Goal: Task Accomplishment & Management: Use online tool/utility

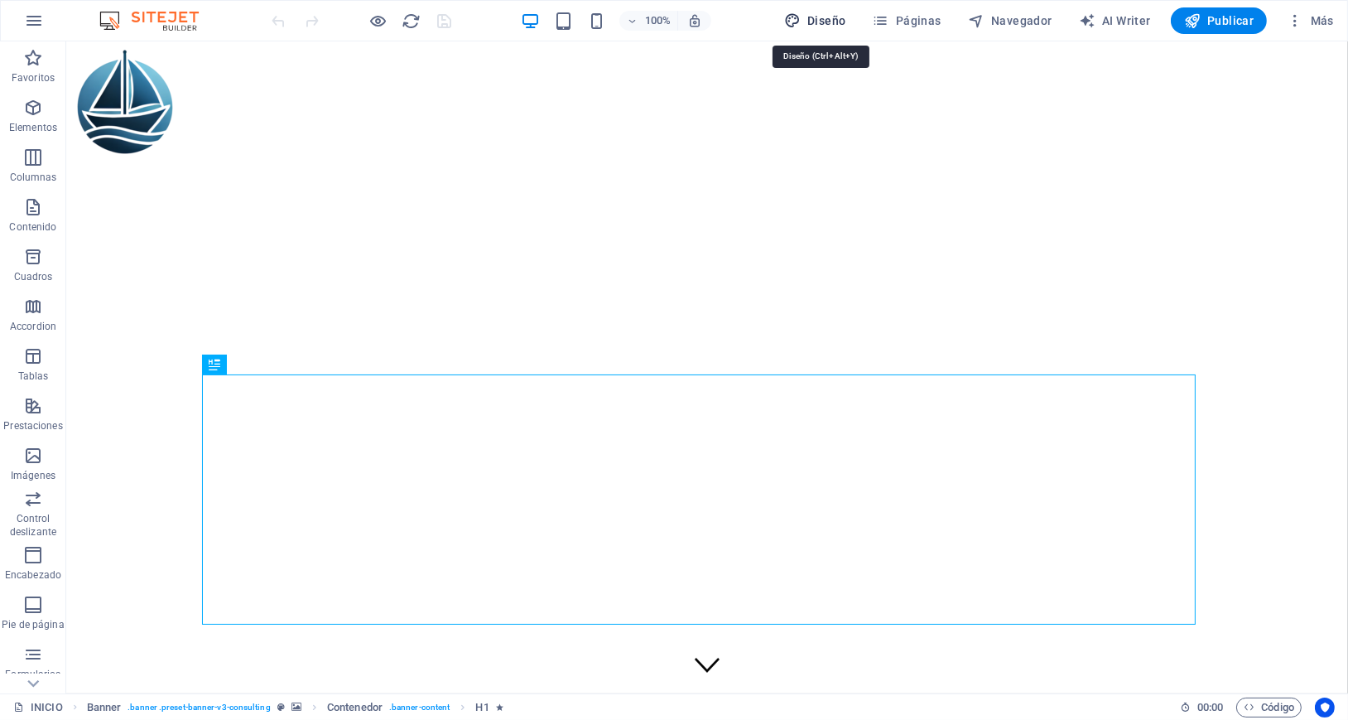
select select "px"
select select "400"
select select "px"
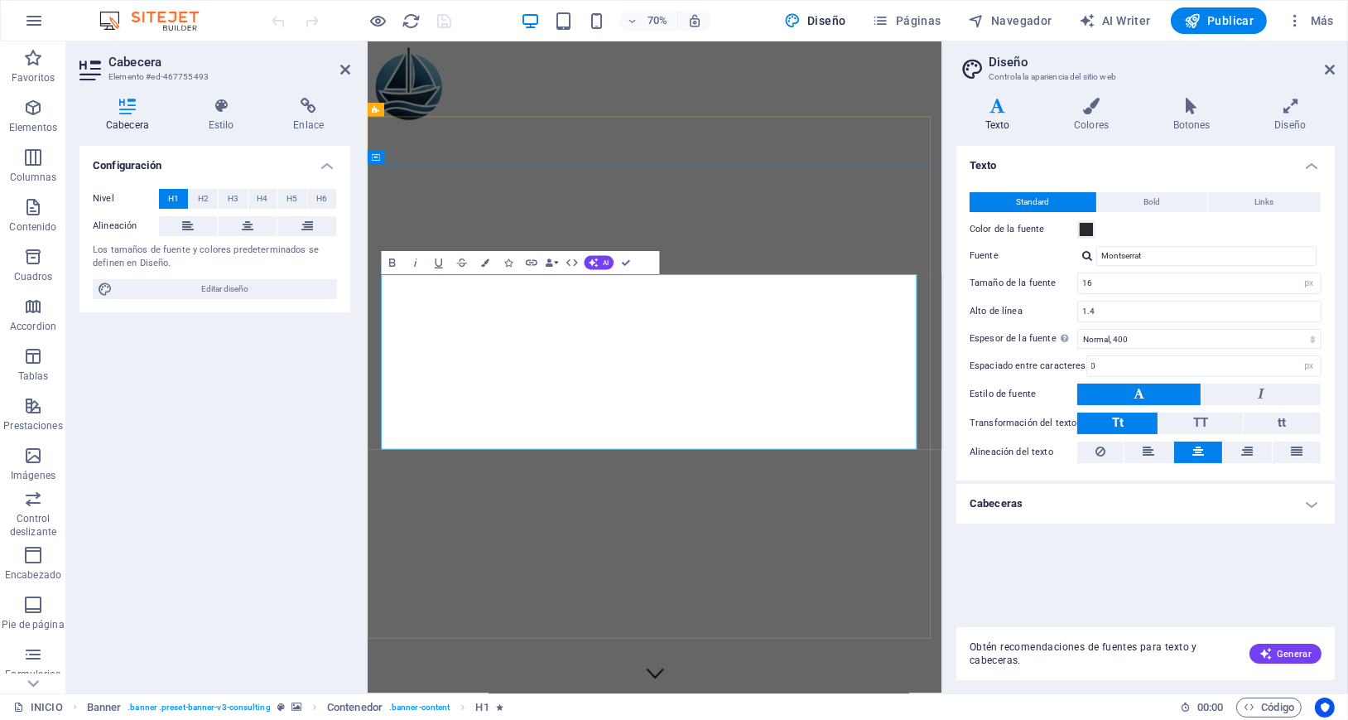
drag, startPoint x: 430, startPoint y: 421, endPoint x: 1146, endPoint y: 584, distance: 734.4
click at [486, 263] on icon "button" at bounding box center [485, 263] width 8 height 8
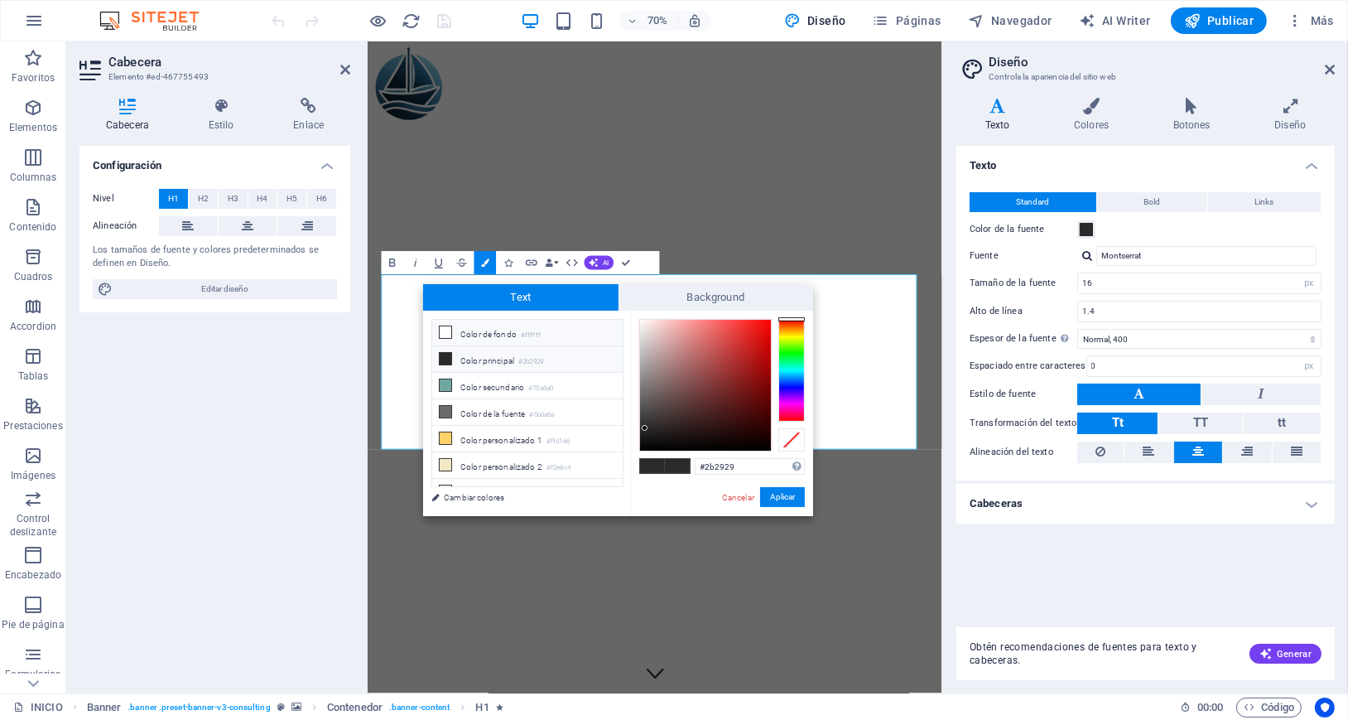
click at [445, 331] on icon at bounding box center [446, 332] width 12 height 12
click at [644, 325] on div at bounding box center [705, 385] width 131 height 131
type input "#f9f4f4"
click at [642, 322] on div at bounding box center [641, 322] width 6 height 6
click at [778, 499] on button "Aplicar" at bounding box center [782, 497] width 45 height 20
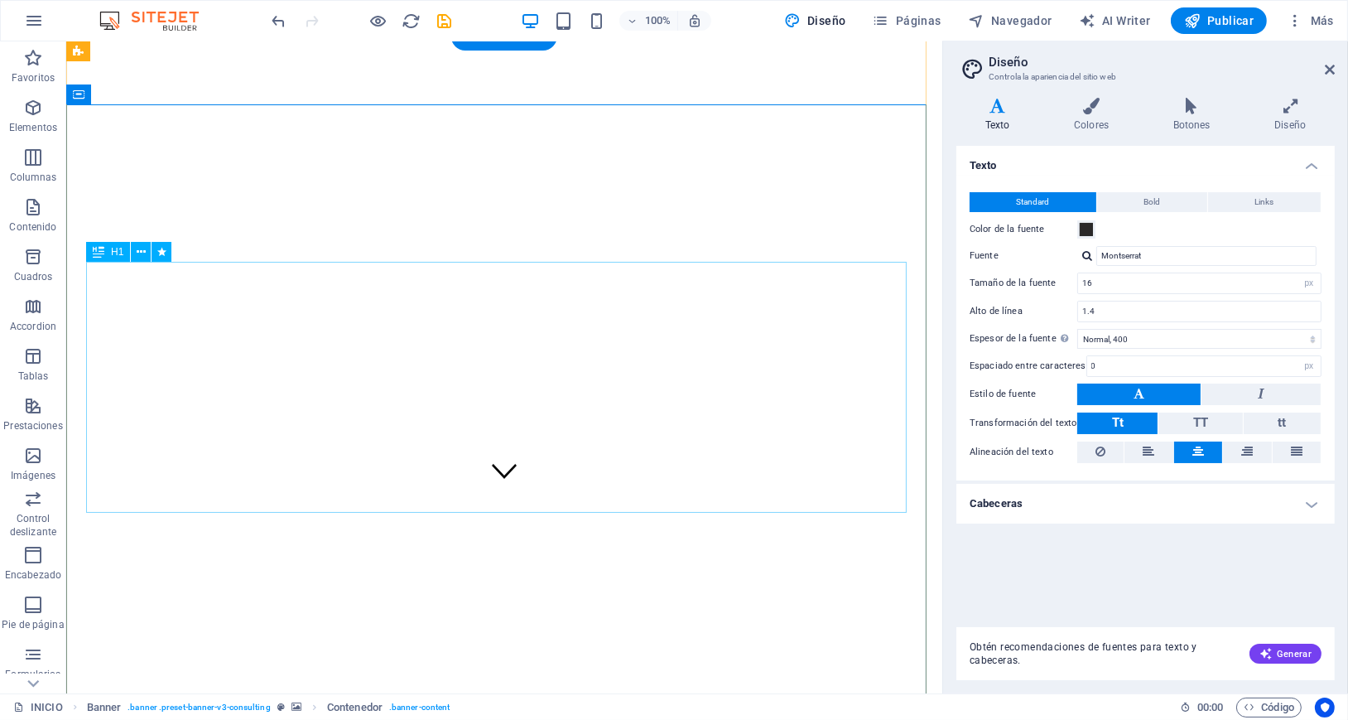
scroll to position [221, 0]
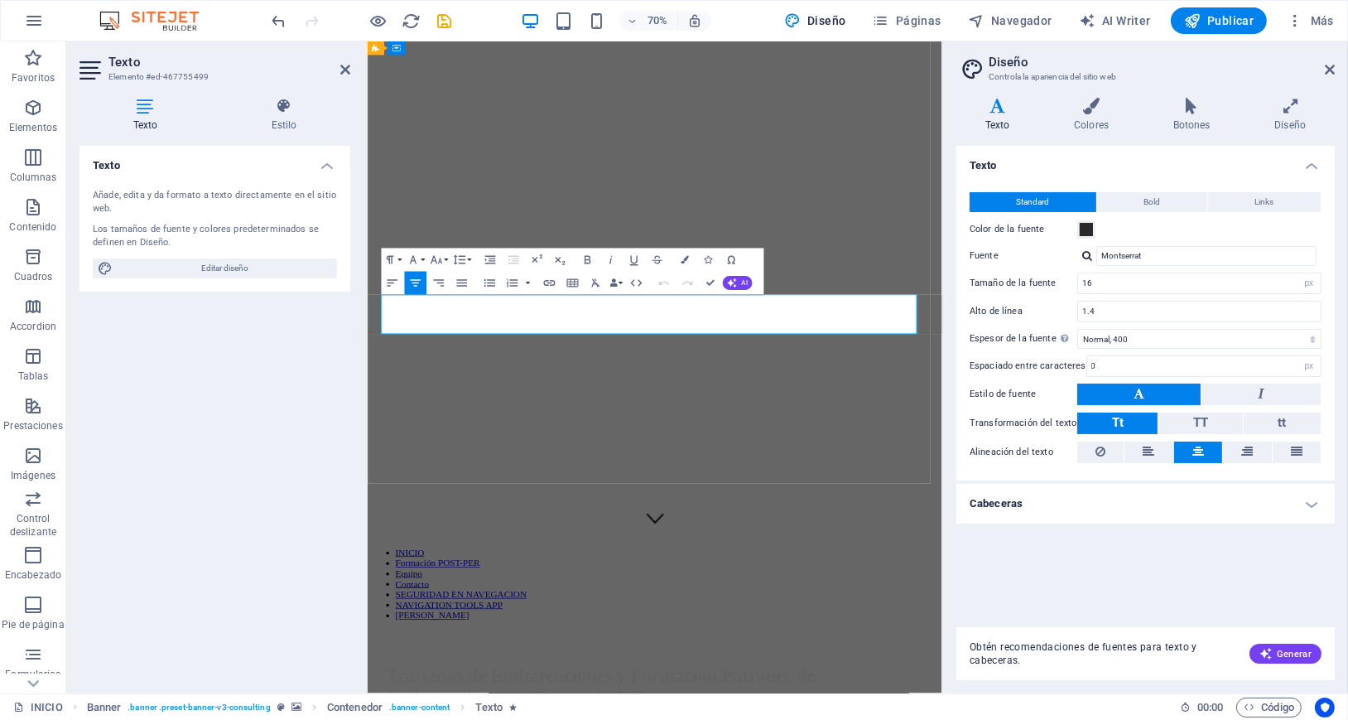
drag, startPoint x: 993, startPoint y: 450, endPoint x: 398, endPoint y: 412, distance: 595.7
click at [684, 259] on icon "button" at bounding box center [685, 260] width 8 height 8
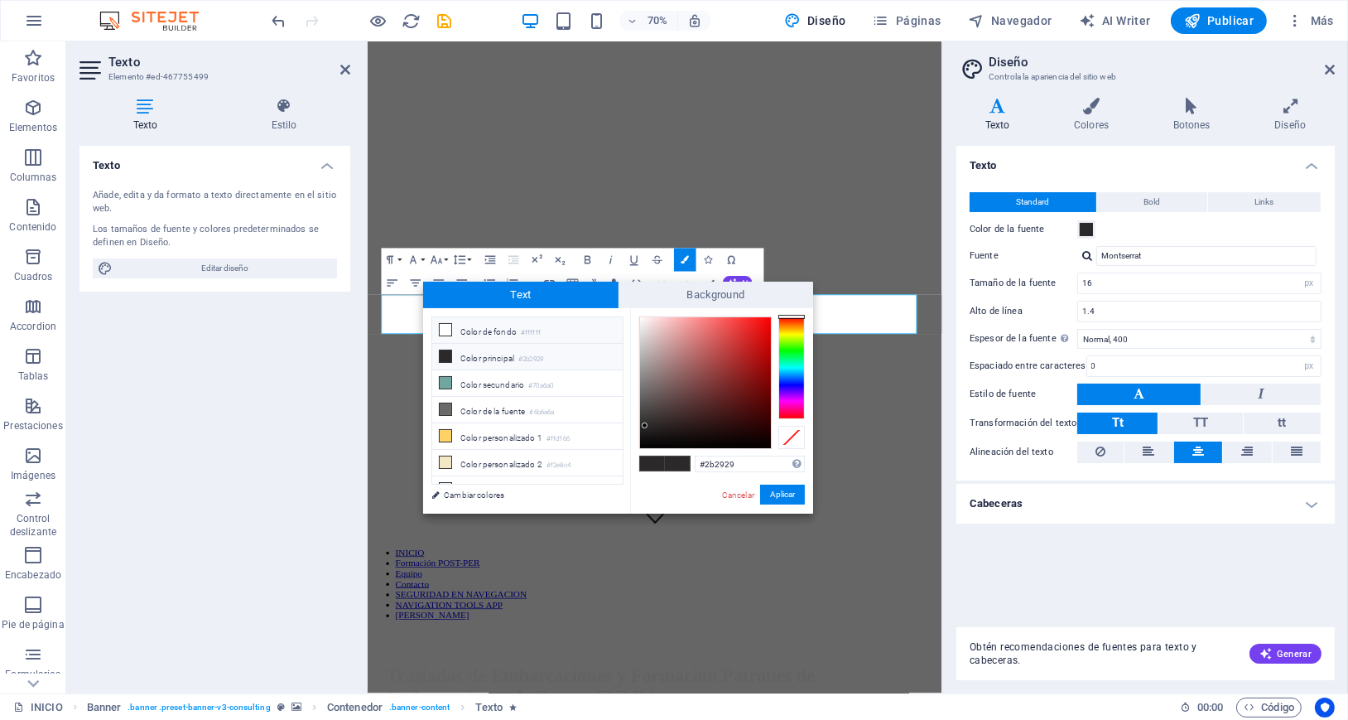
click at [449, 329] on icon at bounding box center [446, 330] width 12 height 12
type input "#ffffff"
click at [792, 498] on button "Aplicar" at bounding box center [782, 494] width 45 height 20
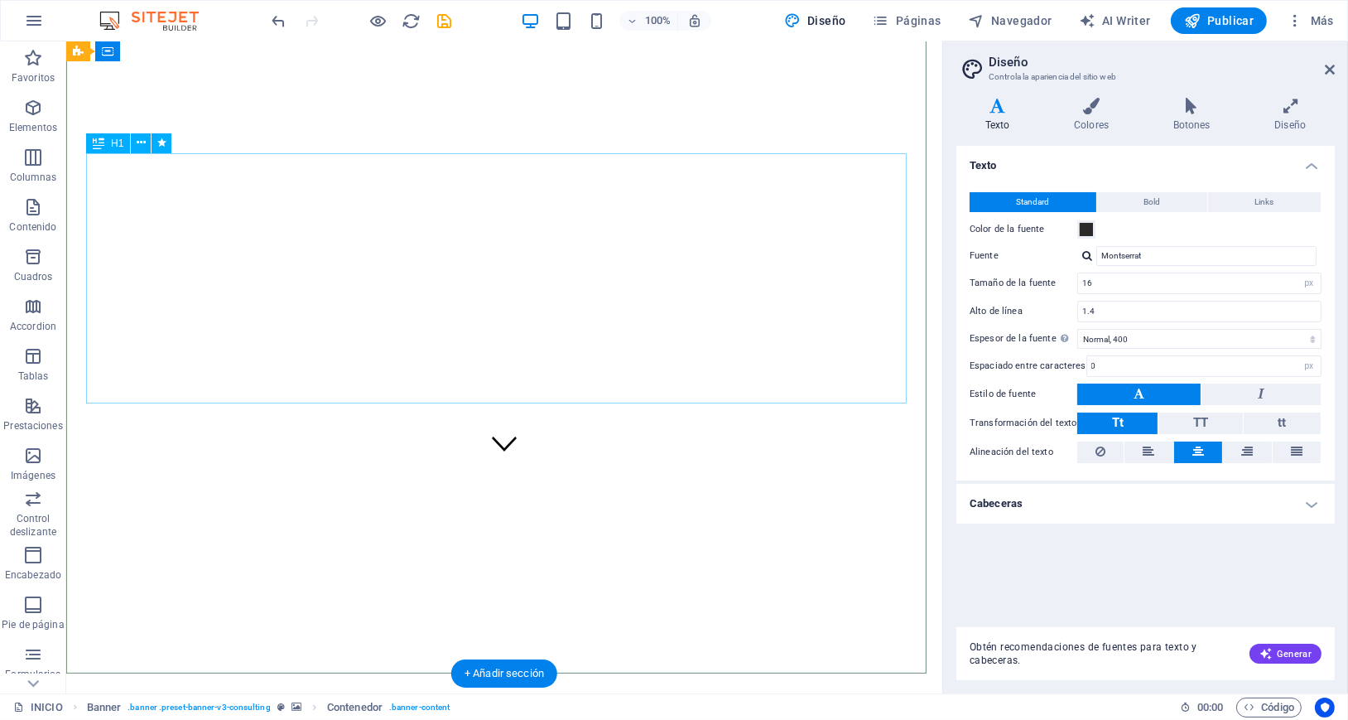
drag, startPoint x: 679, startPoint y: 537, endPoint x: 687, endPoint y: 533, distance: 8.9
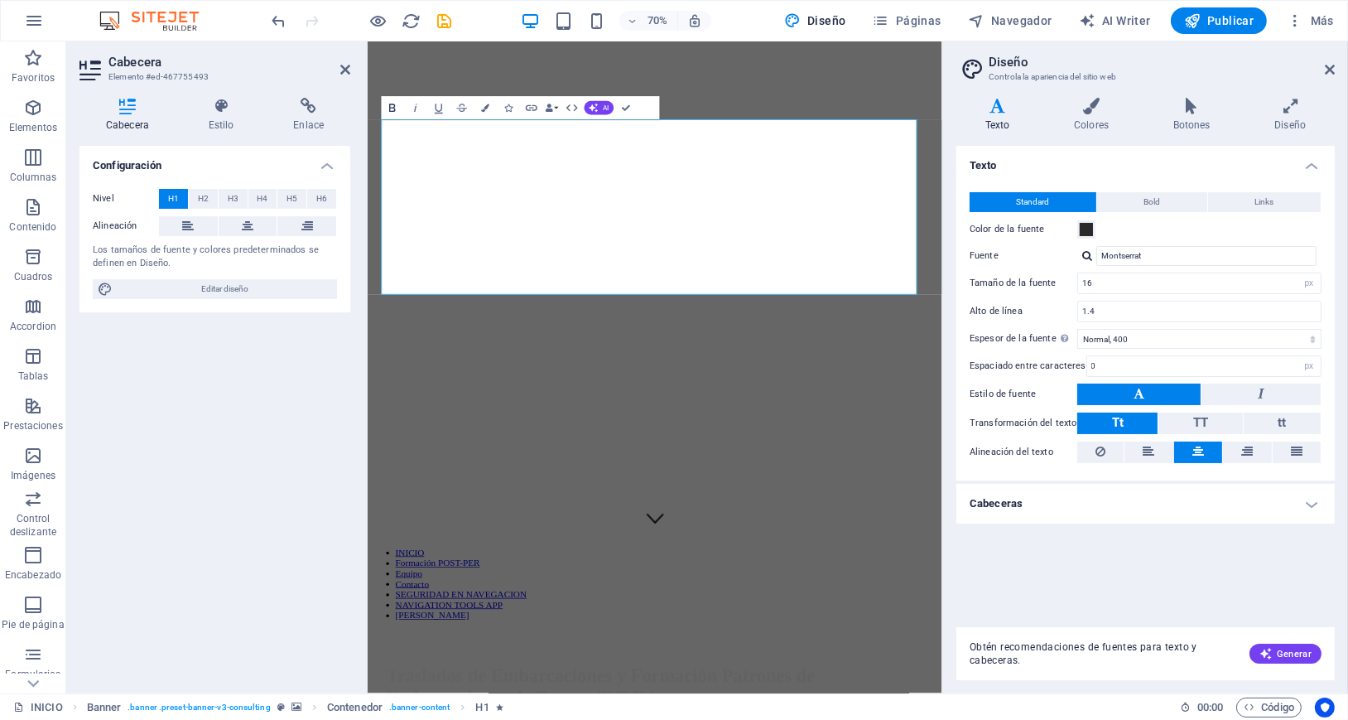
click at [389, 104] on icon "button" at bounding box center [392, 108] width 6 height 8
click at [392, 104] on icon "button" at bounding box center [392, 108] width 6 height 8
click at [481, 105] on icon "button" at bounding box center [485, 108] width 8 height 8
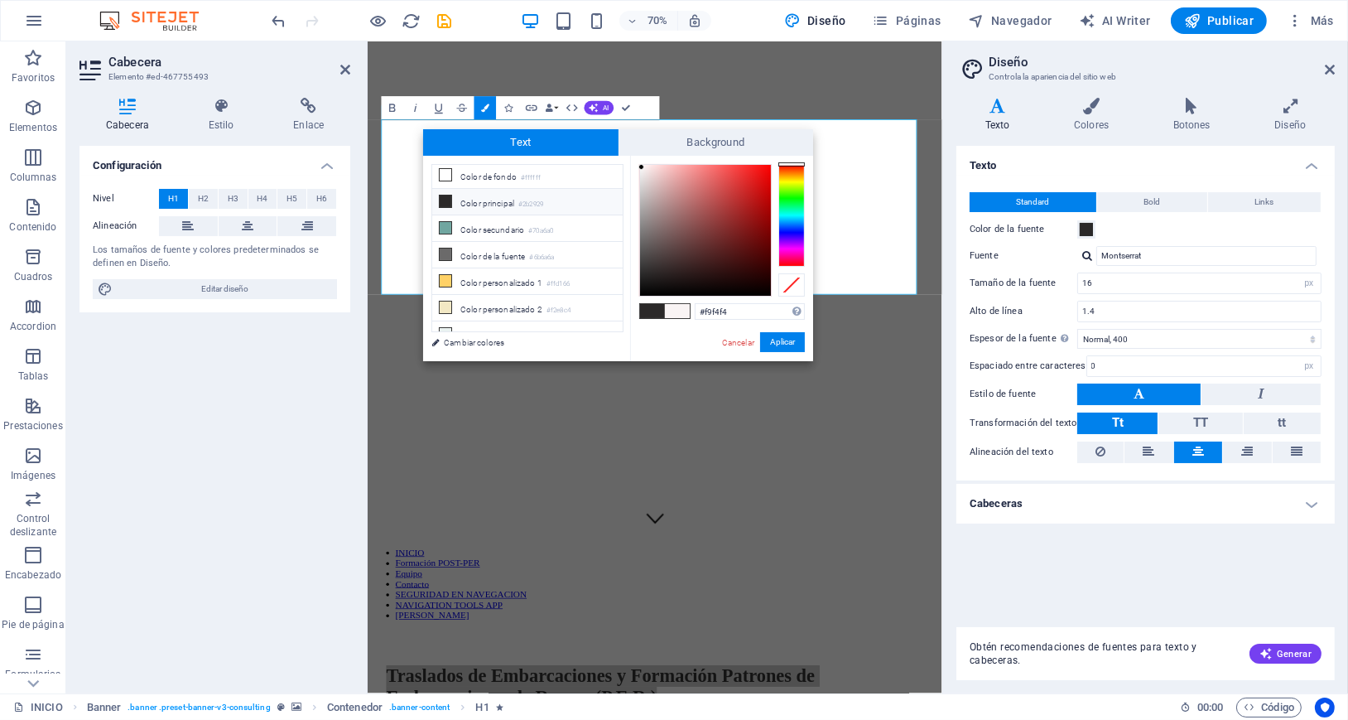
scroll to position [0, 0]
click at [471, 173] on li "Color de fondo #ffffff" at bounding box center [527, 178] width 190 height 26
type input "#ffffff"
click at [777, 344] on button "Aplicar" at bounding box center [782, 342] width 45 height 20
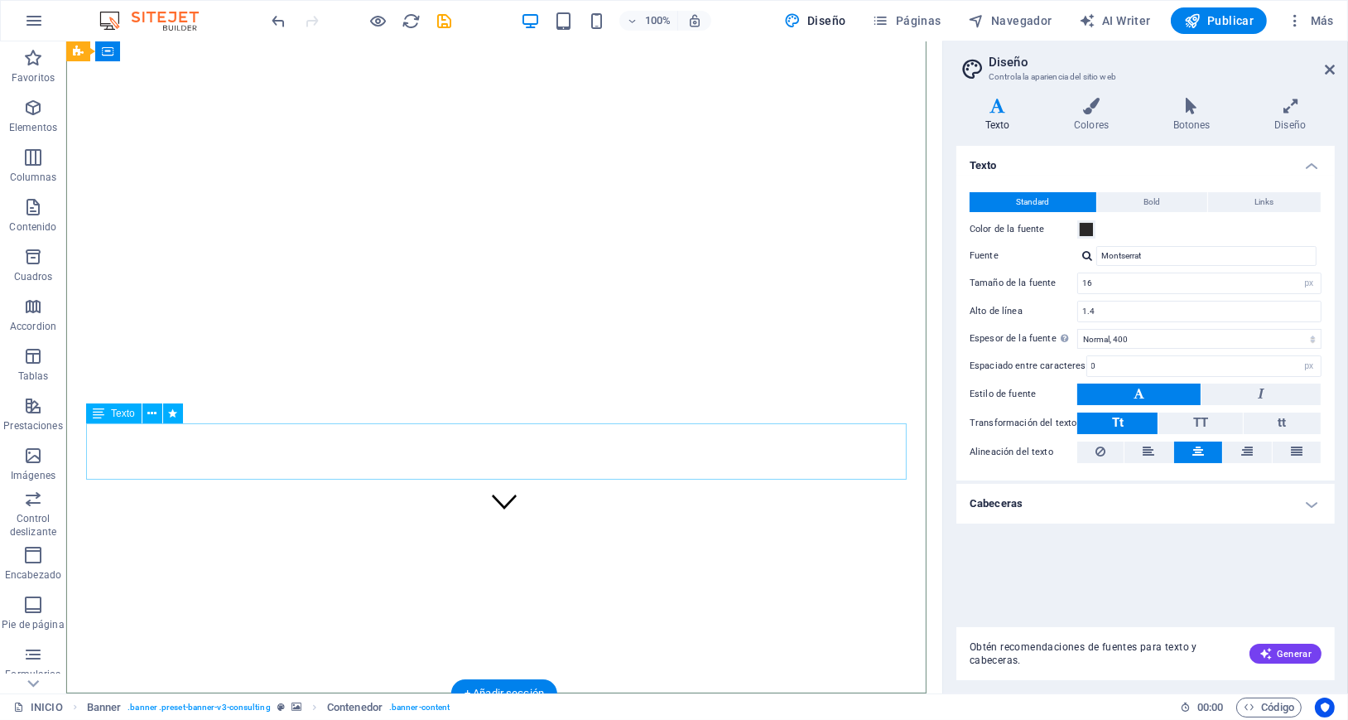
scroll to position [110, 0]
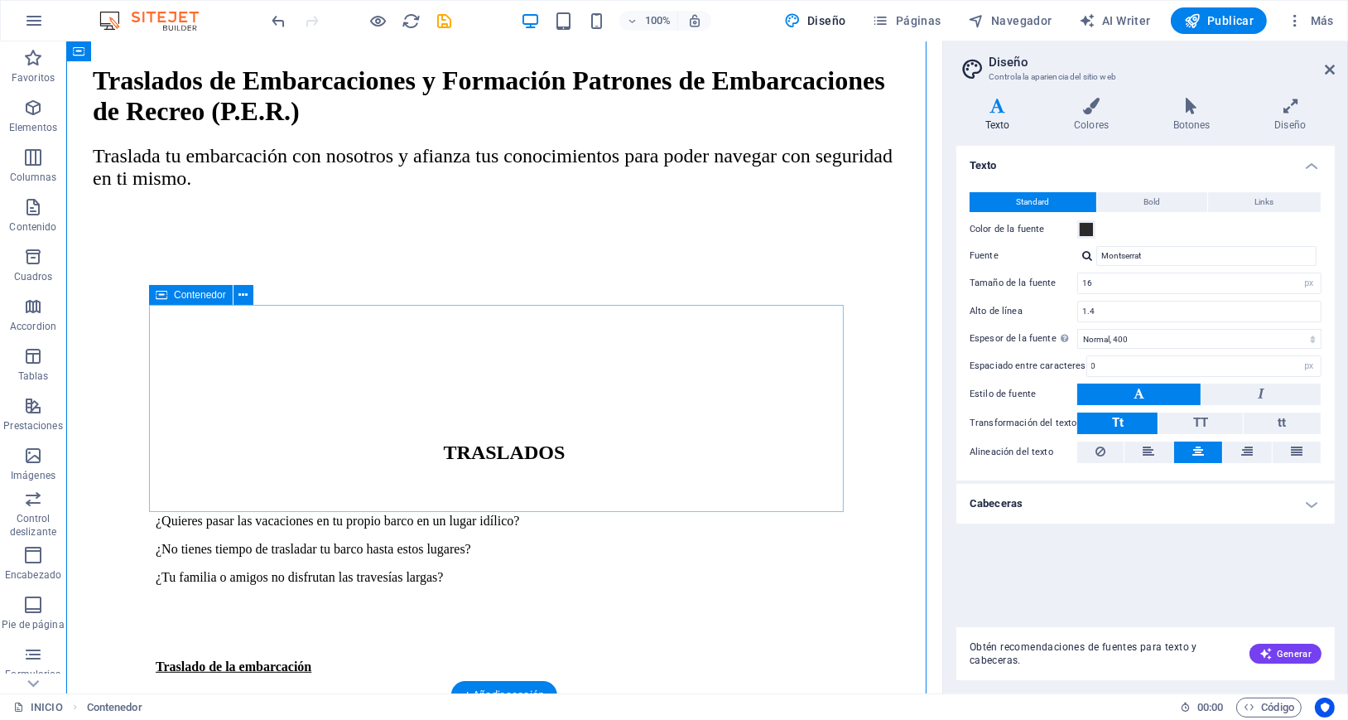
scroll to position [1100, 0]
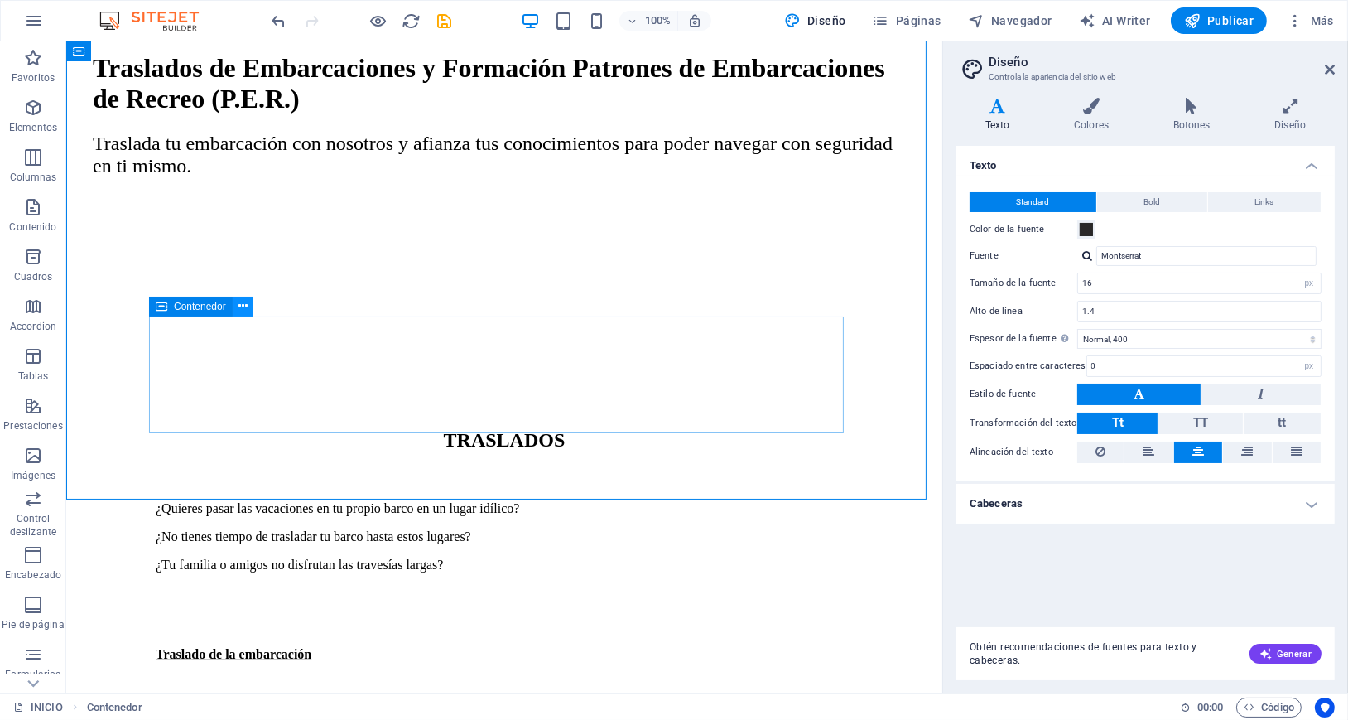
click at [244, 305] on icon at bounding box center [242, 305] width 9 height 17
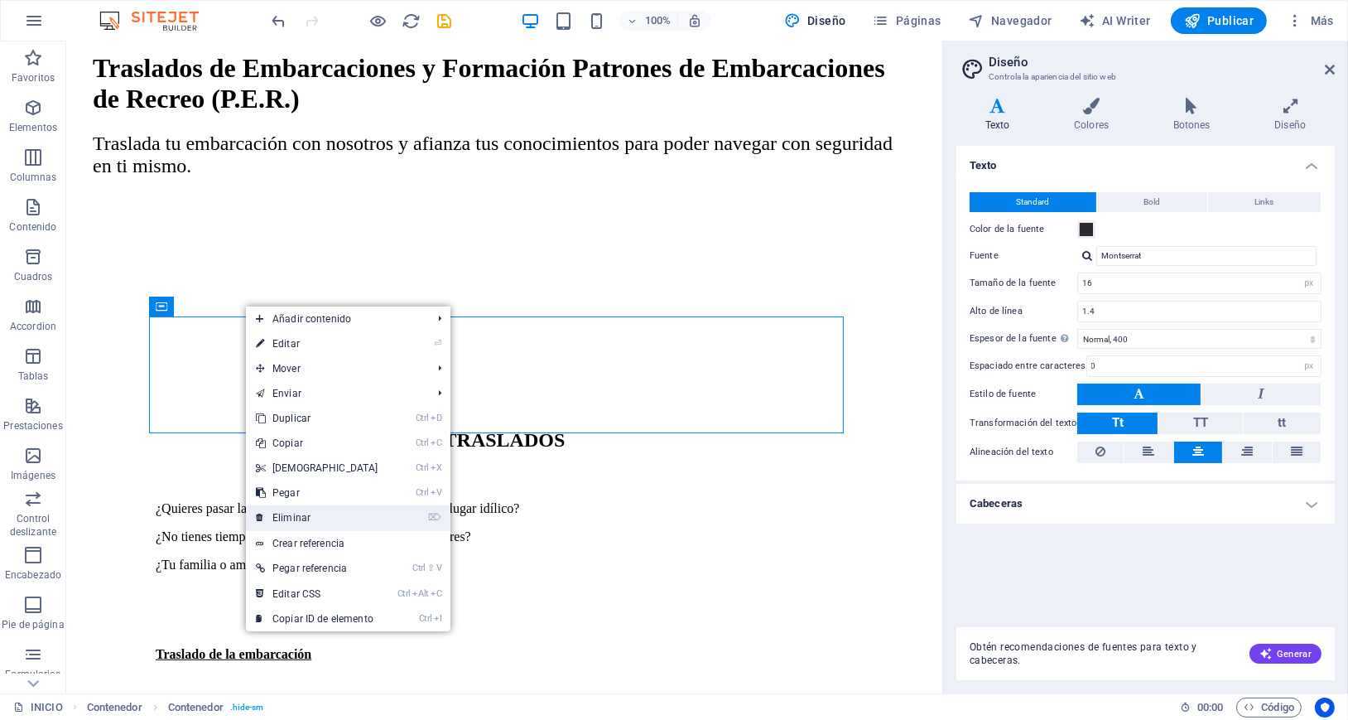
click at [297, 512] on link "⌦ Eliminar" at bounding box center [317, 517] width 142 height 25
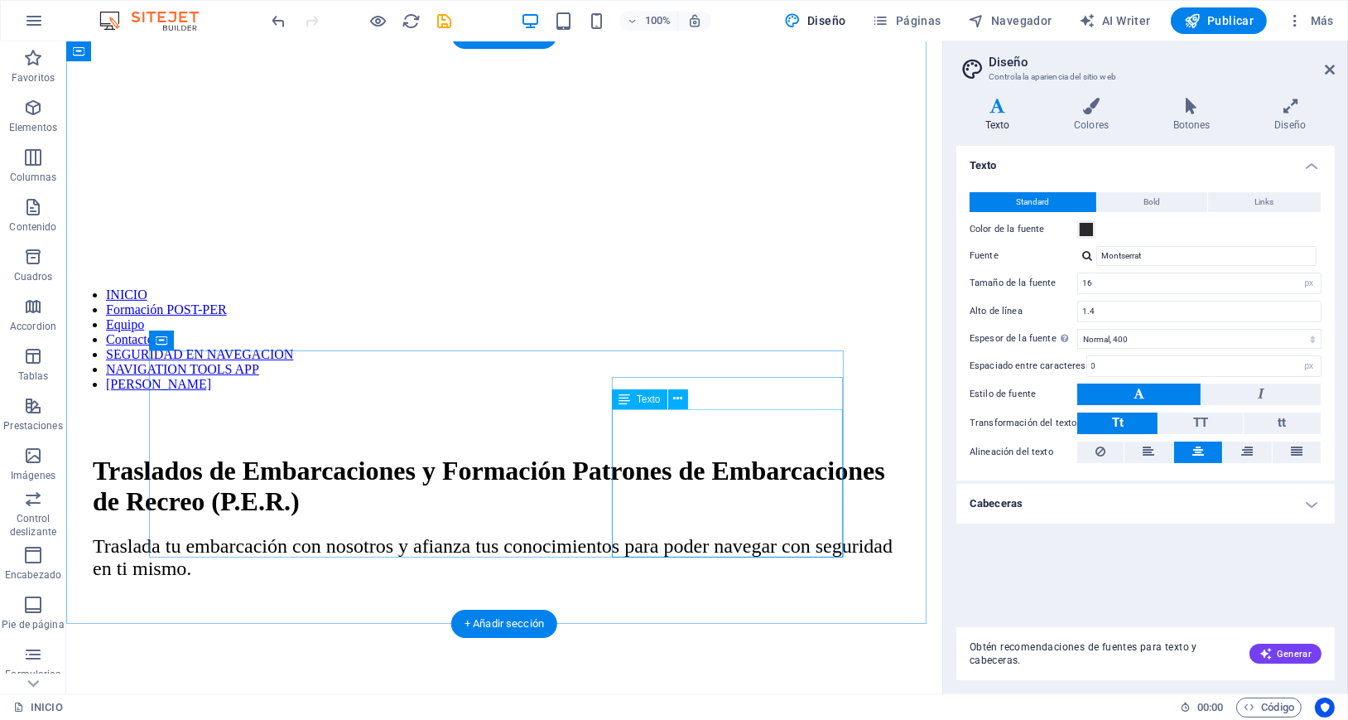
scroll to position [549, 0]
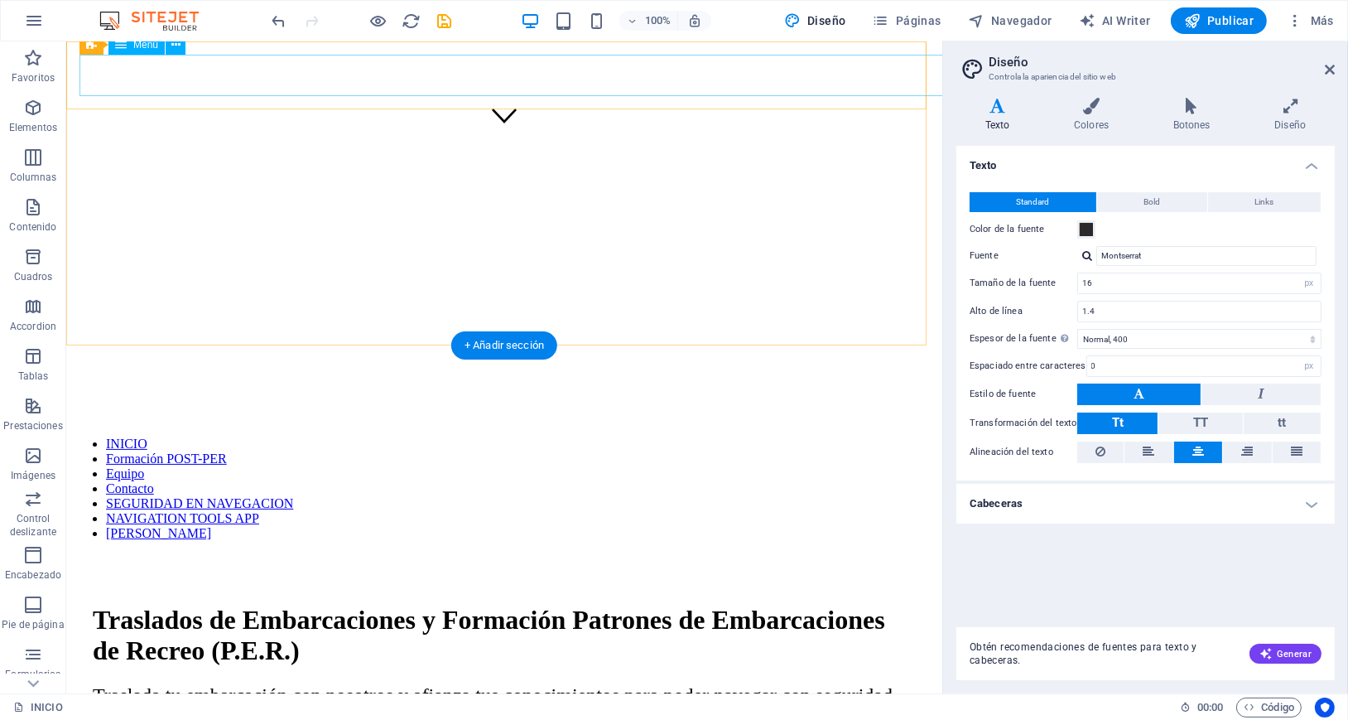
click at [243, 436] on nav "INICIO Formación POST-PER Equipo Contacto SEGURIDAD EN NAVEGACION NAVIGATION TO…" at bounding box center [503, 488] width 863 height 104
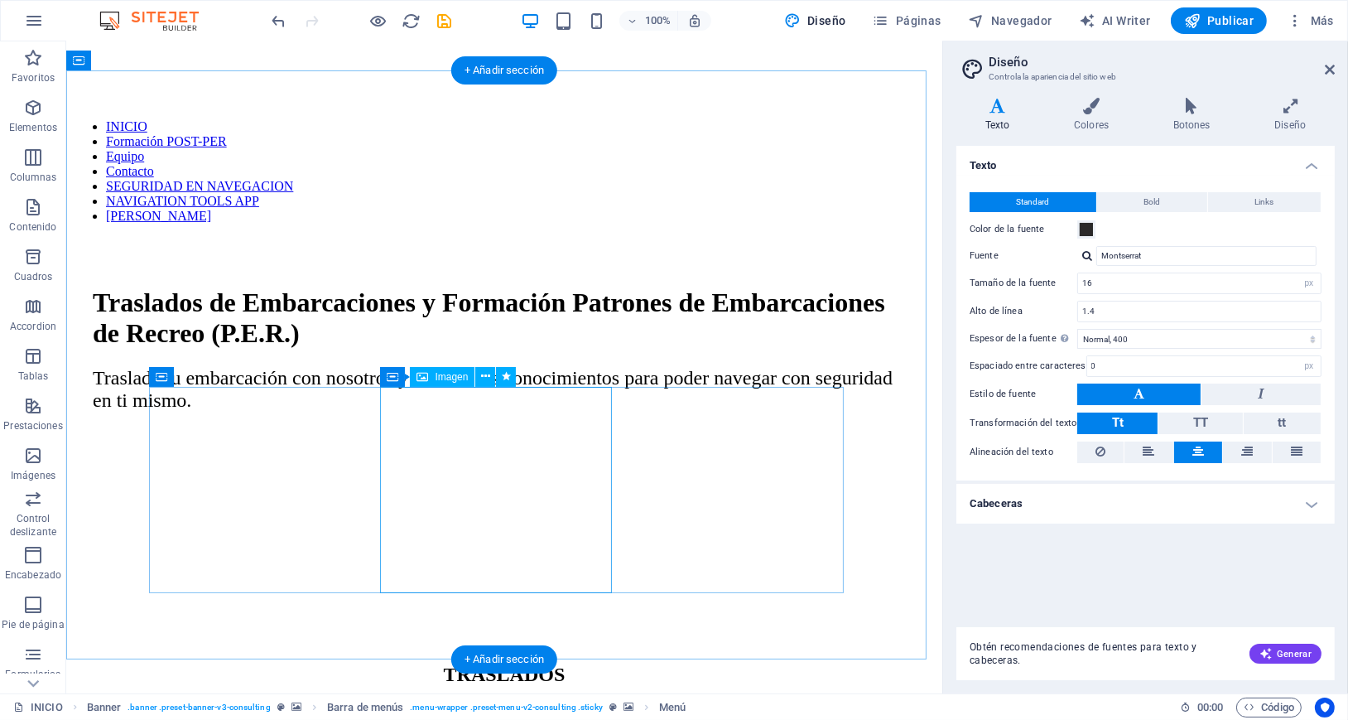
scroll to position [879, 0]
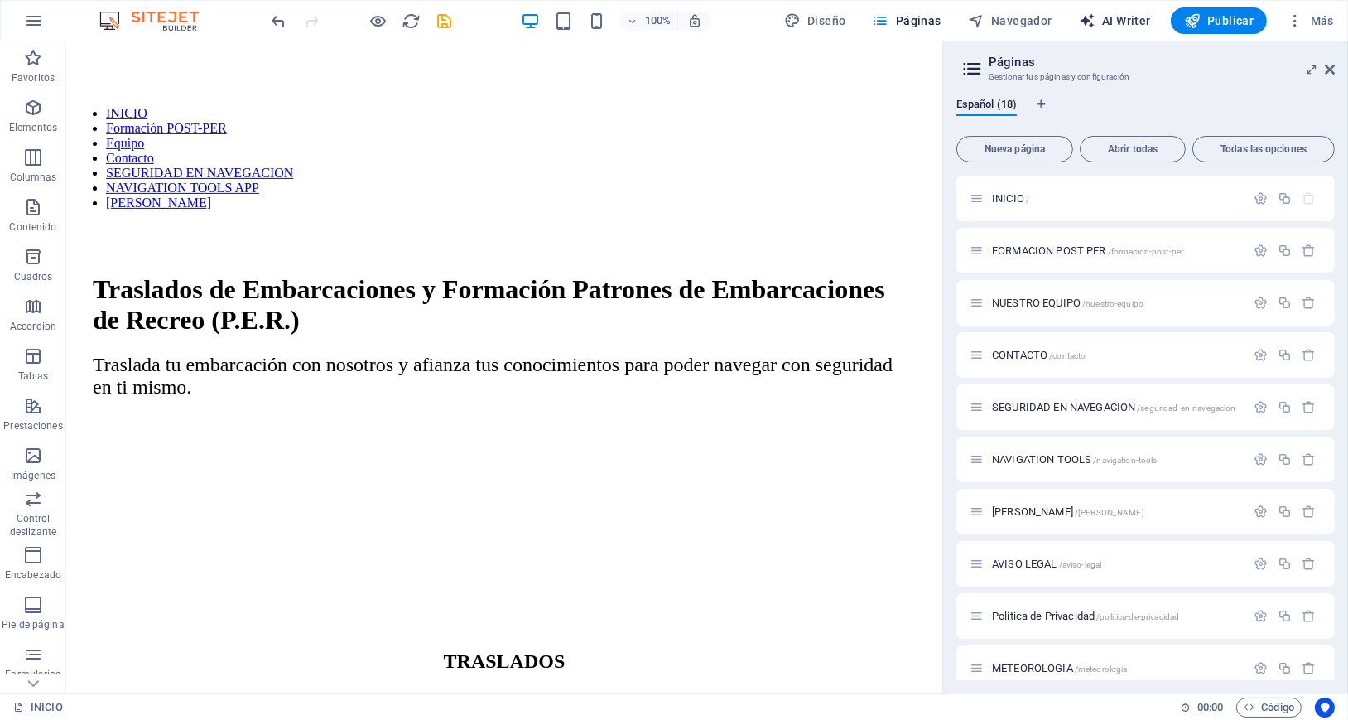
select select "English"
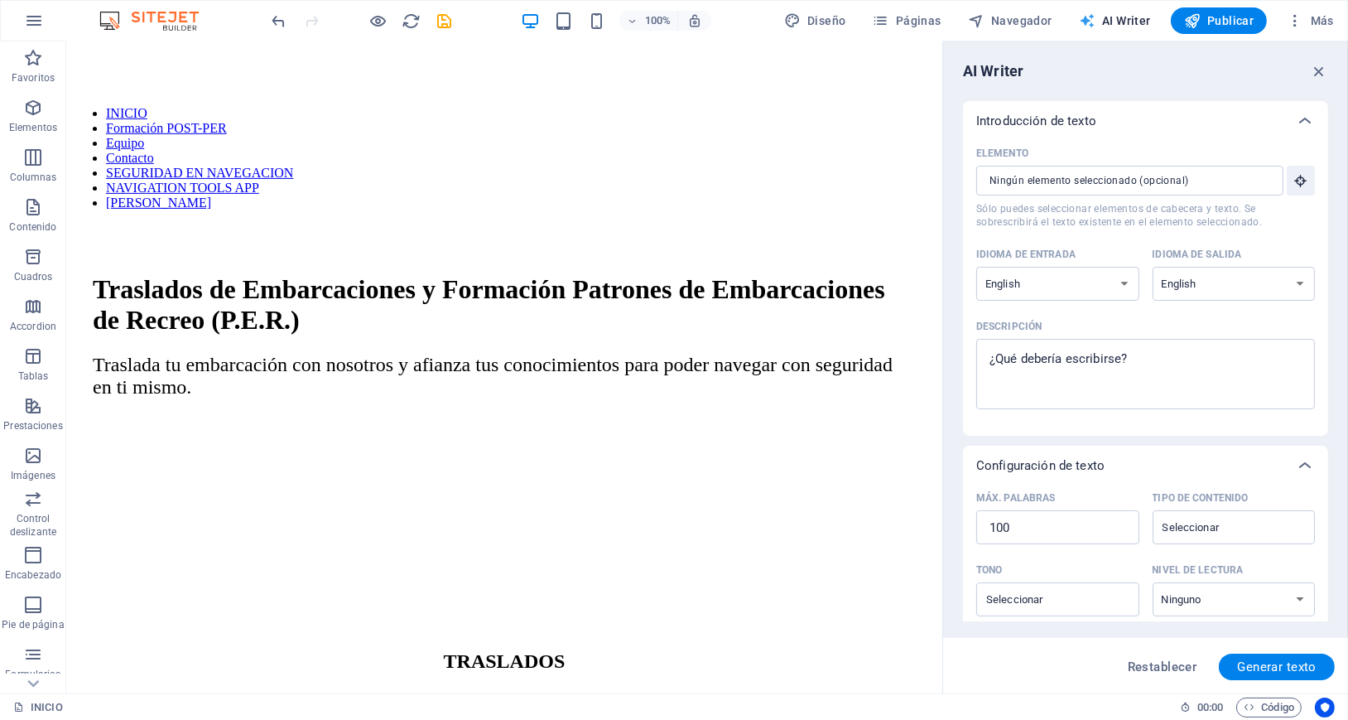
scroll to position [0, 0]
click at [1199, 185] on input "Elemento ​ Sólo puedes seleccionar elementos de cabecera y texto. Se sobrescrib…" at bounding box center [1124, 181] width 296 height 30
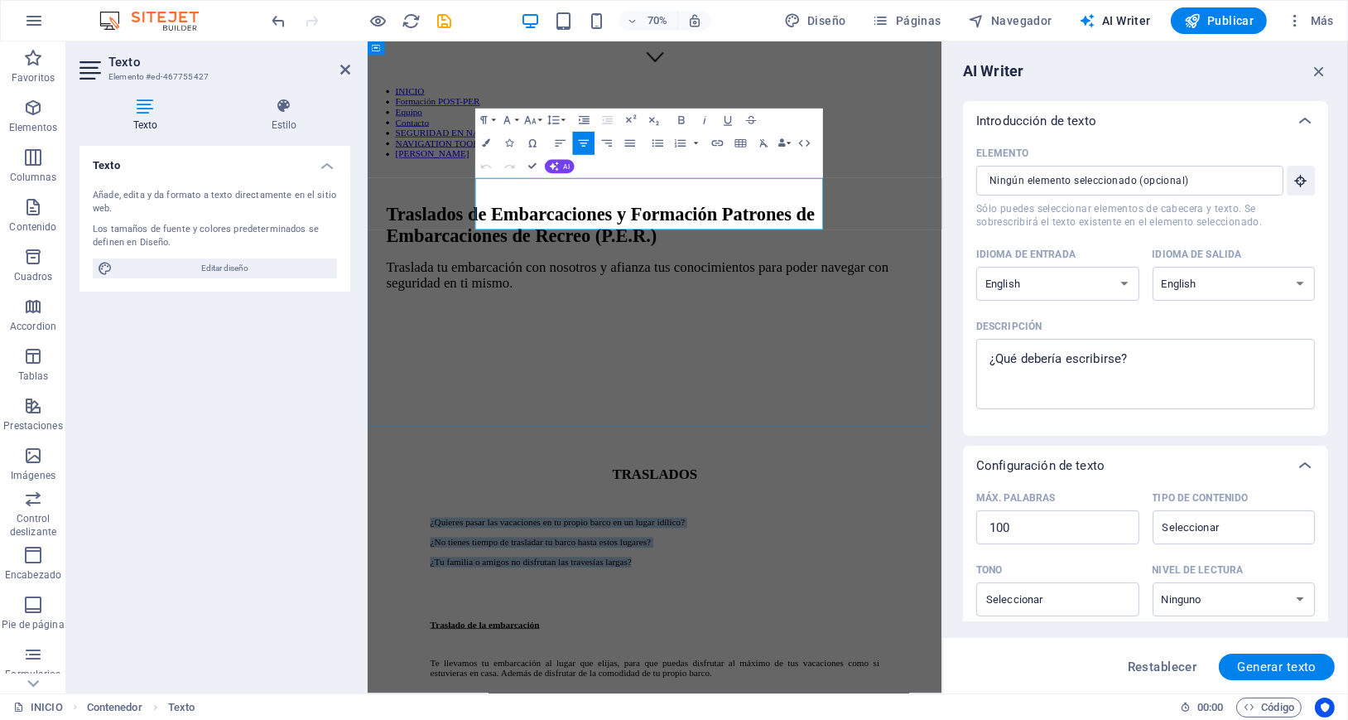
drag, startPoint x: 965, startPoint y: 290, endPoint x: 846, endPoint y: 219, distance: 138.2
click at [1304, 181] on icon "button" at bounding box center [1300, 180] width 15 height 15
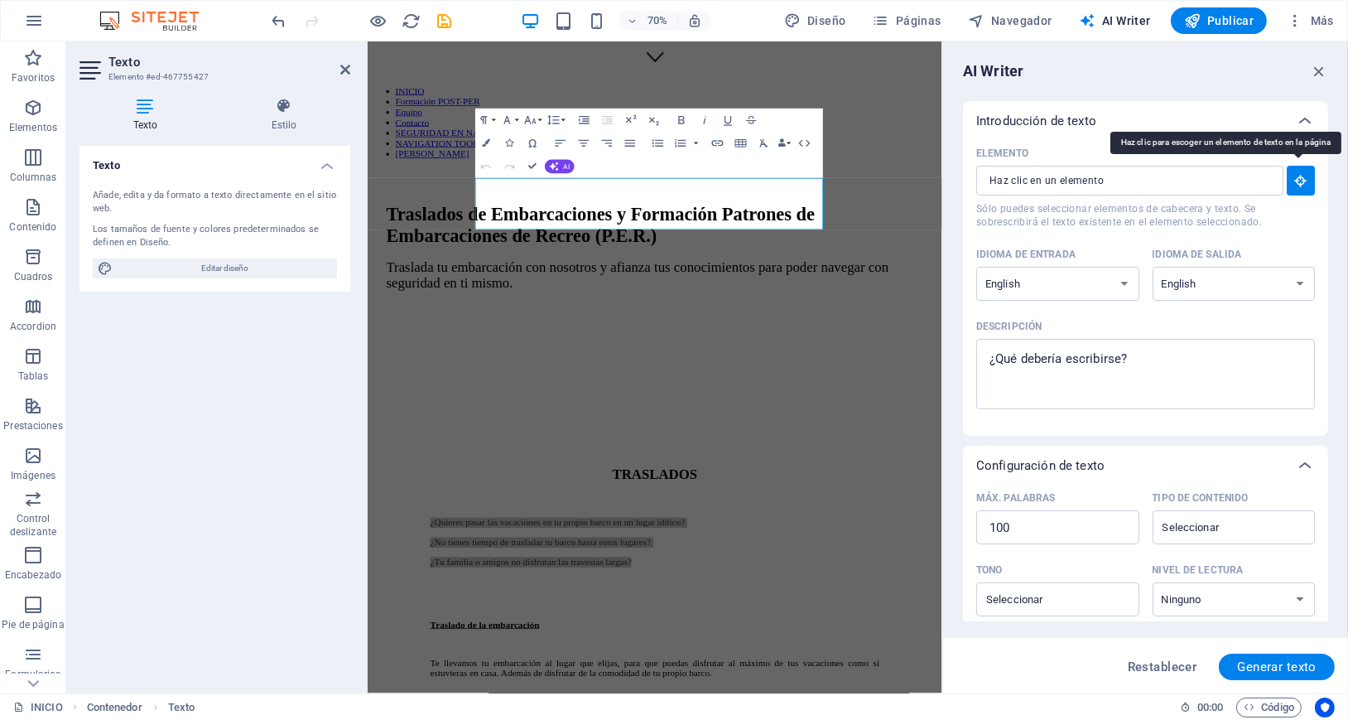
click at [1300, 182] on icon "button" at bounding box center [1300, 180] width 15 height 15
click at [1322, 64] on icon "button" at bounding box center [1319, 71] width 18 height 18
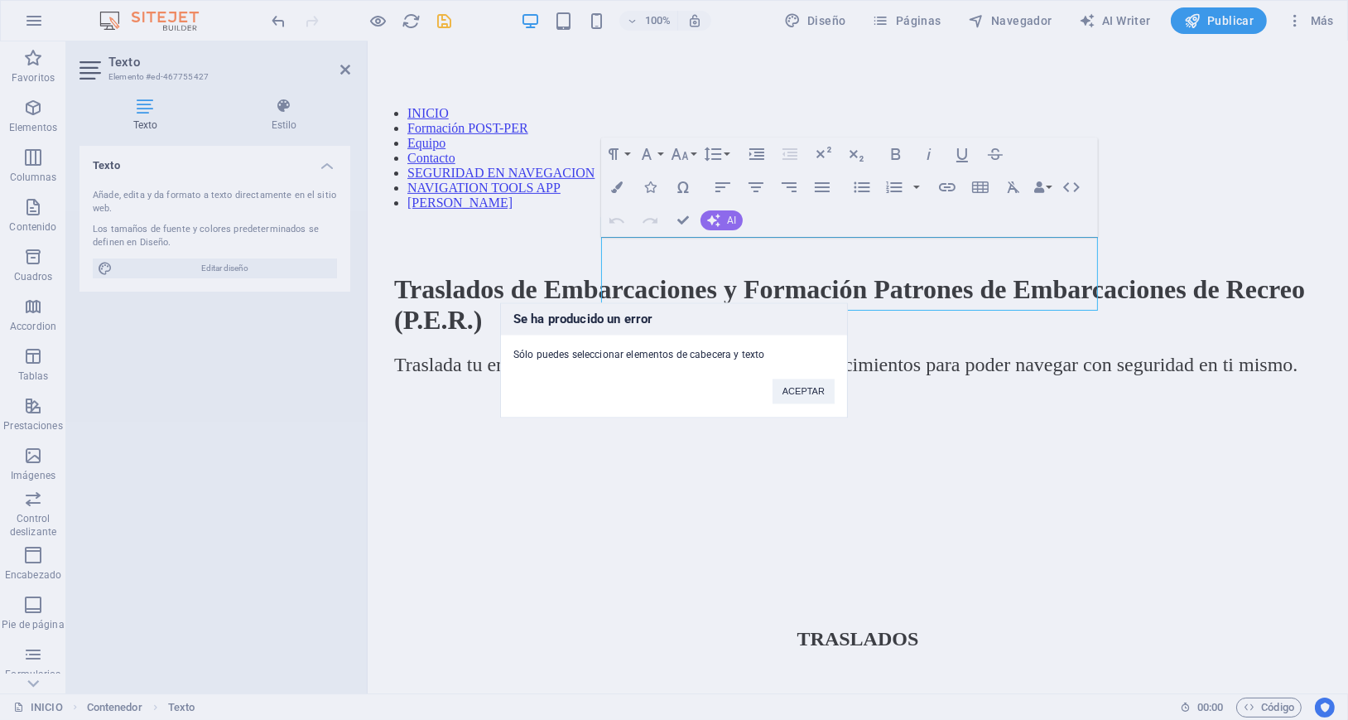
click at [1216, 250] on div "Se ha producido un error Sólo puedes seleccionar elementos de cabecera y texto …" at bounding box center [674, 360] width 1348 height 720
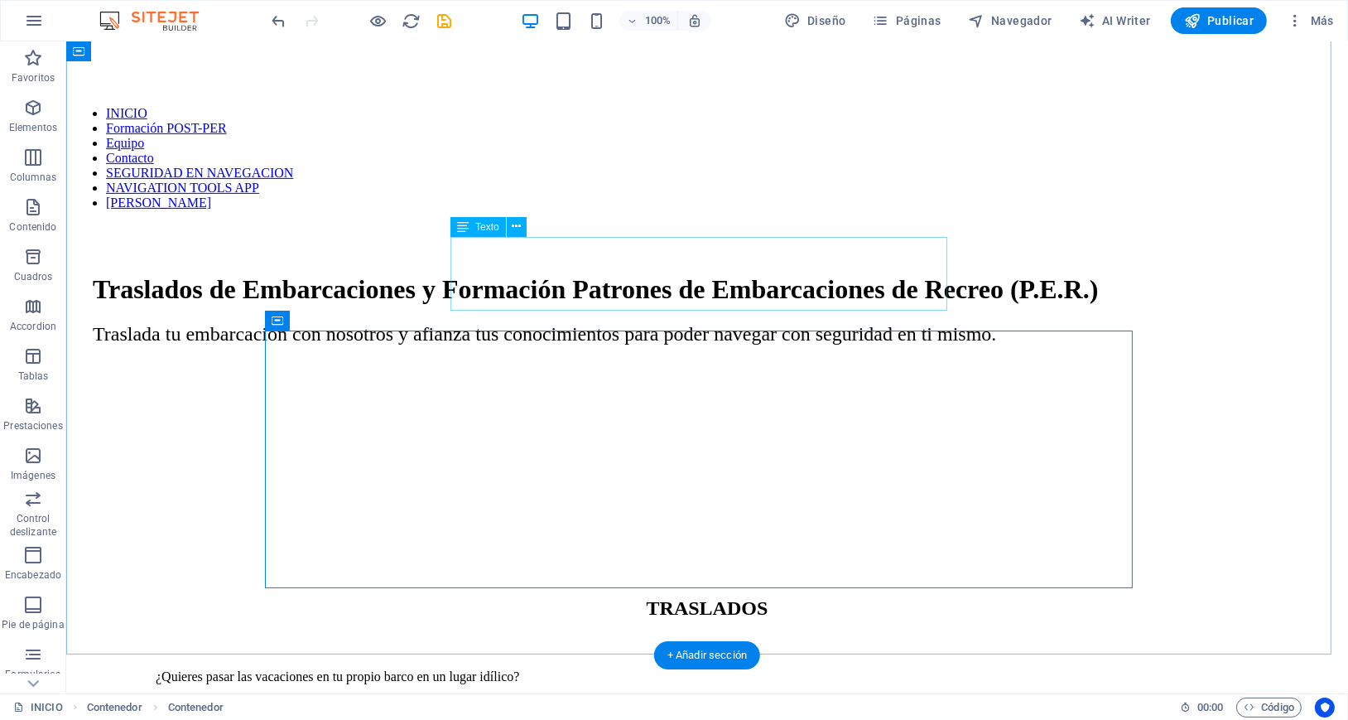
click at [696, 669] on div "¿Quieres pasar las vacaciones en tu propio barco en un lugar idílico? ¿No tiene…" at bounding box center [706, 718] width 1103 height 99
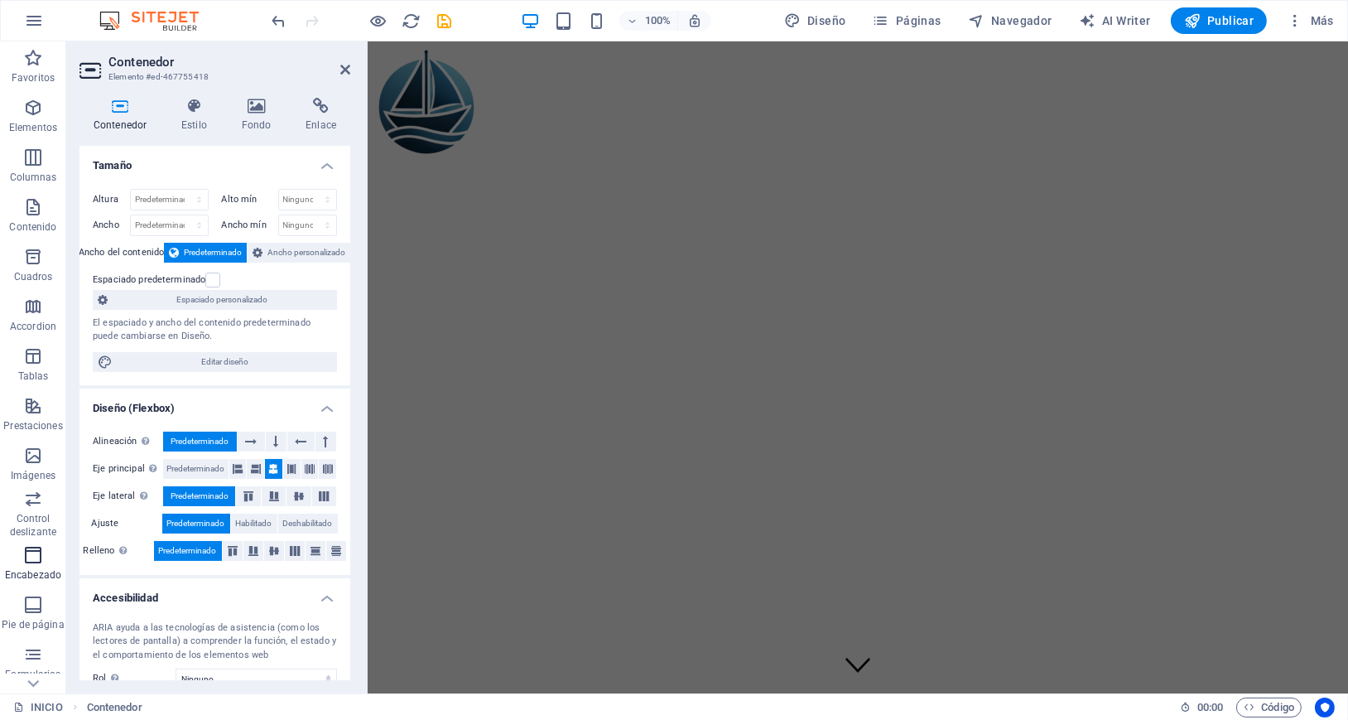
click at [28, 557] on icon "button" at bounding box center [33, 555] width 20 height 20
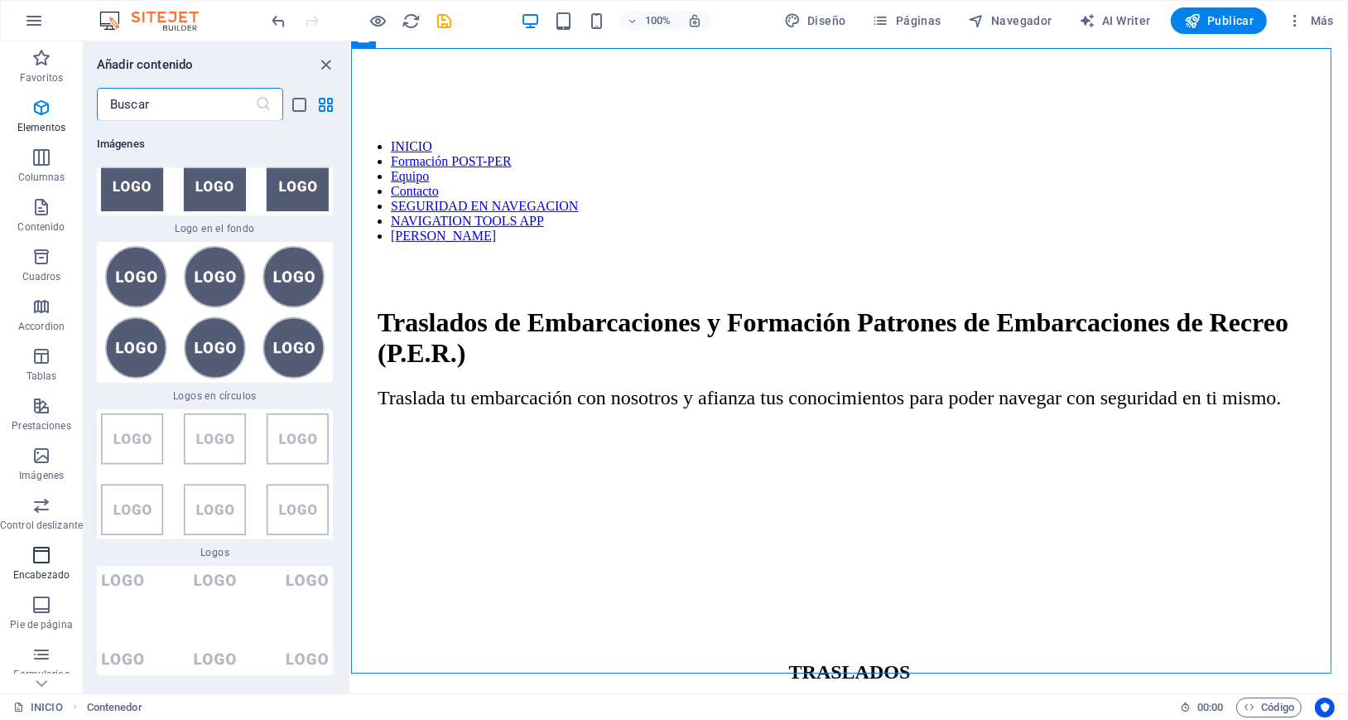
scroll to position [18253, 0]
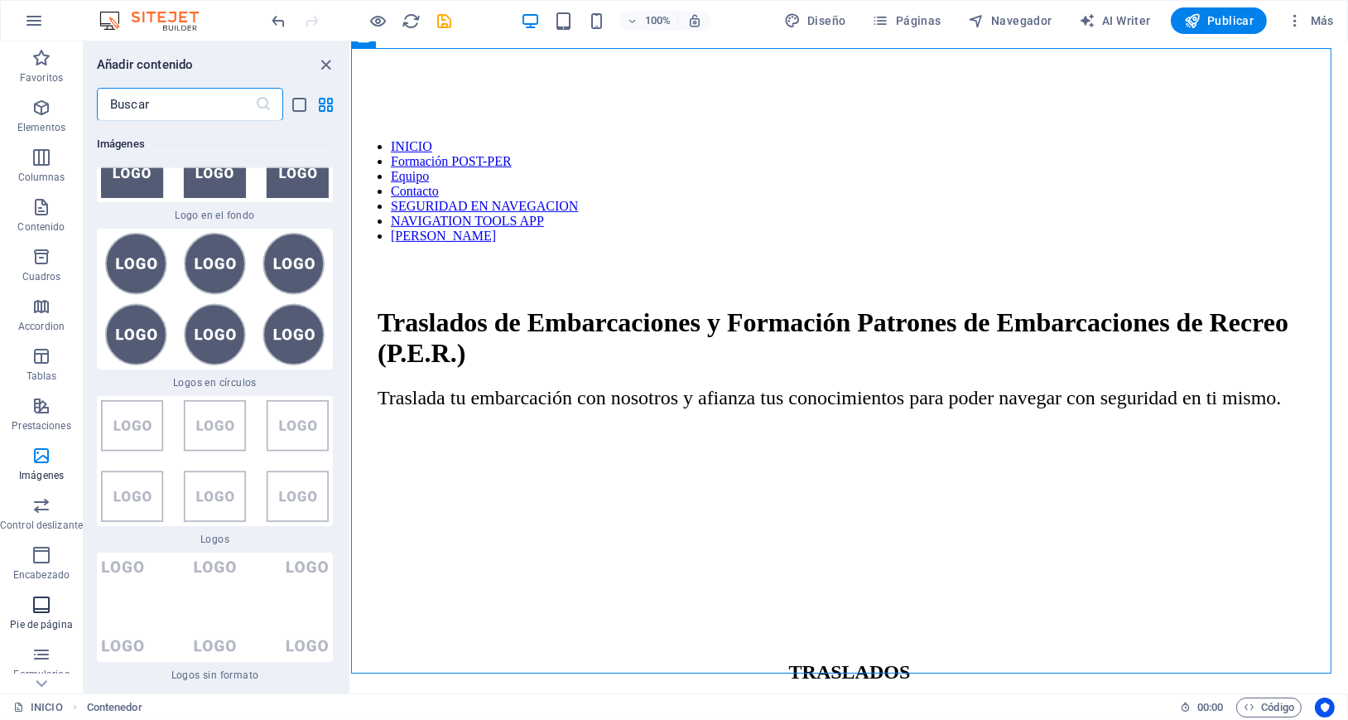
click at [37, 604] on icon "button" at bounding box center [41, 605] width 20 height 20
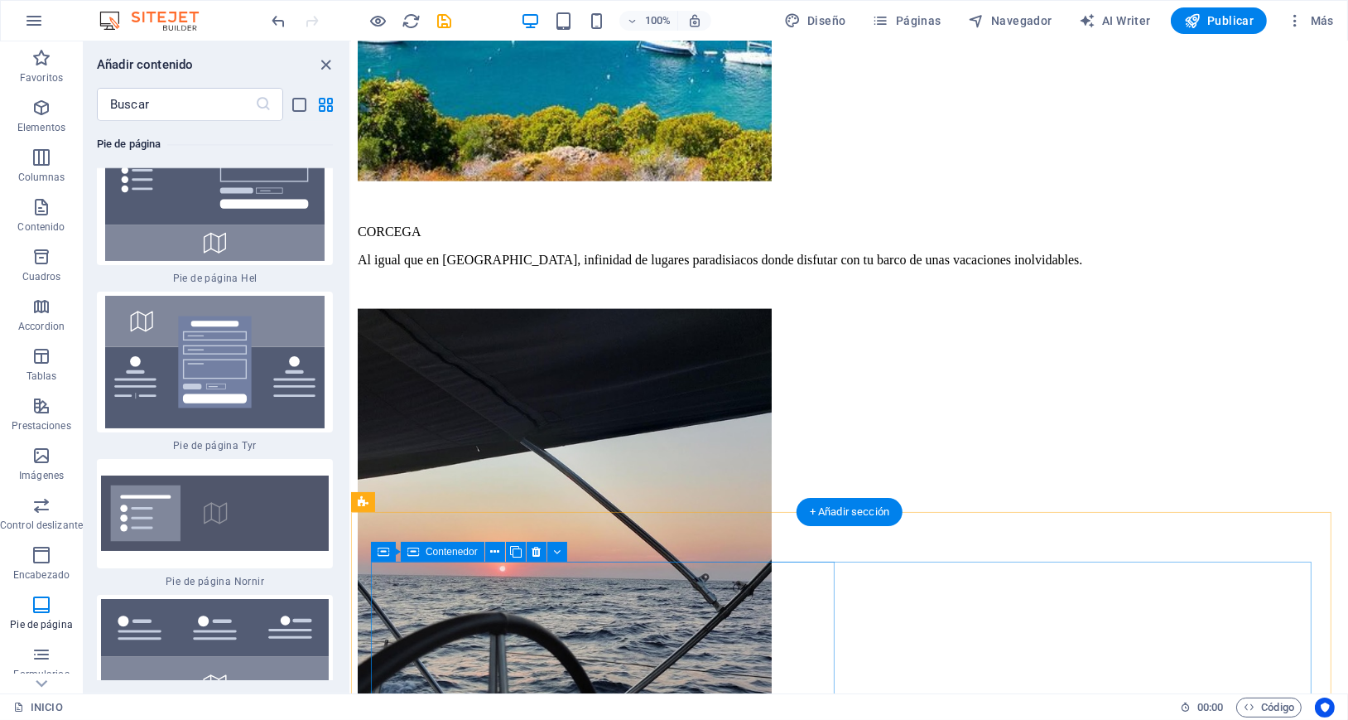
scroll to position [3396, 0]
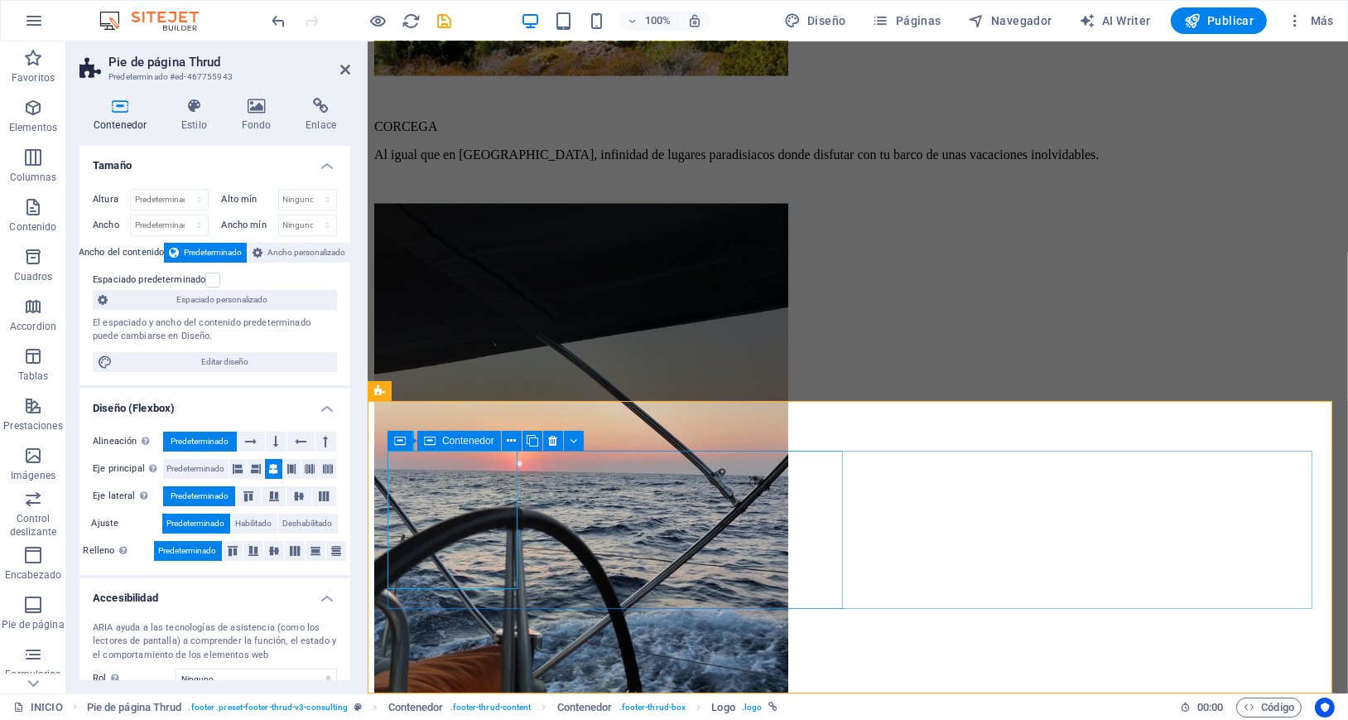
scroll to position [3391, 0]
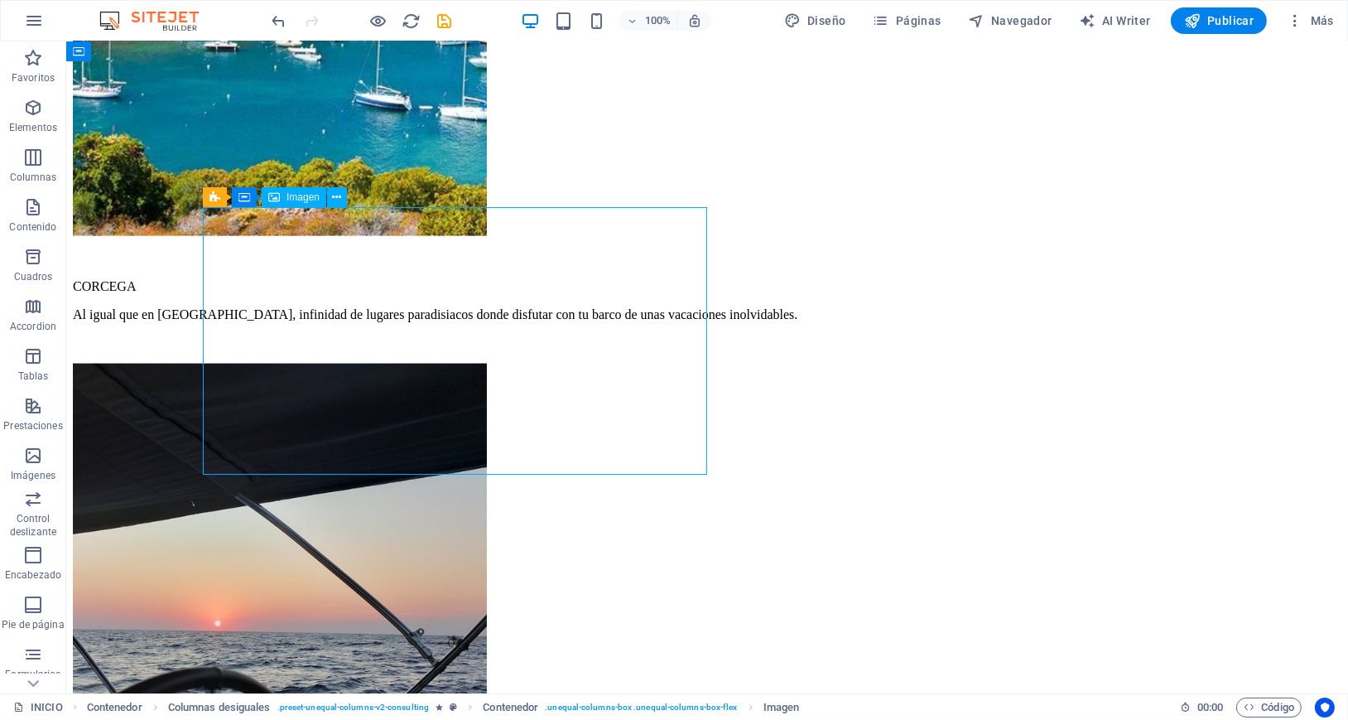
scroll to position [3171, 0]
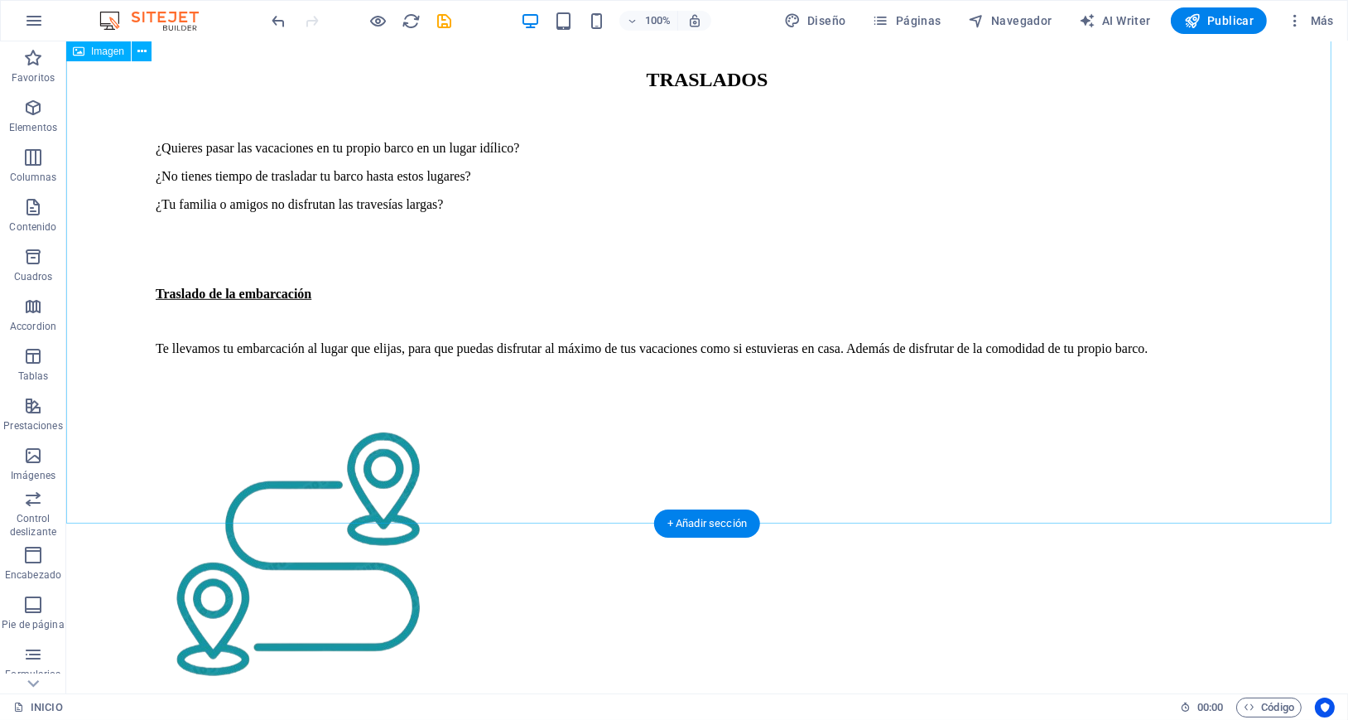
scroll to position [1294, 0]
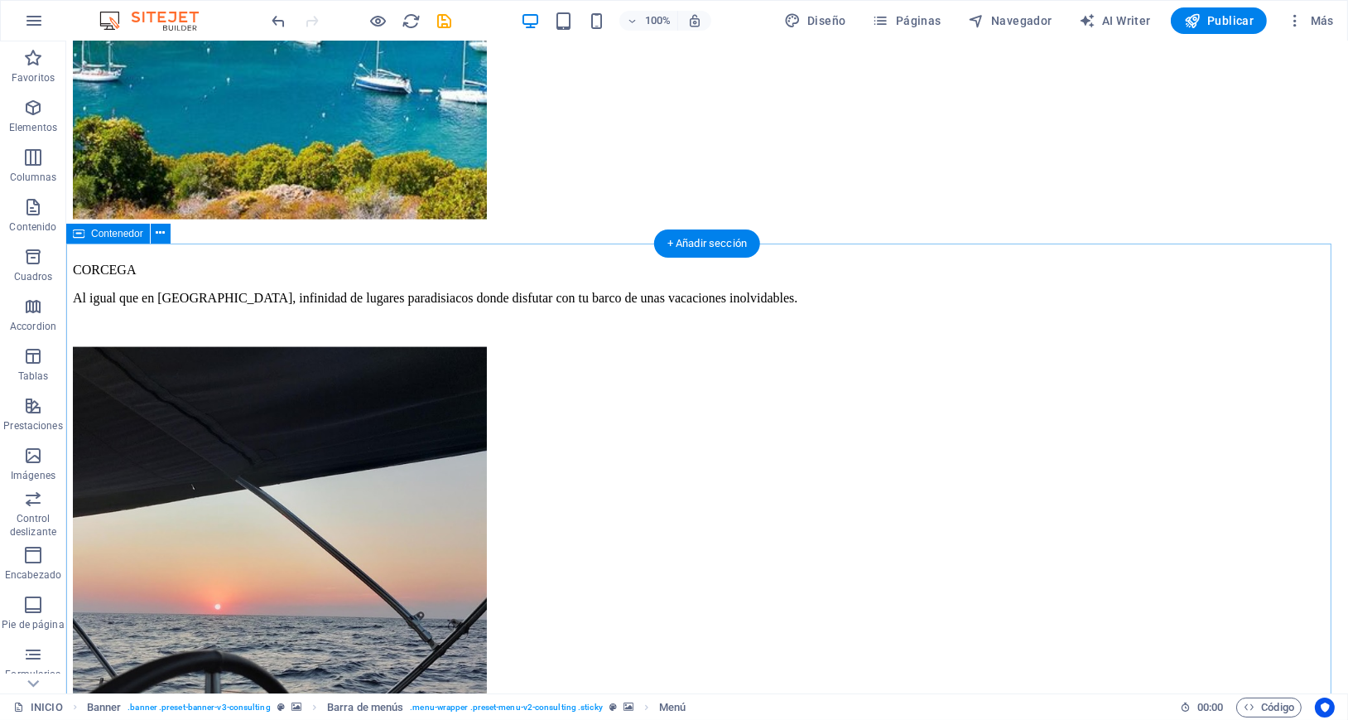
scroll to position [3391, 0]
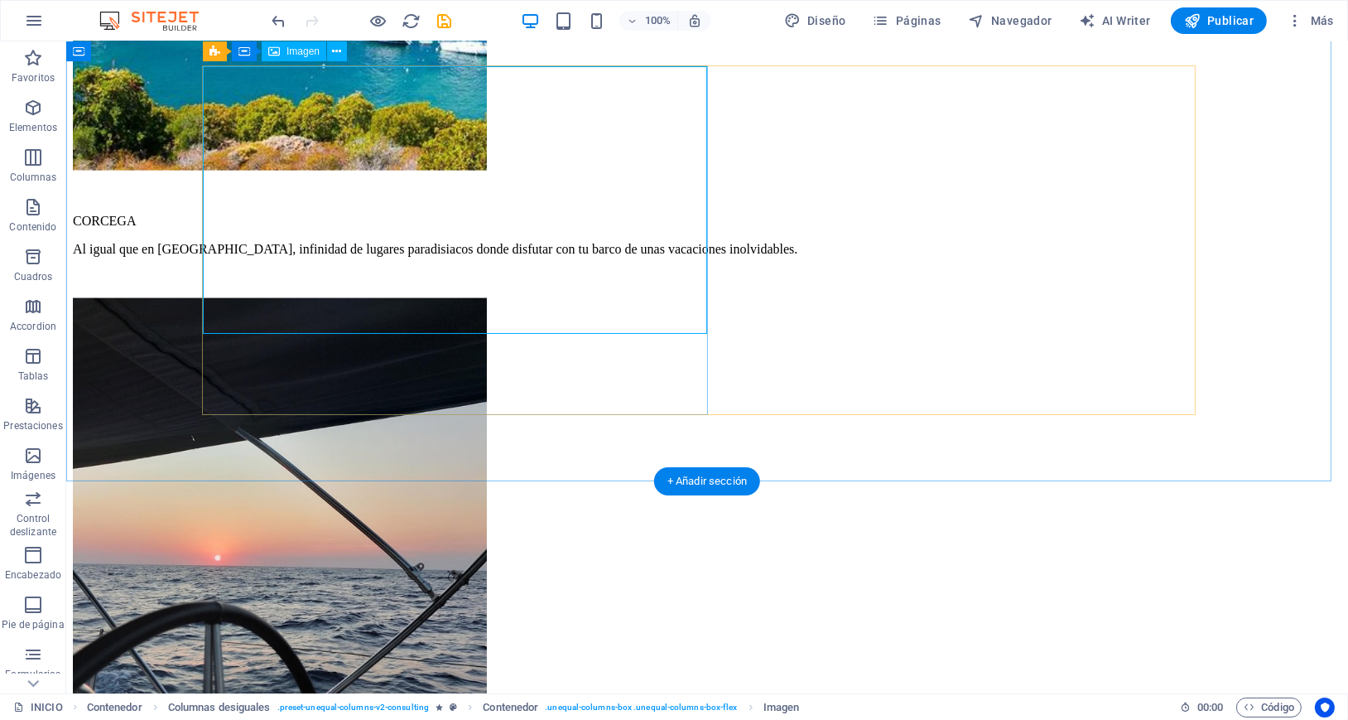
scroll to position [3171, 0]
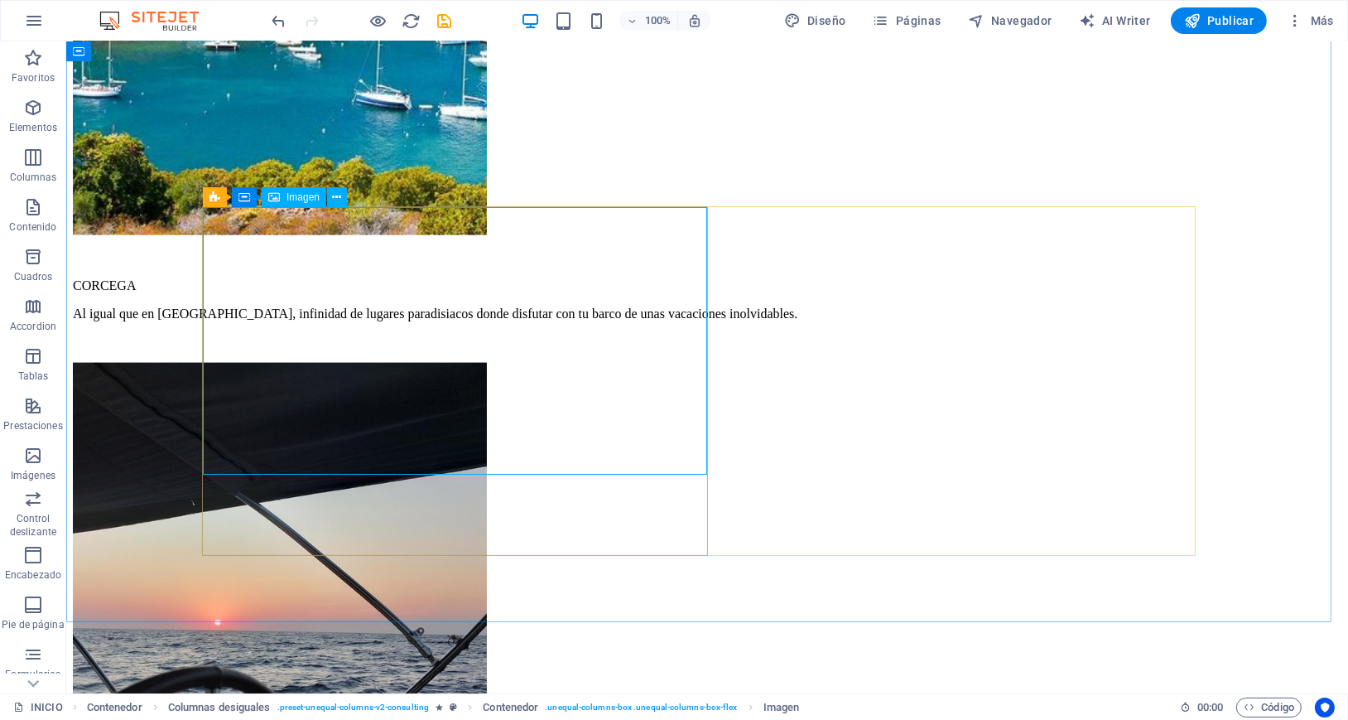
click at [291, 201] on span "Imagen" at bounding box center [302, 197] width 33 height 10
click at [291, 197] on span "Imagen" at bounding box center [302, 197] width 33 height 10
select select "%"
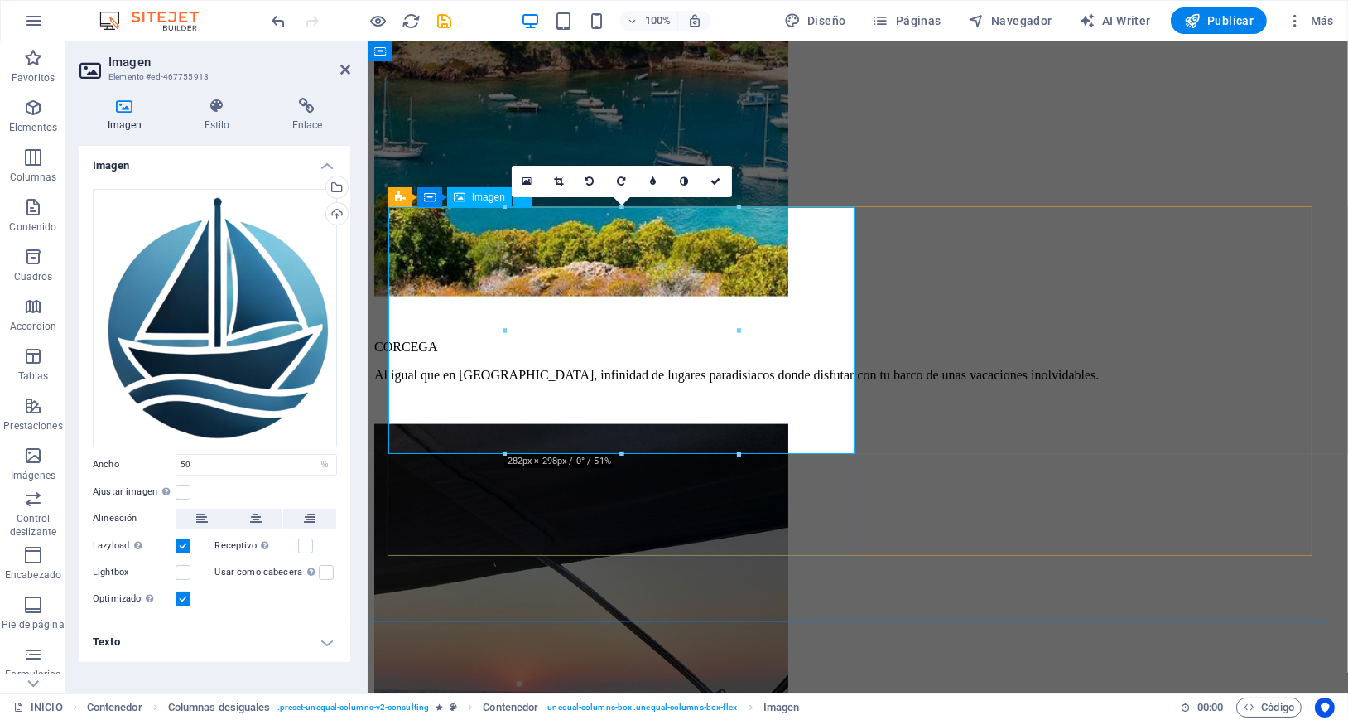
click at [335, 209] on div "Cargar" at bounding box center [335, 215] width 25 height 25
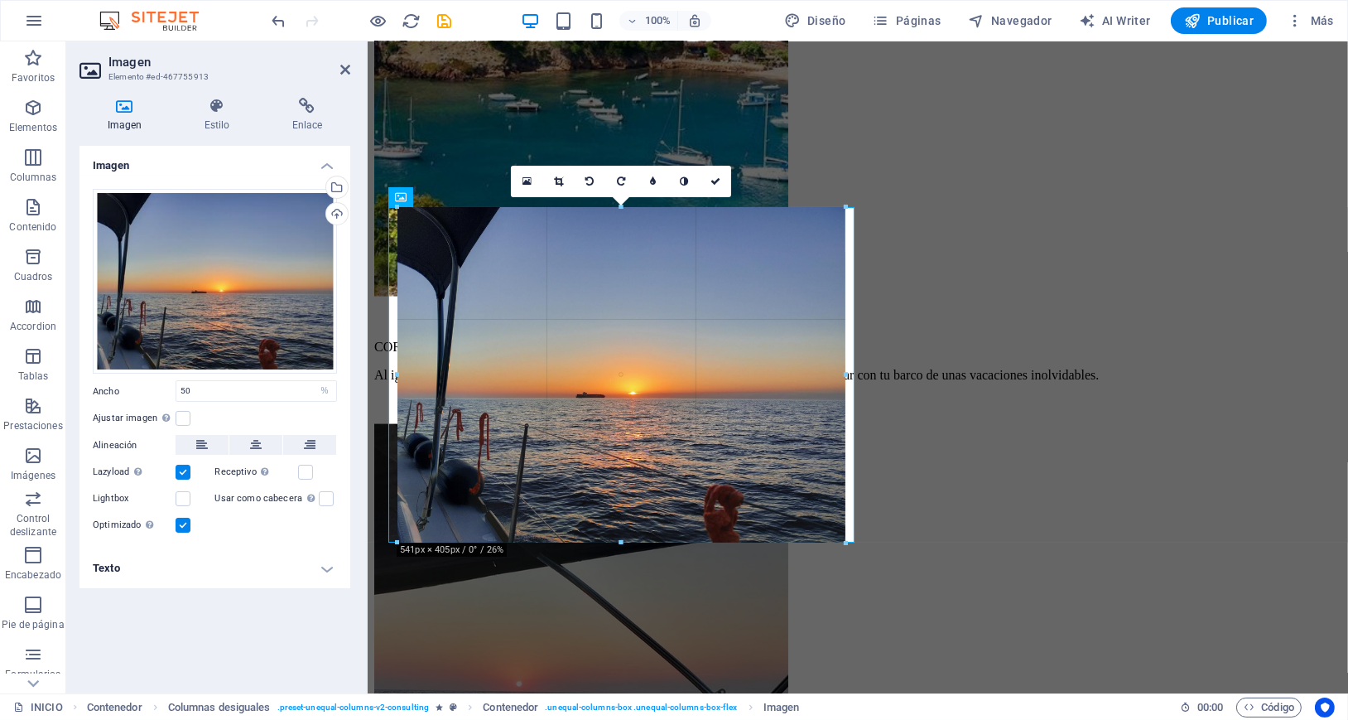
drag, startPoint x: 623, startPoint y: 381, endPoint x: 619, endPoint y: 541, distance: 159.8
type input "543"
select select "px"
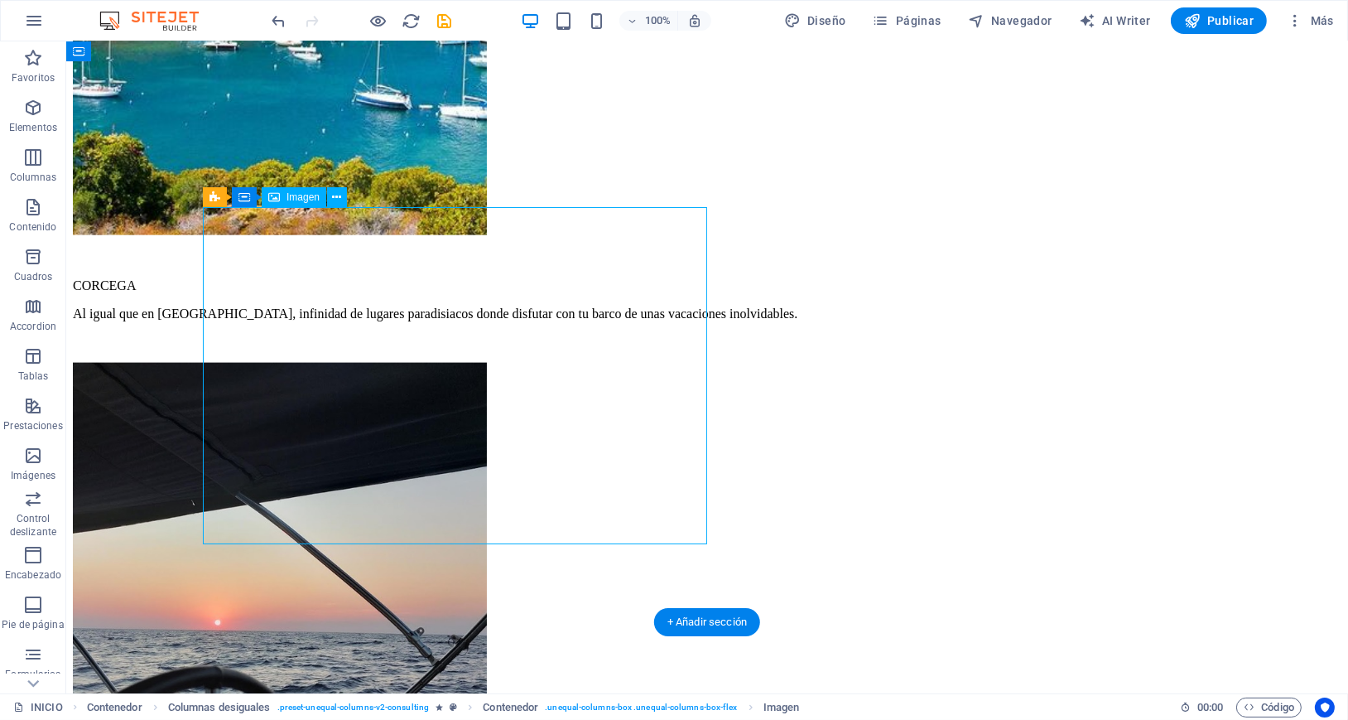
select select "px"
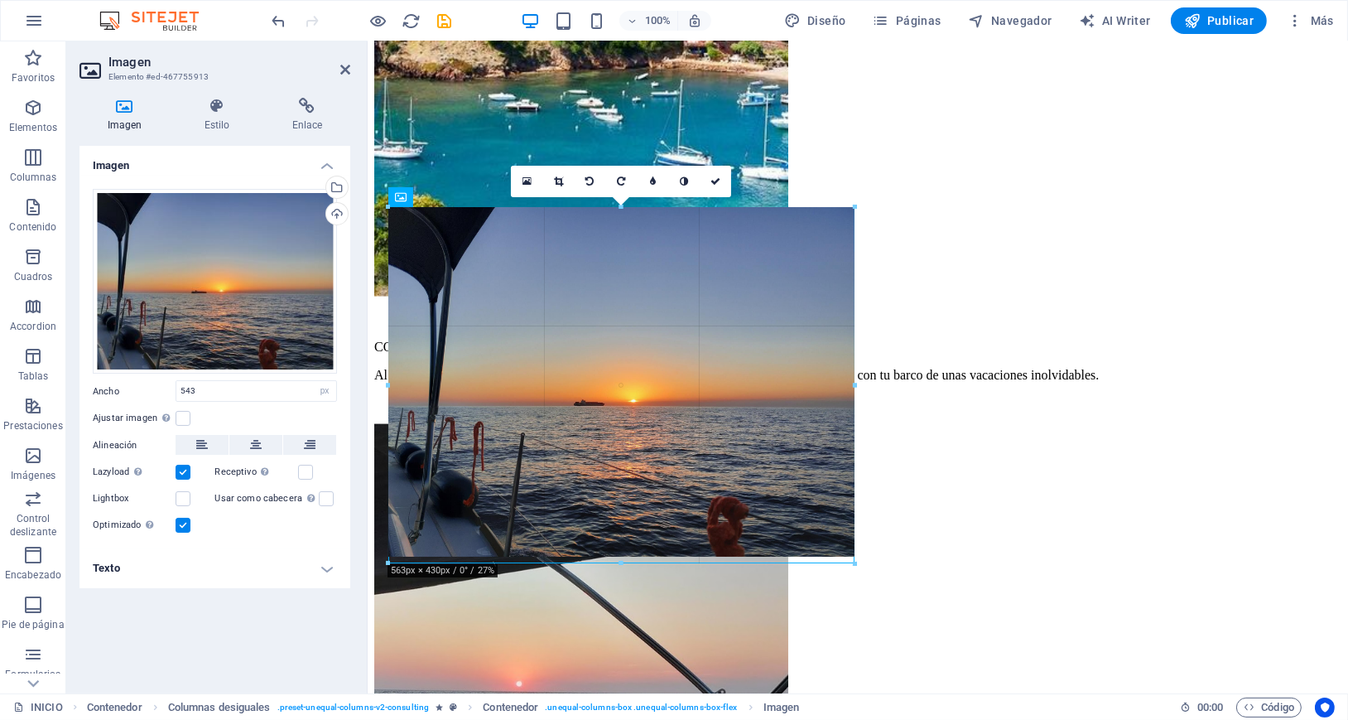
drag, startPoint x: 842, startPoint y: 543, endPoint x: 493, endPoint y: 508, distance: 351.2
type input "563"
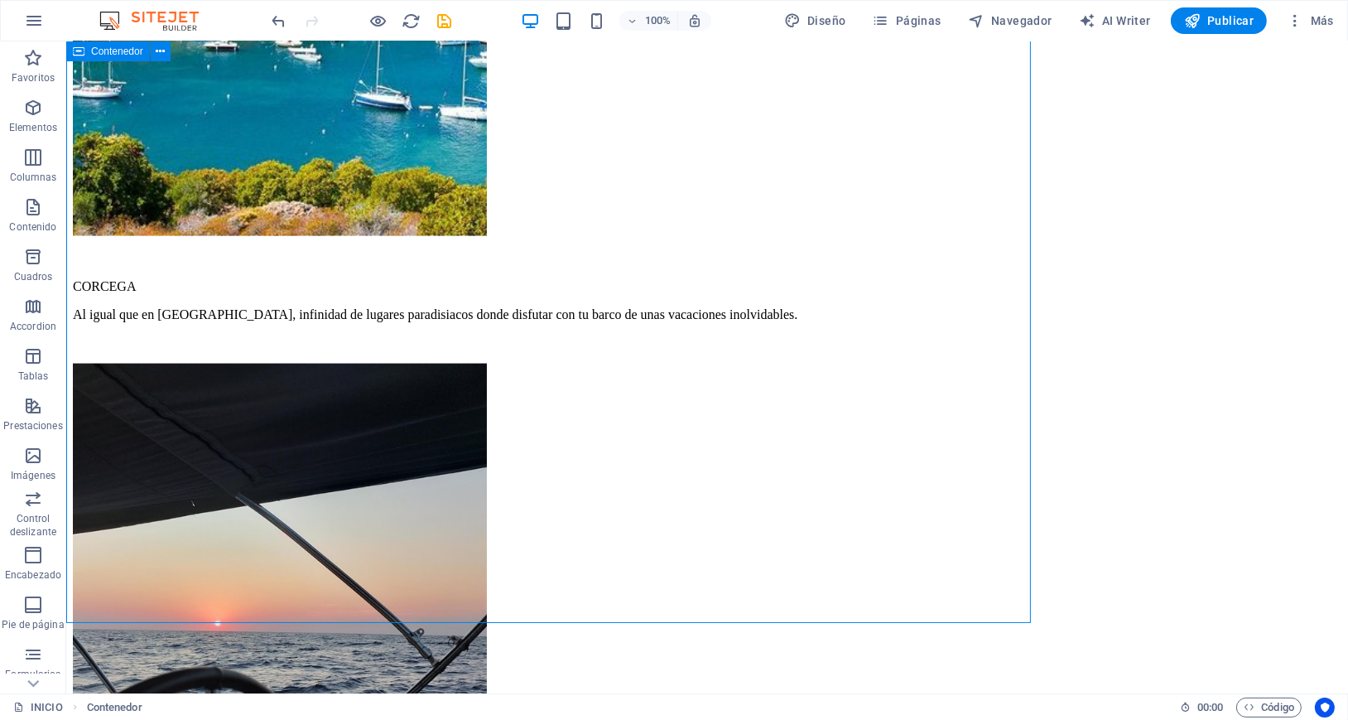
scroll to position [3171, 0]
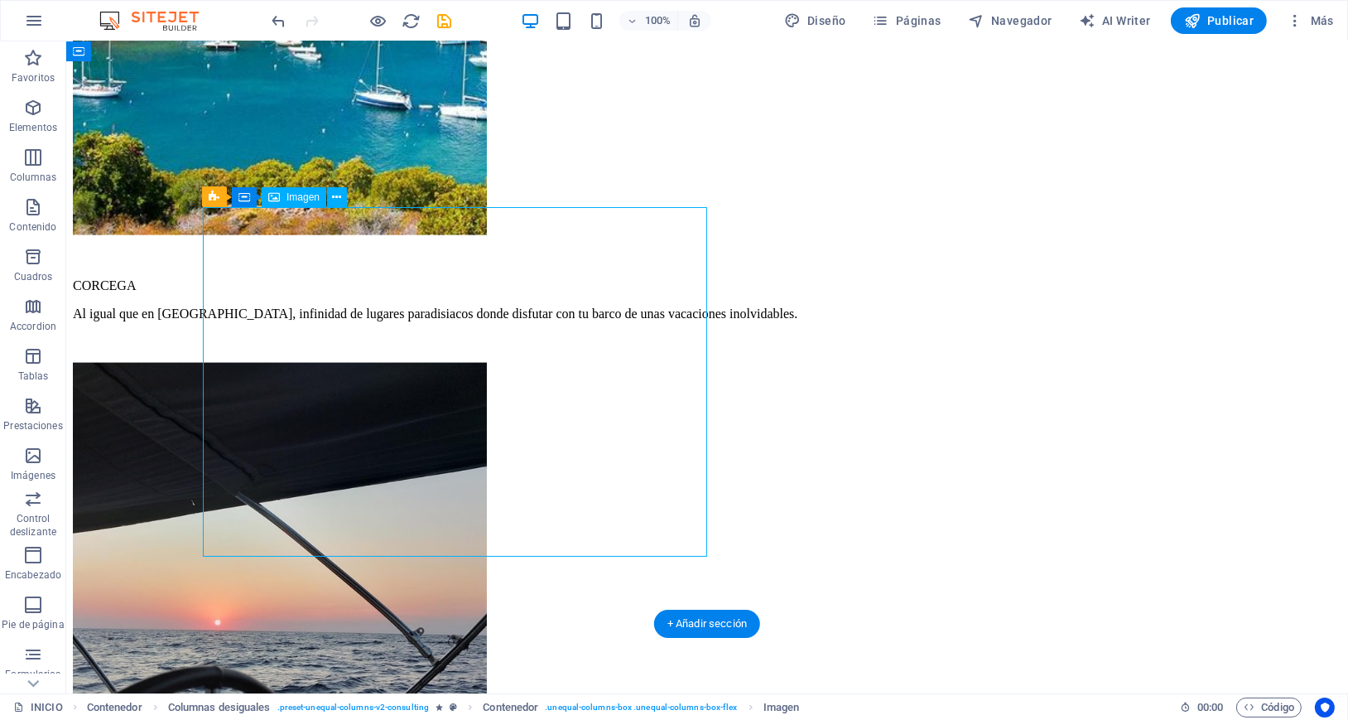
select select "px"
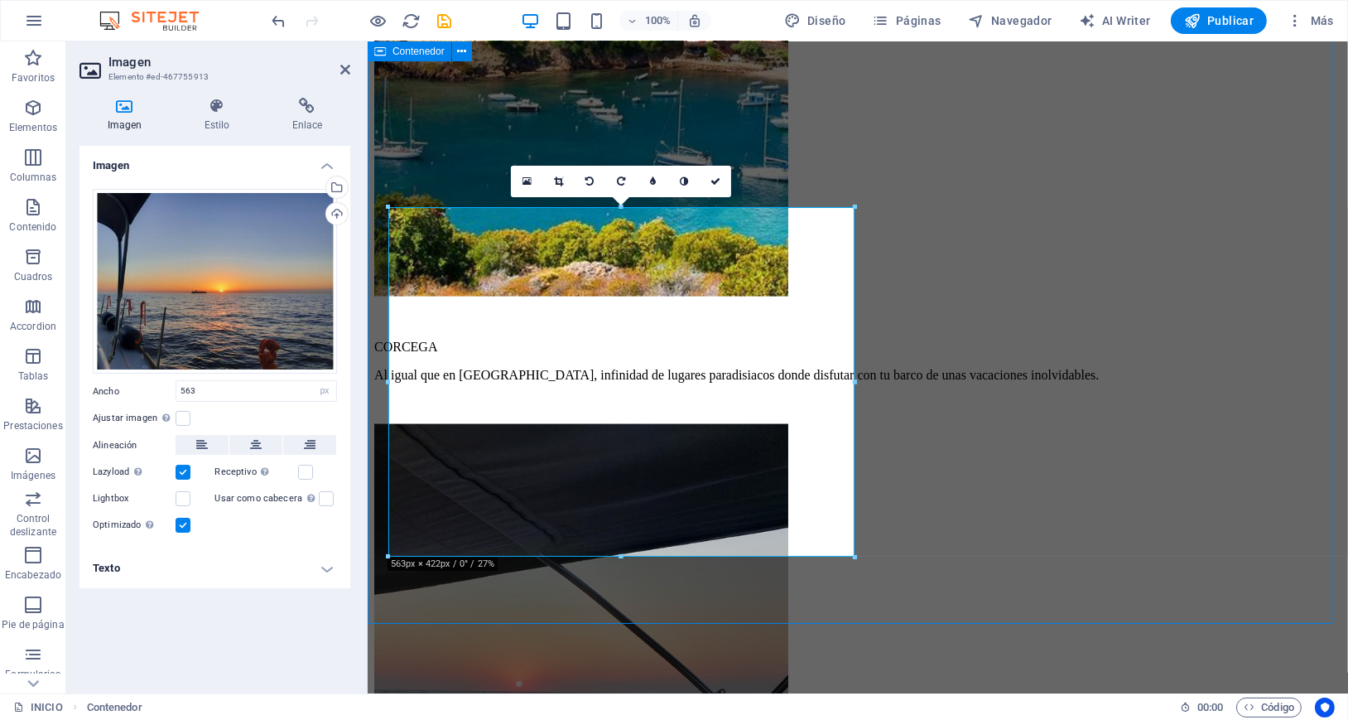
scroll to position [3171, 0]
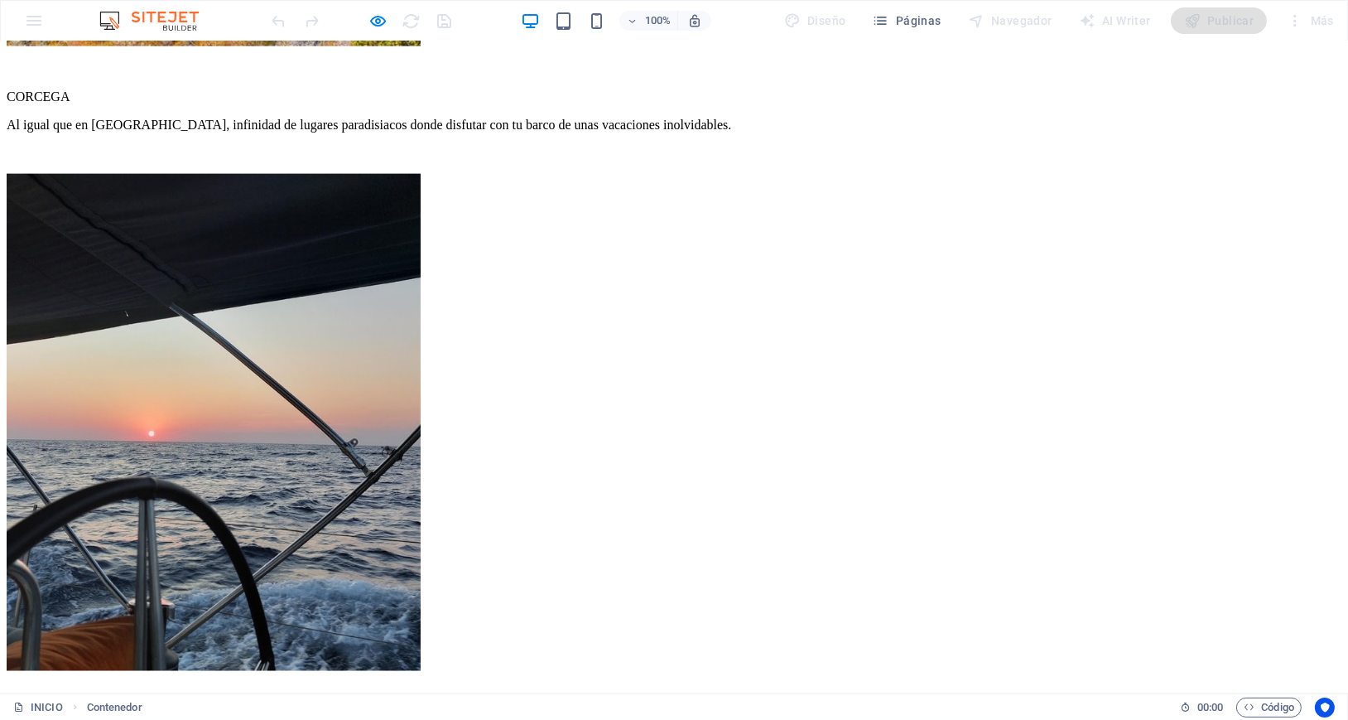
scroll to position [3391, 0]
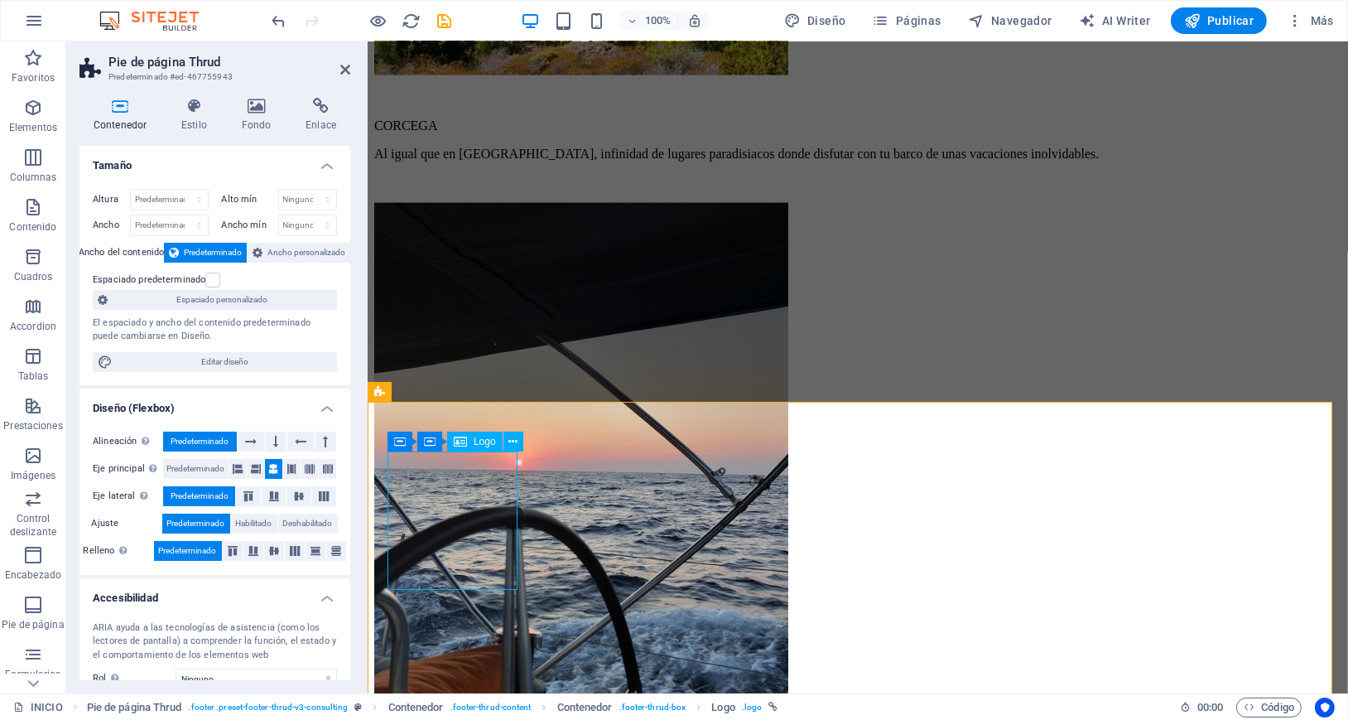
select select "px"
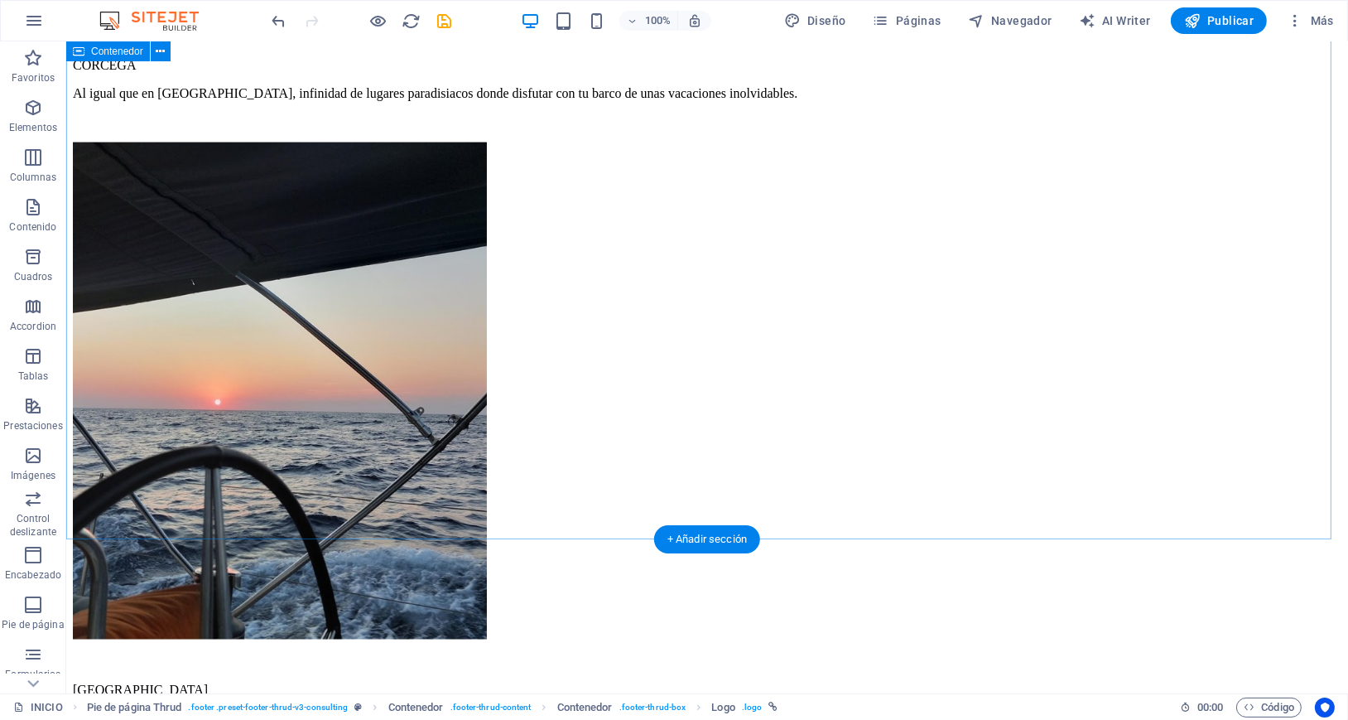
scroll to position [3256, 0]
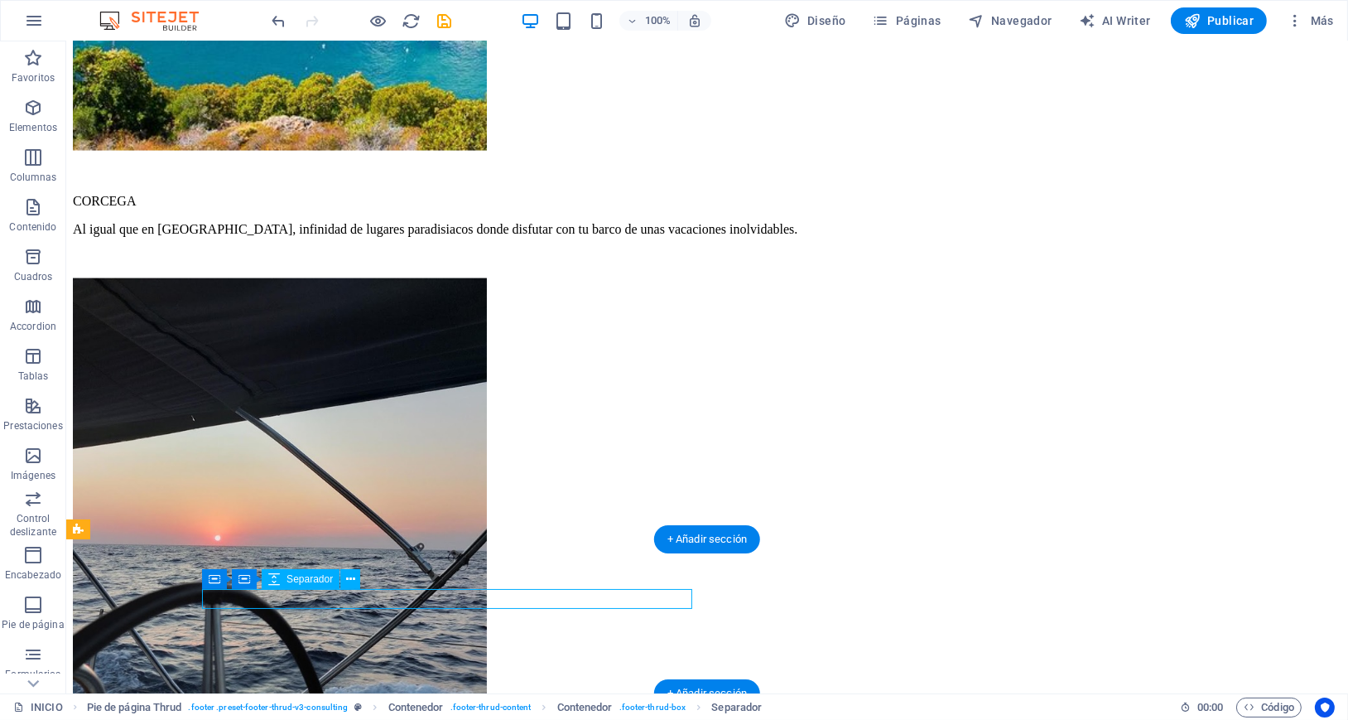
scroll to position [3353, 0]
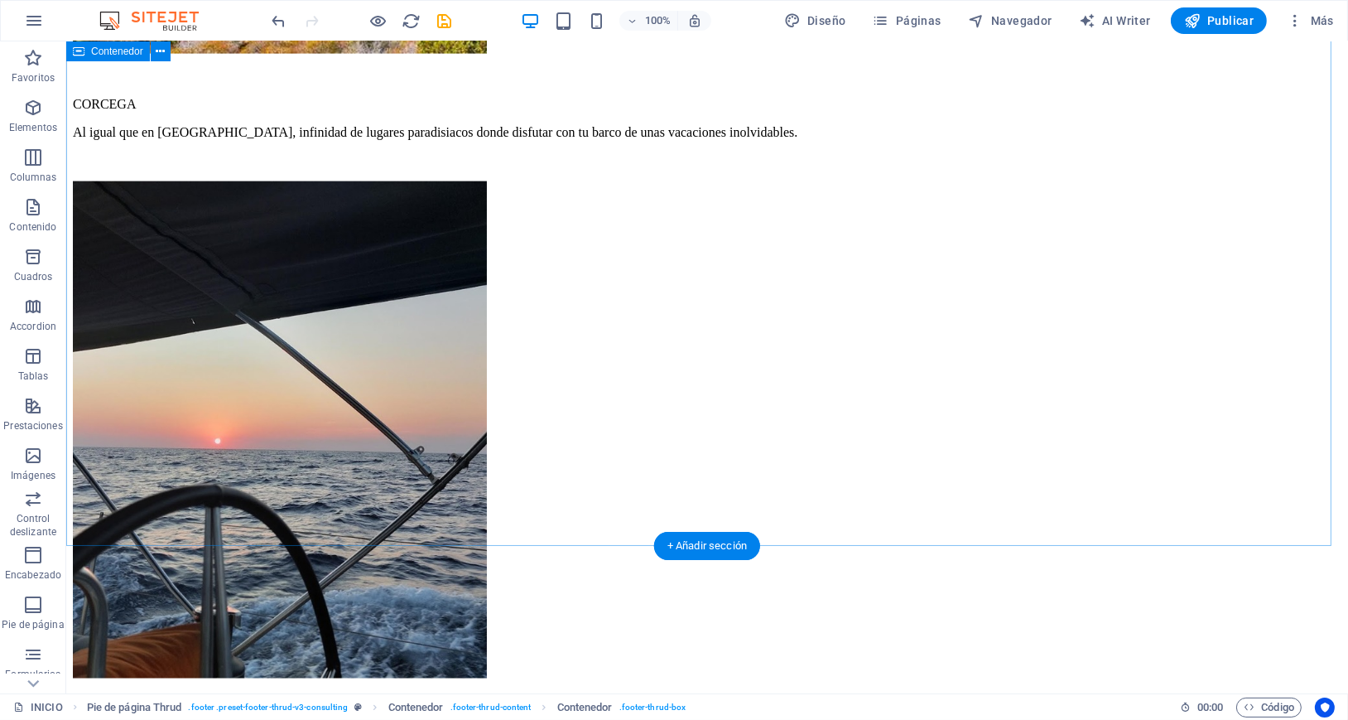
scroll to position [3249, 0]
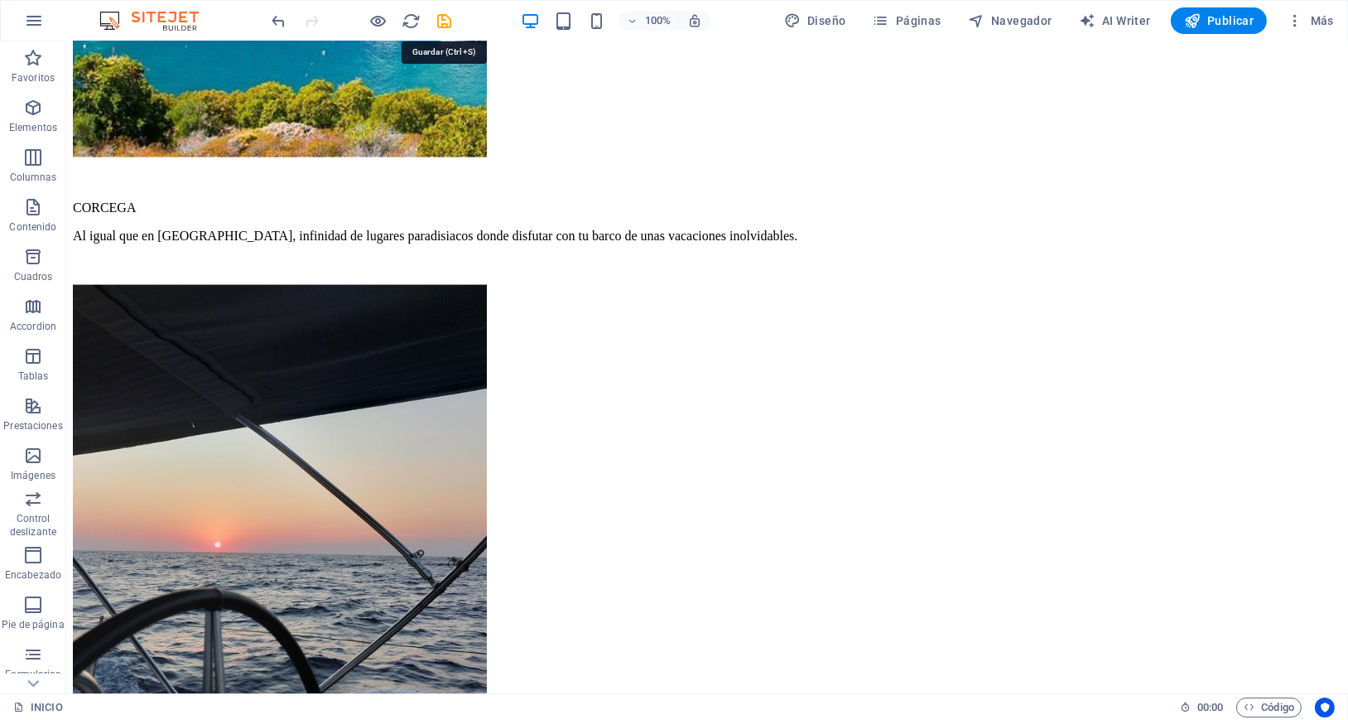
click at [441, 14] on icon "save" at bounding box center [445, 21] width 19 height 19
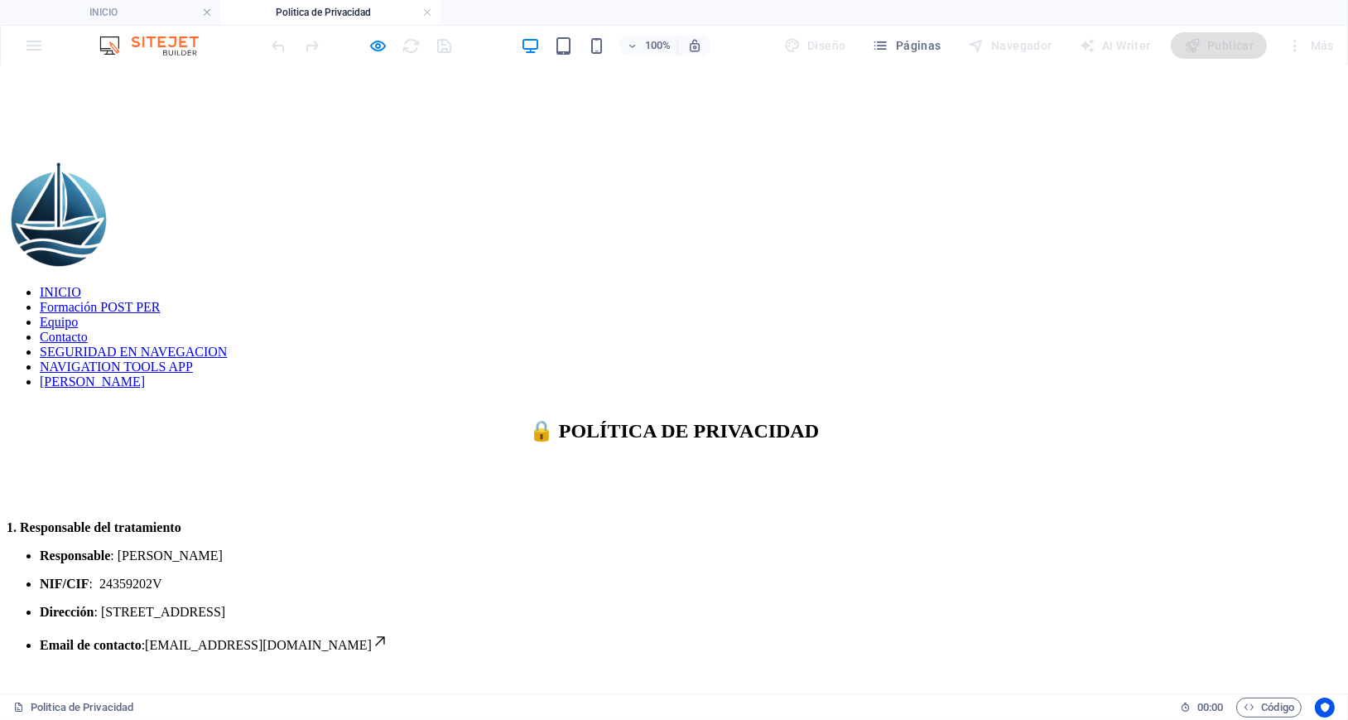
scroll to position [0, 0]
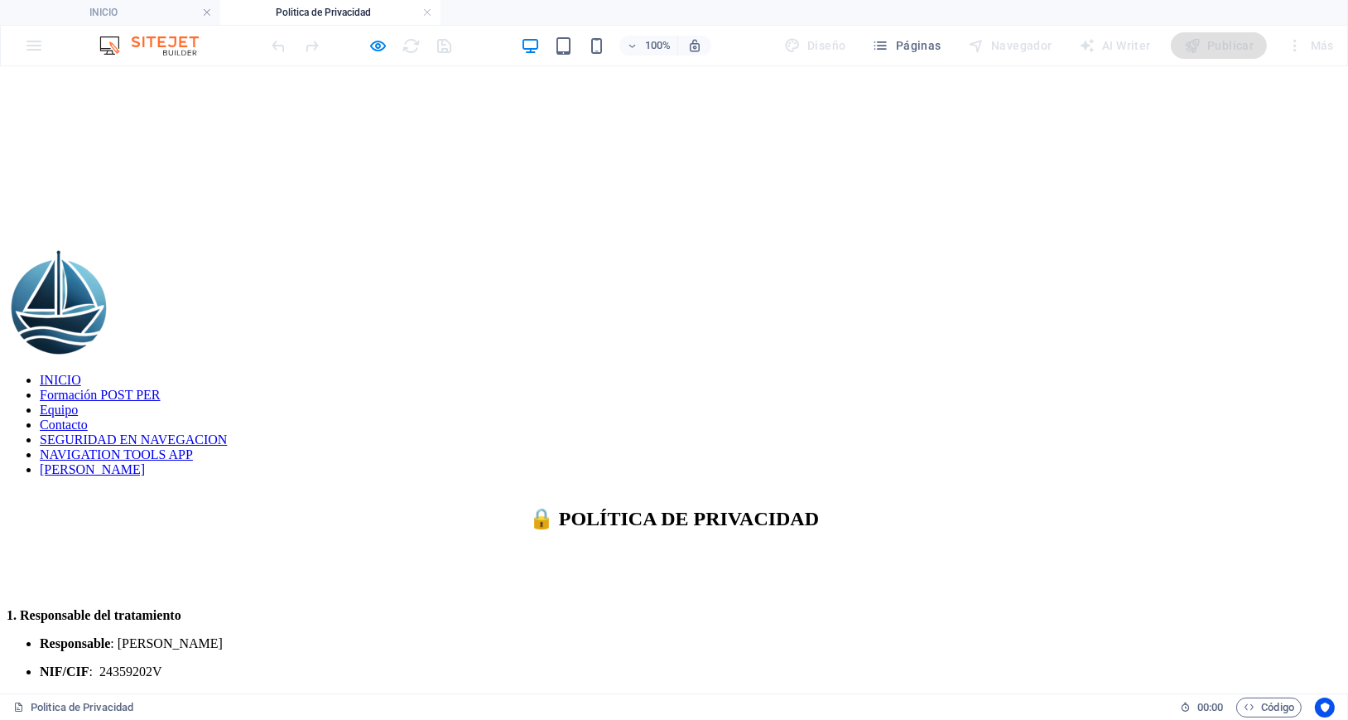
click at [204, 372] on nav "INICIO Formación POST PER Equipo Contacto SEGURIDAD EN NAVEGACION NAVIGATION TO…" at bounding box center [674, 424] width 1335 height 104
click at [378, 42] on icon "button" at bounding box center [378, 45] width 19 height 19
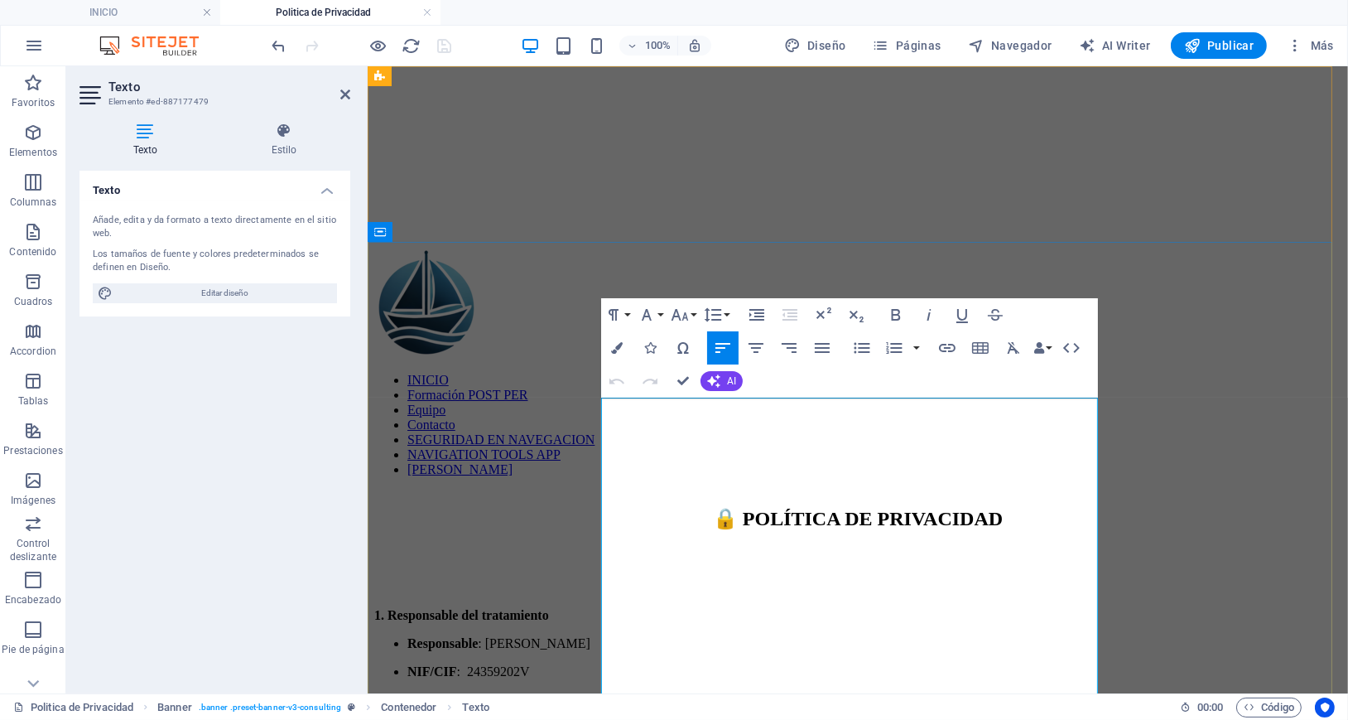
click at [869, 635] on li "Responsable : [PERSON_NAME]" at bounding box center [874, 642] width 934 height 15
click at [987, 635] on li "Responsable : [PERSON_NAME]" at bounding box center [874, 642] width 934 height 15
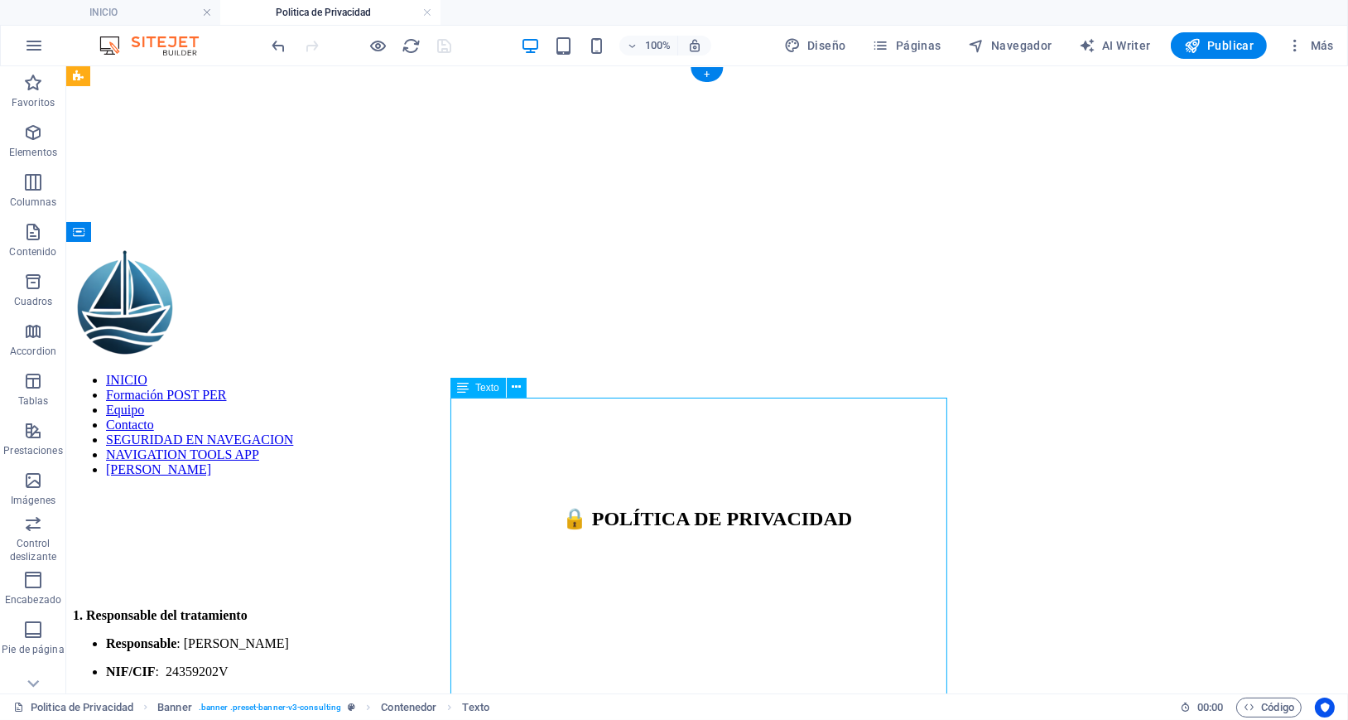
select select "px"
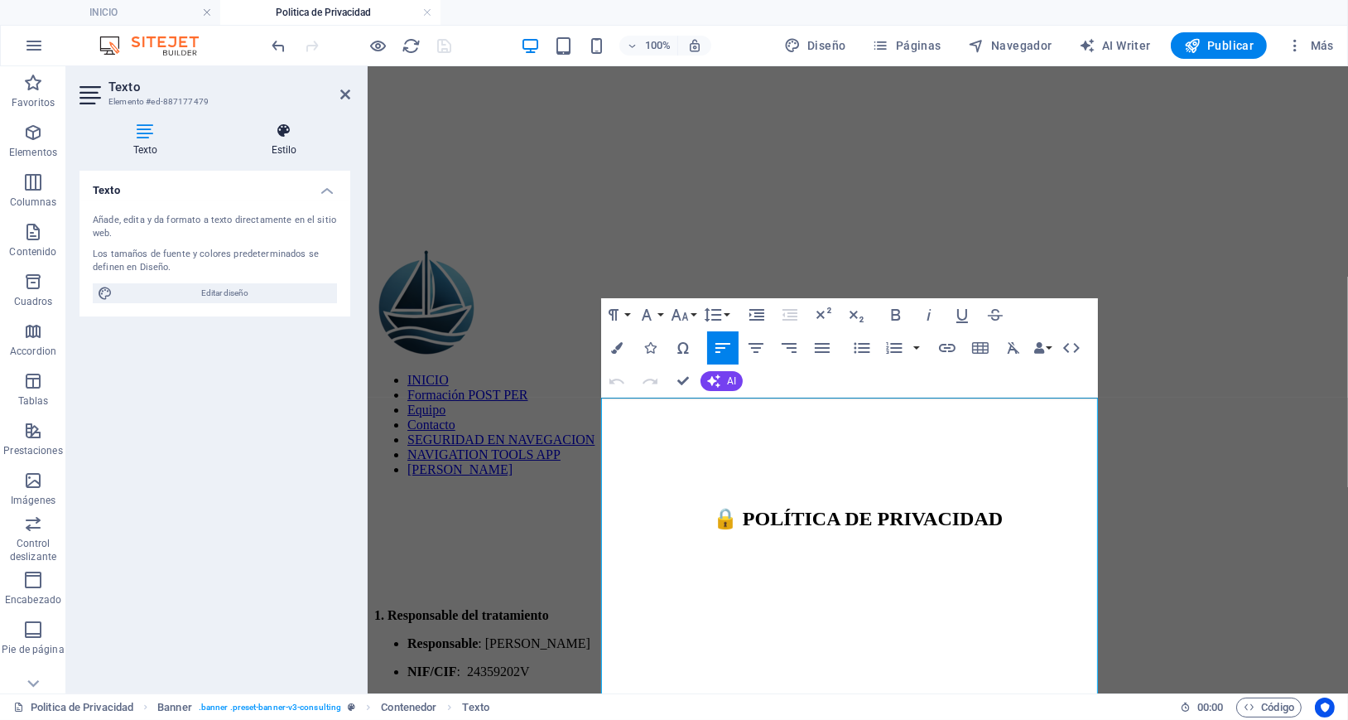
click at [278, 137] on icon at bounding box center [284, 131] width 132 height 17
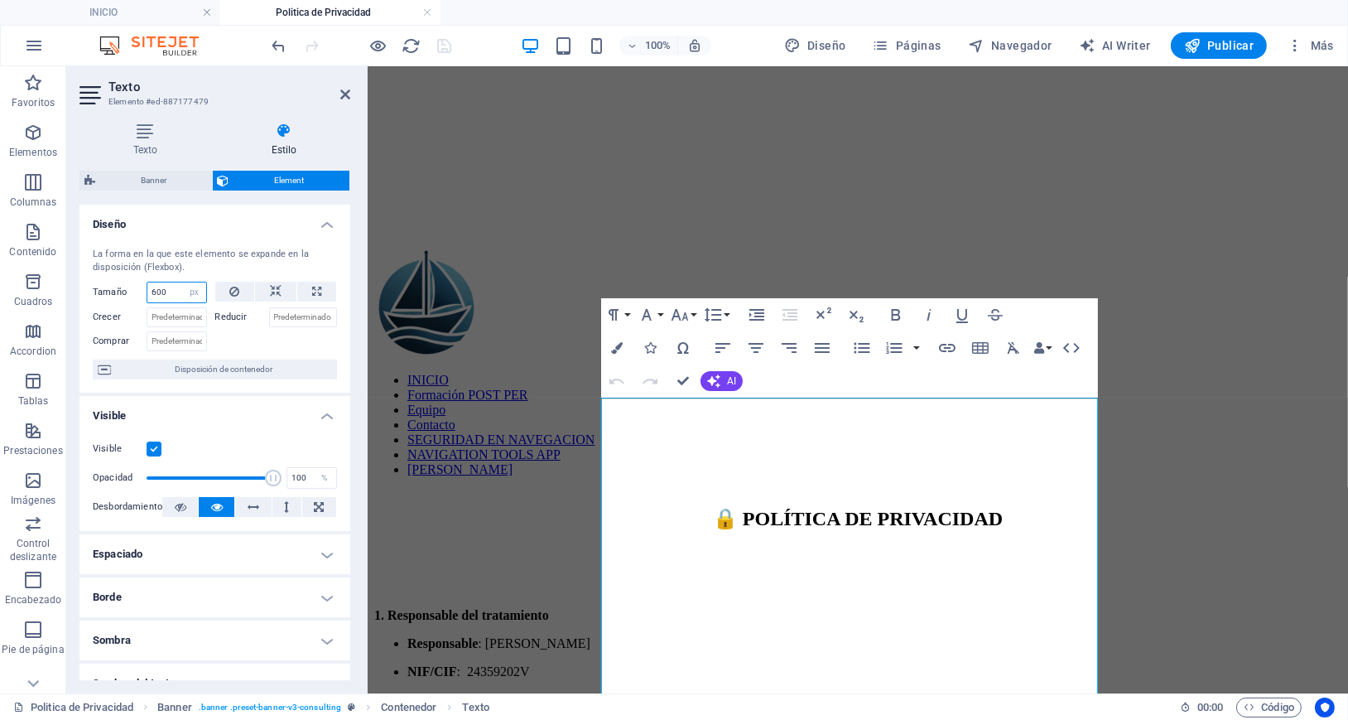
drag, startPoint x: 109, startPoint y: 292, endPoint x: 82, endPoint y: 296, distance: 27.6
click at [82, 296] on div "La forma en la que este elemento se expande en la disposición (Flexbox). Tamaño…" at bounding box center [214, 313] width 271 height 158
click at [230, 288] on icon at bounding box center [234, 292] width 10 height 20
select select "DISABLED_OPTION_VALUE"
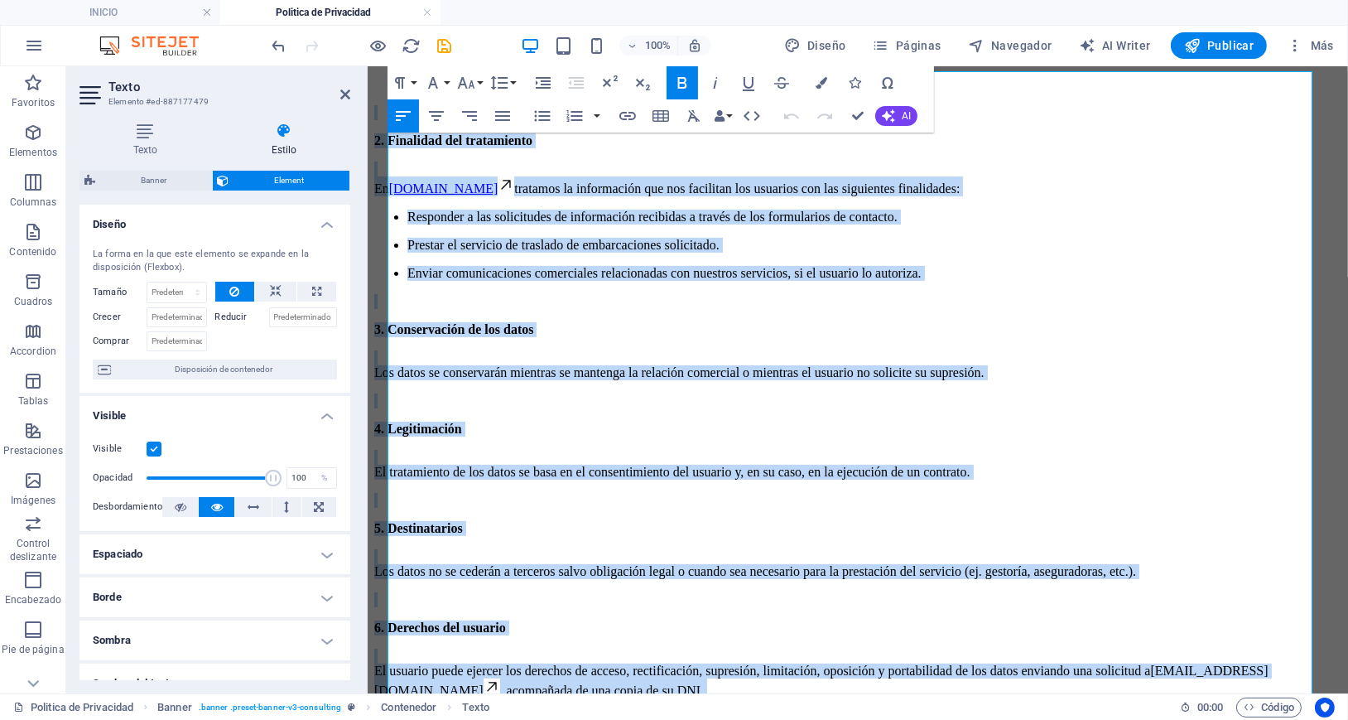
scroll to position [997, 0]
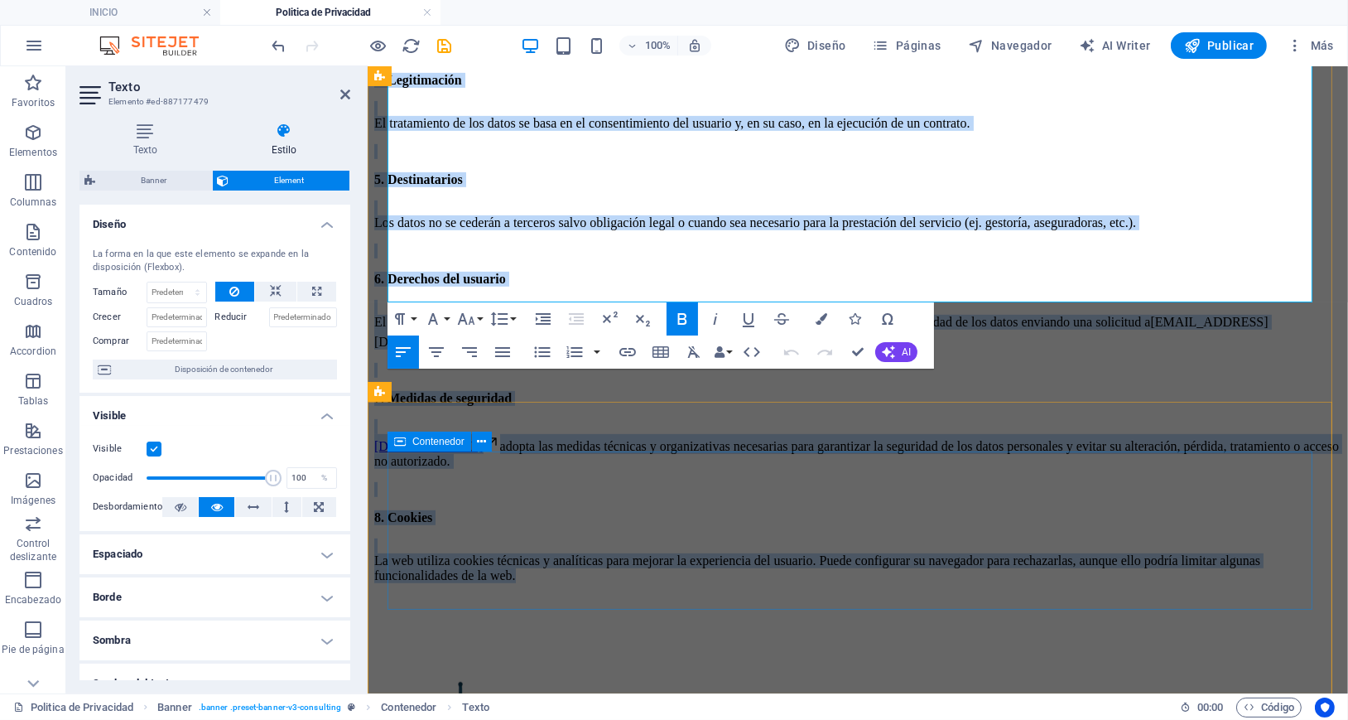
drag, startPoint x: 388, startPoint y: 420, endPoint x: 863, endPoint y: 551, distance: 492.9
click at [863, 551] on div "INICIO Formación POST PER Equipo Contacto SEGURIDAD EN NAVEGACION NAVIGATION TO…" at bounding box center [856, 39] width 967 height 1929
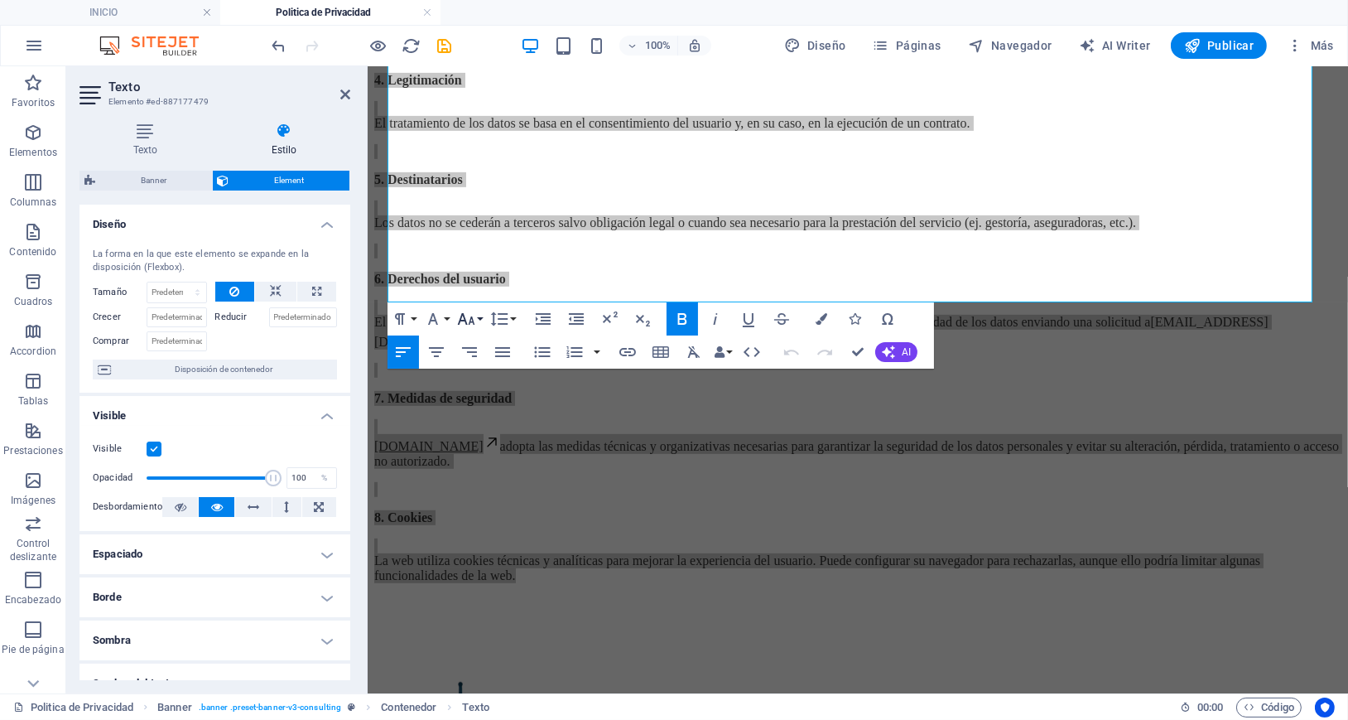
click at [470, 318] on icon "button" at bounding box center [466, 319] width 17 height 12
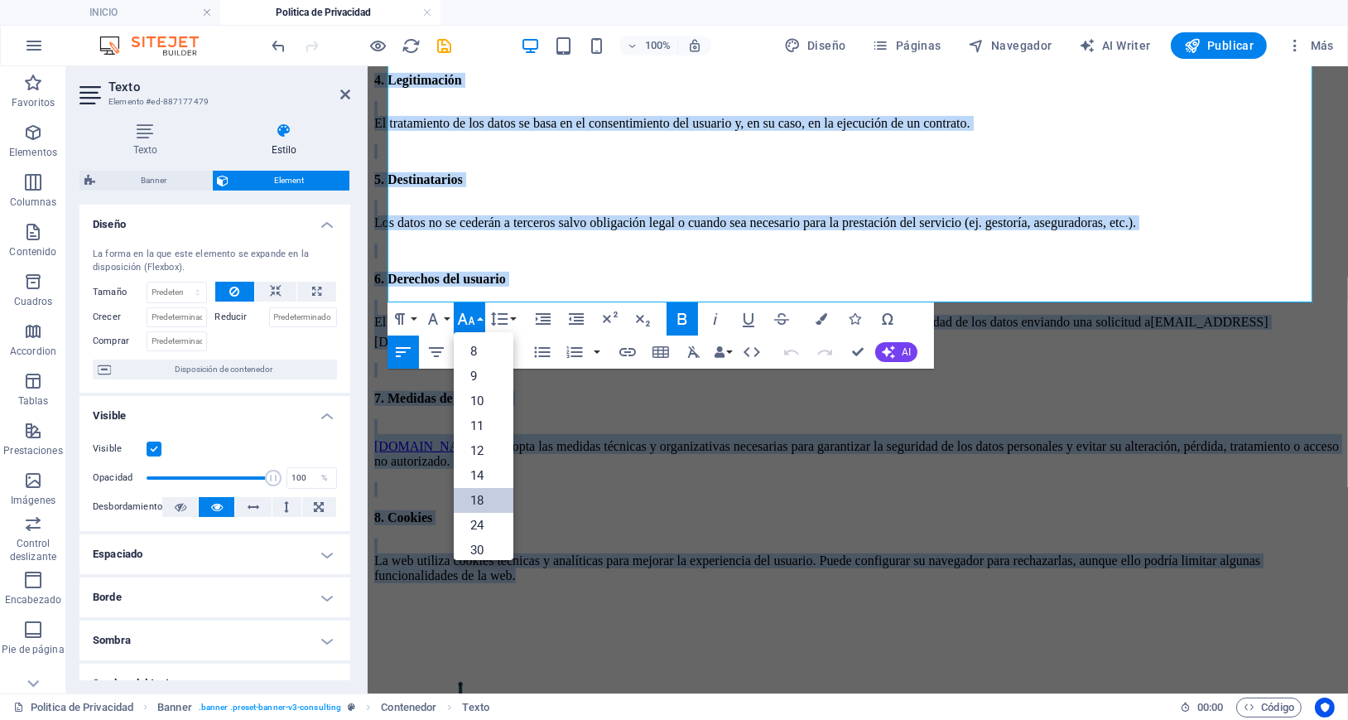
click at [484, 500] on link "18" at bounding box center [484, 500] width 60 height 25
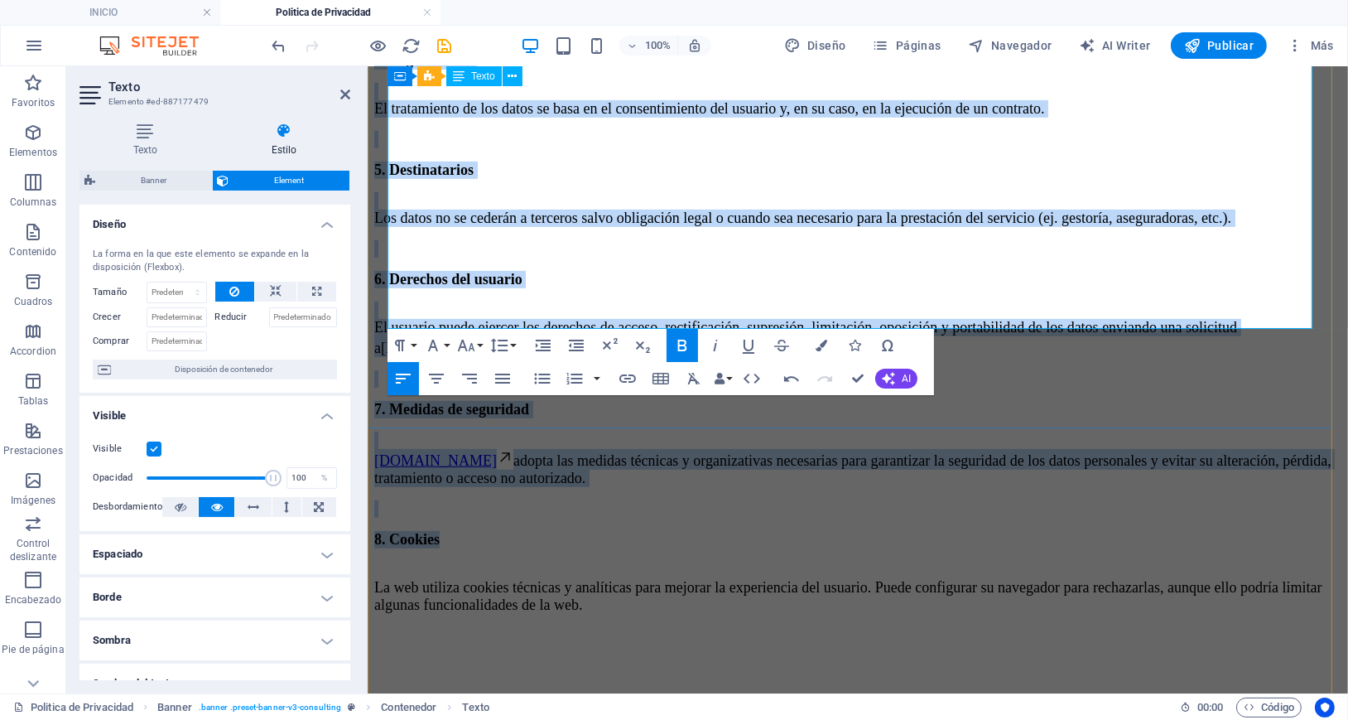
click at [788, 530] on p "8. Cookies" at bounding box center [856, 538] width 967 height 17
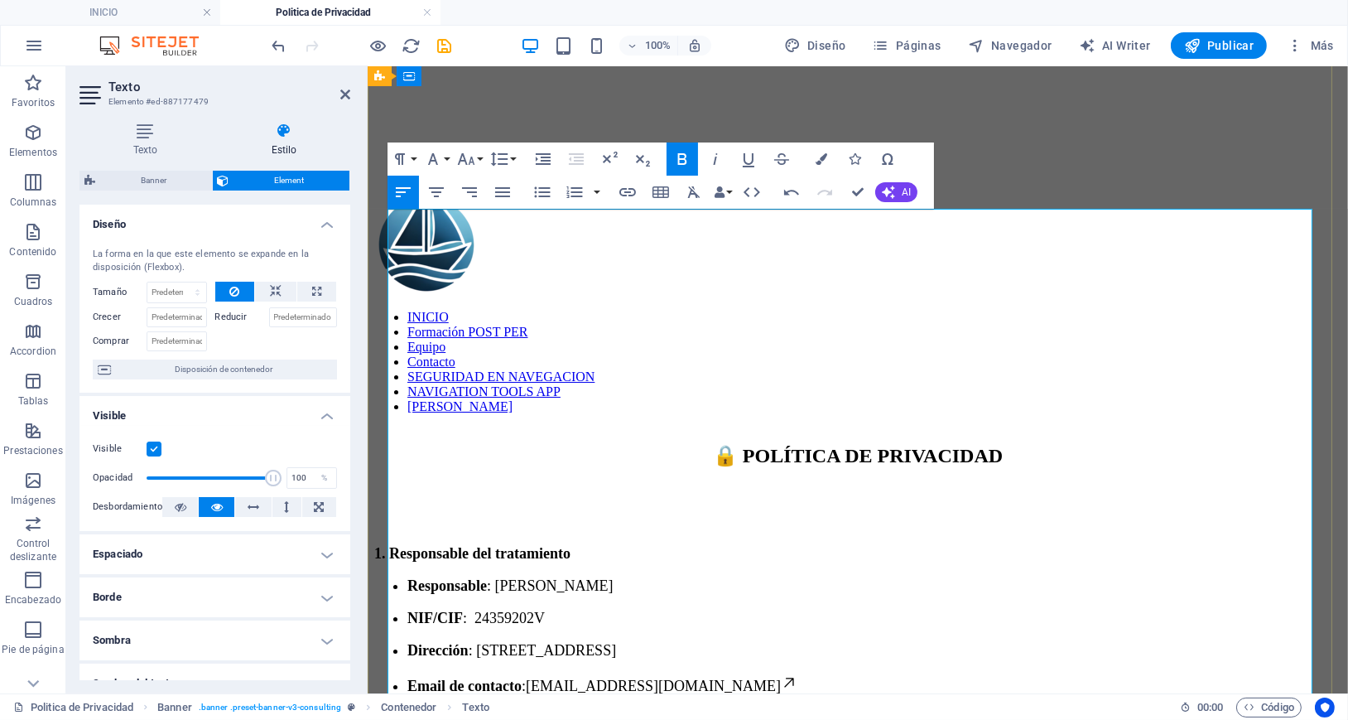
scroll to position [0, 0]
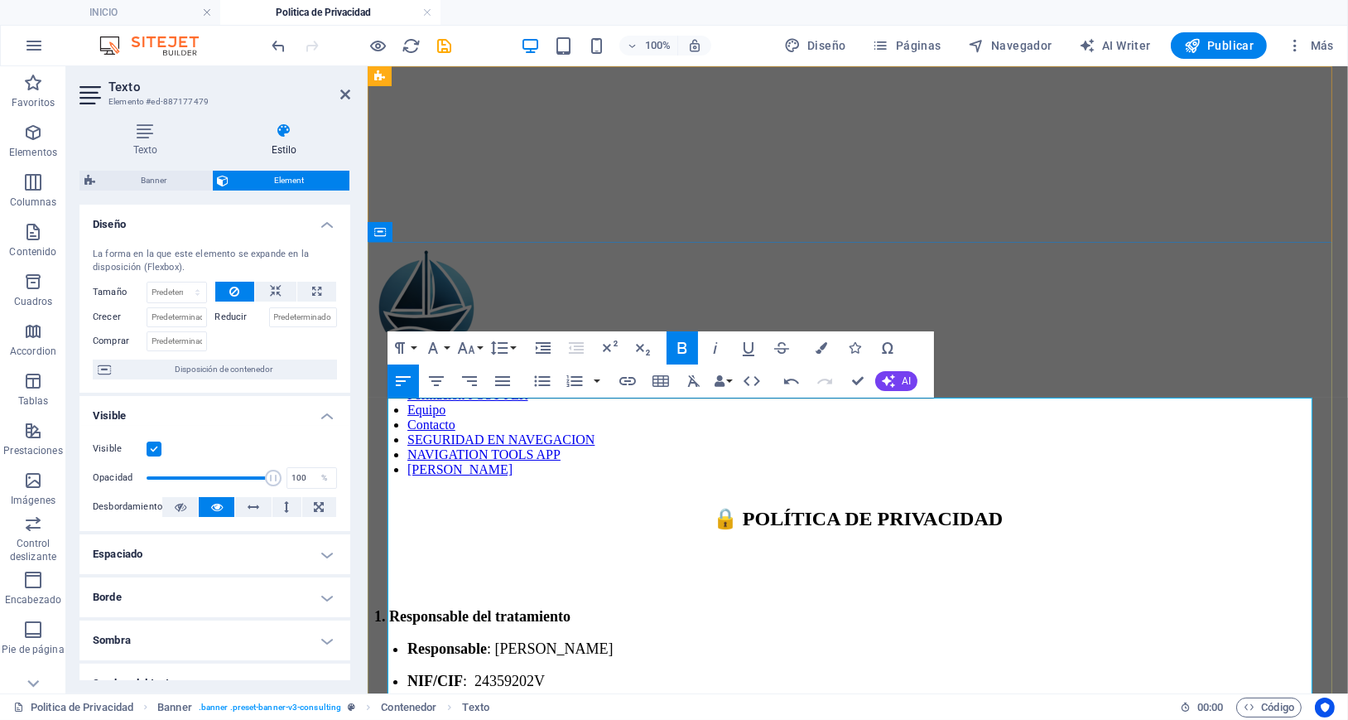
click at [407, 639] on strong "Responsable" at bounding box center [446, 647] width 79 height 17
click at [405, 667] on ul "NIF/CIF : 24359202V Dirección : [STREET_ADDRESS] Email de contacto : [EMAIL_ADD…" at bounding box center [856, 709] width 967 height 85
click at [407, 696] on strong "Dirección" at bounding box center [437, 704] width 61 height 17
click at [386, 638] on strong "Responsable" at bounding box center [408, 645] width 70 height 14
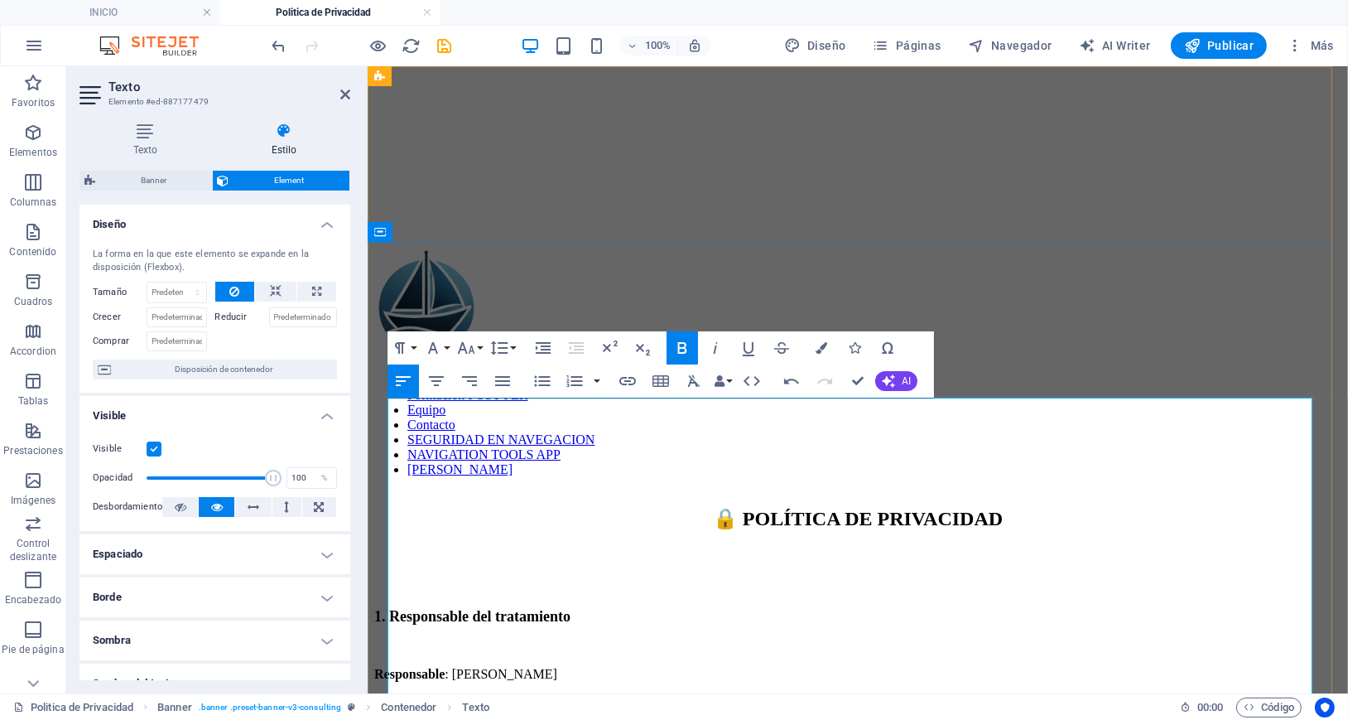
click at [386, 694] on strong "NIF/CIF" at bounding box center [398, 701] width 50 height 14
drag, startPoint x: 389, startPoint y: 465, endPoint x: 909, endPoint y: 591, distance: 535.0
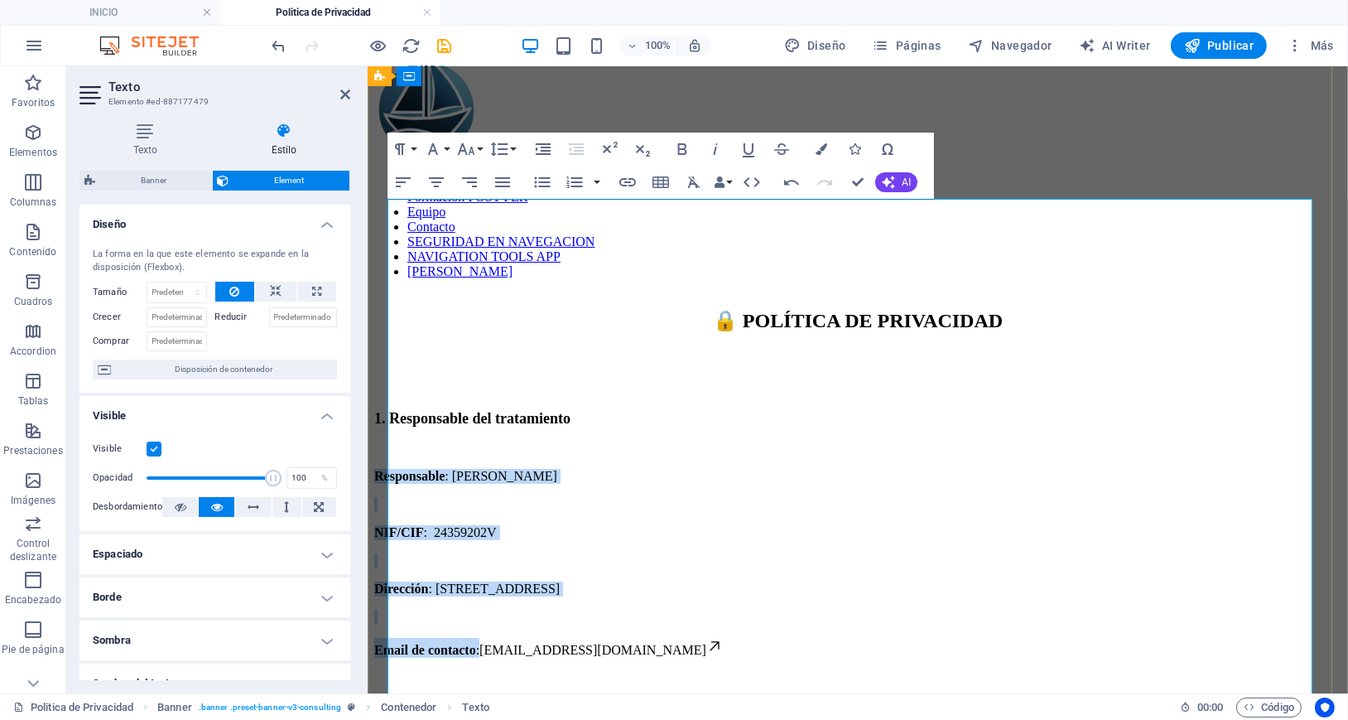
scroll to position [88, 0]
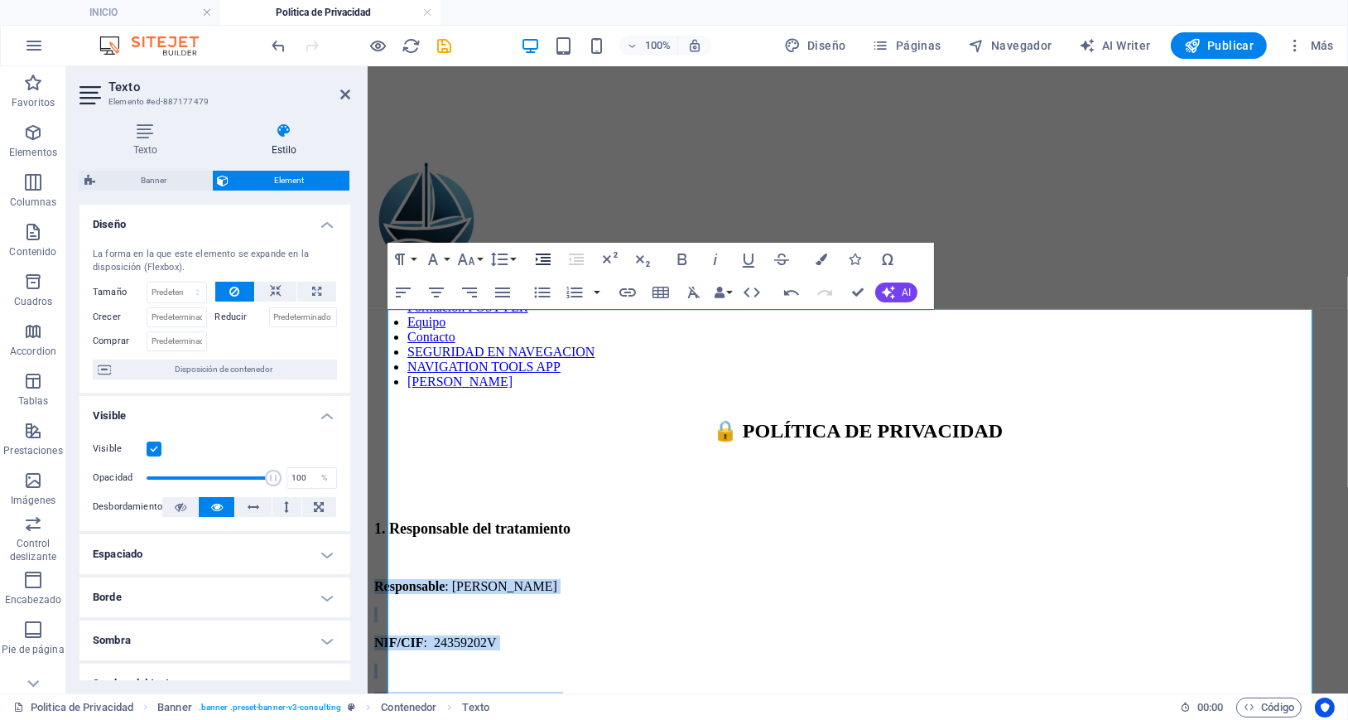
click at [542, 257] on icon "button" at bounding box center [543, 259] width 15 height 12
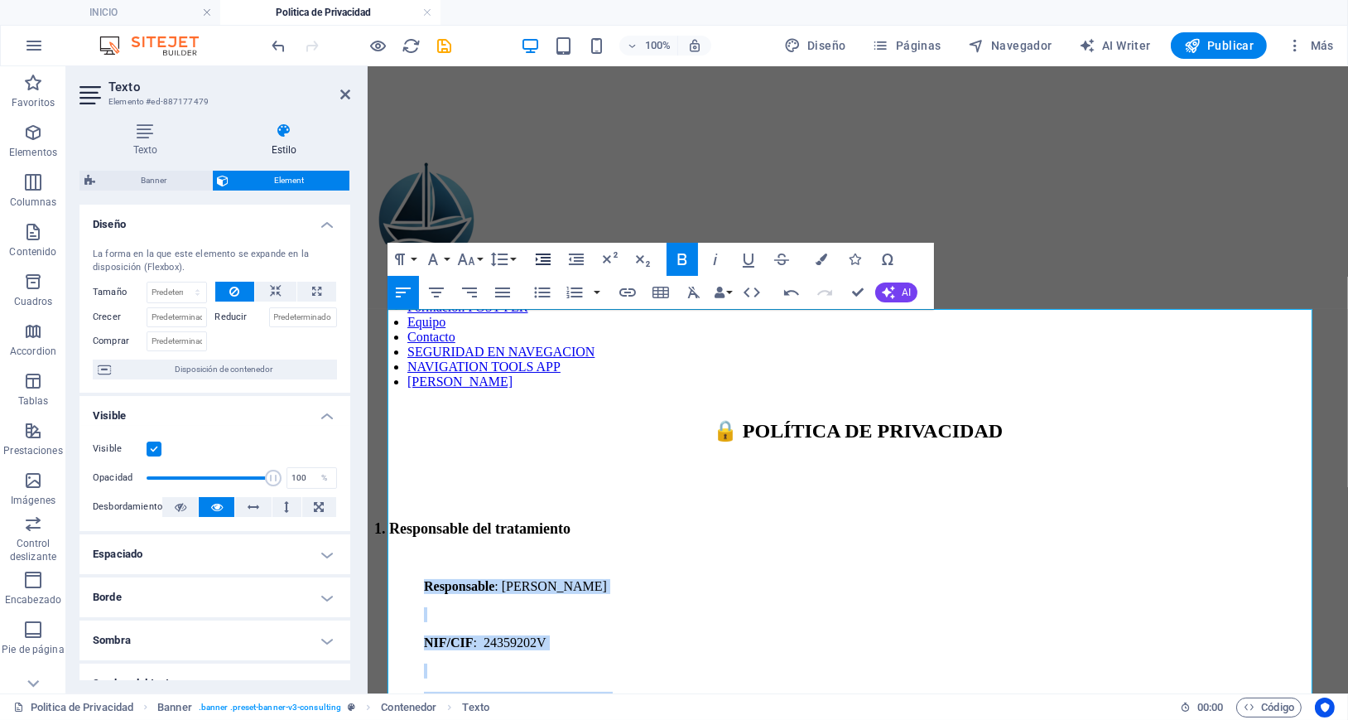
click at [542, 257] on icon "button" at bounding box center [543, 259] width 15 height 12
click at [753, 578] on p "Responsable : [PERSON_NAME]" at bounding box center [890, 585] width 901 height 15
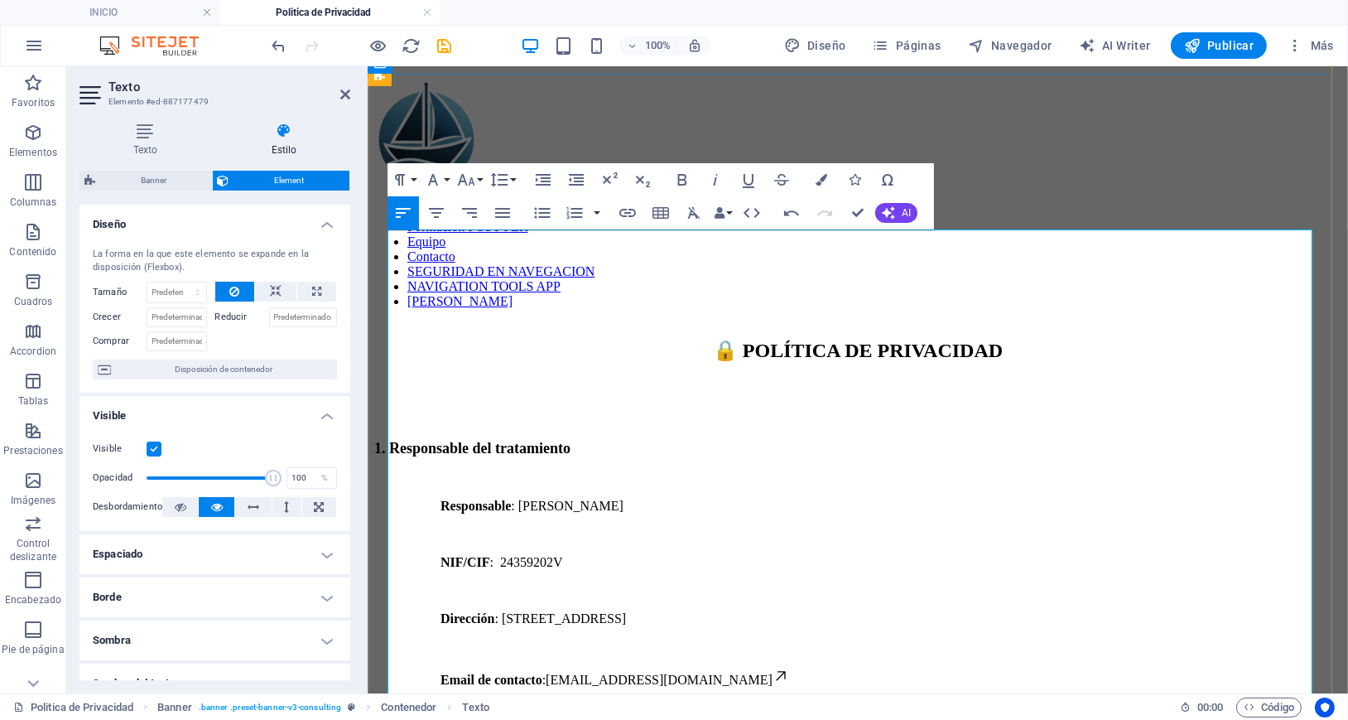
scroll to position [198, 0]
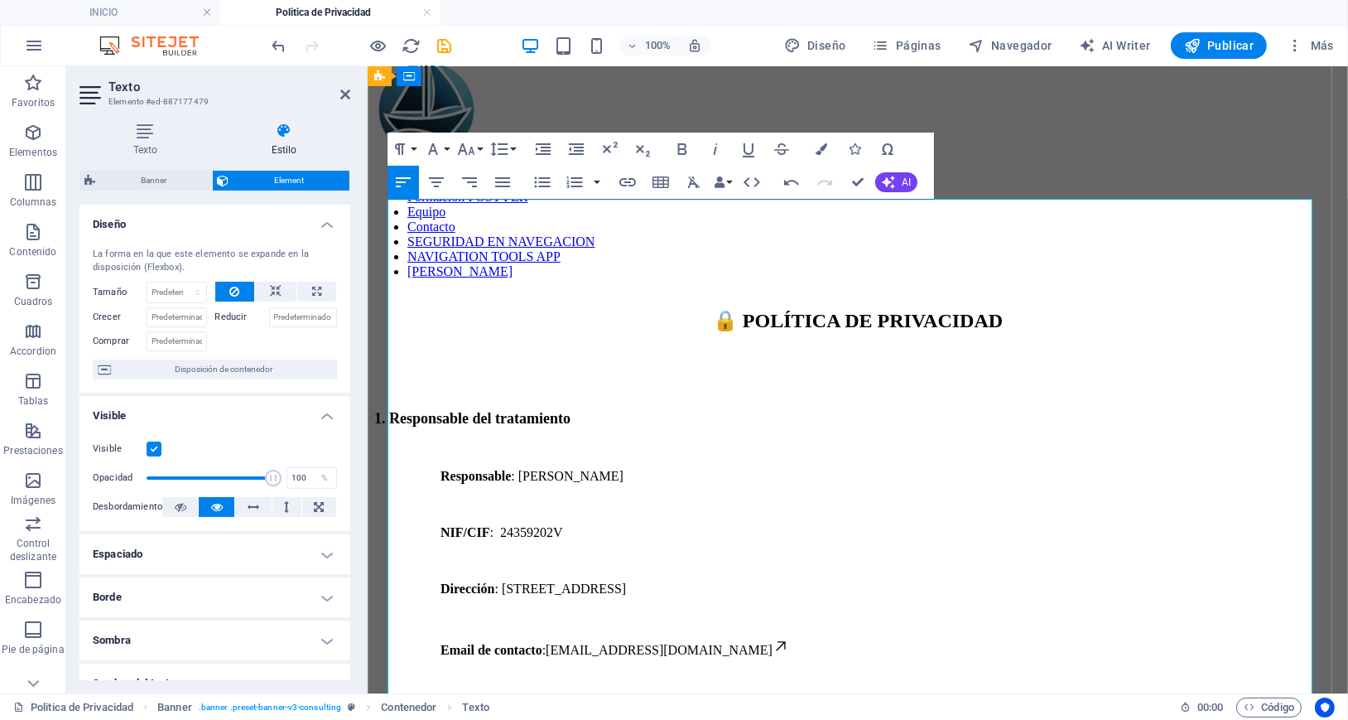
drag, startPoint x: 389, startPoint y: 461, endPoint x: 1062, endPoint y: 516, distance: 675.4
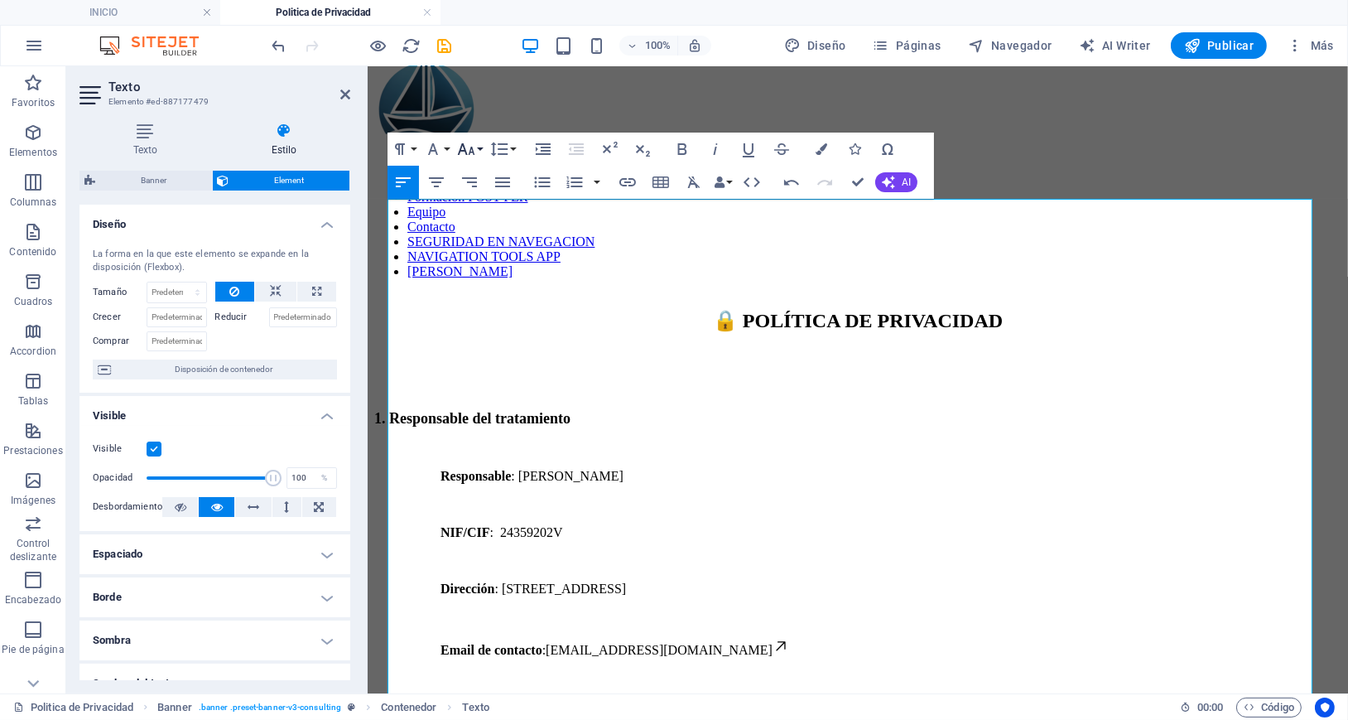
click at [460, 152] on icon "button" at bounding box center [466, 149] width 17 height 12
click at [480, 193] on link "18" at bounding box center [484, 197] width 60 height 25
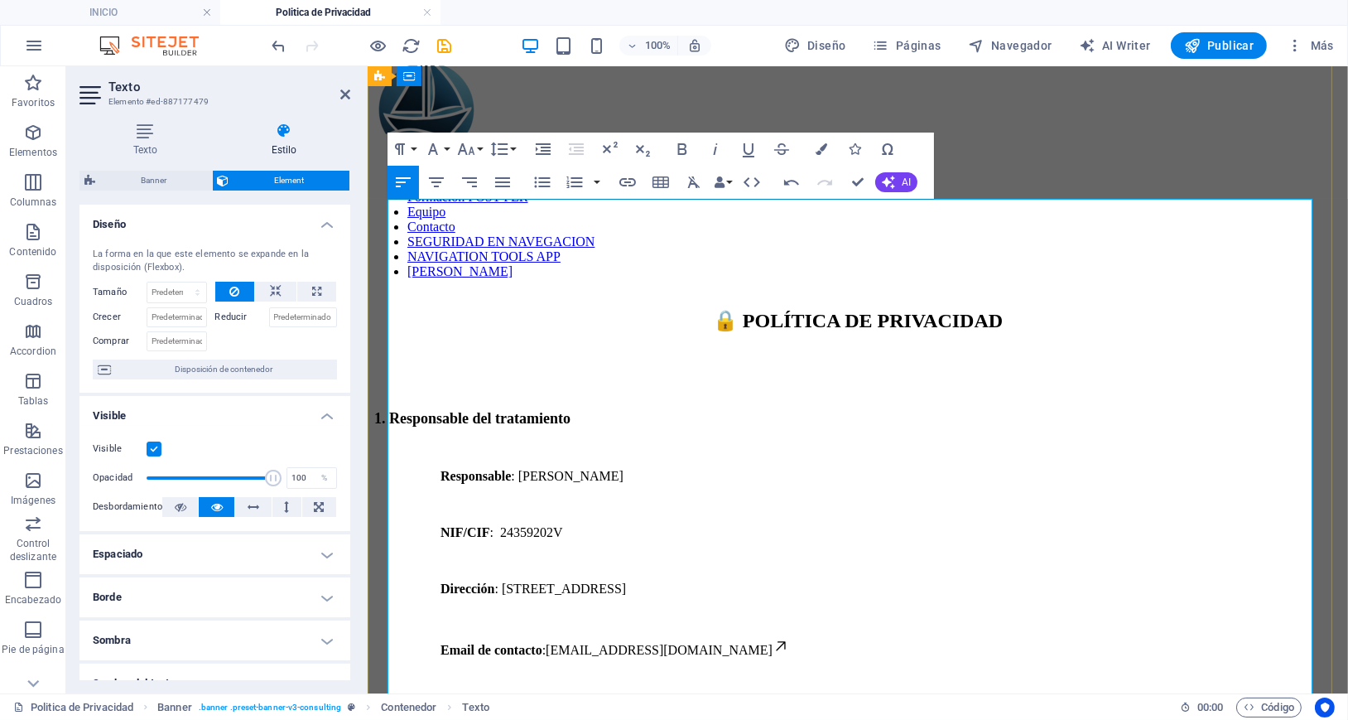
drag, startPoint x: 388, startPoint y: 465, endPoint x: 1115, endPoint y: 591, distance: 738.8
click at [540, 141] on icon "button" at bounding box center [543, 149] width 20 height 20
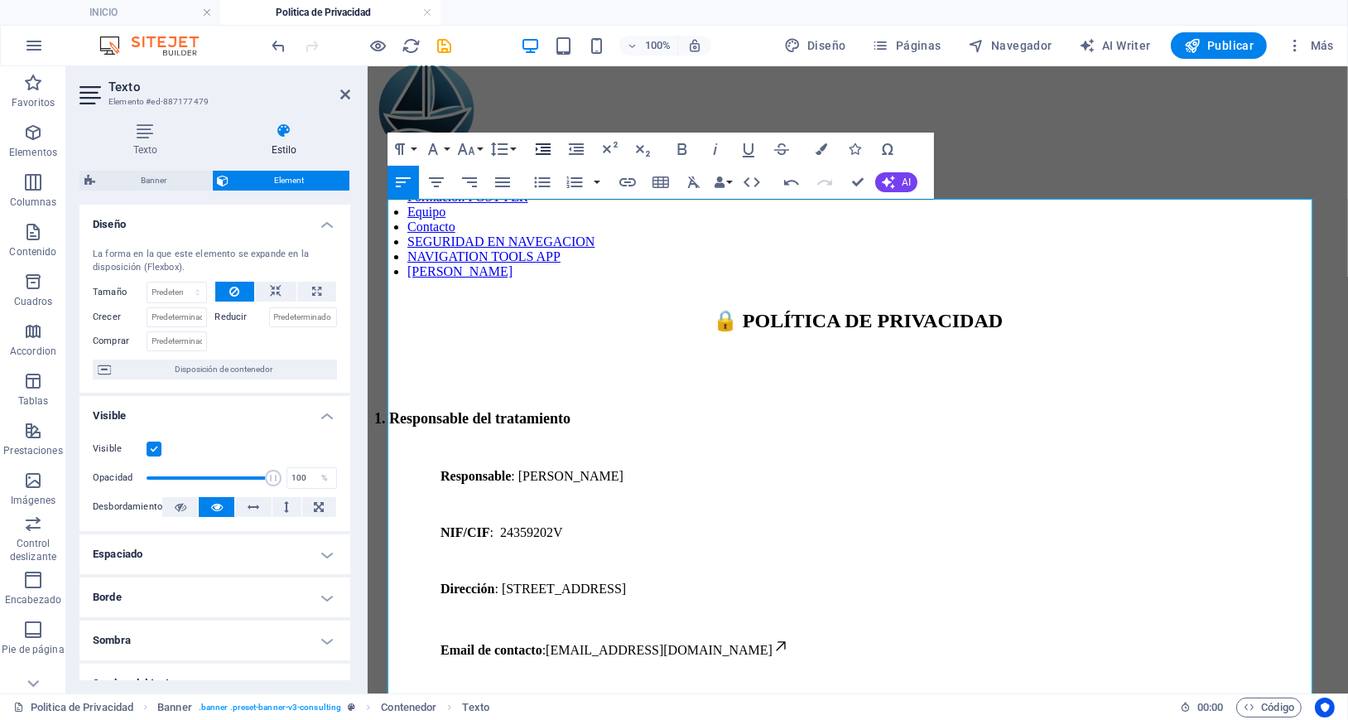
click at [540, 143] on icon "button" at bounding box center [543, 149] width 15 height 12
drag, startPoint x: 893, startPoint y: 412, endPoint x: 837, endPoint y: 412, distance: 56.3
click at [893, 700] on p "2. Finalidad del tratamiento" at bounding box center [856, 708] width 967 height 17
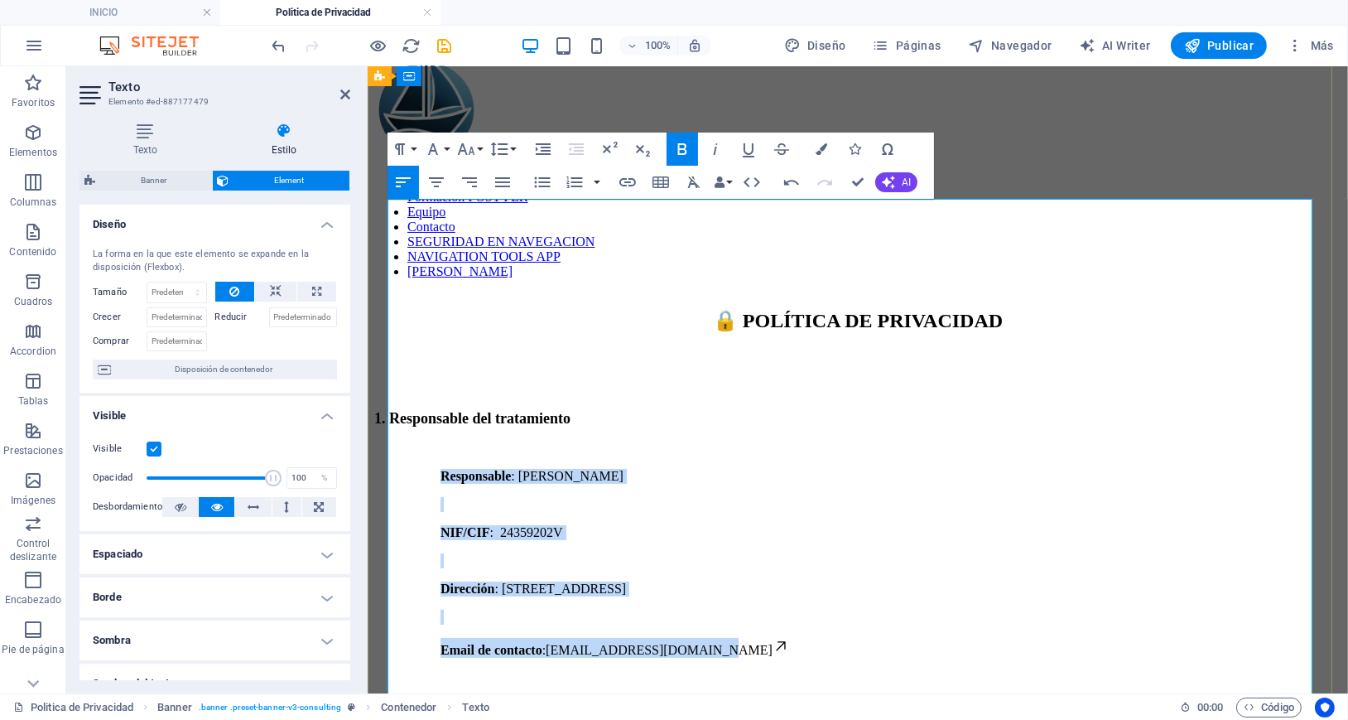
drag, startPoint x: 453, startPoint y: 262, endPoint x: 835, endPoint y: 378, distance: 398.9
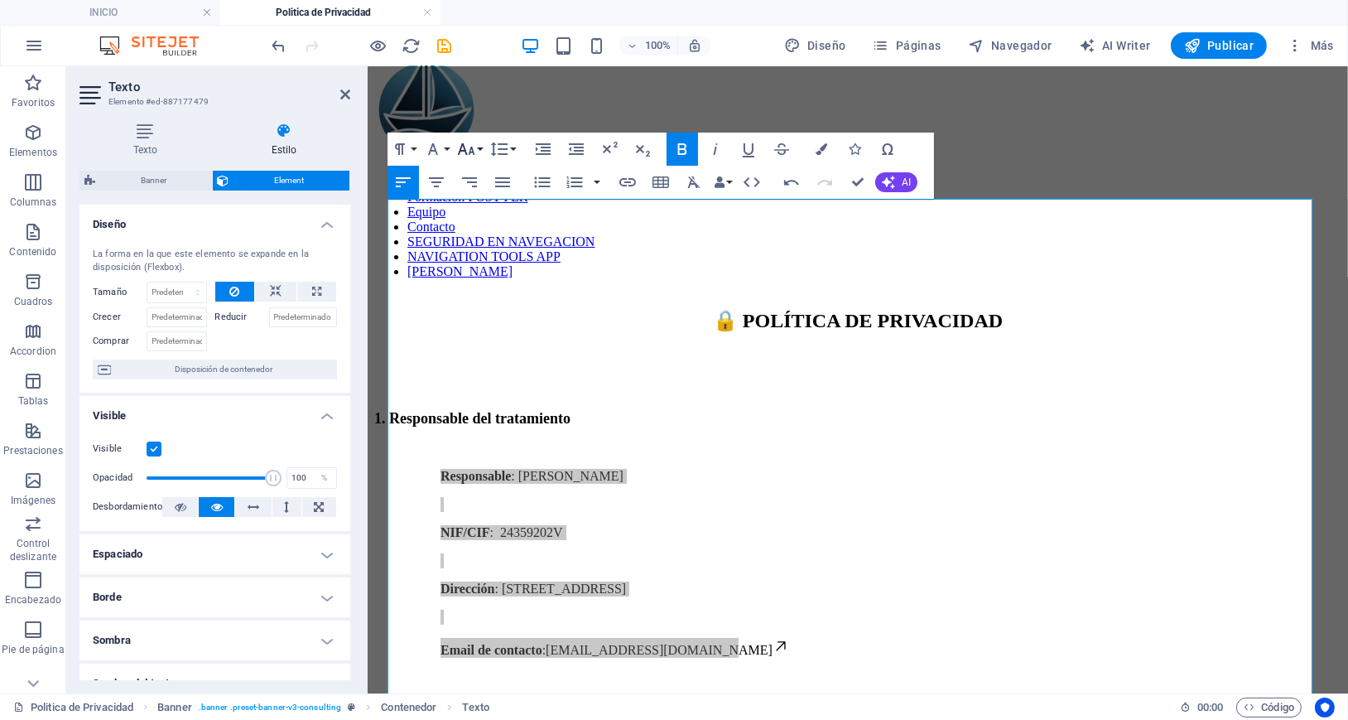
click at [476, 148] on button "Font Size" at bounding box center [469, 148] width 31 height 33
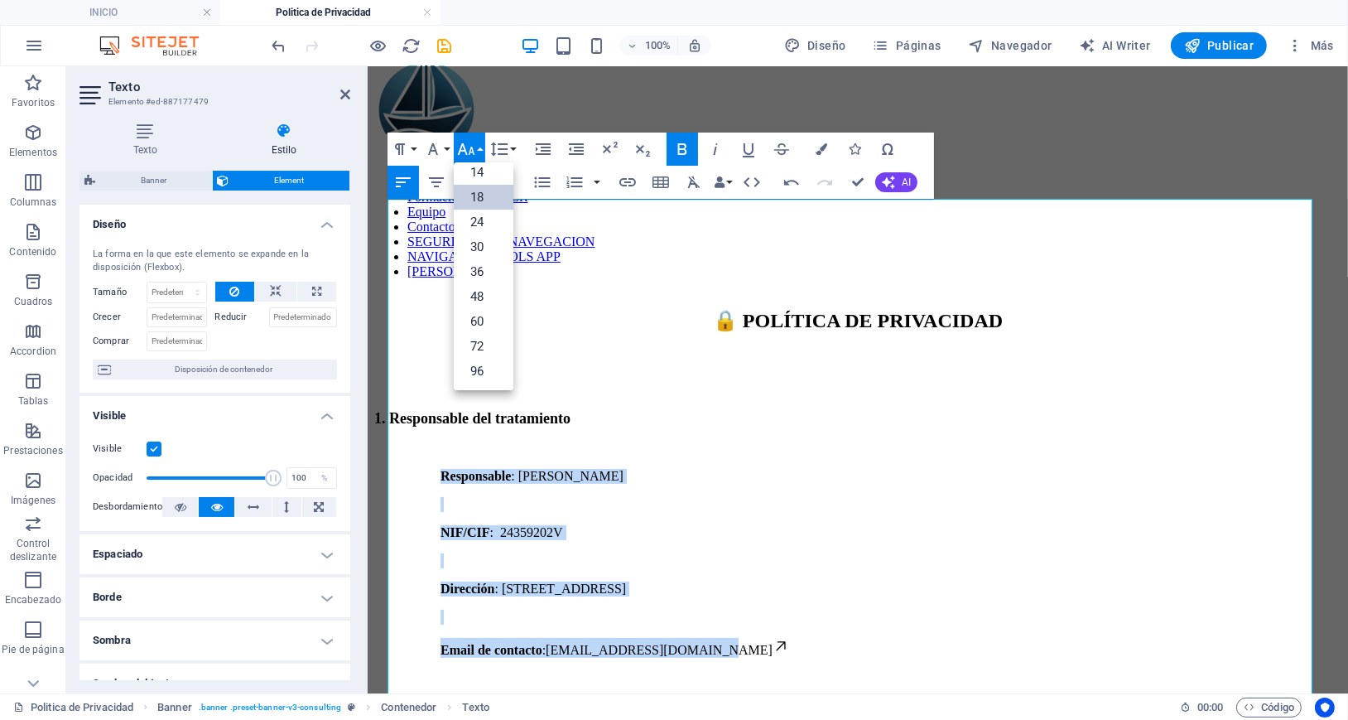
click at [481, 193] on link "18" at bounding box center [484, 197] width 60 height 25
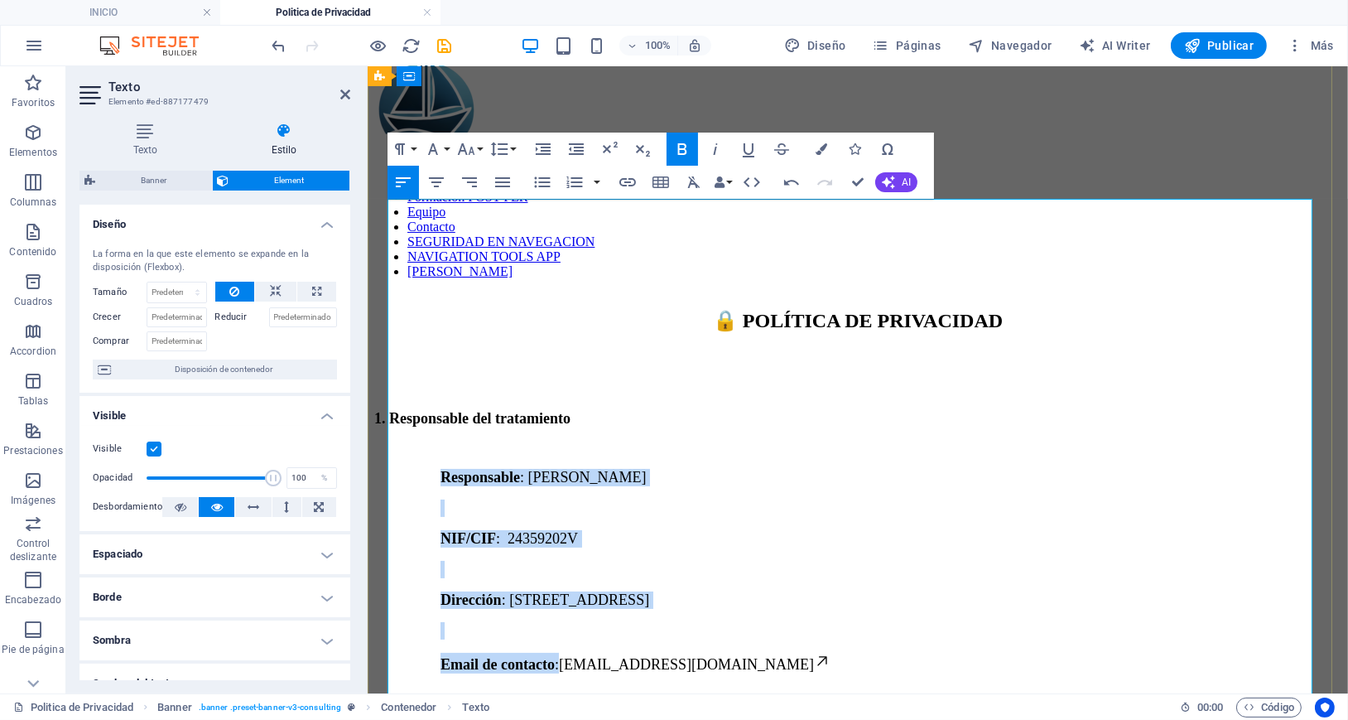
click at [829, 529] on p "NIF/CIF : 24359202V" at bounding box center [890, 537] width 901 height 17
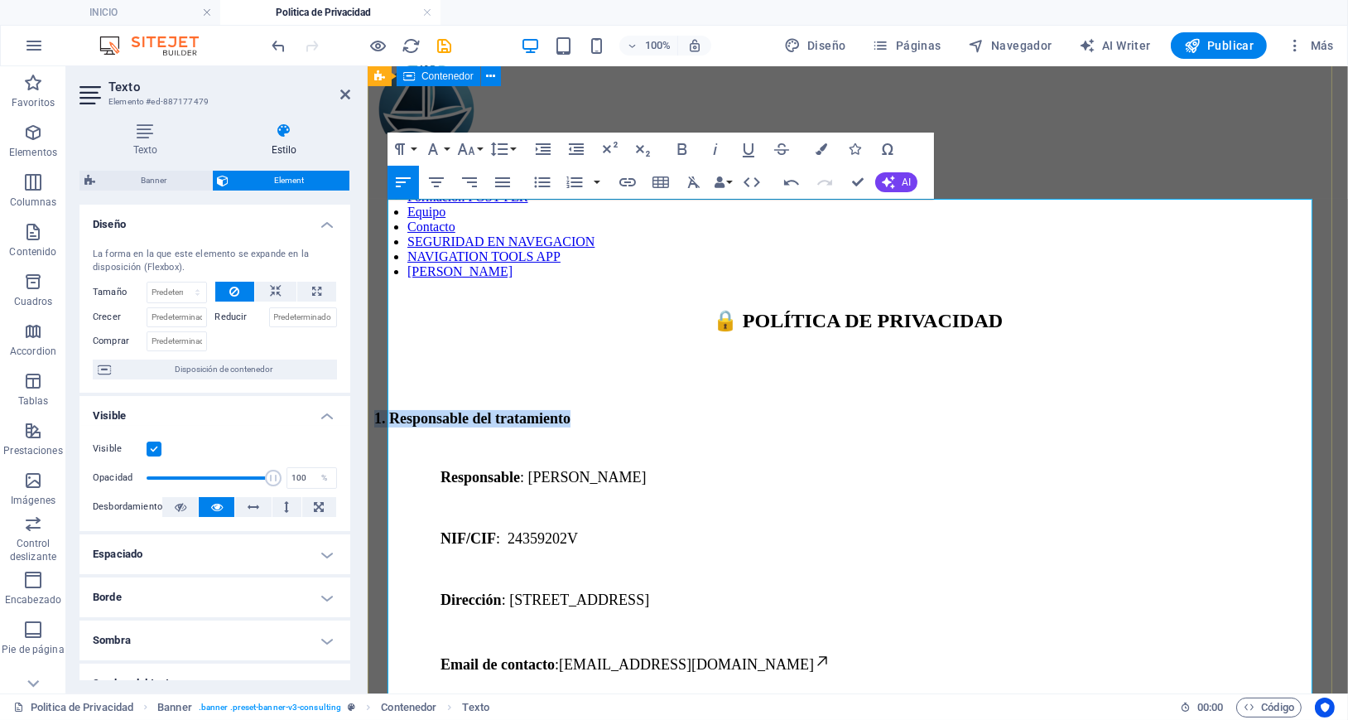
drag, startPoint x: 623, startPoint y: 233, endPoint x: 376, endPoint y: 232, distance: 247.6
click at [463, 151] on icon "button" at bounding box center [466, 149] width 20 height 20
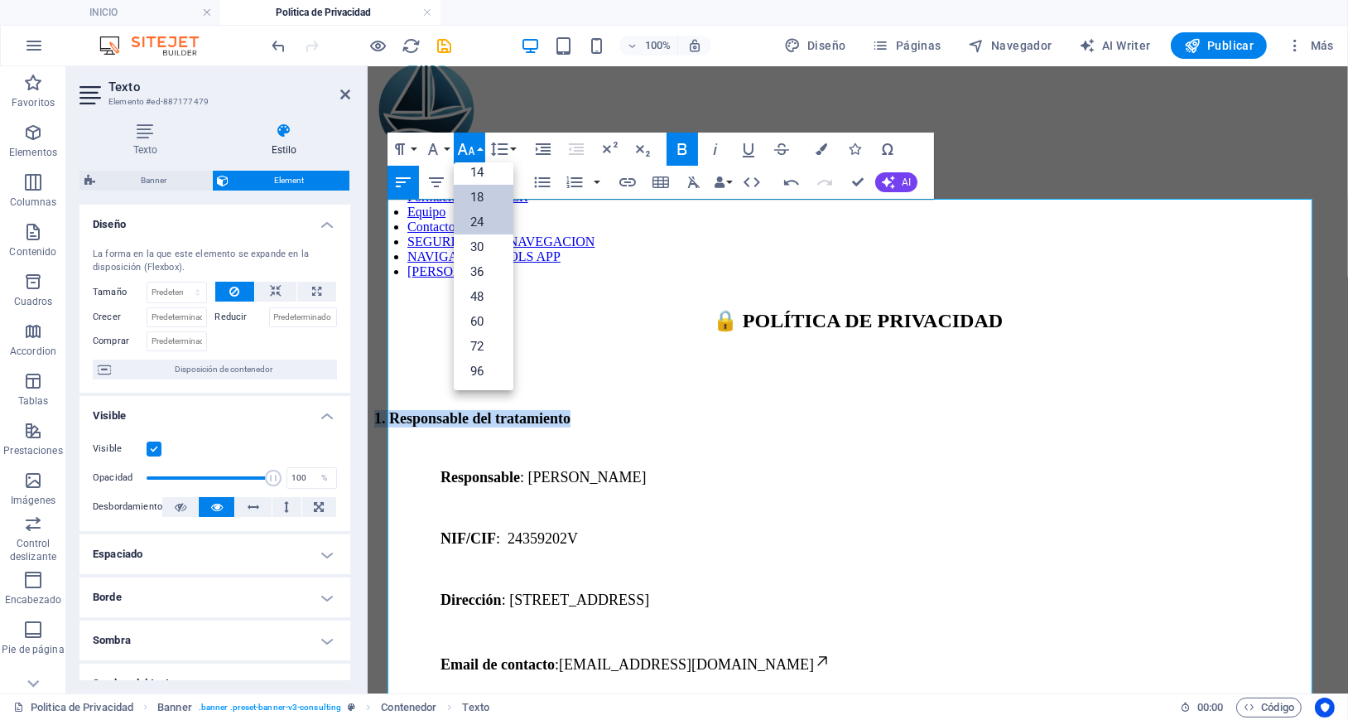
click at [476, 223] on link "24" at bounding box center [484, 221] width 60 height 25
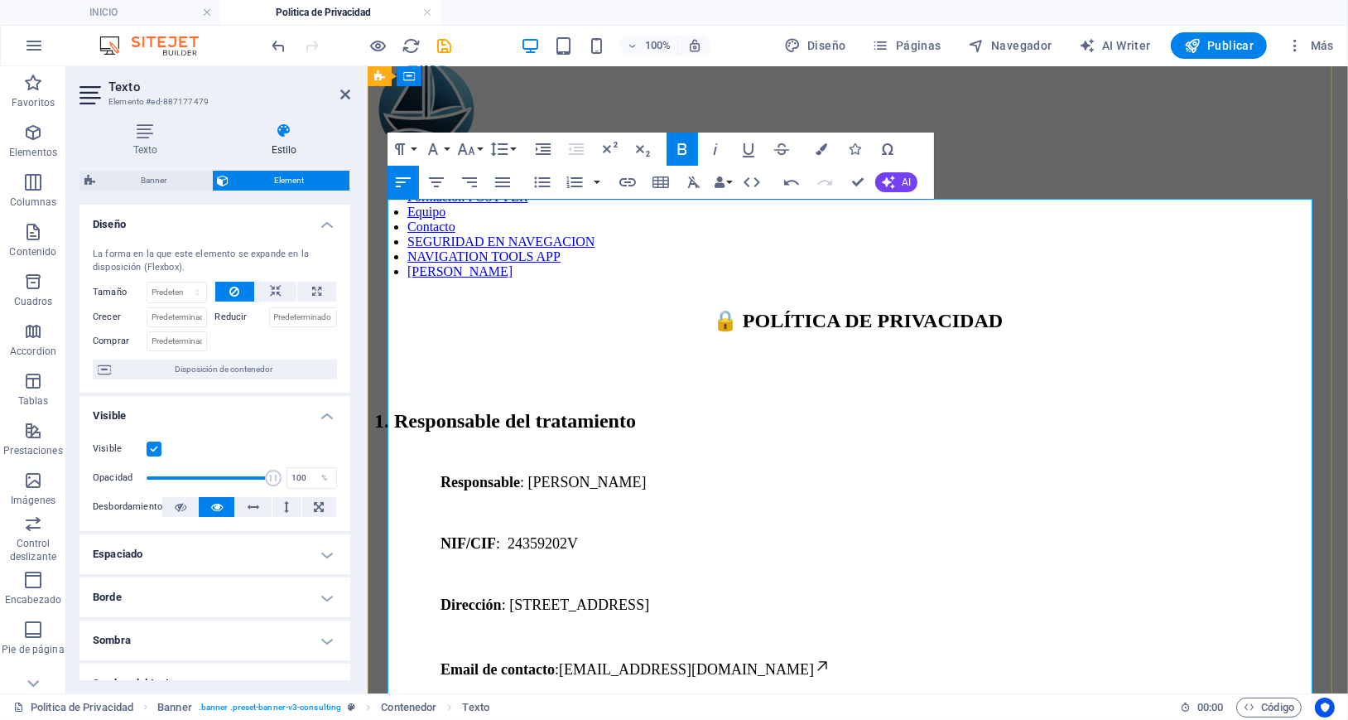
click at [604, 719] on p "2. Finalidad del tratamiento" at bounding box center [856, 729] width 967 height 17
drag, startPoint x: 614, startPoint y: 440, endPoint x: 383, endPoint y: 438, distance: 231.0
click at [469, 144] on icon "button" at bounding box center [466, 149] width 20 height 20
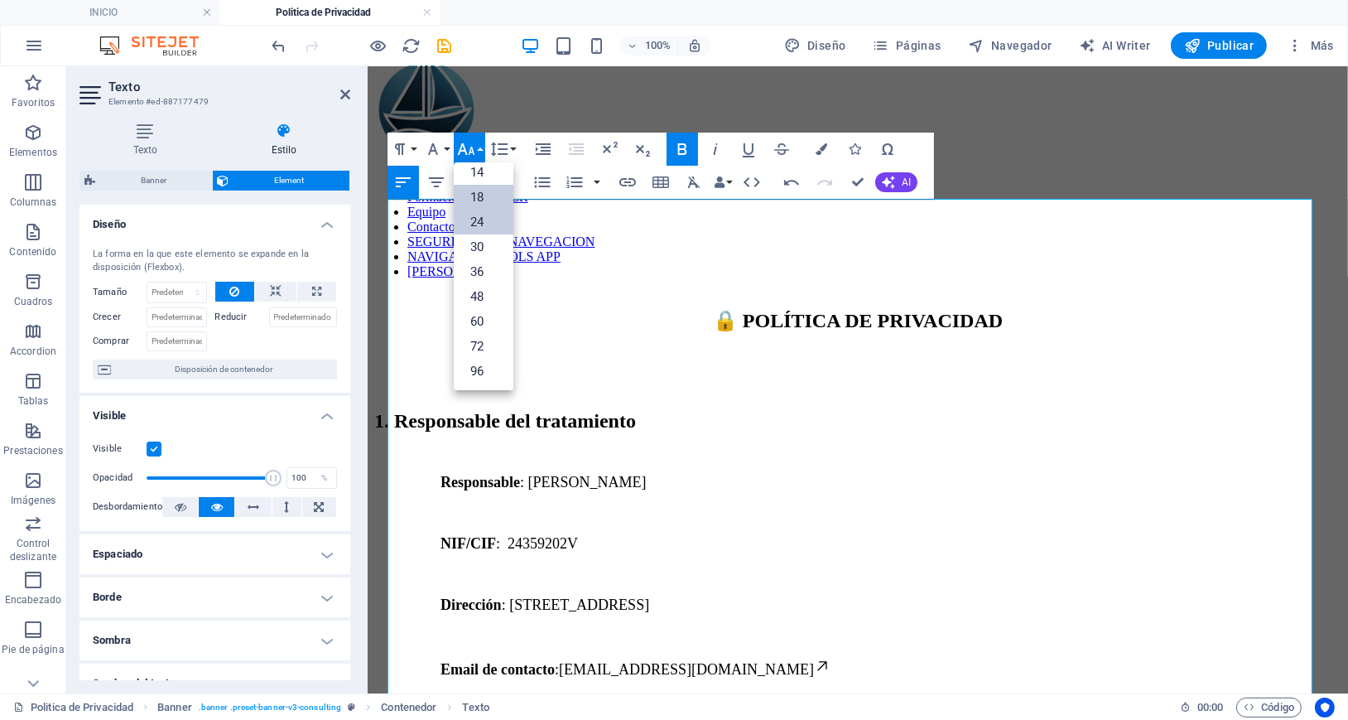
click at [477, 221] on link "24" at bounding box center [484, 221] width 60 height 25
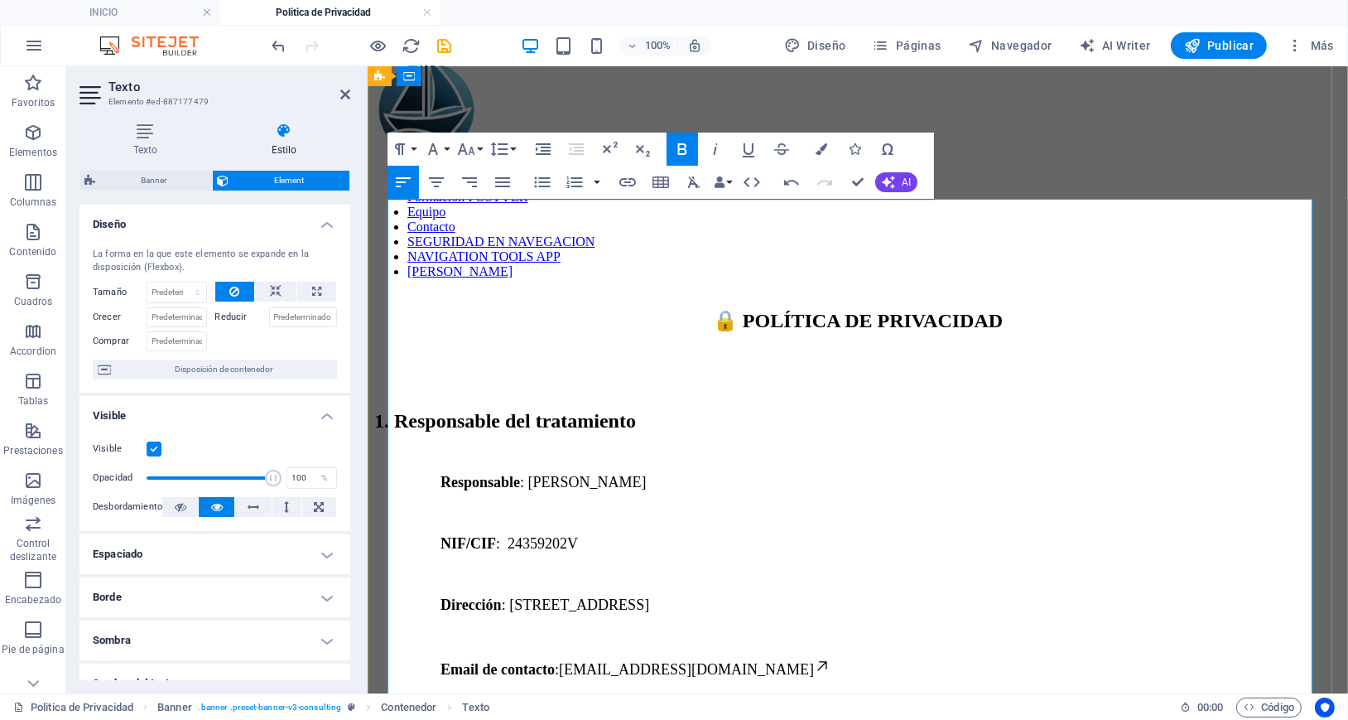
click at [725, 719] on p "2. Finalidad del tratamiento" at bounding box center [856, 732] width 967 height 22
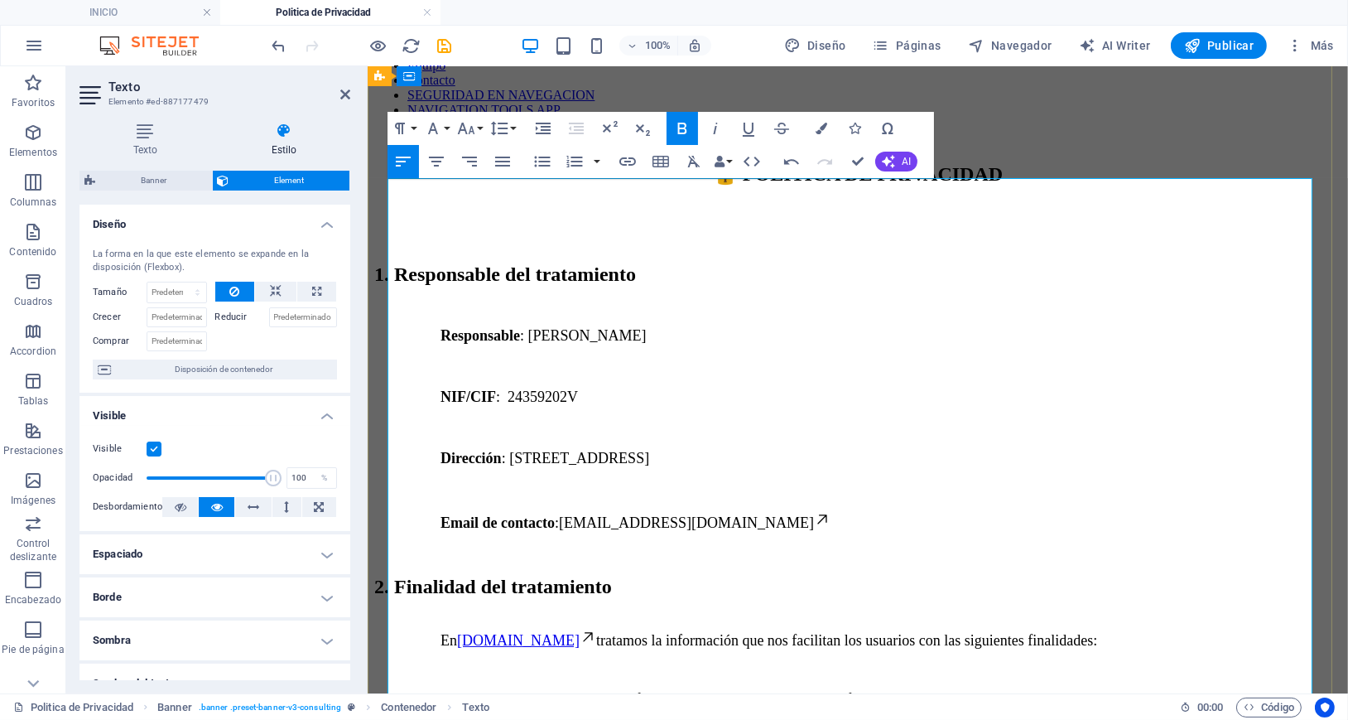
scroll to position [419, 0]
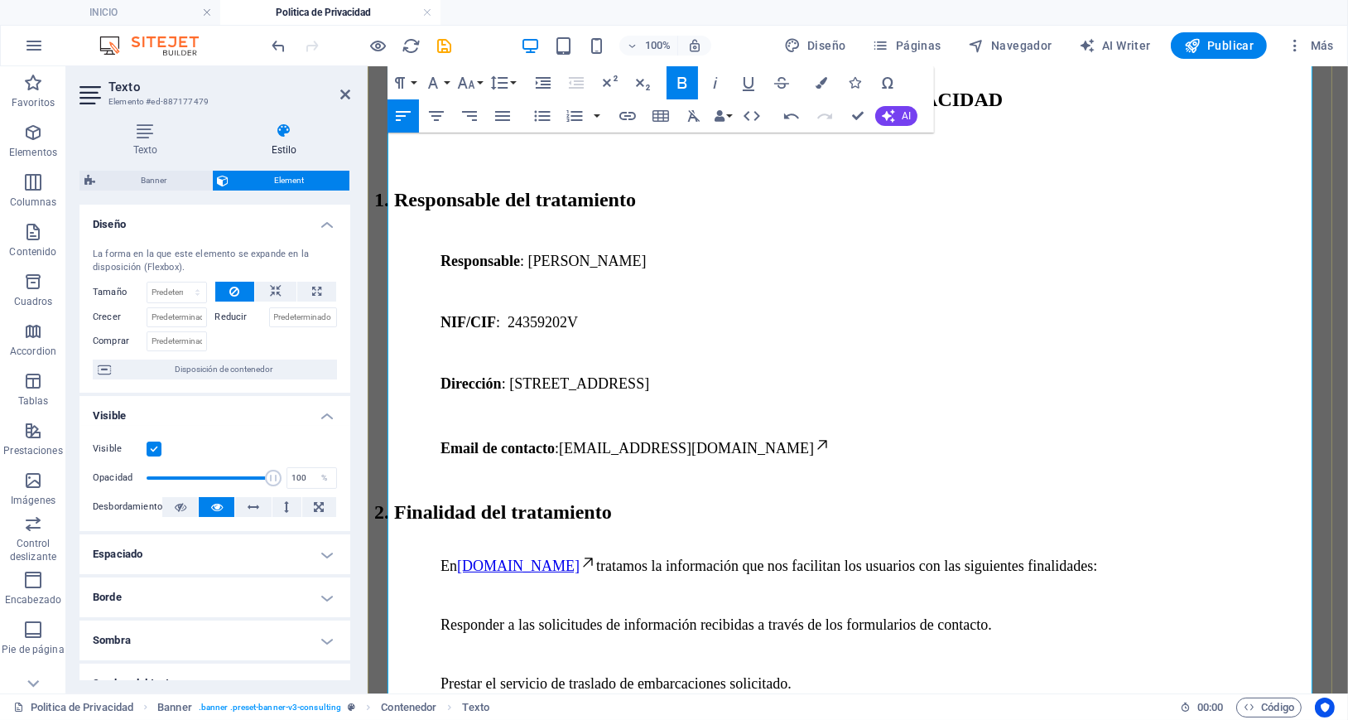
drag, startPoint x: 604, startPoint y: 424, endPoint x: 386, endPoint y: 434, distance: 218.0
click at [473, 80] on icon "button" at bounding box center [466, 83] width 20 height 20
click at [475, 159] on link "24" at bounding box center [484, 155] width 60 height 25
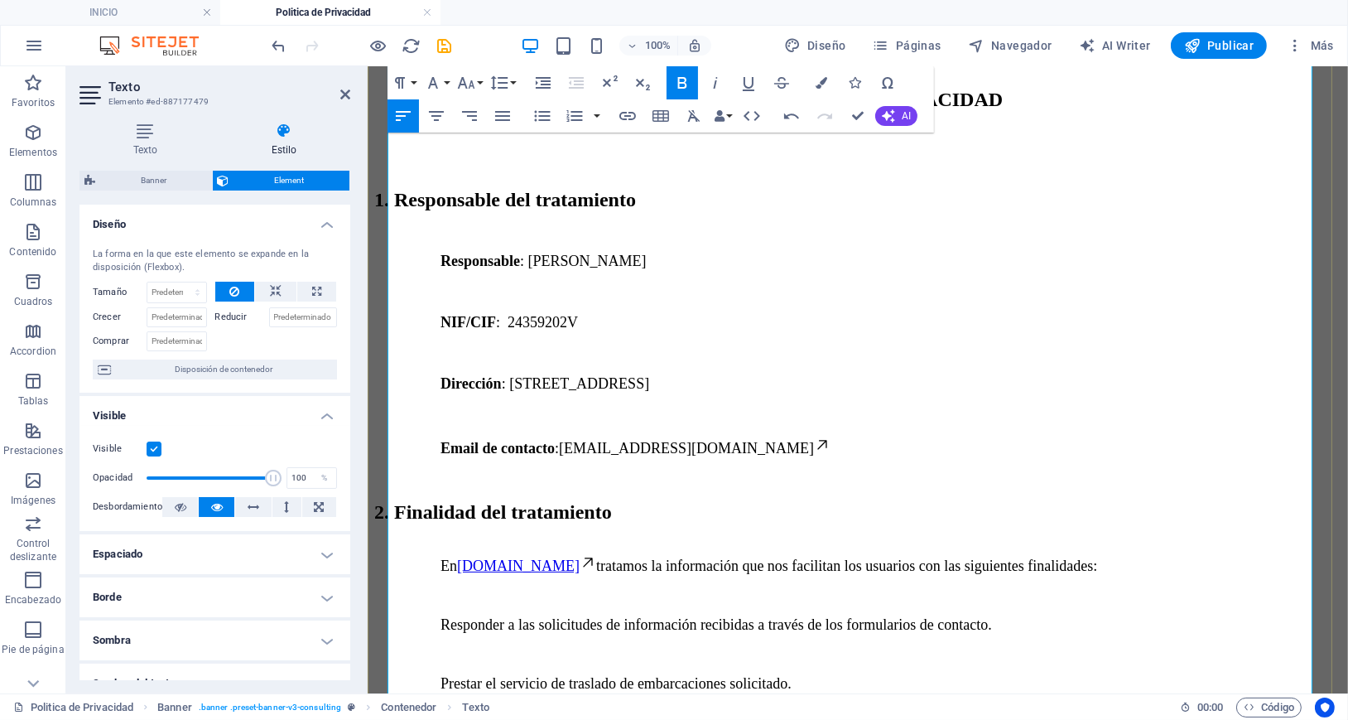
drag, startPoint x: 427, startPoint y: 473, endPoint x: 437, endPoint y: 475, distance: 10.2
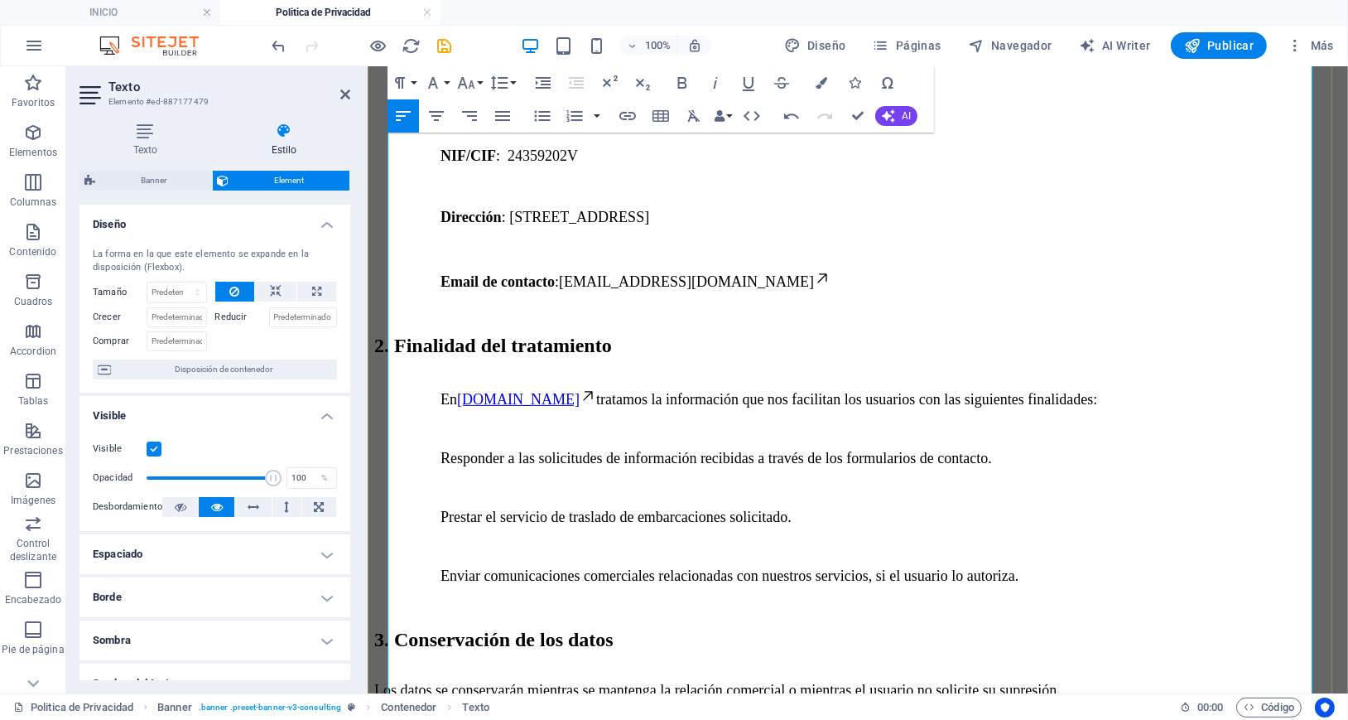
scroll to position [640, 0]
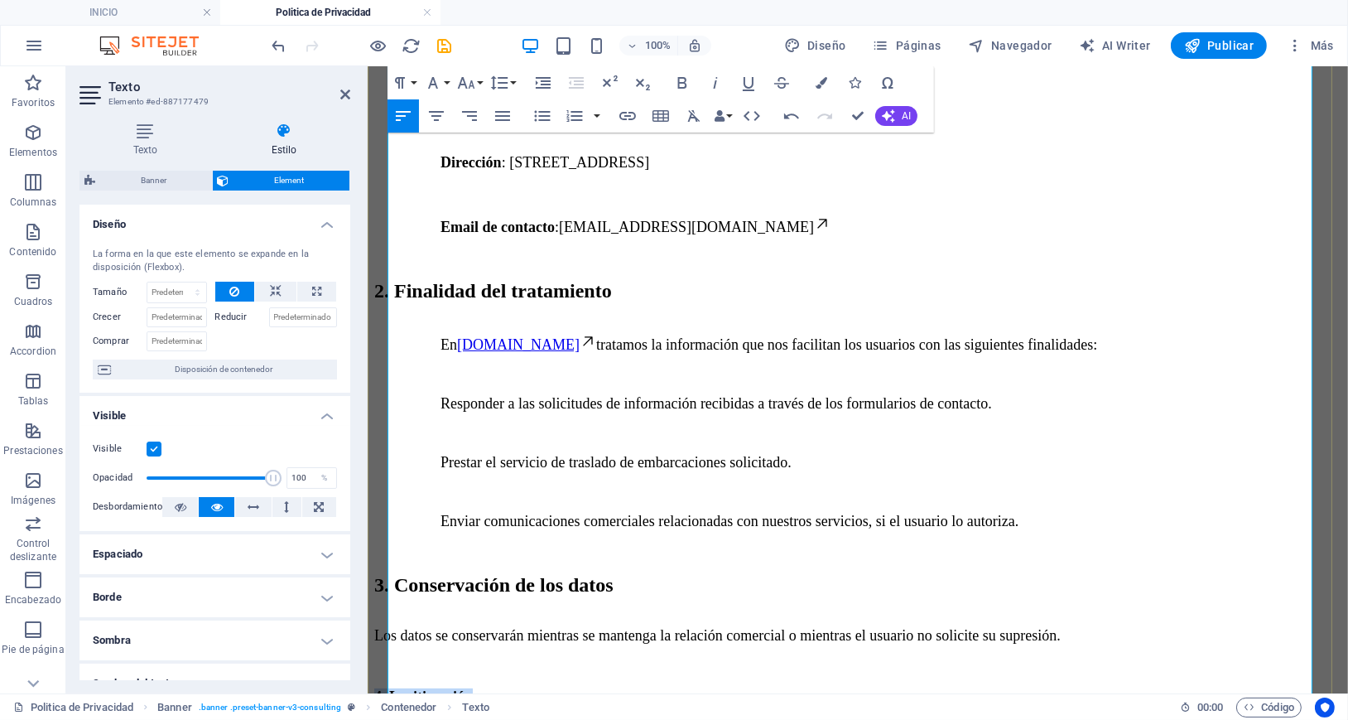
drag, startPoint x: 388, startPoint y: 299, endPoint x: 503, endPoint y: 309, distance: 116.3
click at [503, 687] on p "4. Legitimación" at bounding box center [856, 695] width 967 height 17
click at [462, 79] on icon "button" at bounding box center [466, 83] width 17 height 12
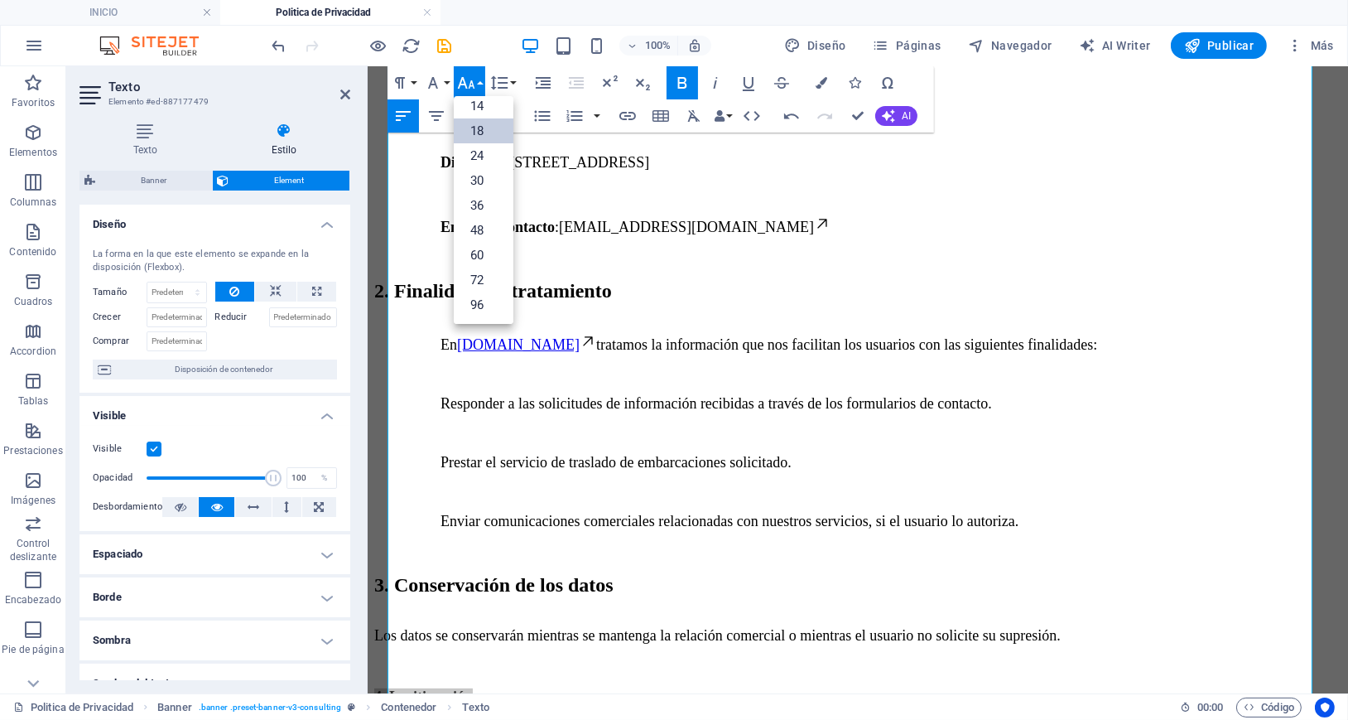
scroll to position [133, 0]
click at [481, 147] on link "24" at bounding box center [484, 155] width 60 height 25
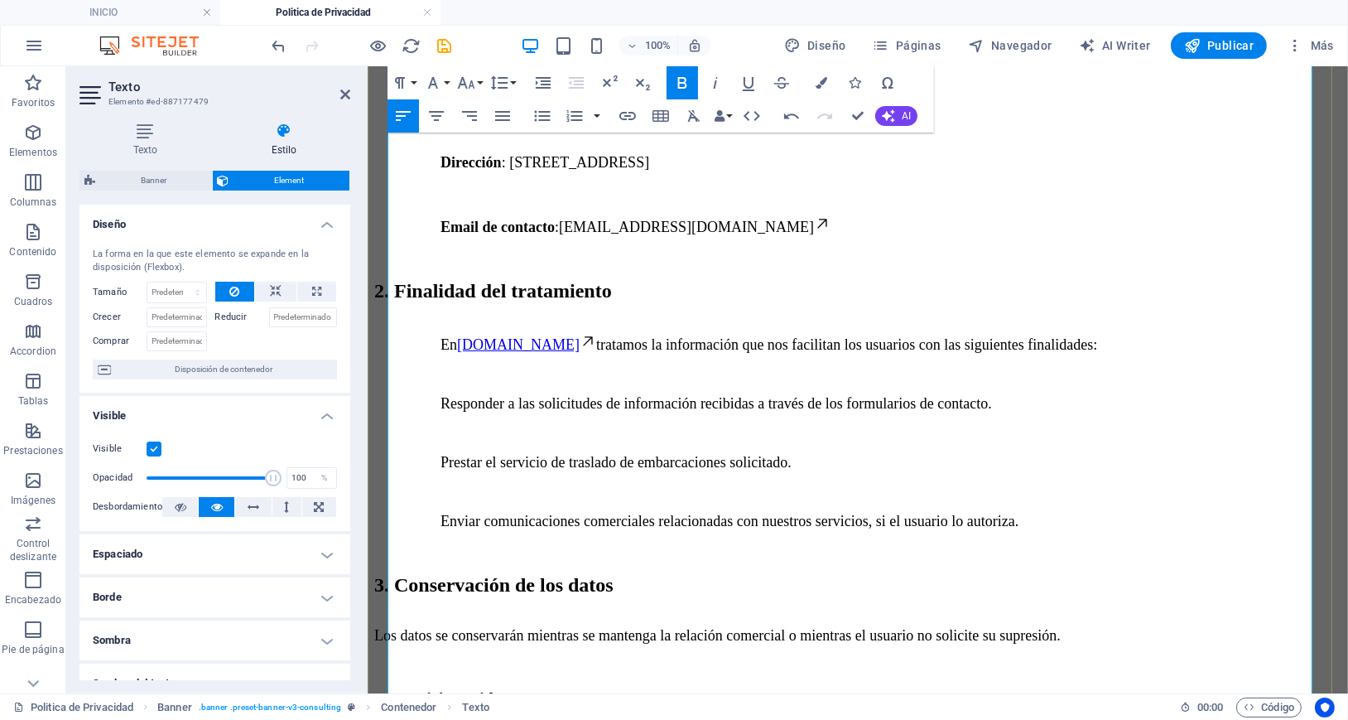
drag, startPoint x: 475, startPoint y: 396, endPoint x: 389, endPoint y: 396, distance: 86.1
click at [466, 81] on icon "button" at bounding box center [466, 83] width 20 height 20
click at [479, 150] on link "24" at bounding box center [484, 155] width 60 height 25
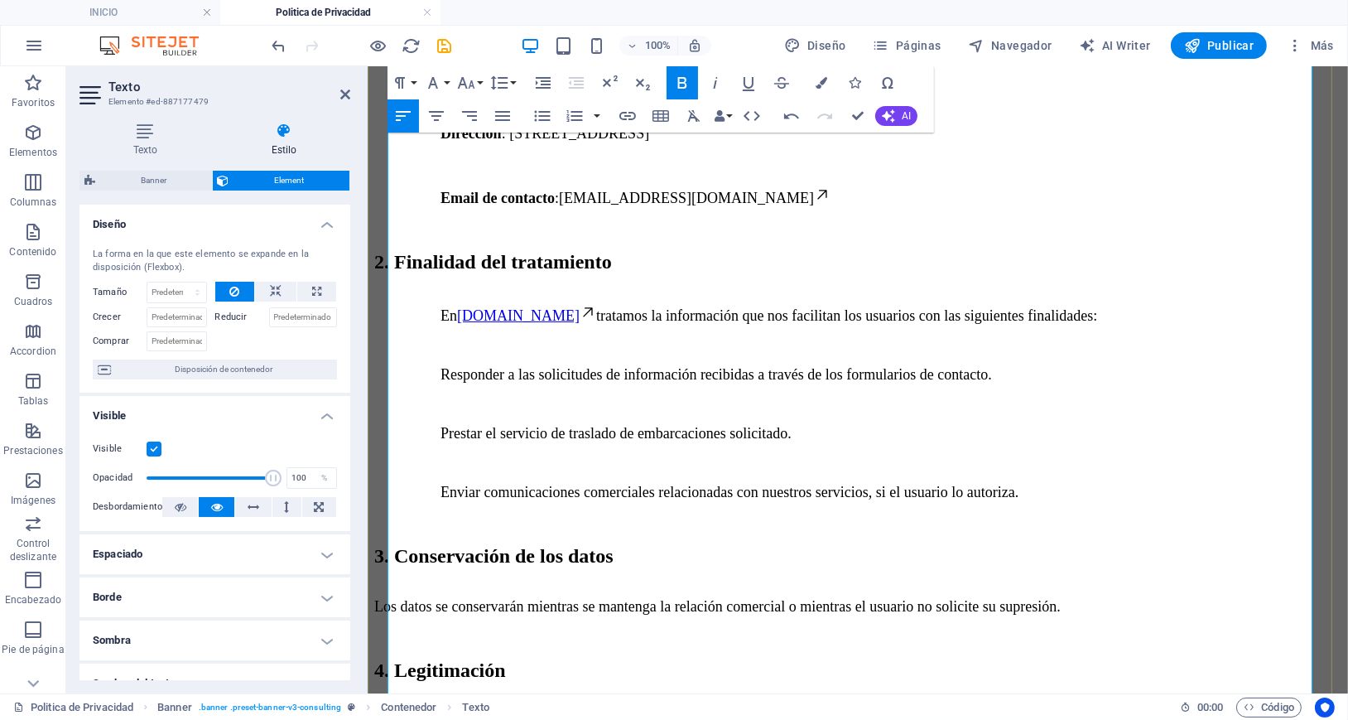
scroll to position [750, 0]
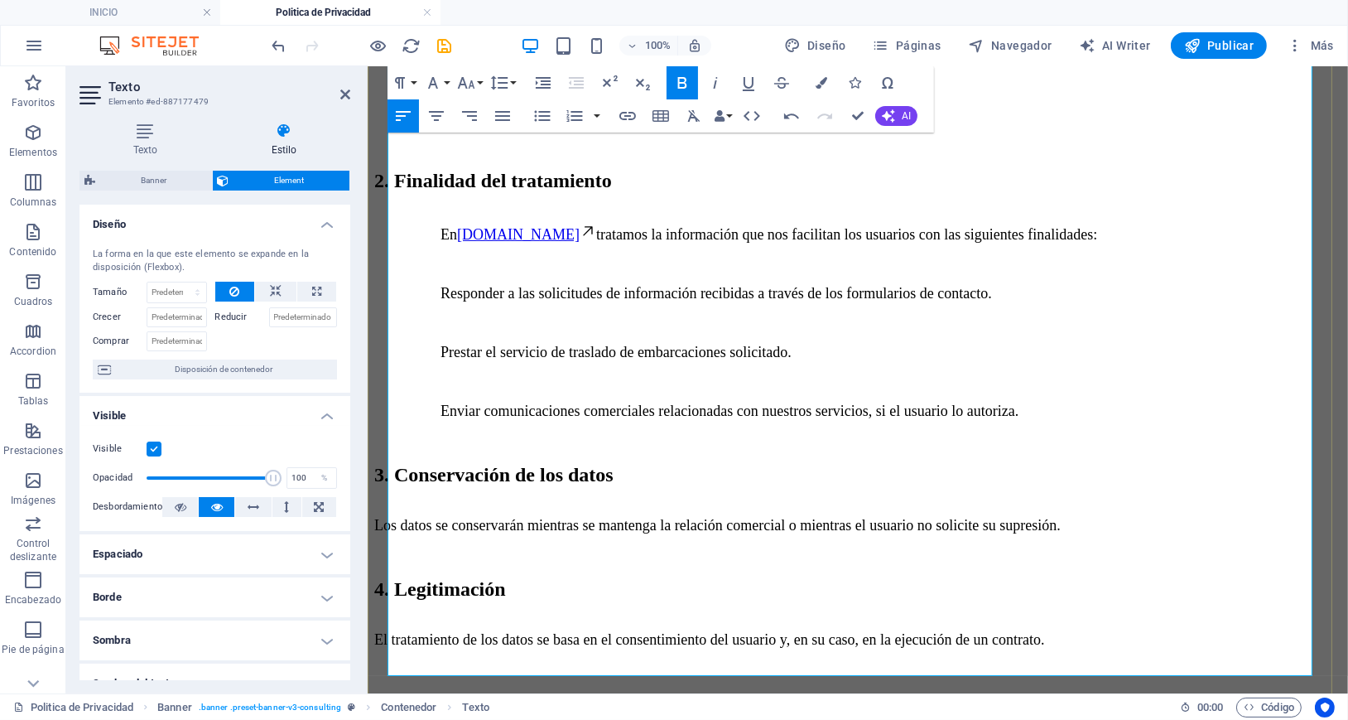
drag, startPoint x: 560, startPoint y: 395, endPoint x: 388, endPoint y: 397, distance: 171.4
click at [469, 84] on icon "button" at bounding box center [466, 83] width 20 height 20
click at [476, 147] on link "24" at bounding box center [484, 155] width 60 height 25
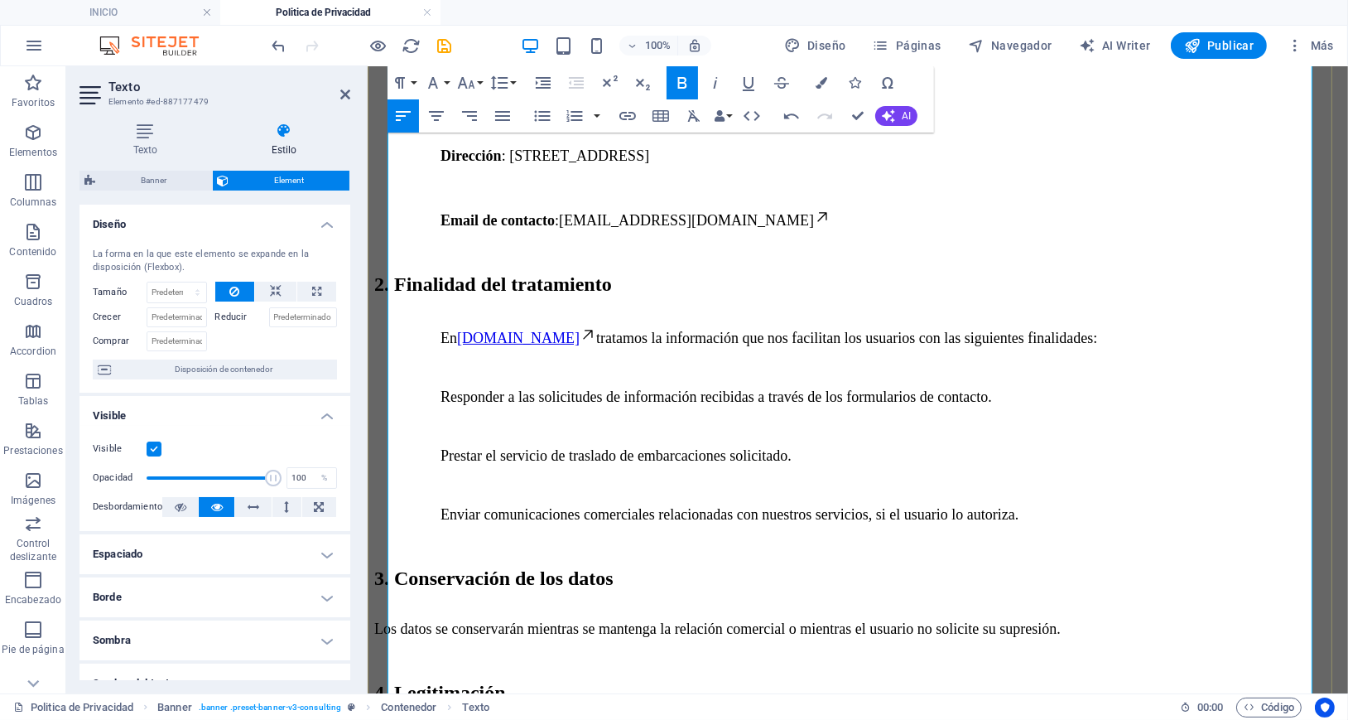
scroll to position [530, 0]
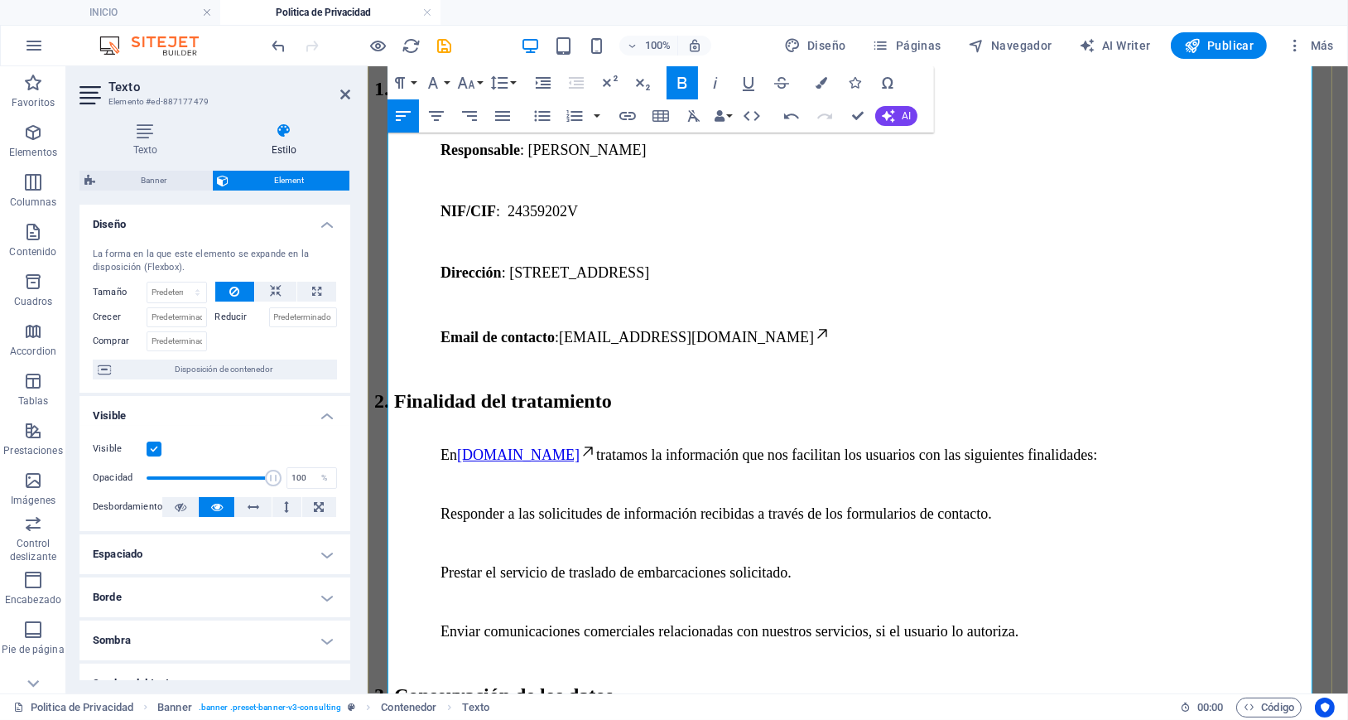
click at [537, 85] on icon "button" at bounding box center [543, 83] width 20 height 20
click at [537, 84] on icon "button" at bounding box center [543, 83] width 20 height 20
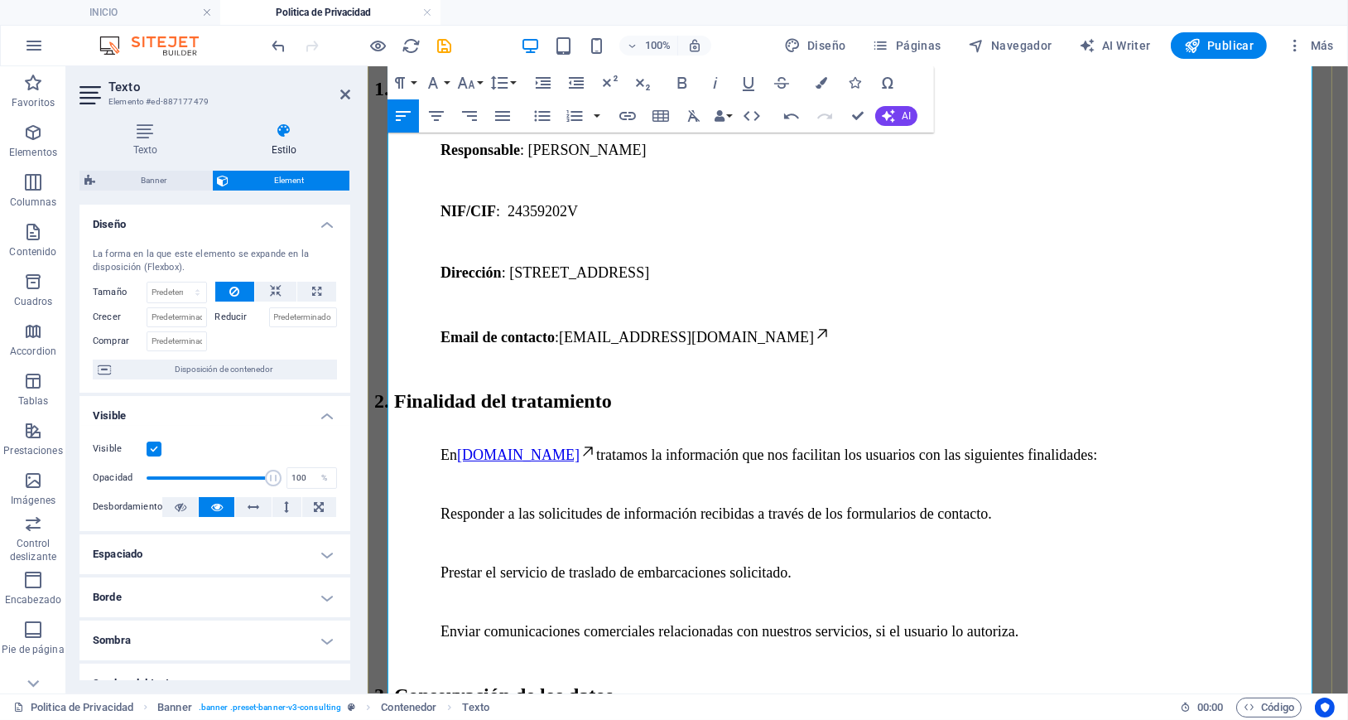
click at [537, 87] on icon "button" at bounding box center [543, 83] width 15 height 12
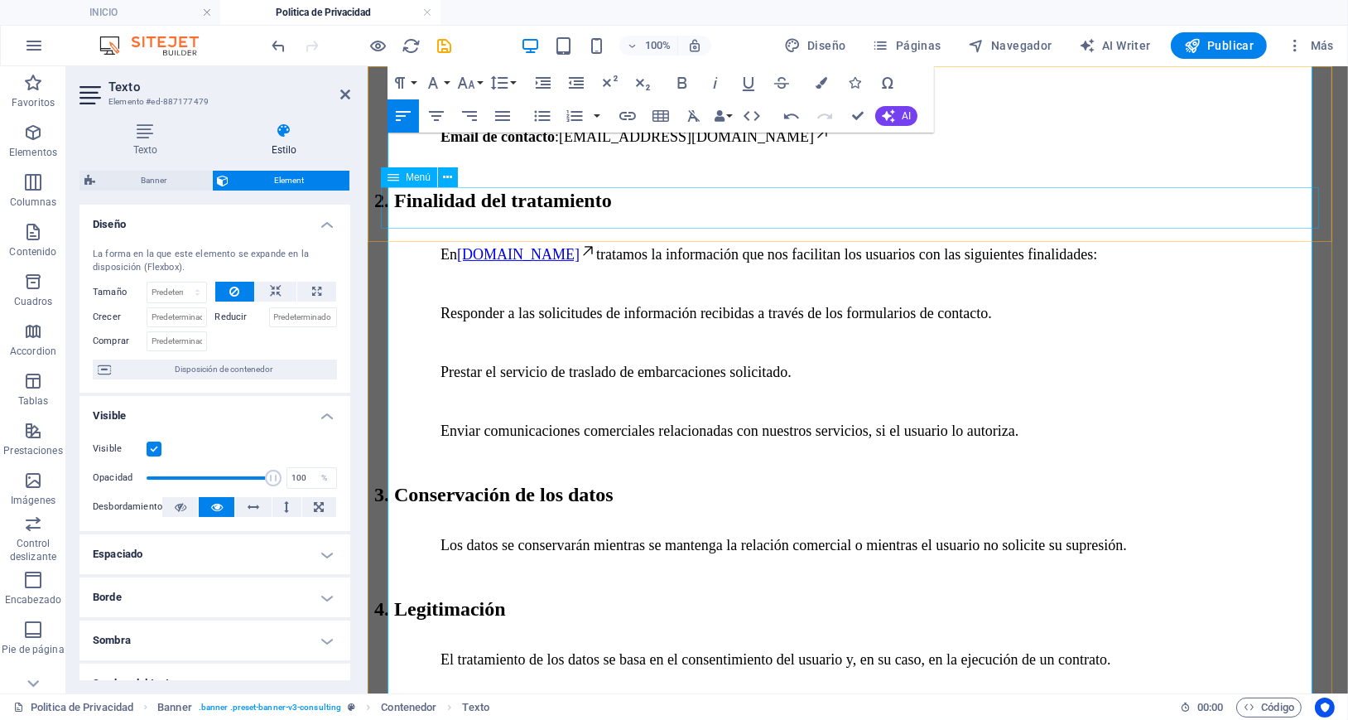
scroll to position [750, 0]
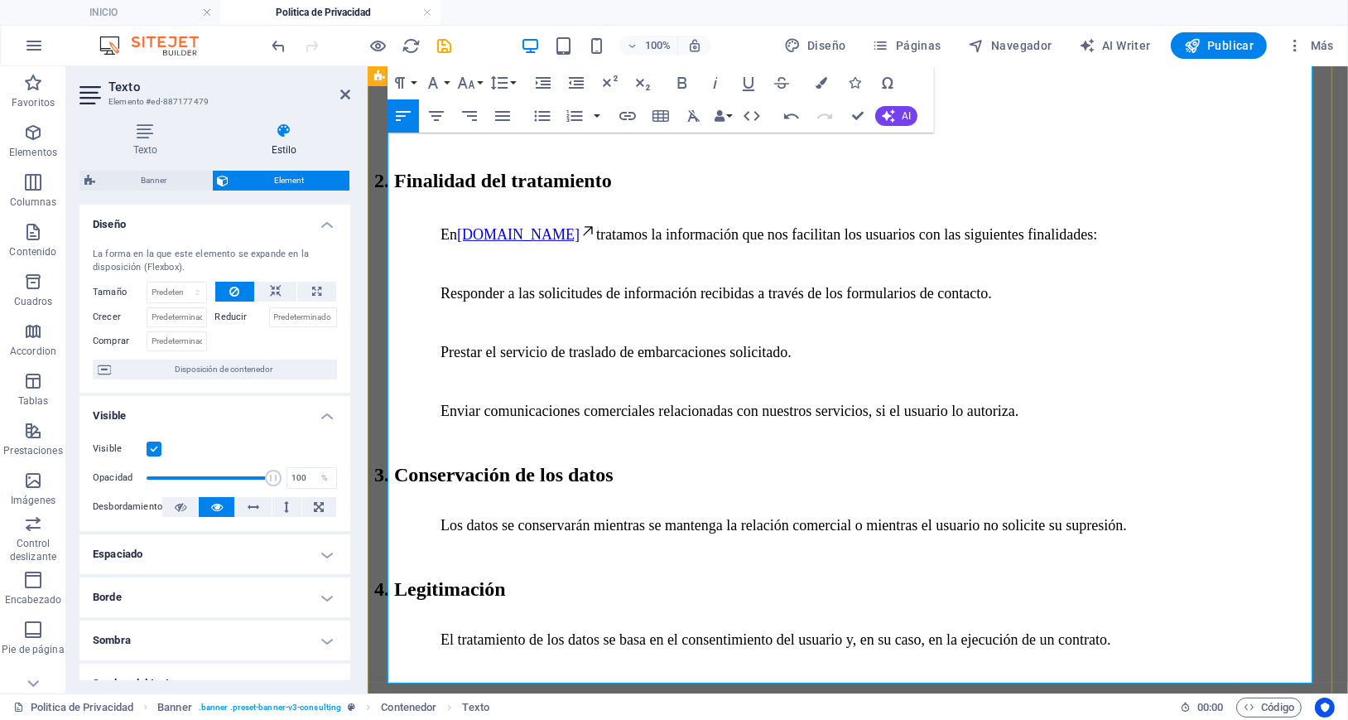
click at [385, 328] on div "🔒 POLÍTICA DE PRIVACIDAD 1. Responsable del tratamiento Responsable : [PERSON_N…" at bounding box center [856, 478] width 967 height 1444
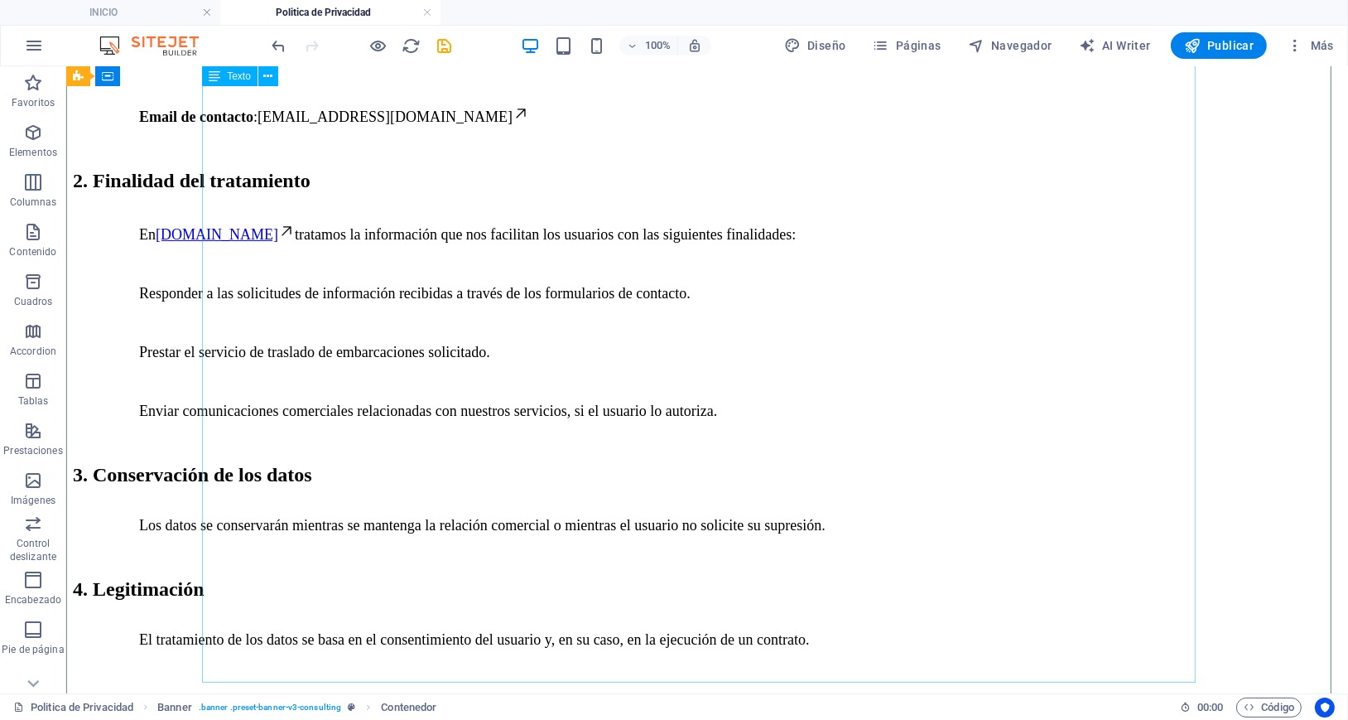
click at [388, 328] on div "1. Responsable del tratamiento Responsable : [PERSON_NAME] NIF/CIF : 24359202V …" at bounding box center [706, 474] width 1268 height 1290
click at [343, 348] on div "1. Responsable del tratamiento Responsable : [PERSON_NAME] NIF/CIF : 24359202V …" at bounding box center [706, 474] width 1268 height 1290
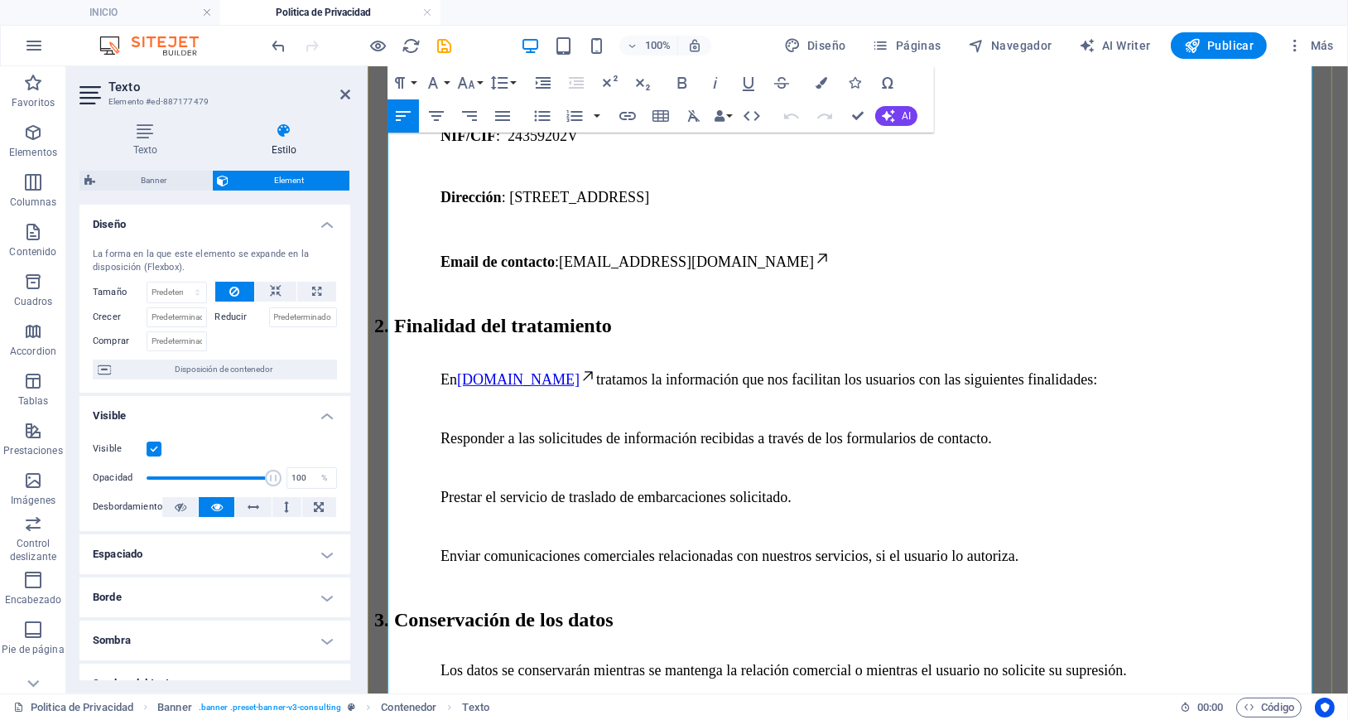
scroll to position [689, 0]
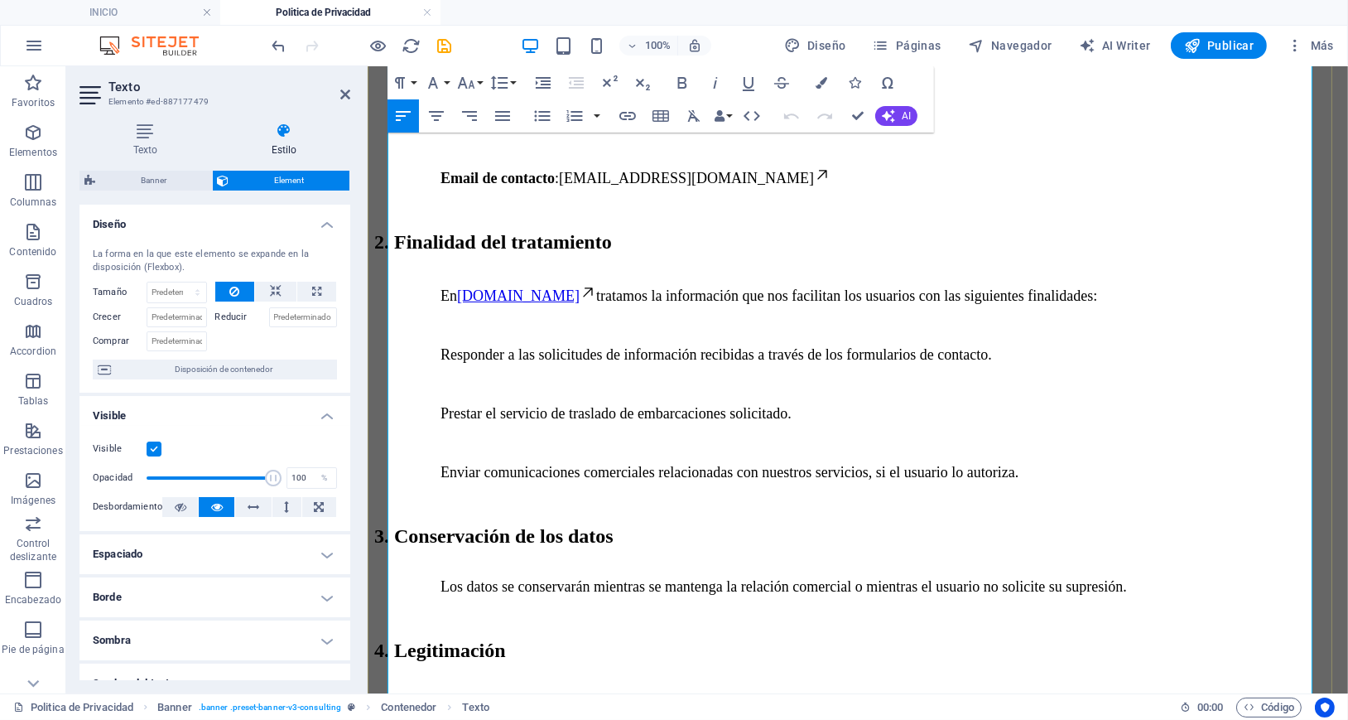
drag, startPoint x: 570, startPoint y: 414, endPoint x: 388, endPoint y: 388, distance: 184.8
click at [543, 79] on icon "button" at bounding box center [543, 83] width 20 height 20
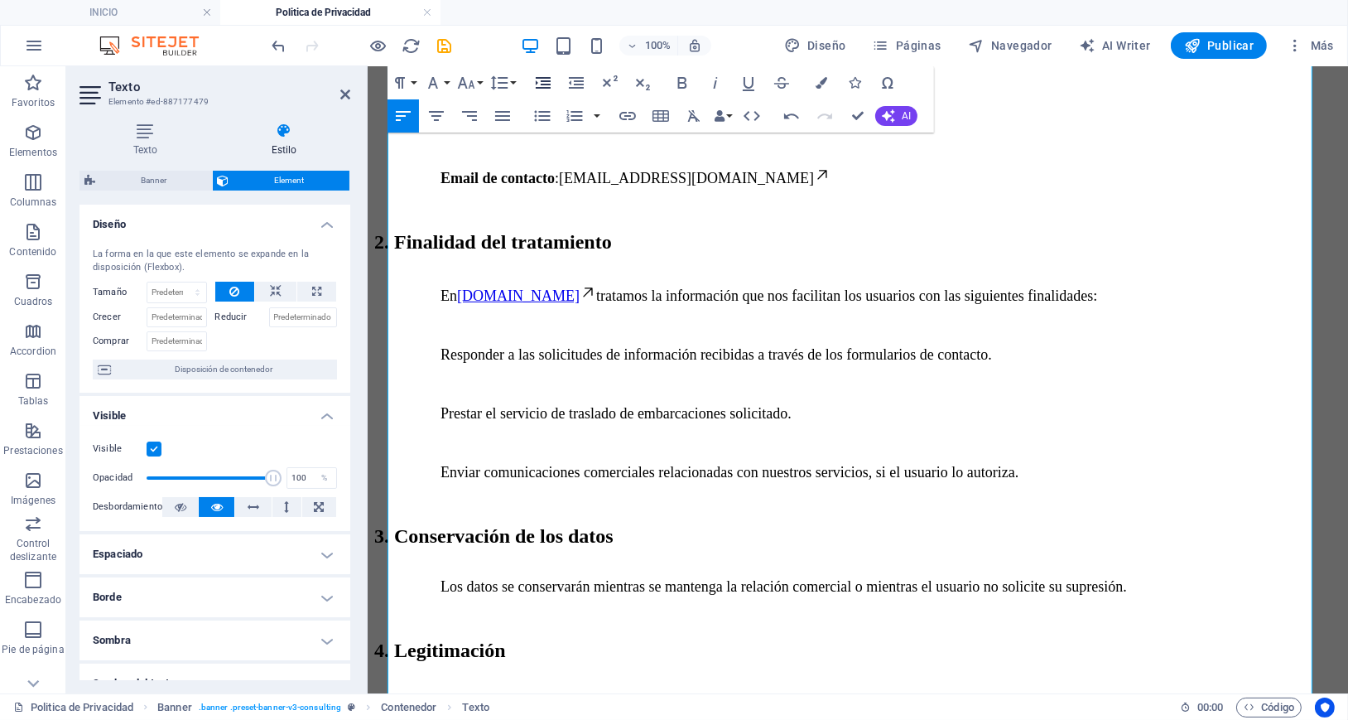
click at [543, 79] on icon "button" at bounding box center [543, 83] width 20 height 20
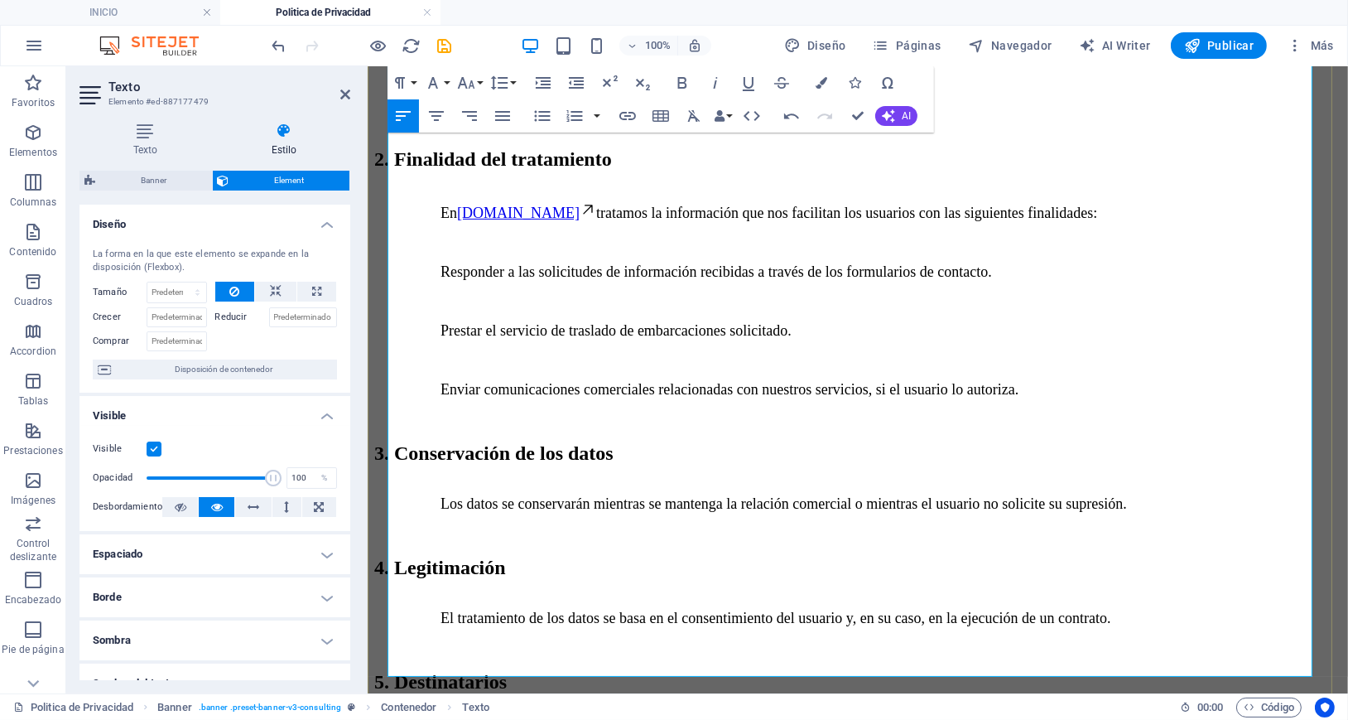
scroll to position [799, 0]
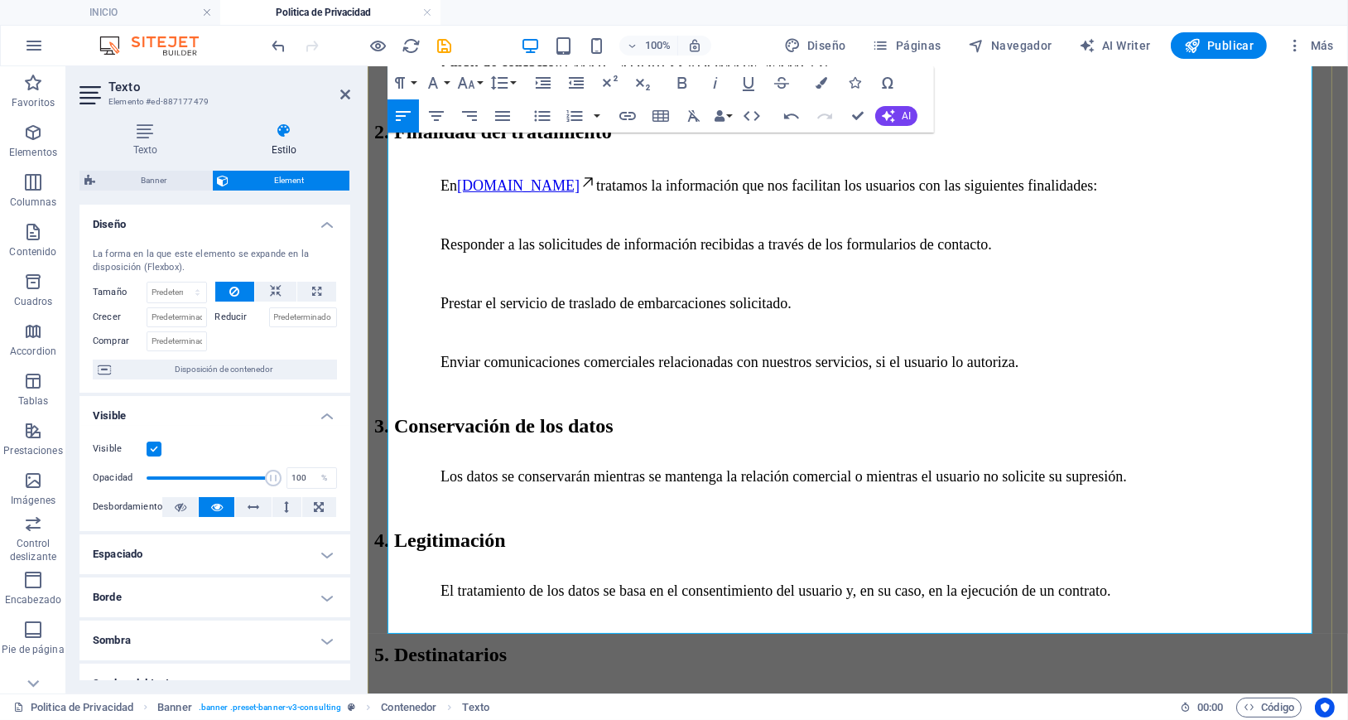
drag, startPoint x: 1071, startPoint y: 410, endPoint x: 388, endPoint y: 392, distance: 684.2
click at [461, 80] on icon "button" at bounding box center [466, 83] width 17 height 12
click at [476, 127] on link "18" at bounding box center [484, 130] width 60 height 25
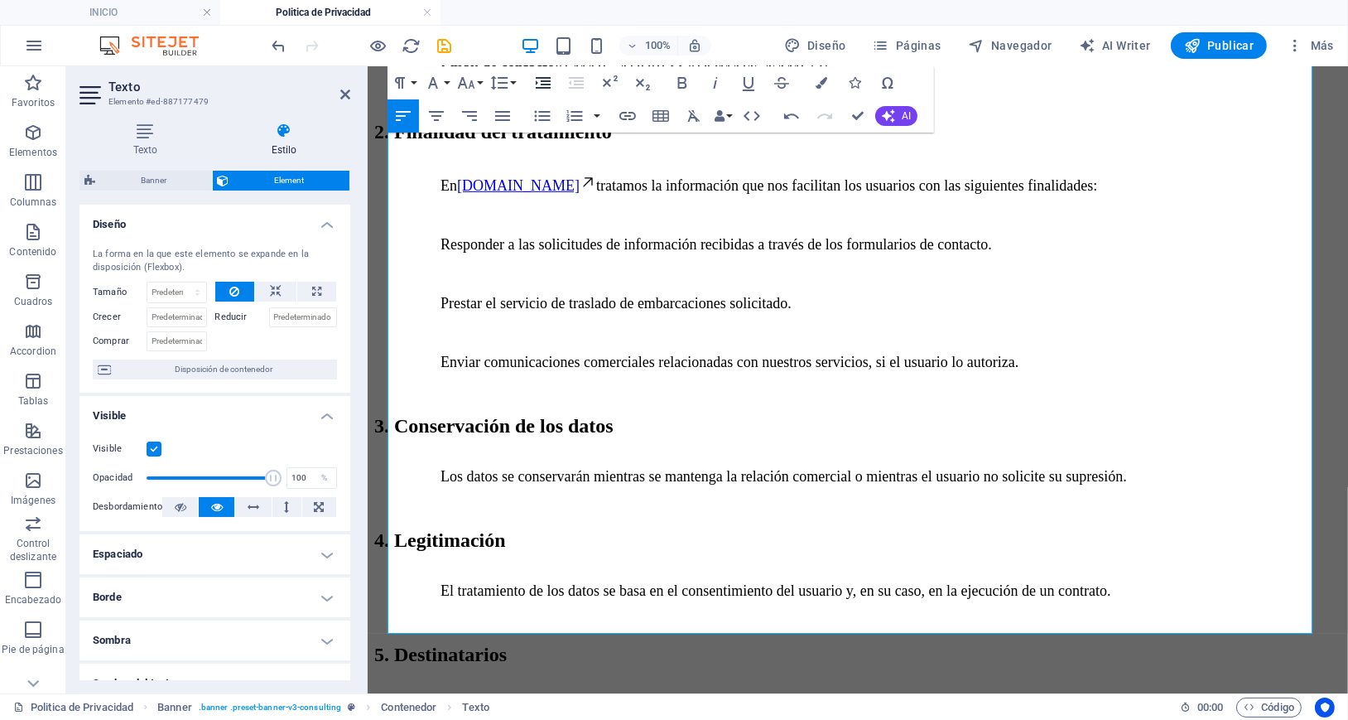
click at [543, 81] on icon "button" at bounding box center [543, 83] width 15 height 12
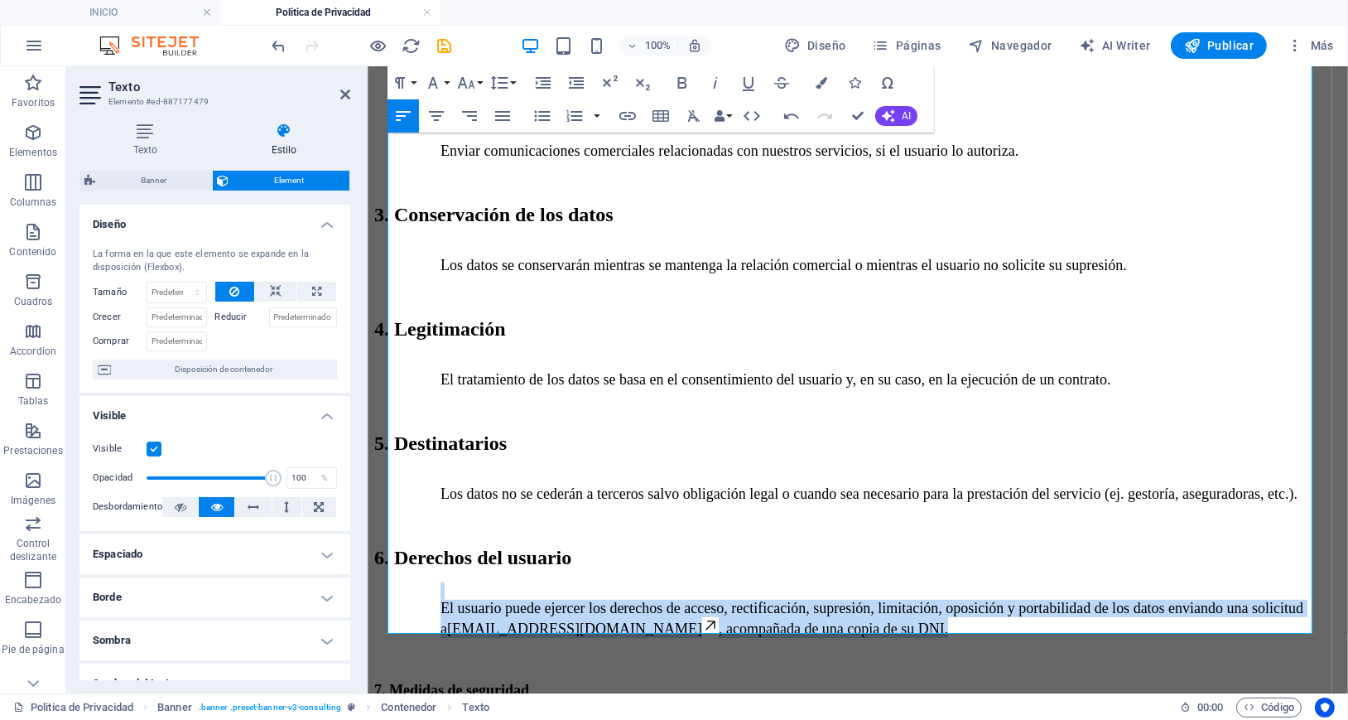
scroll to position [1020, 0]
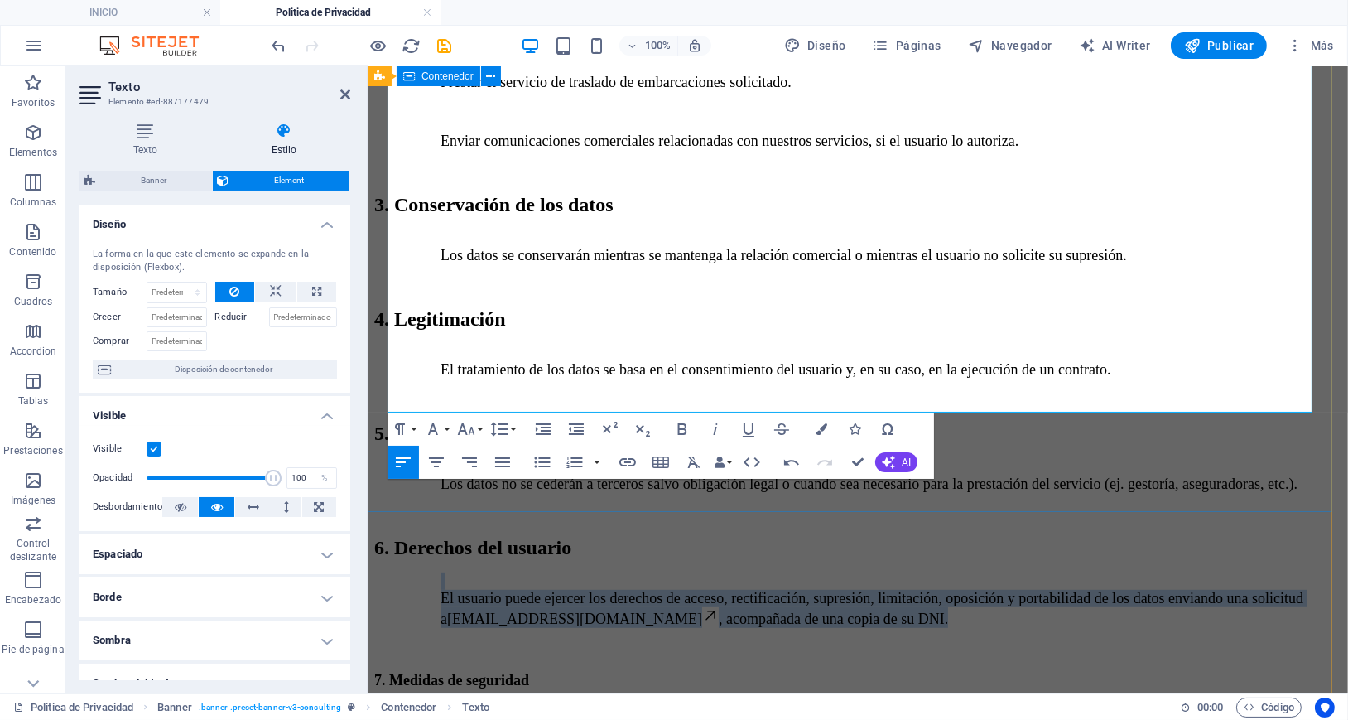
drag, startPoint x: 972, startPoint y: 302, endPoint x: 381, endPoint y: 275, distance: 591.8
click at [381, 275] on div "🔒 POLÍTICA DE PRIVACIDAD 1. Responsable del tratamiento Responsable : [PERSON_N…" at bounding box center [856, 208] width 967 height 1444
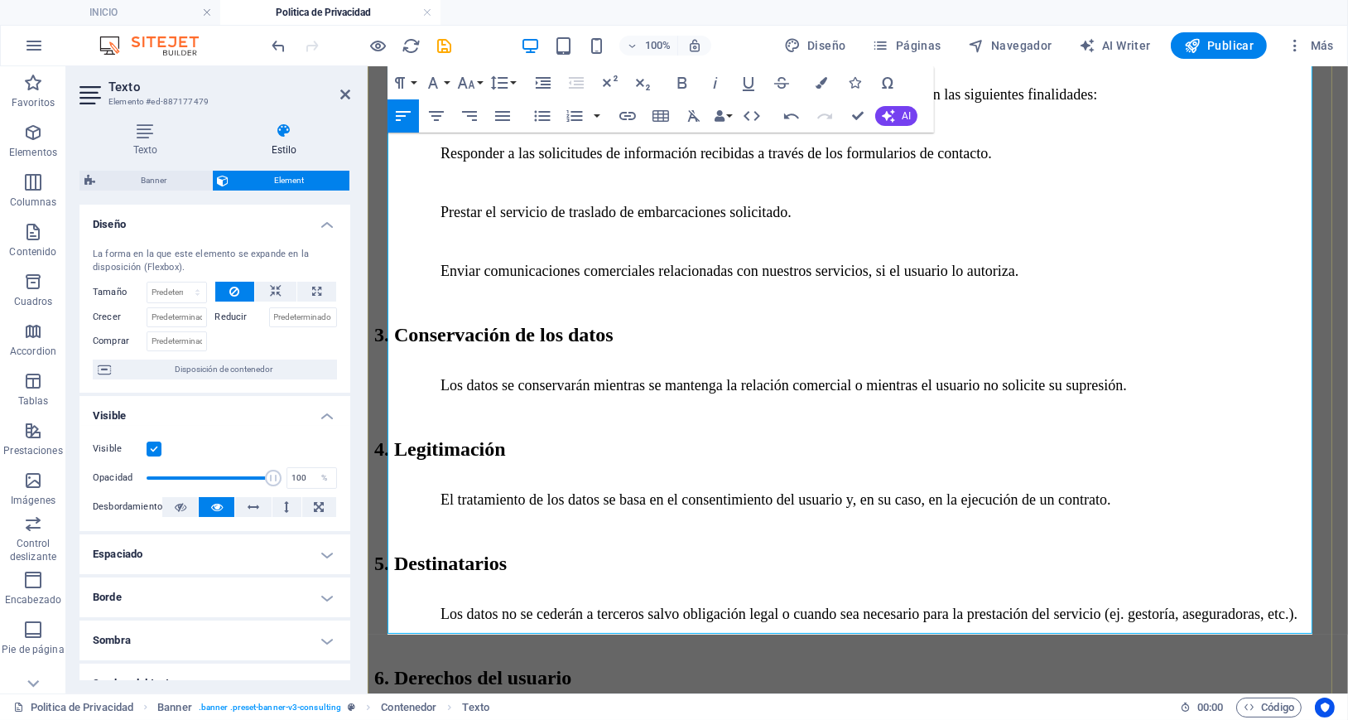
scroll to position [799, 0]
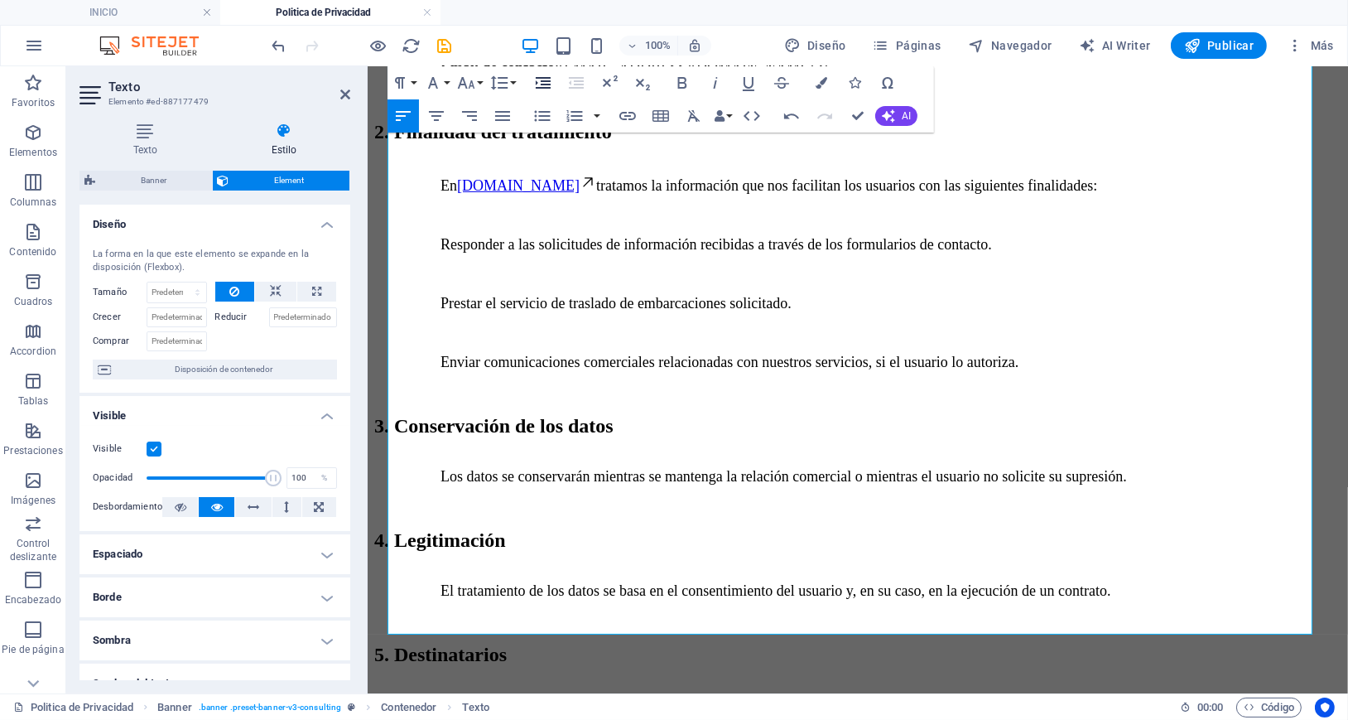
click at [537, 80] on icon "button" at bounding box center [543, 83] width 20 height 20
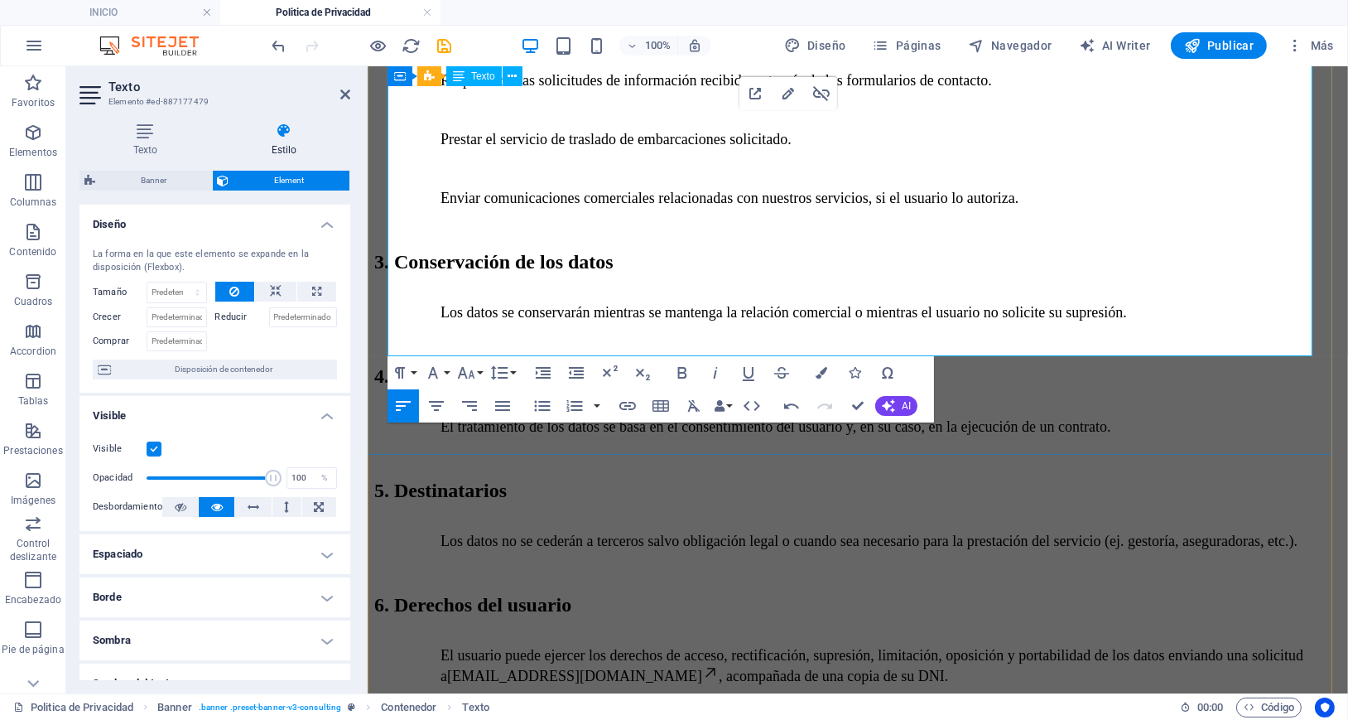
scroll to position [909, 0]
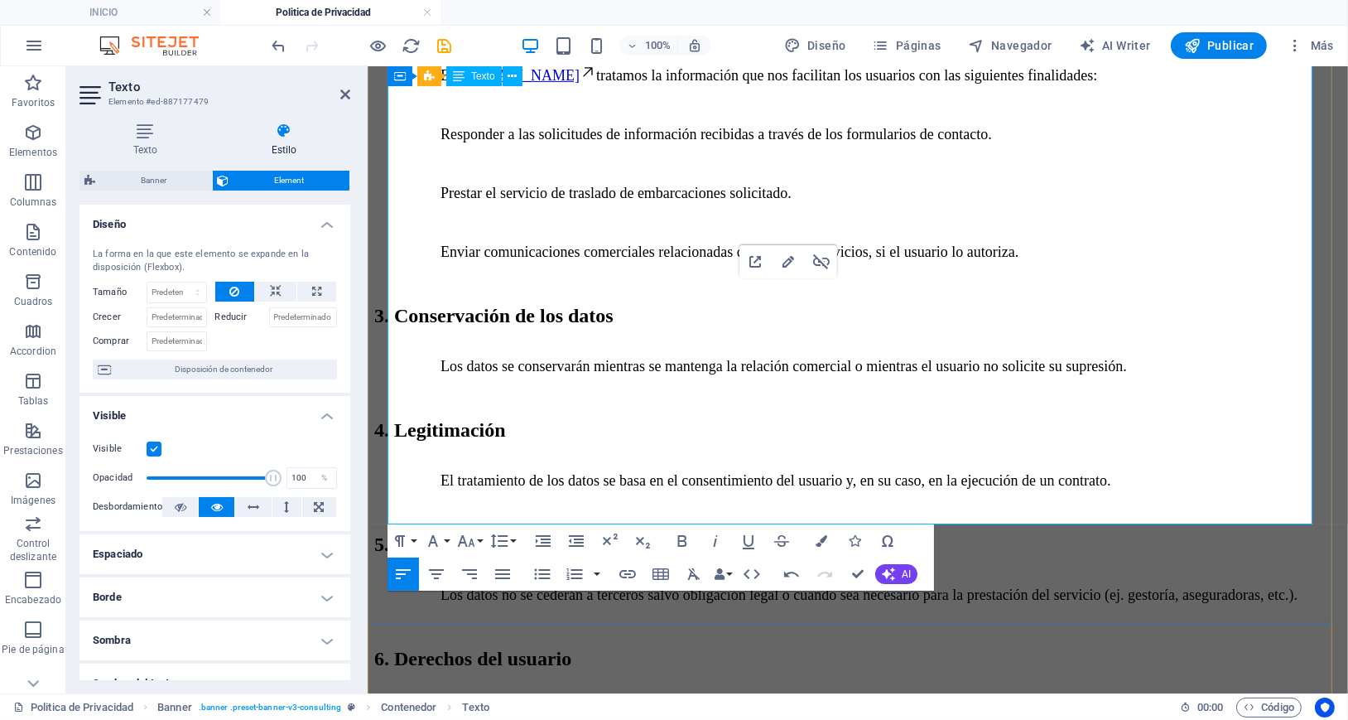
drag, startPoint x: 580, startPoint y: 348, endPoint x: 388, endPoint y: 344, distance: 192.1
click at [508, 542] on icon "button" at bounding box center [499, 541] width 20 height 20
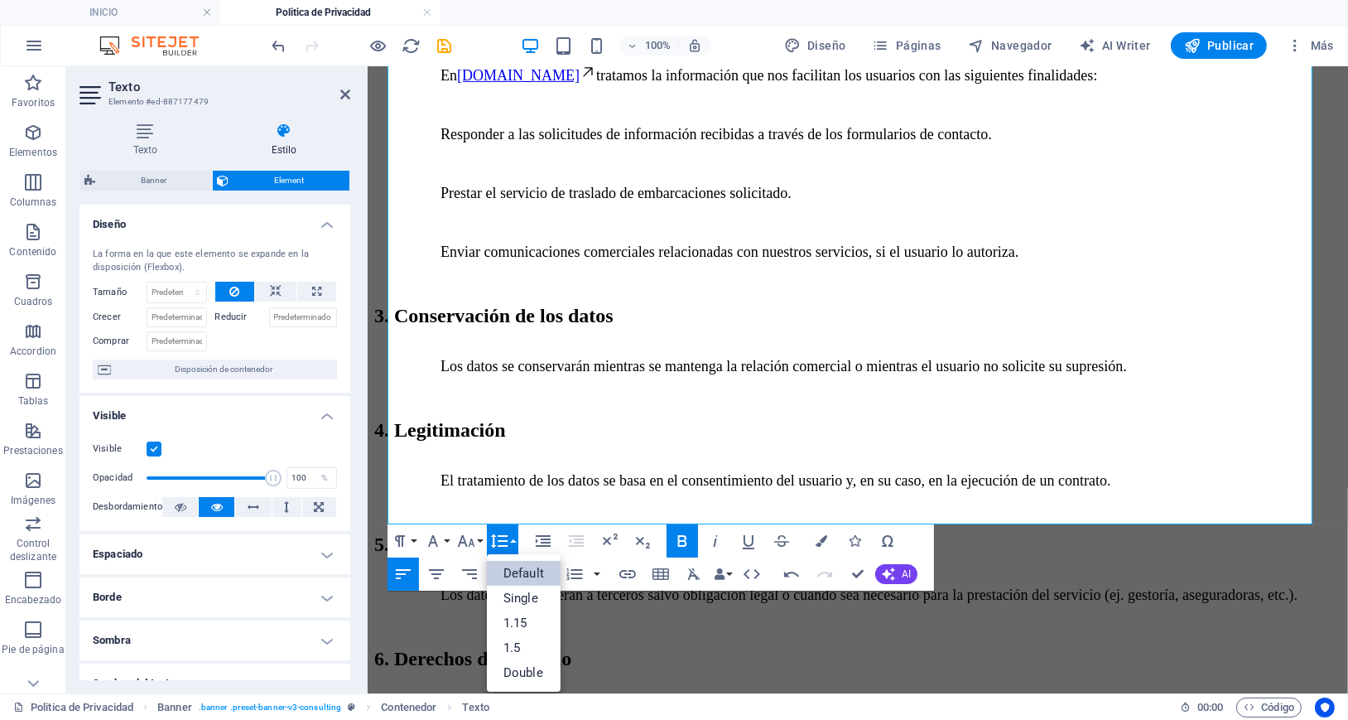
scroll to position [0, 0]
click at [508, 542] on icon "button" at bounding box center [499, 541] width 20 height 20
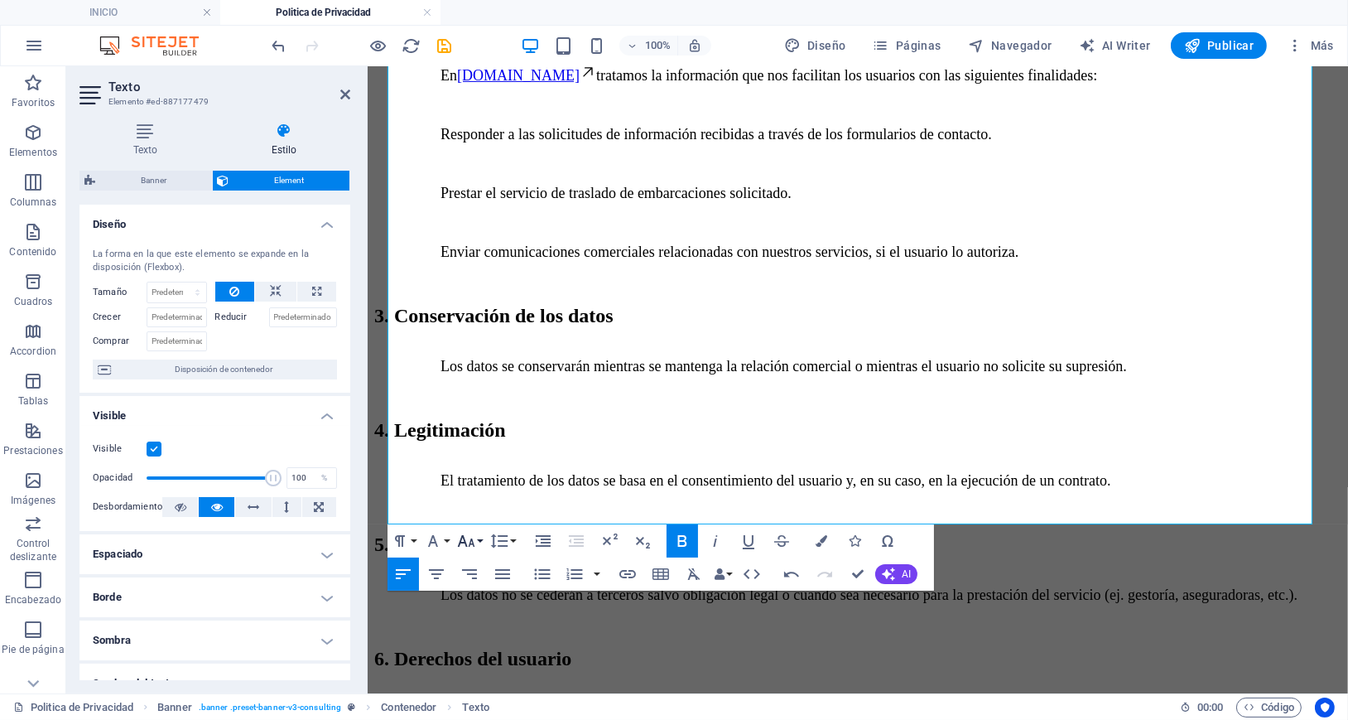
click at [468, 545] on icon "button" at bounding box center [466, 541] width 20 height 20
click at [470, 357] on link "24" at bounding box center [484, 356] width 60 height 25
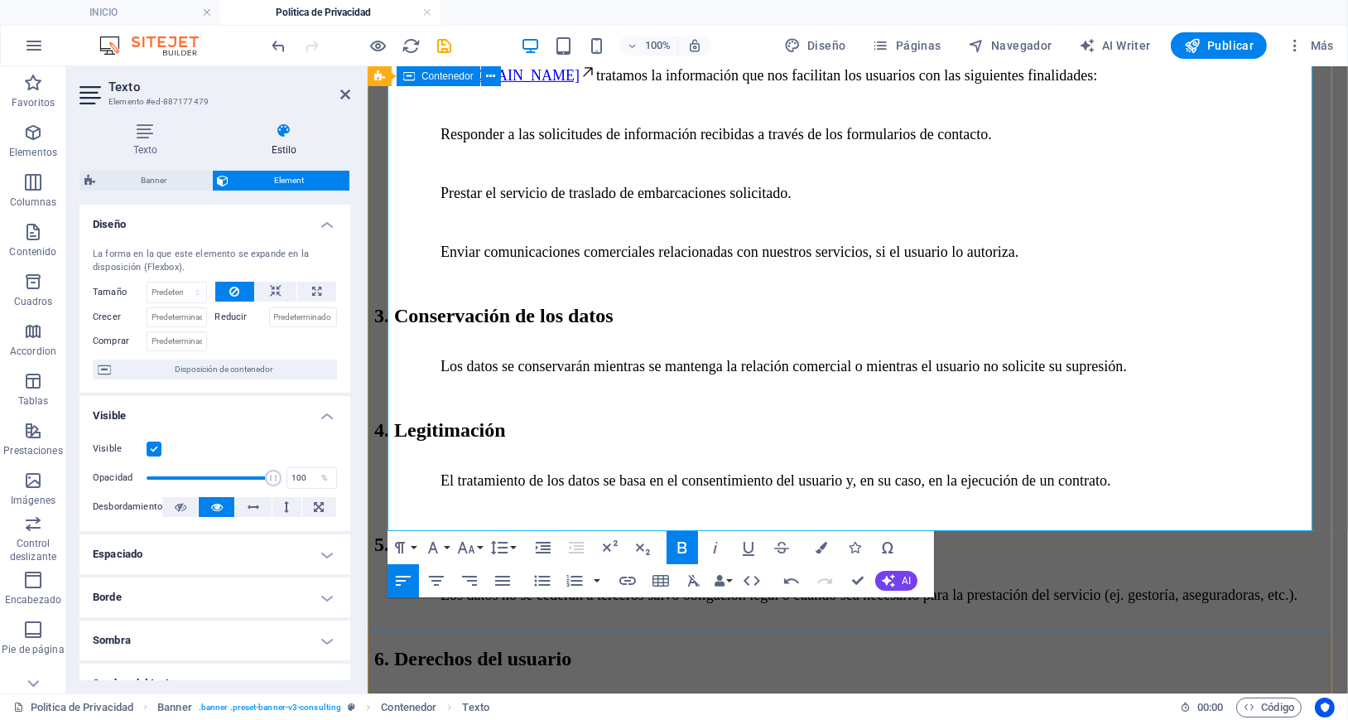
drag, startPoint x: 491, startPoint y: 458, endPoint x: 384, endPoint y: 458, distance: 106.8
click at [384, 458] on div "🔒 POLÍTICA DE PRIVACIDAD 1. Responsable del tratamiento Responsable : [PERSON_N…" at bounding box center [856, 321] width 967 height 1449
click at [467, 554] on icon "button" at bounding box center [466, 547] width 20 height 20
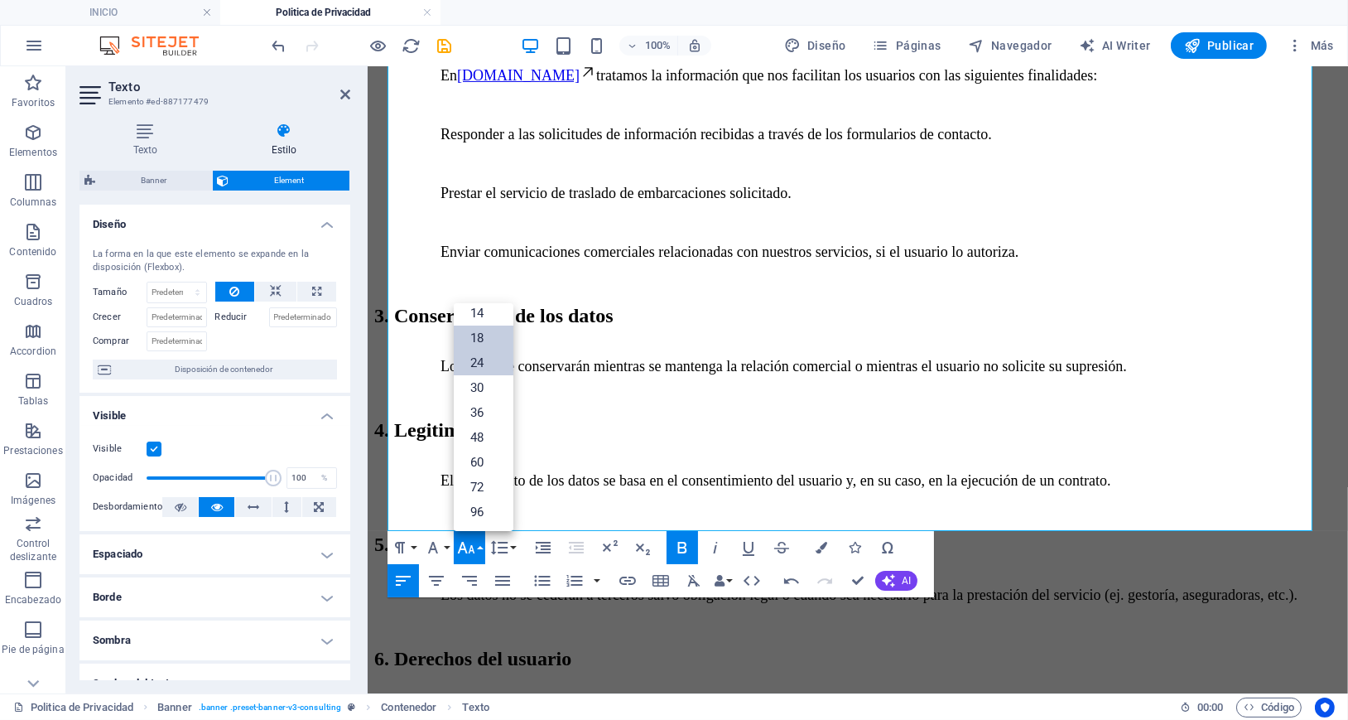
drag, startPoint x: 472, startPoint y: 369, endPoint x: 104, endPoint y: 321, distance: 370.8
click at [472, 369] on link "24" at bounding box center [484, 362] width 60 height 25
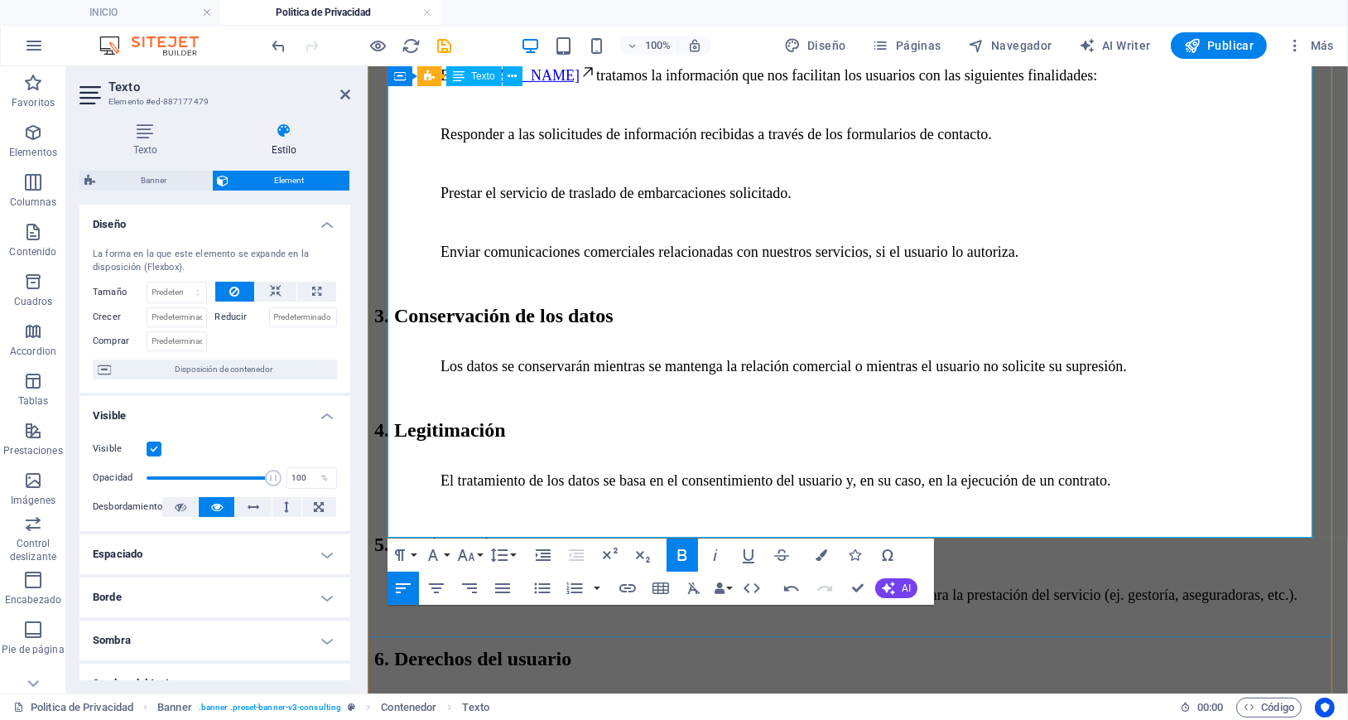
scroll to position [1020, 0]
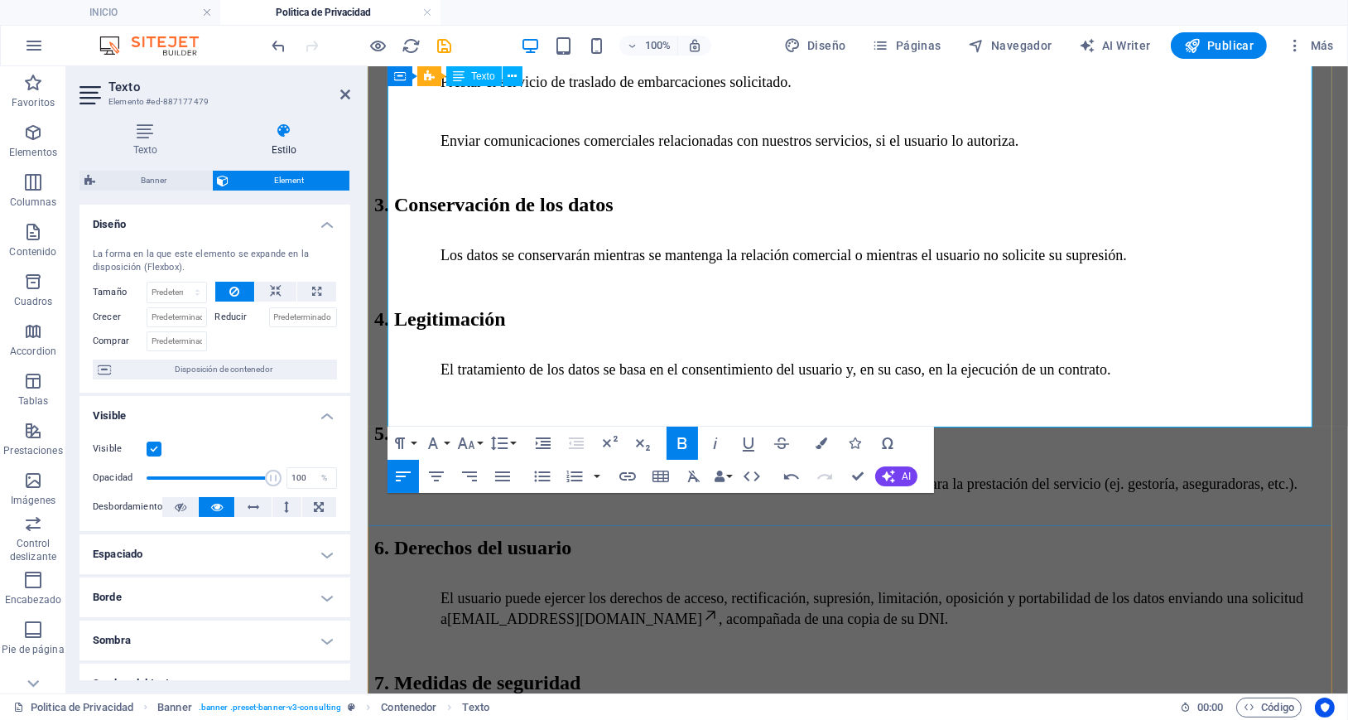
click at [538, 444] on icon "button" at bounding box center [543, 443] width 20 height 20
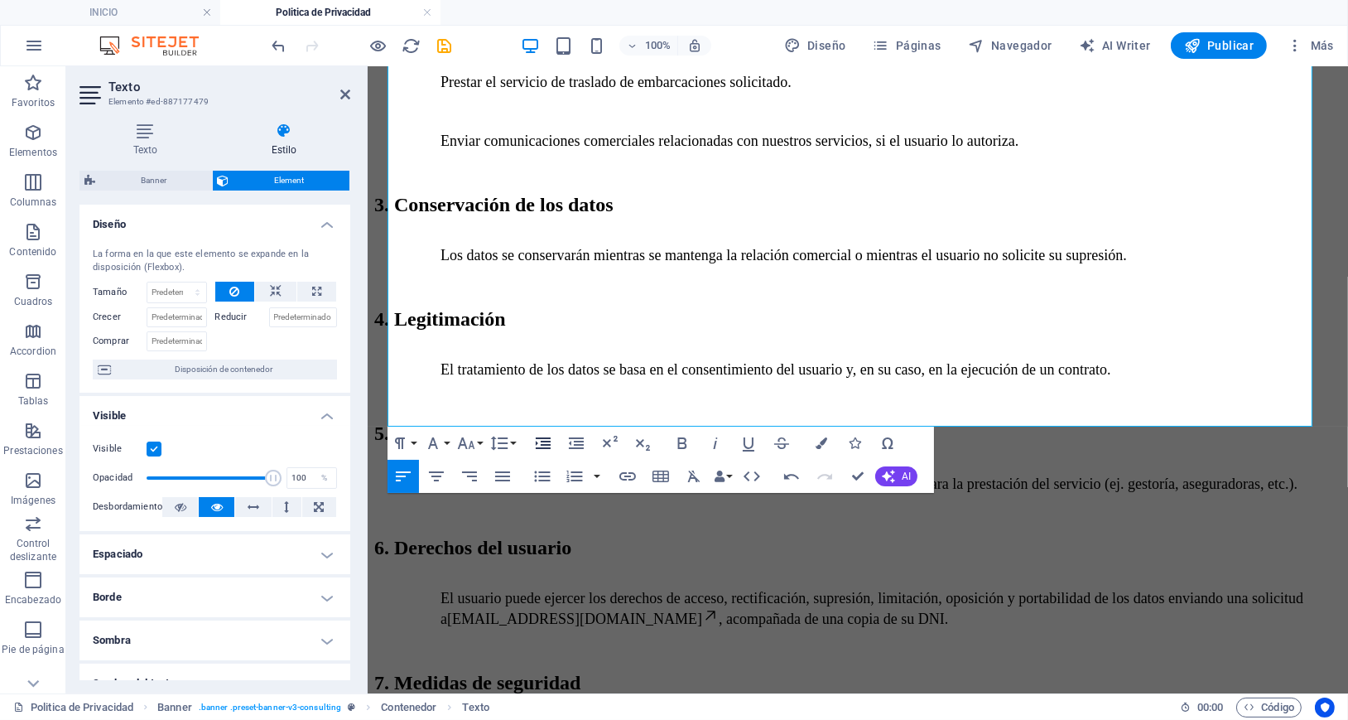
click at [538, 444] on icon "button" at bounding box center [543, 443] width 20 height 20
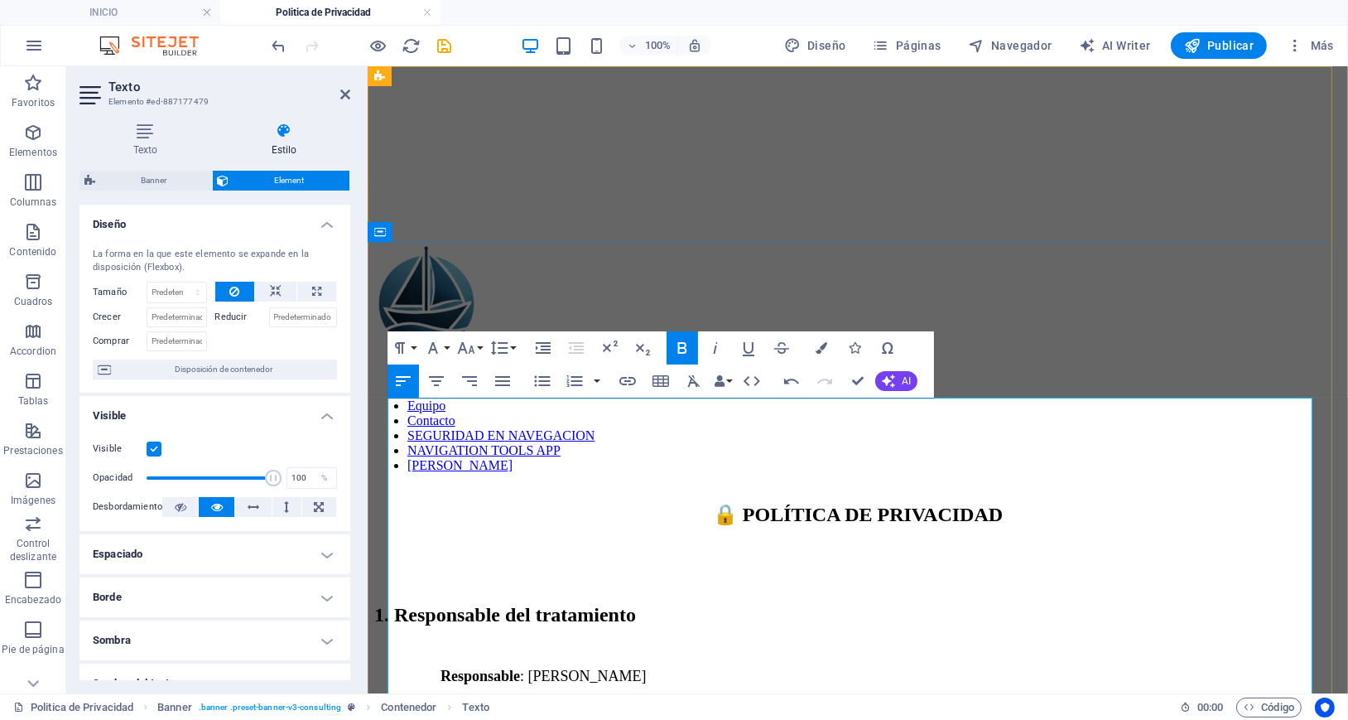
scroll to position [0, 0]
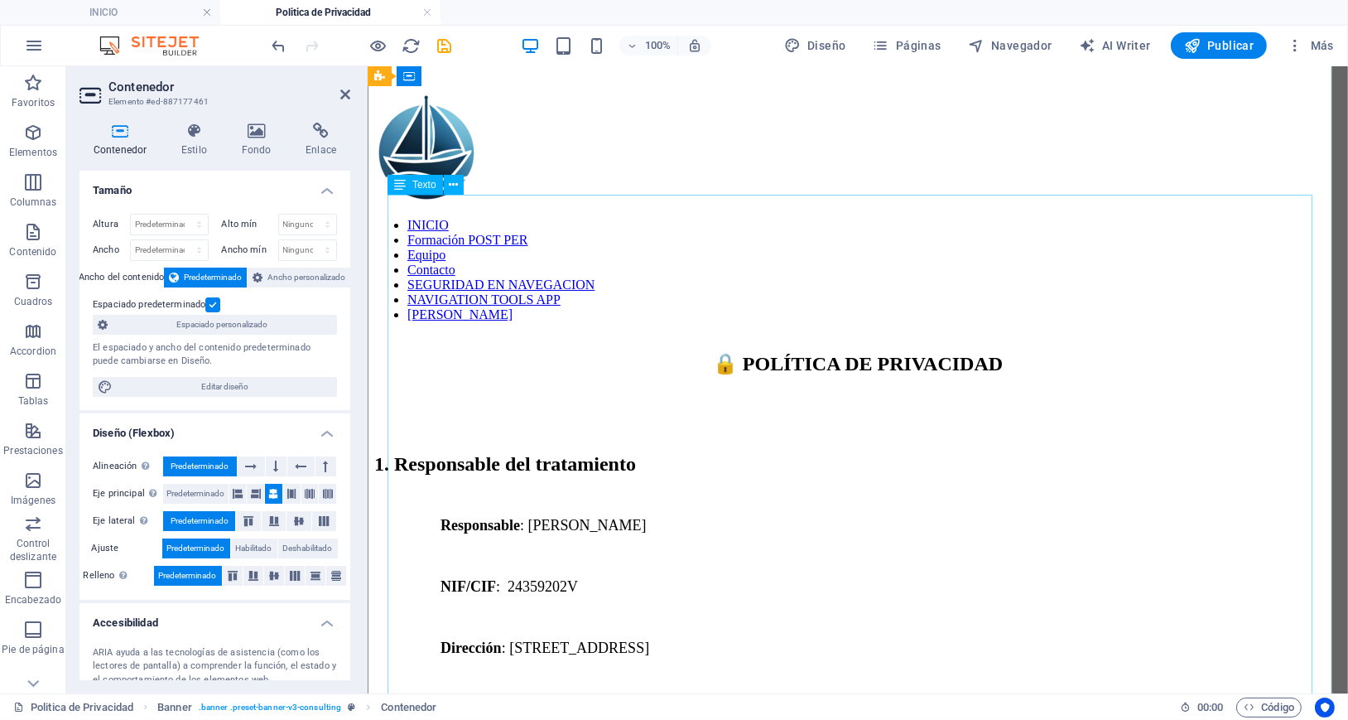
scroll to position [110, 0]
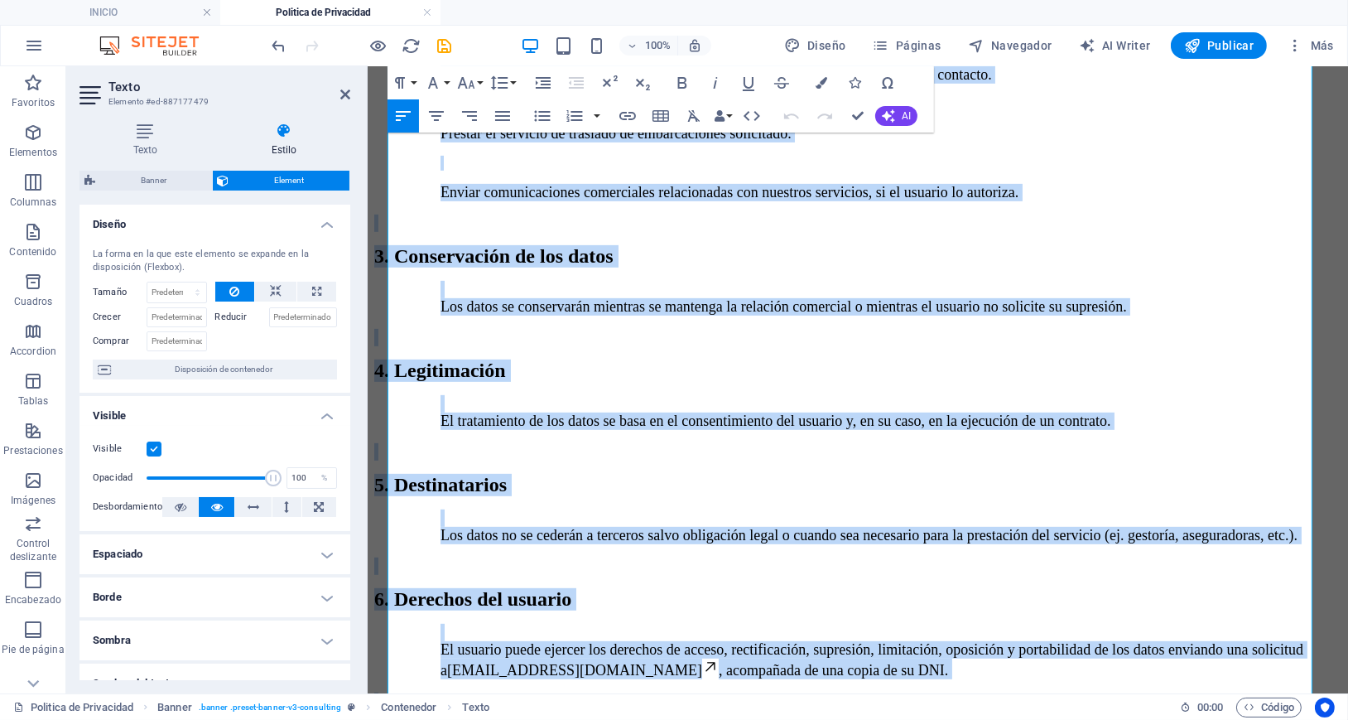
scroll to position [1144, 0]
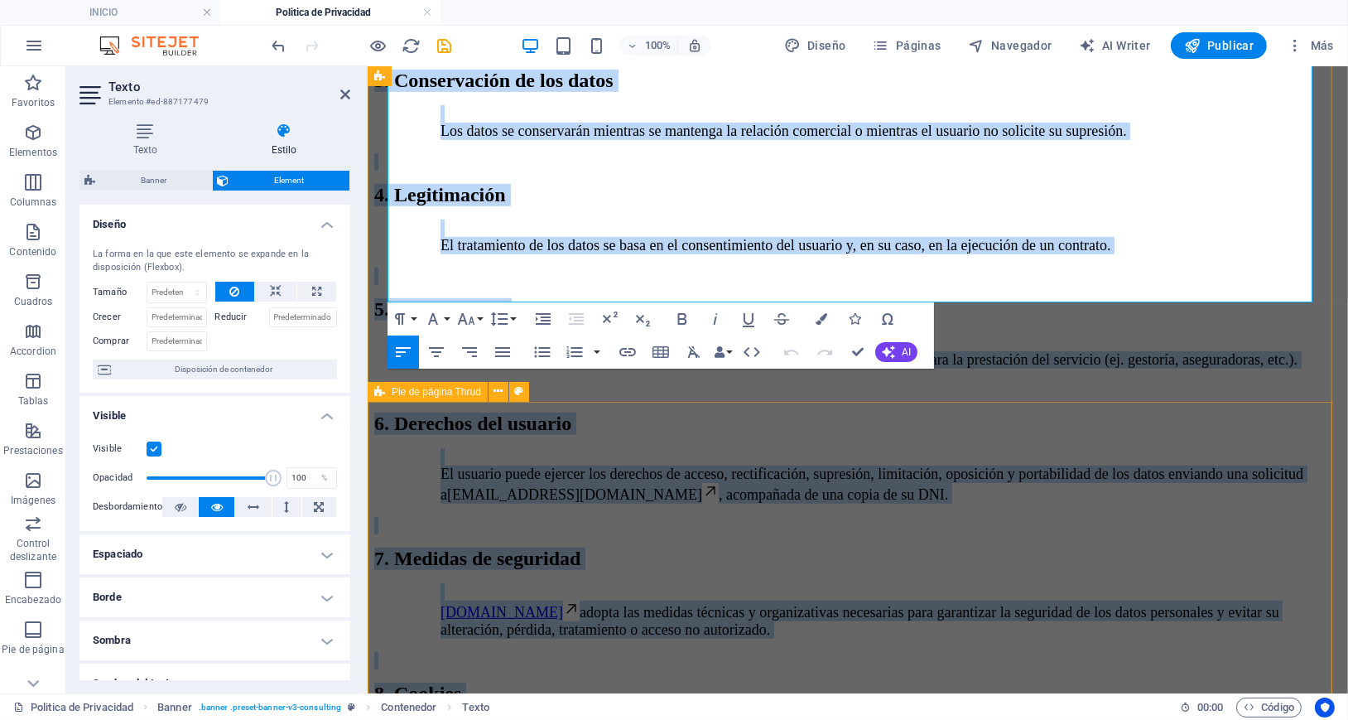
drag, startPoint x: 389, startPoint y: 315, endPoint x: 1089, endPoint y: 686, distance: 791.9
click at [1089, 686] on div "INICIO Formación POST PER Equipo Contacto SEGURIDAD EN NAVEGACION NAVIGATION TO…" at bounding box center [856, 60] width 967 height 2264
copy div "0. Loremipsumd sit ametconsect Adipiscinge : SEDDOE TEMPORI UTLABO ETD/MAG : 43…"
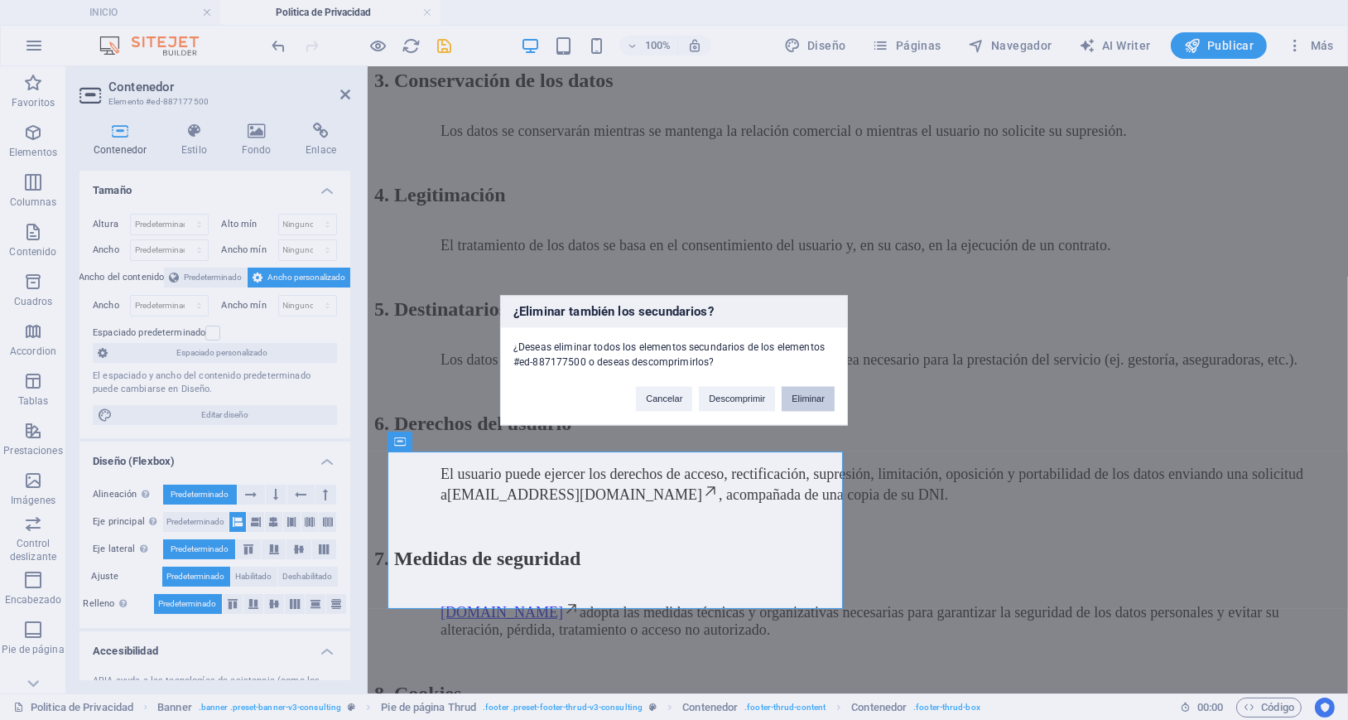
drag, startPoint x: 806, startPoint y: 396, endPoint x: 741, endPoint y: 330, distance: 91.9
click at [806, 396] on button "Eliminar" at bounding box center [808, 398] width 53 height 25
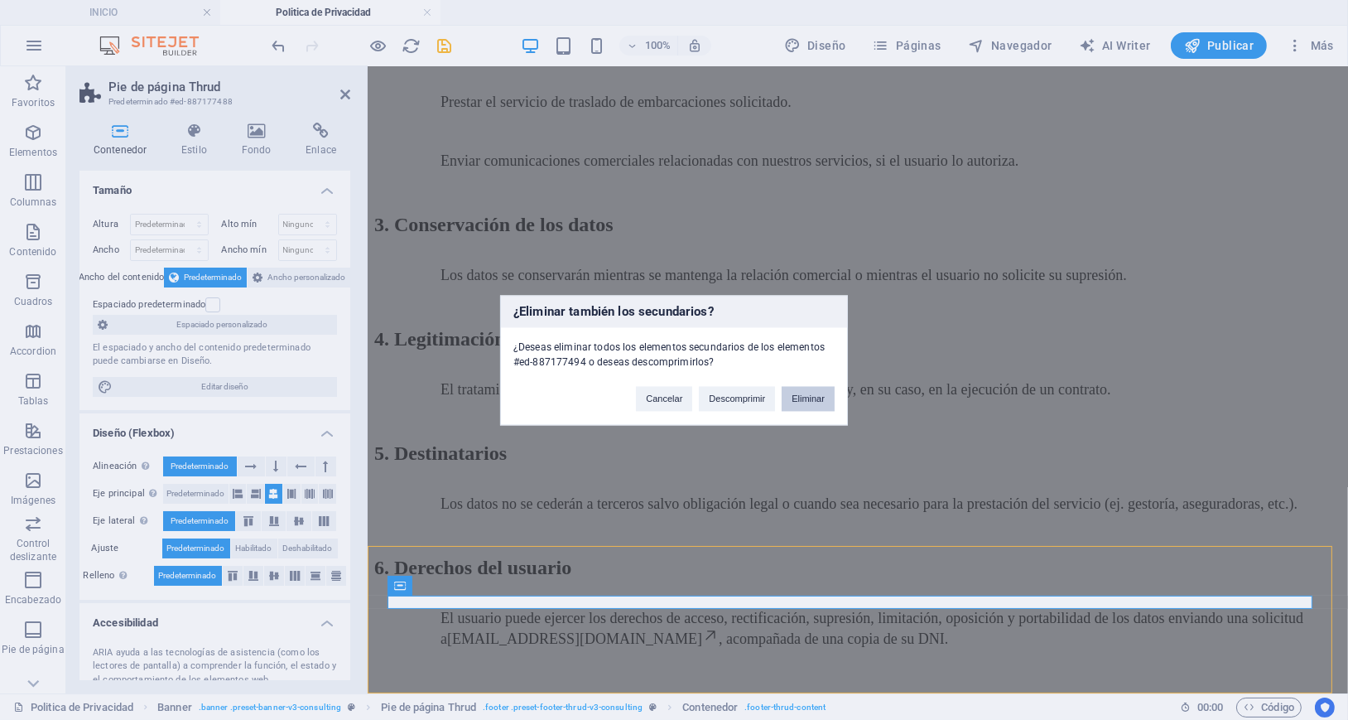
click at [800, 397] on button "Eliminar" at bounding box center [808, 398] width 53 height 25
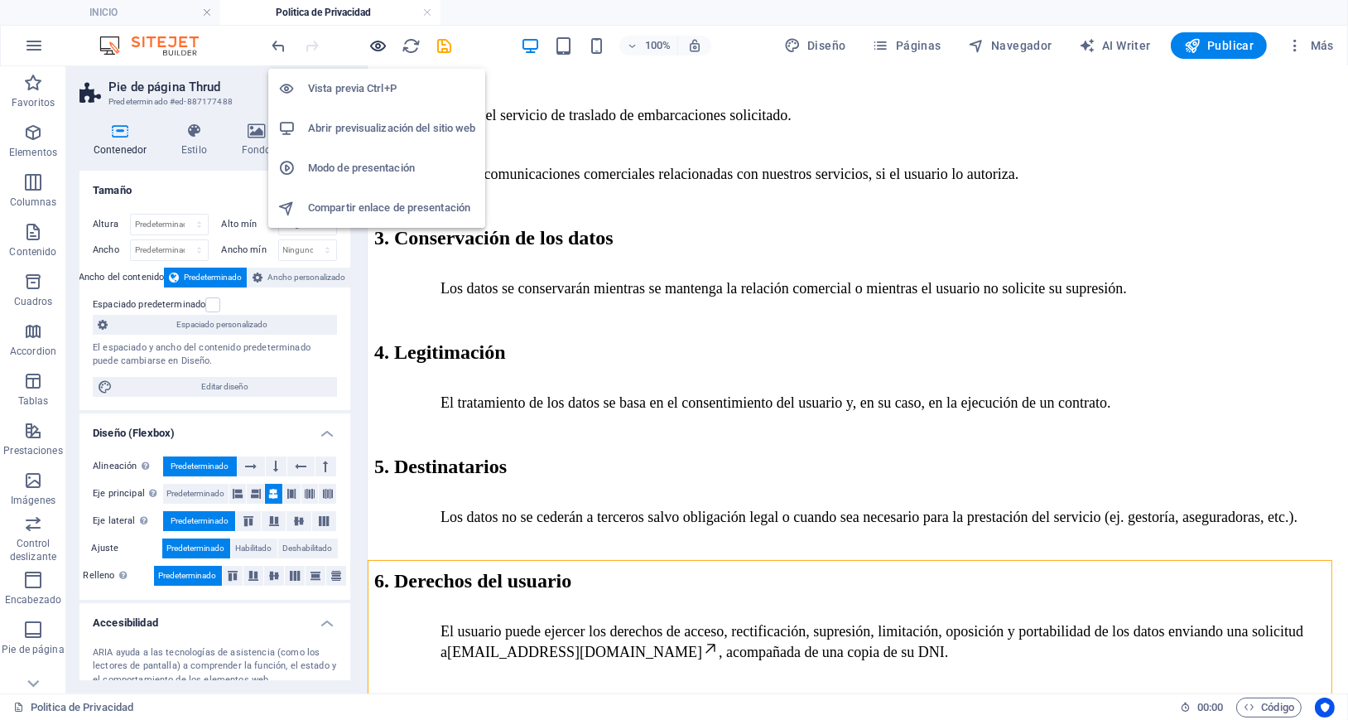
click at [374, 45] on icon "button" at bounding box center [378, 45] width 19 height 19
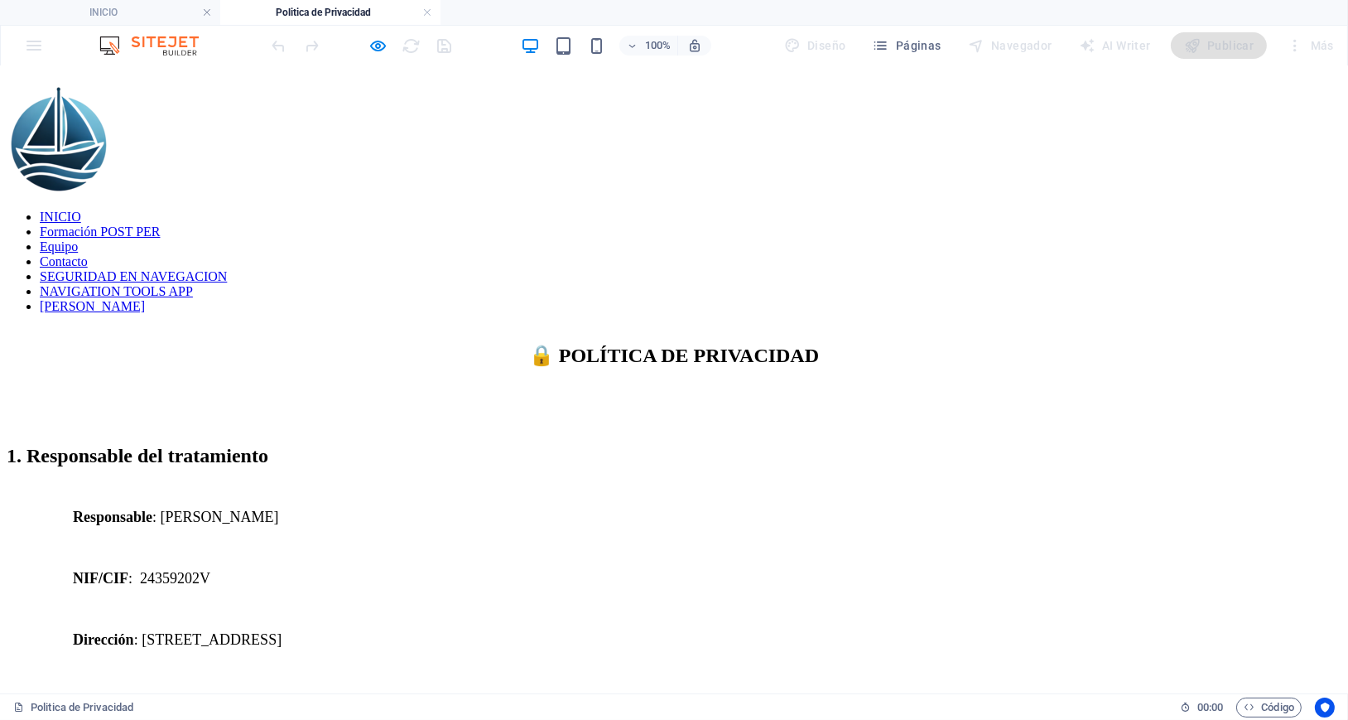
scroll to position [221, 0]
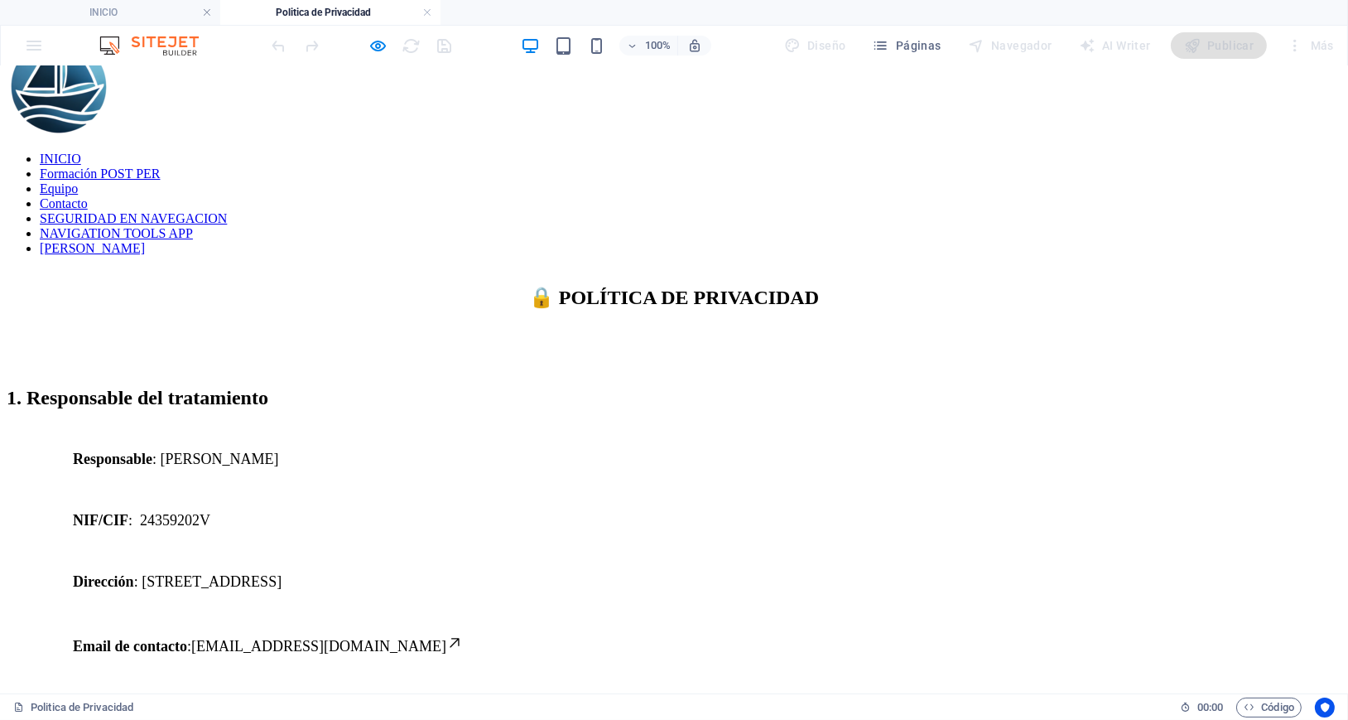
click at [631, 480] on p at bounding box center [707, 488] width 1268 height 17
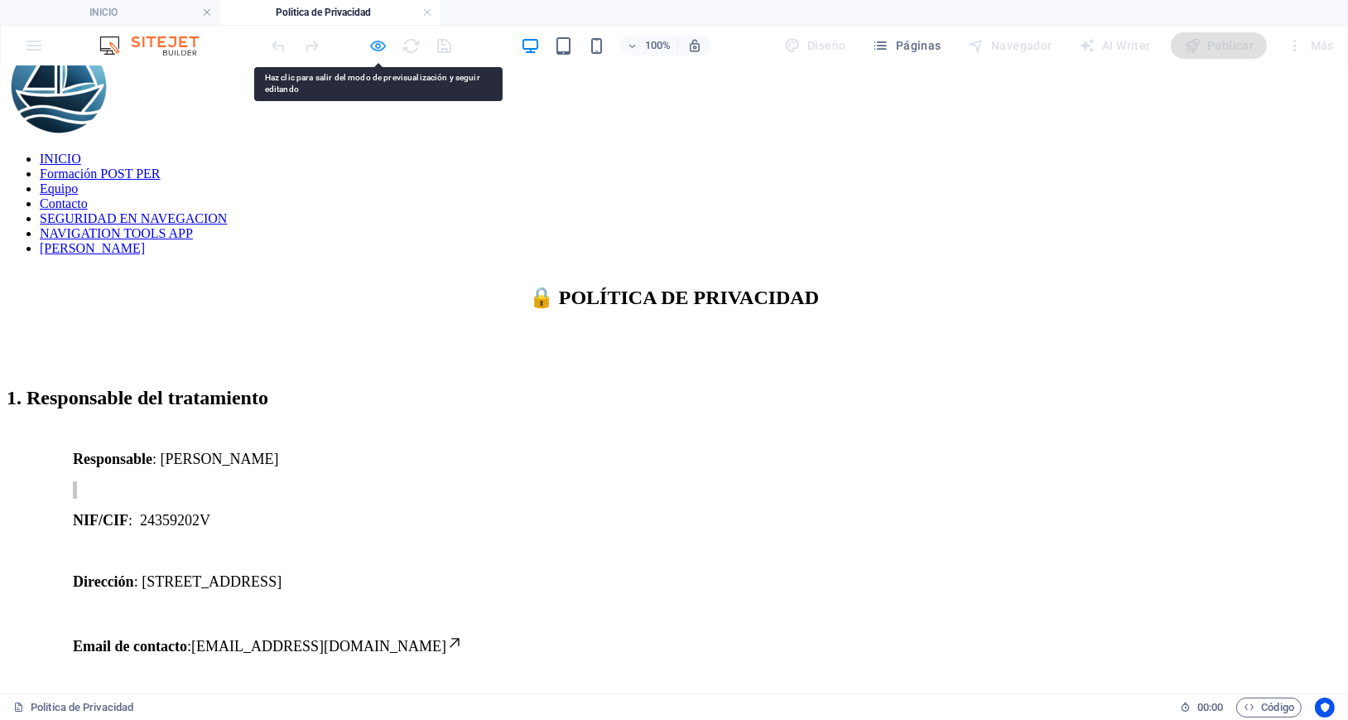
click at [376, 43] on icon "button" at bounding box center [378, 45] width 19 height 19
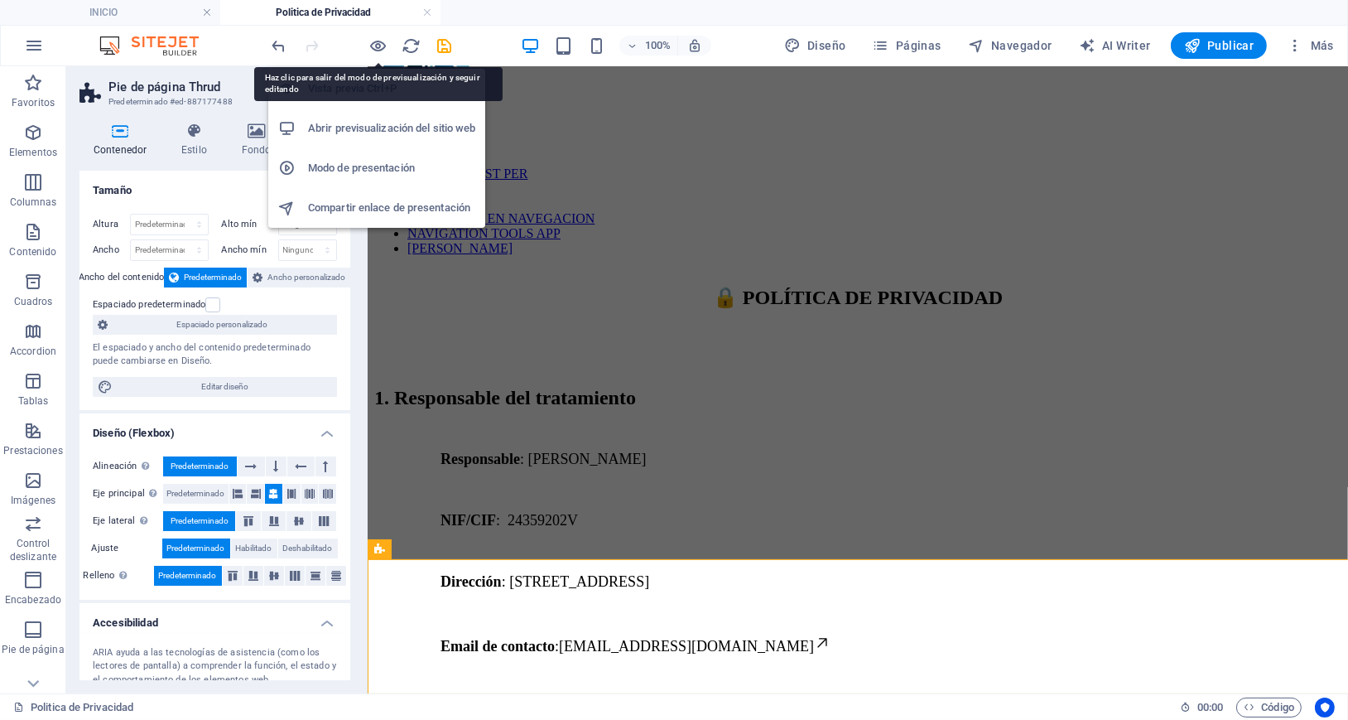
scroll to position [987, 0]
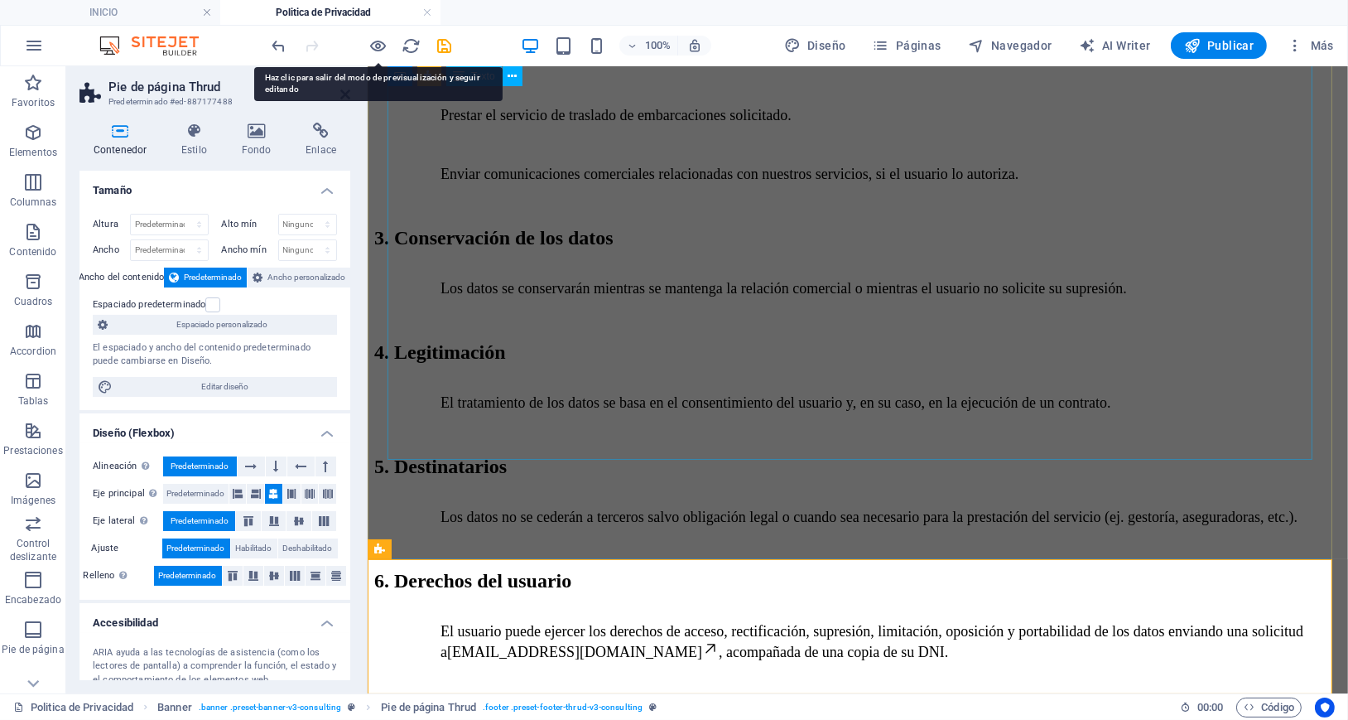
click at [665, 430] on div "1. Responsable del tratamiento Responsable : [PERSON_NAME] NIF/CIF : 24359202V …" at bounding box center [856, 259] width 967 height 1335
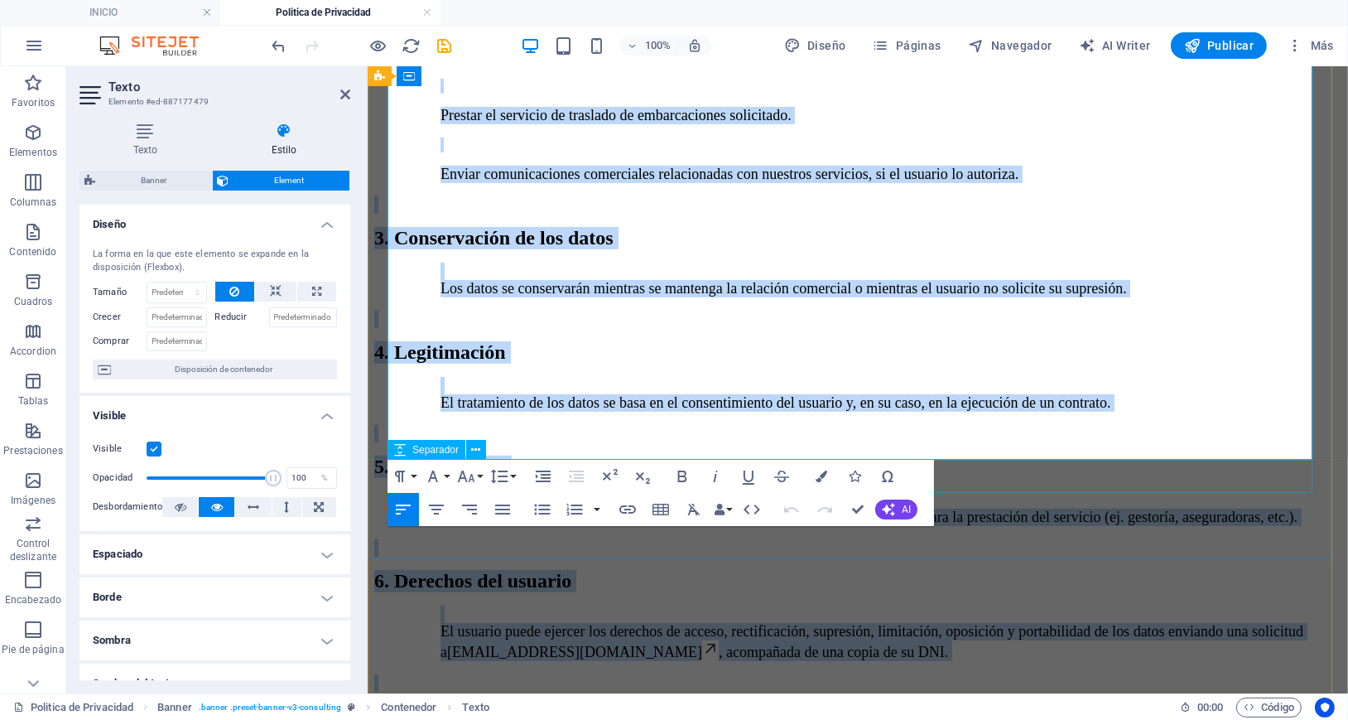
drag, startPoint x: 388, startPoint y: 403, endPoint x: 1077, endPoint y: 469, distance: 692.9
click at [1077, 469] on div "🔒 POLÍTICA DE PRIVACIDAD 1. Responsable del tratamiento Responsable : [PERSON_N…" at bounding box center [856, 246] width 967 height 1454
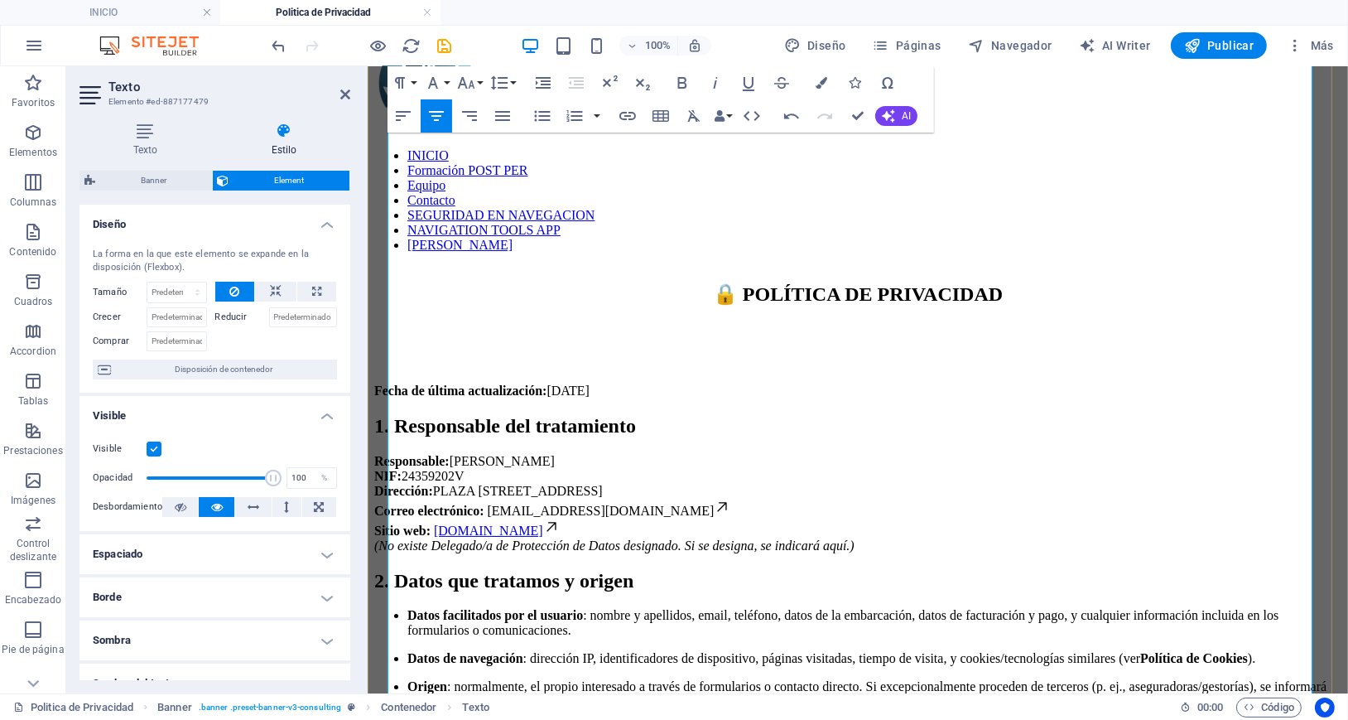
scroll to position [214, 0]
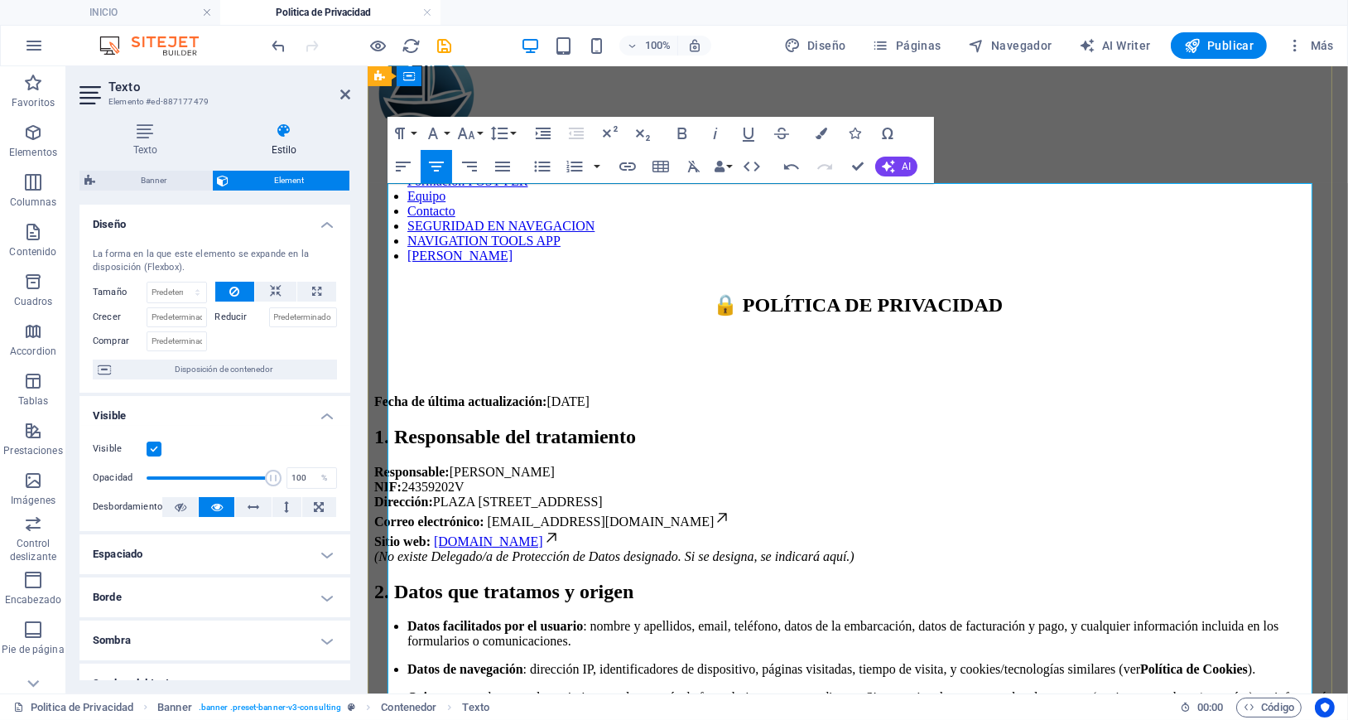
click at [859, 618] on li "Datos facilitados por el usuario : nombre y apellidos, email, teléfono, datos d…" at bounding box center [874, 633] width 934 height 30
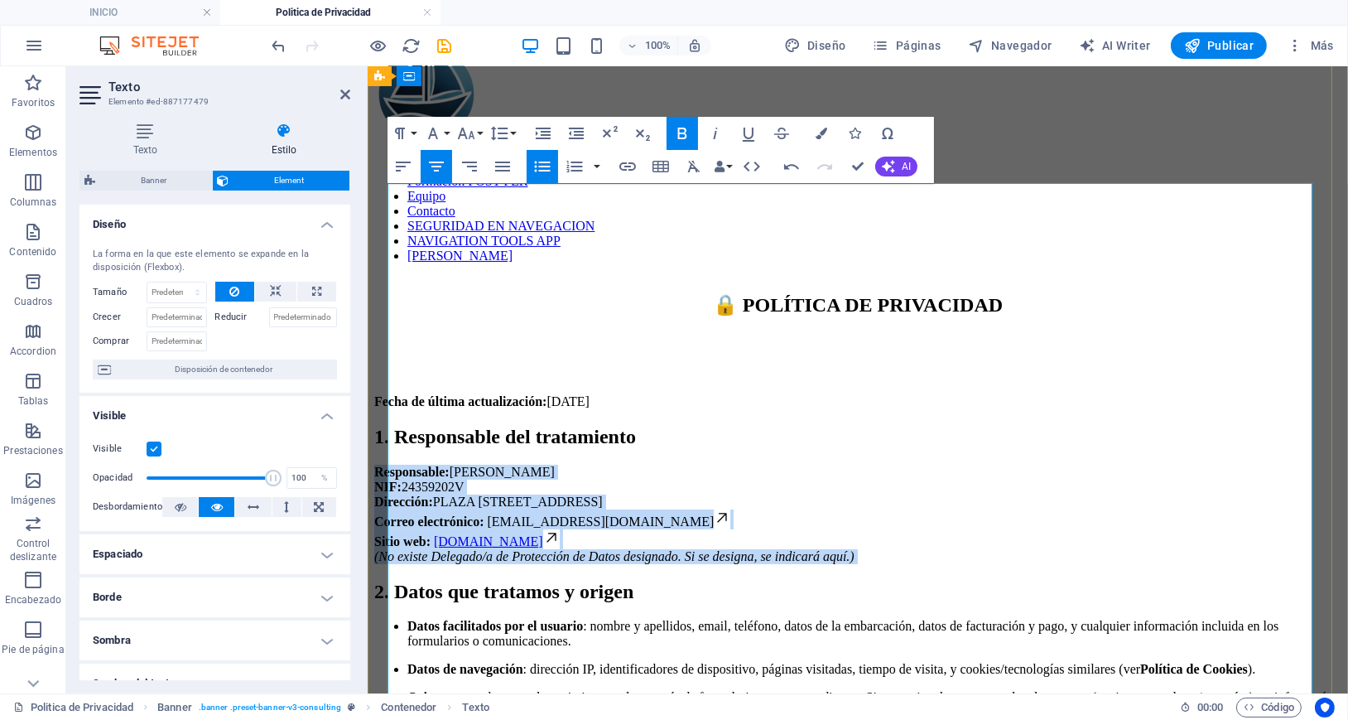
drag, startPoint x: 392, startPoint y: 301, endPoint x: 401, endPoint y: 410, distance: 109.7
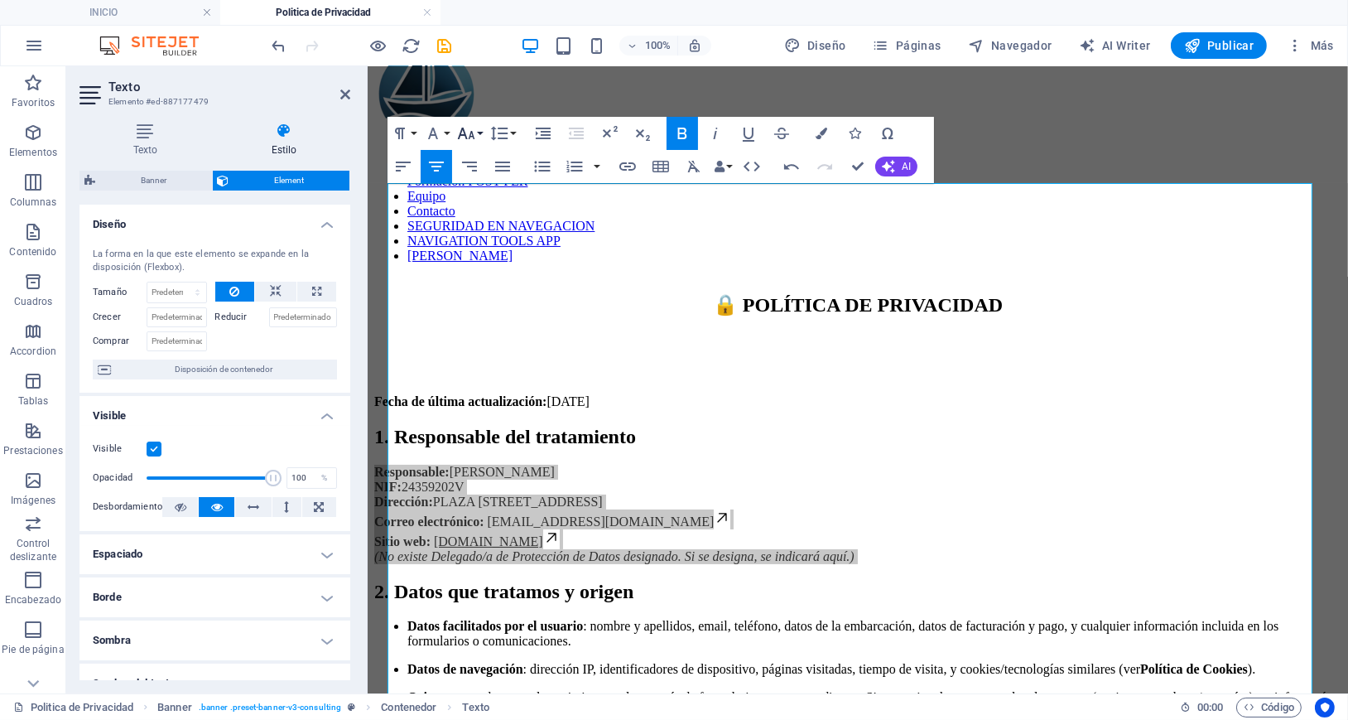
click at [465, 137] on icon "button" at bounding box center [466, 134] width 17 height 12
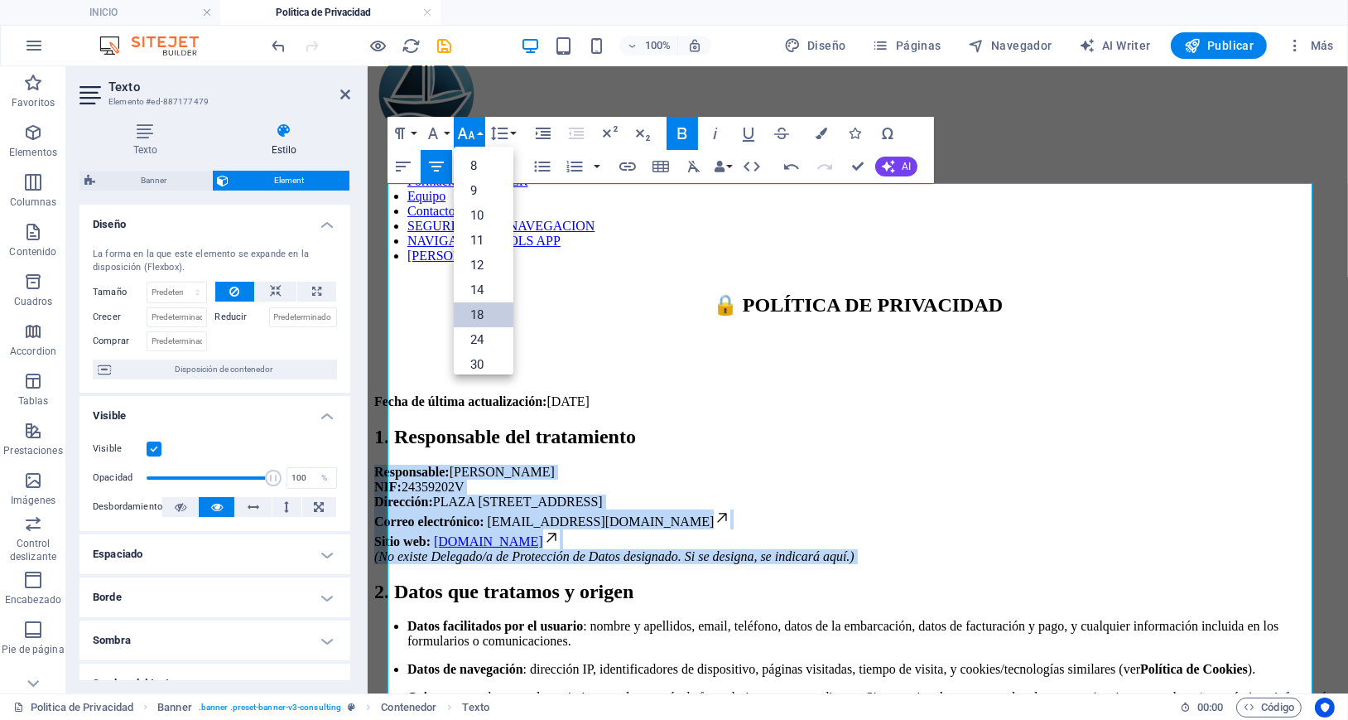
click at [478, 310] on link "18" at bounding box center [484, 314] width 60 height 25
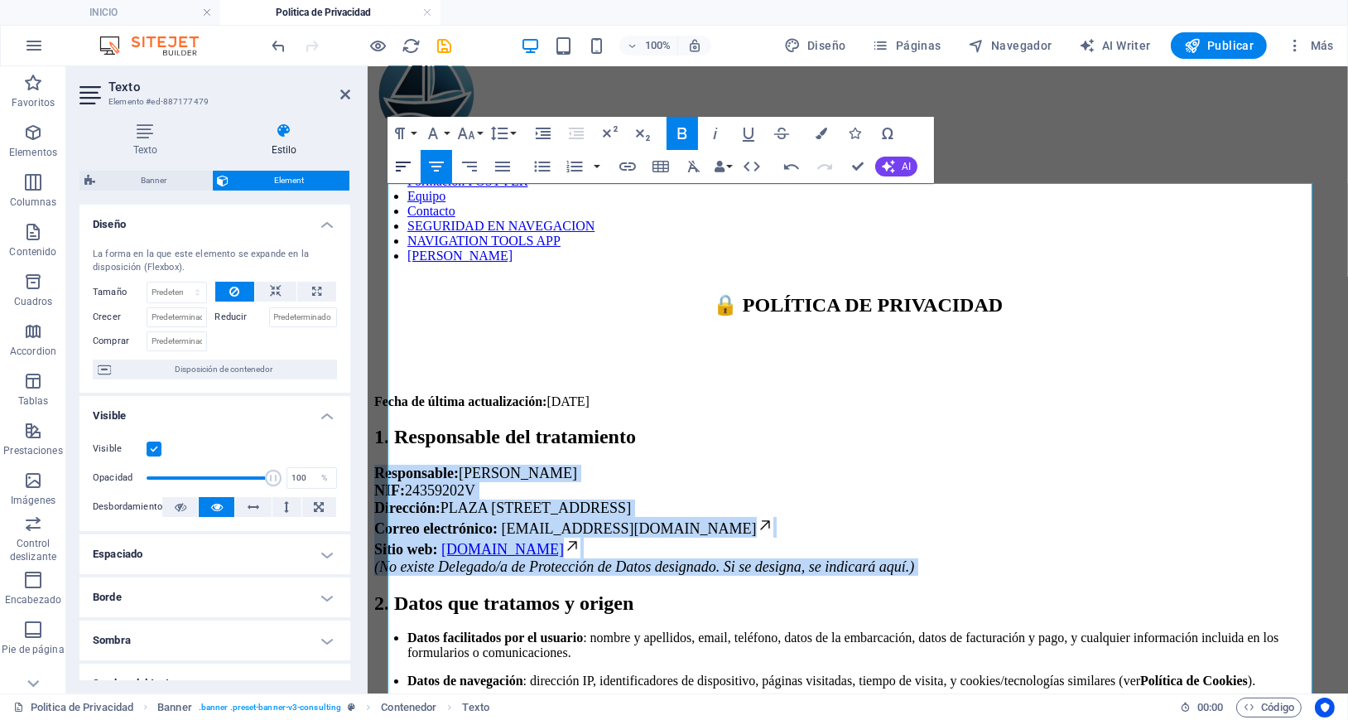
click at [404, 165] on icon "button" at bounding box center [403, 166] width 20 height 20
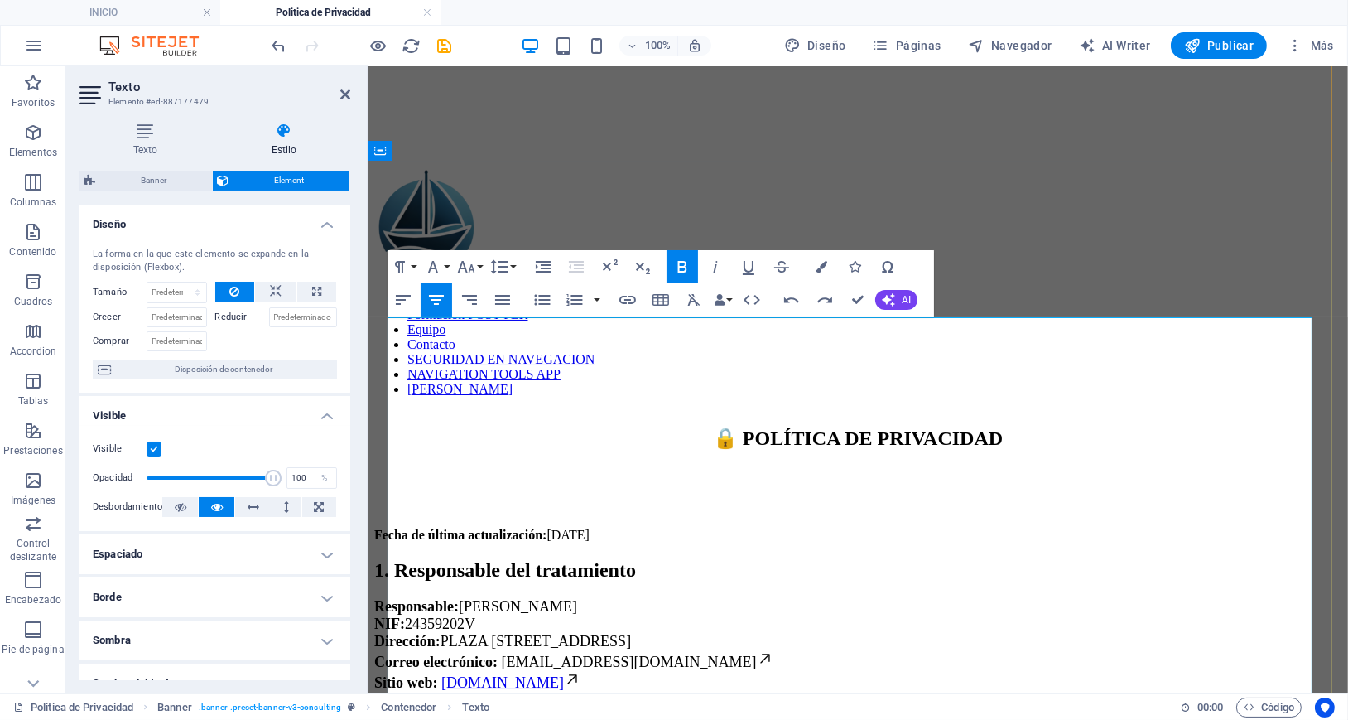
scroll to position [110, 0]
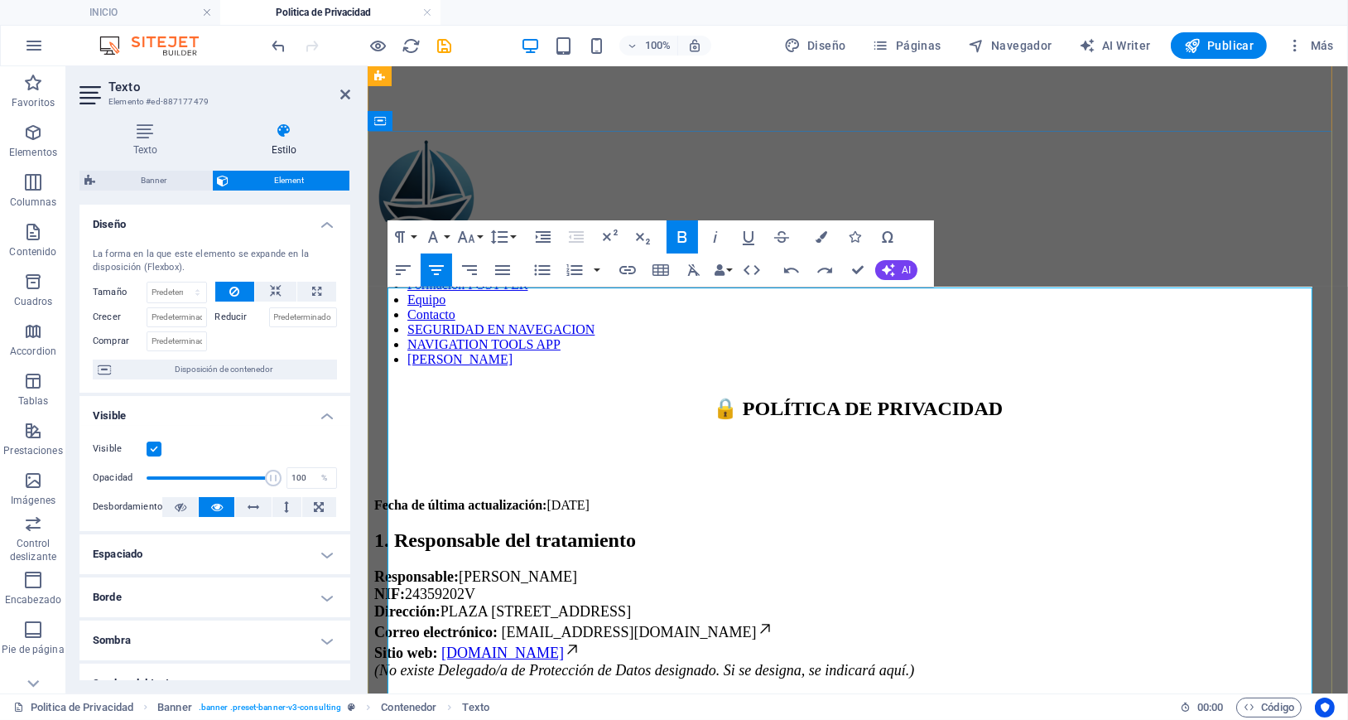
click at [1031, 567] on p "Responsable: [PERSON_NAME] NIF: 24359202V Dirección: [STREET_ADDRESS] Correo el…" at bounding box center [856, 622] width 967 height 111
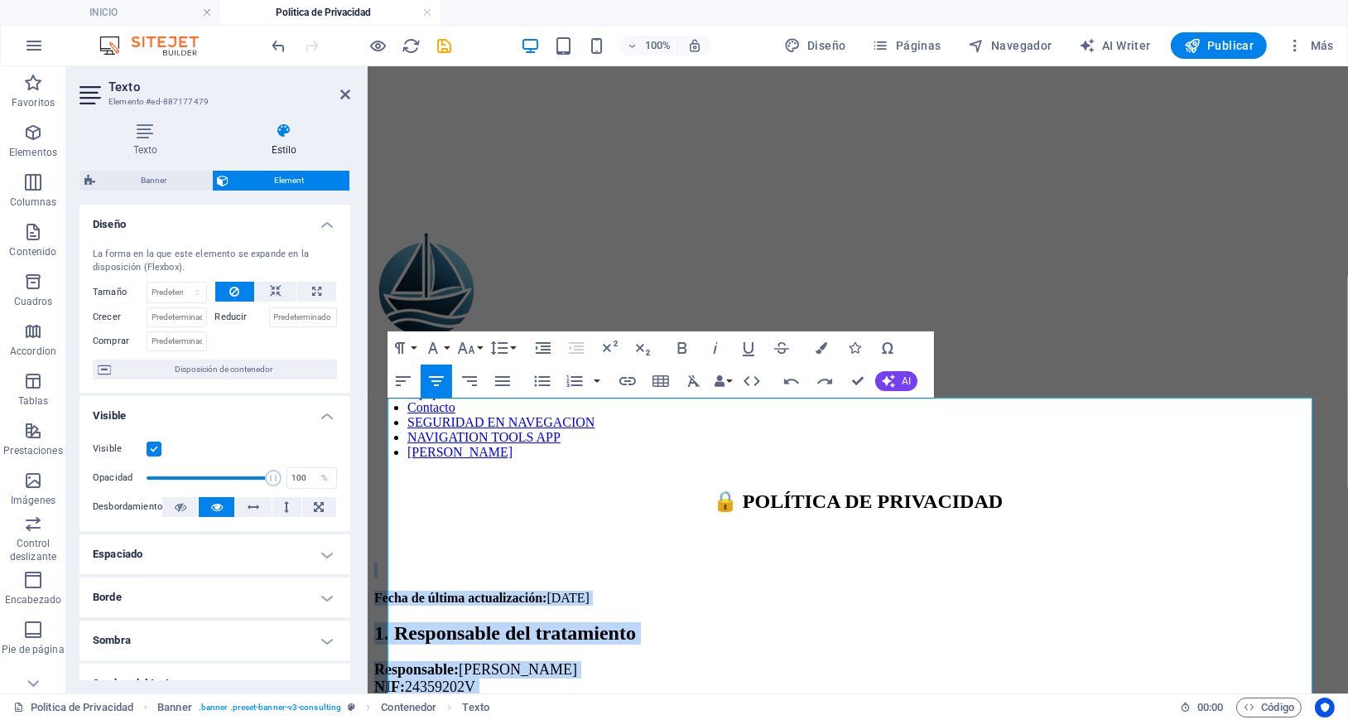
scroll to position [0, 0]
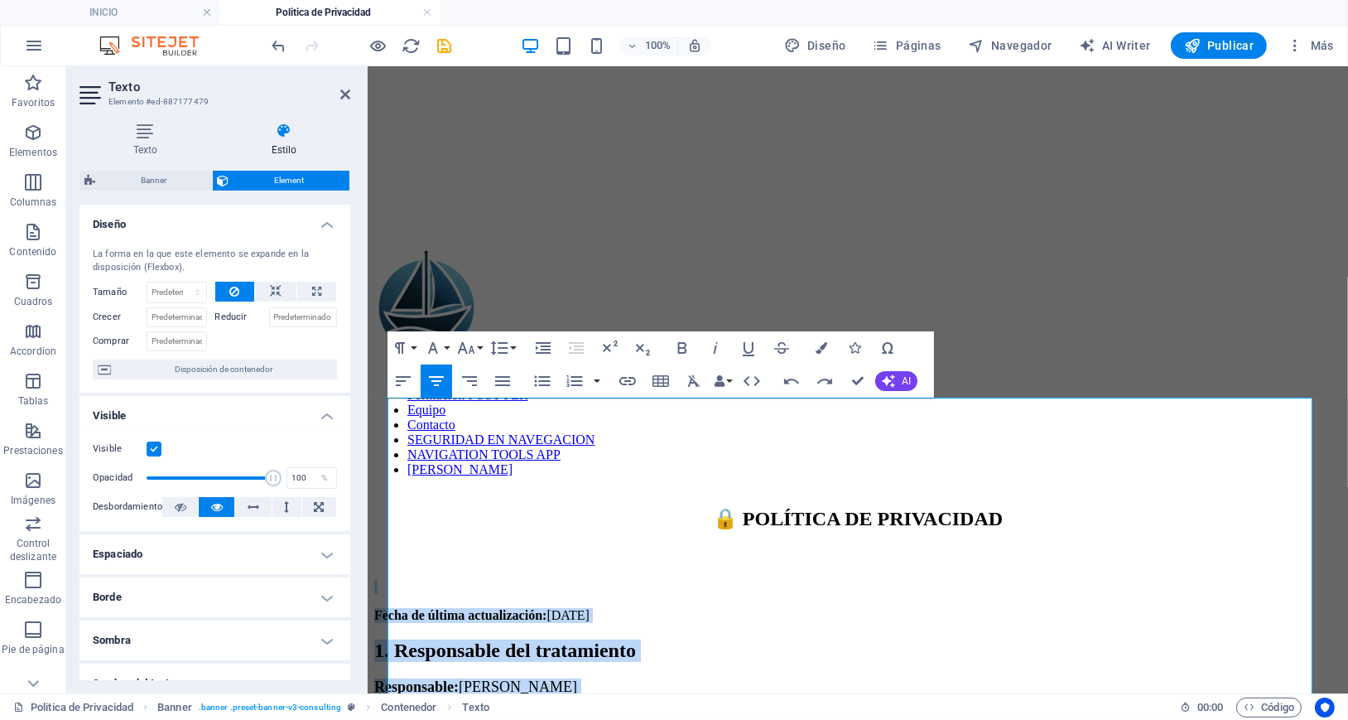
drag, startPoint x: 1076, startPoint y: 597, endPoint x: 1194, endPoint y: 124, distance: 487.4
click at [402, 379] on icon "button" at bounding box center [403, 381] width 20 height 20
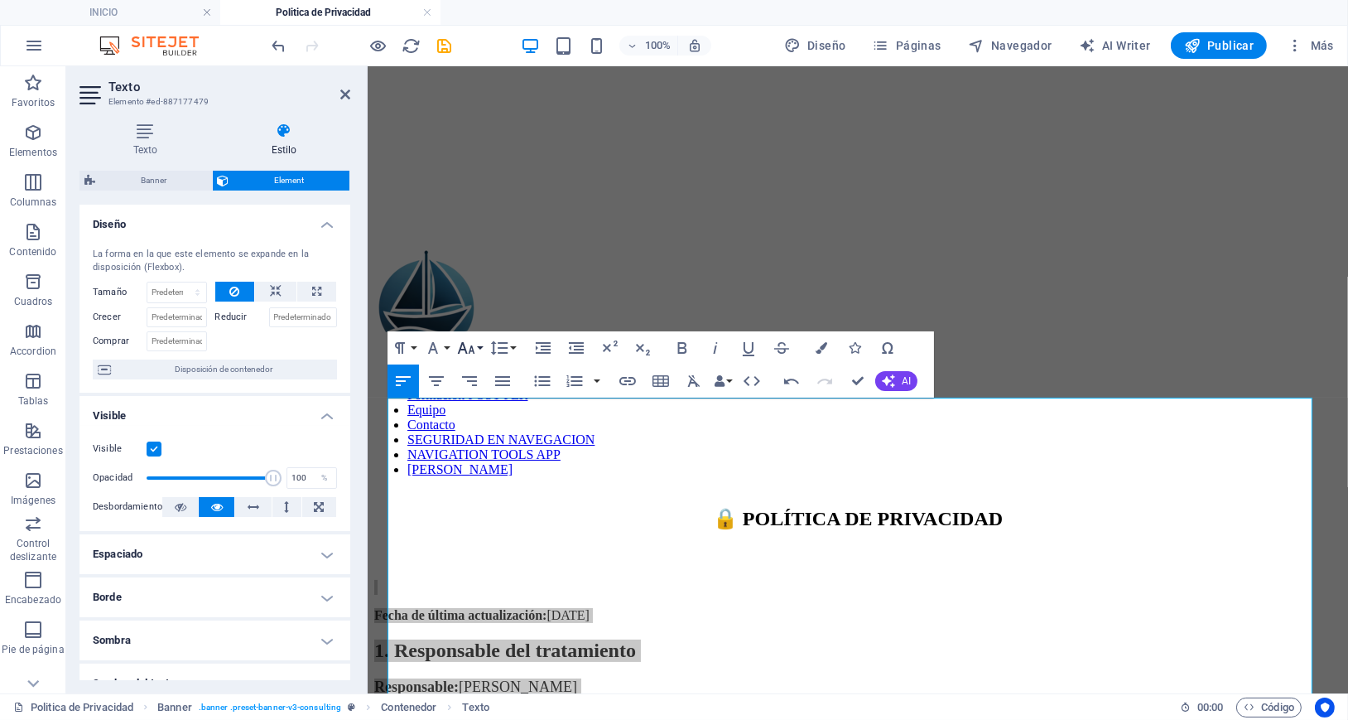
click at [469, 353] on icon "button" at bounding box center [466, 348] width 17 height 12
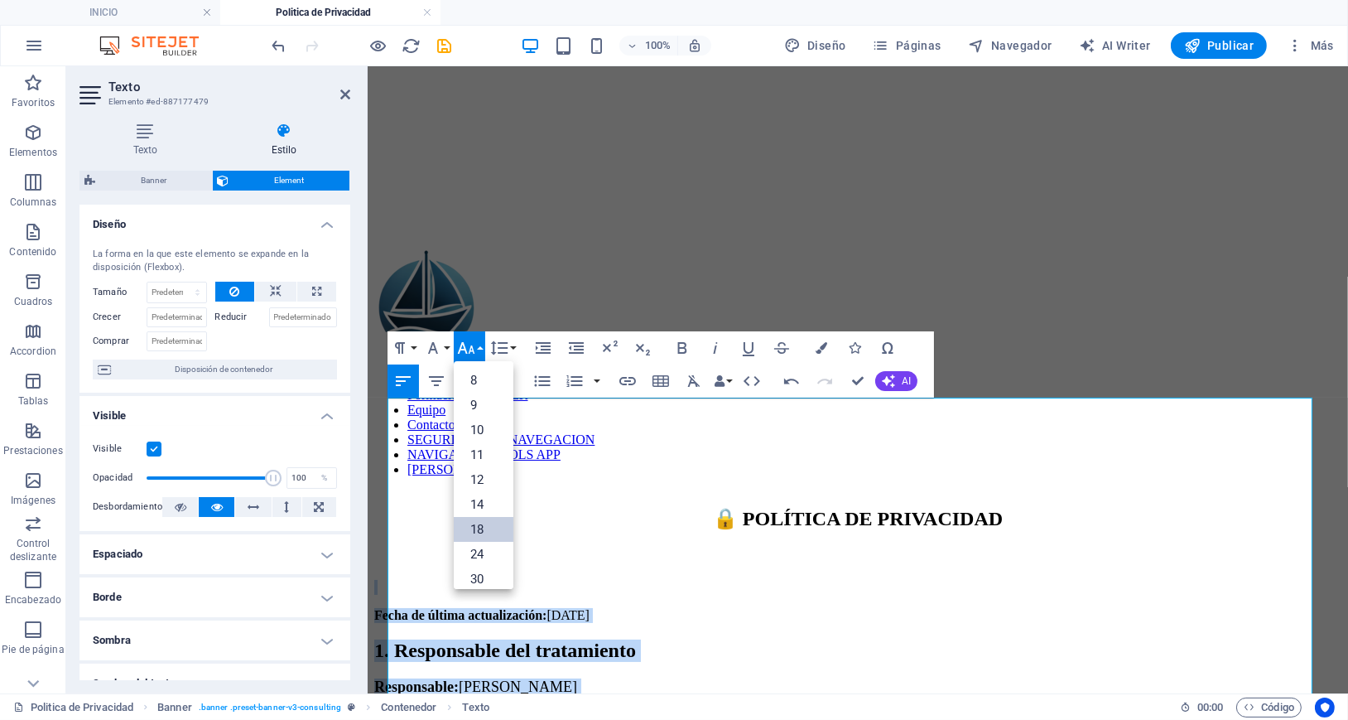
click at [488, 523] on link "18" at bounding box center [484, 529] width 60 height 25
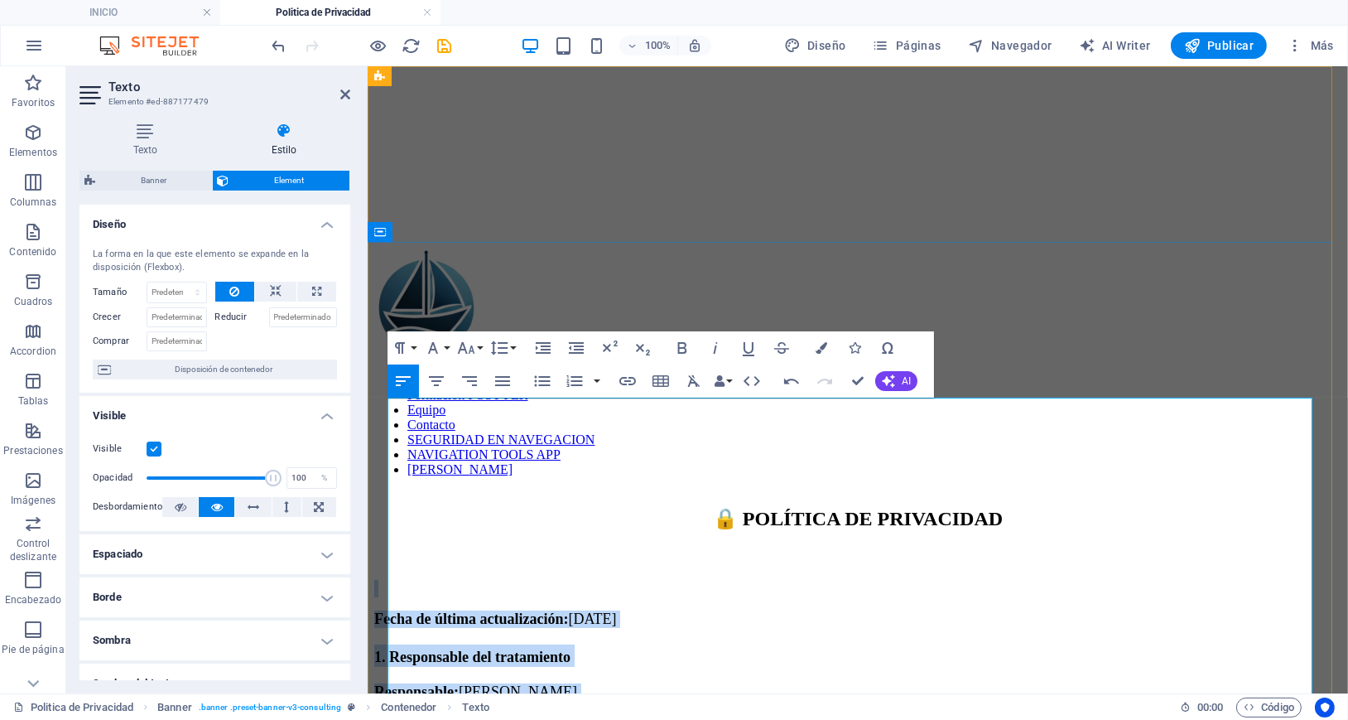
click at [495, 643] on h2 "1. Responsable del tratamiento" at bounding box center [856, 654] width 967 height 22
drag, startPoint x: 563, startPoint y: 488, endPoint x: 388, endPoint y: 490, distance: 175.6
click at [388, 643] on h2 "1. Responsable del tratamiento" at bounding box center [856, 654] width 967 height 22
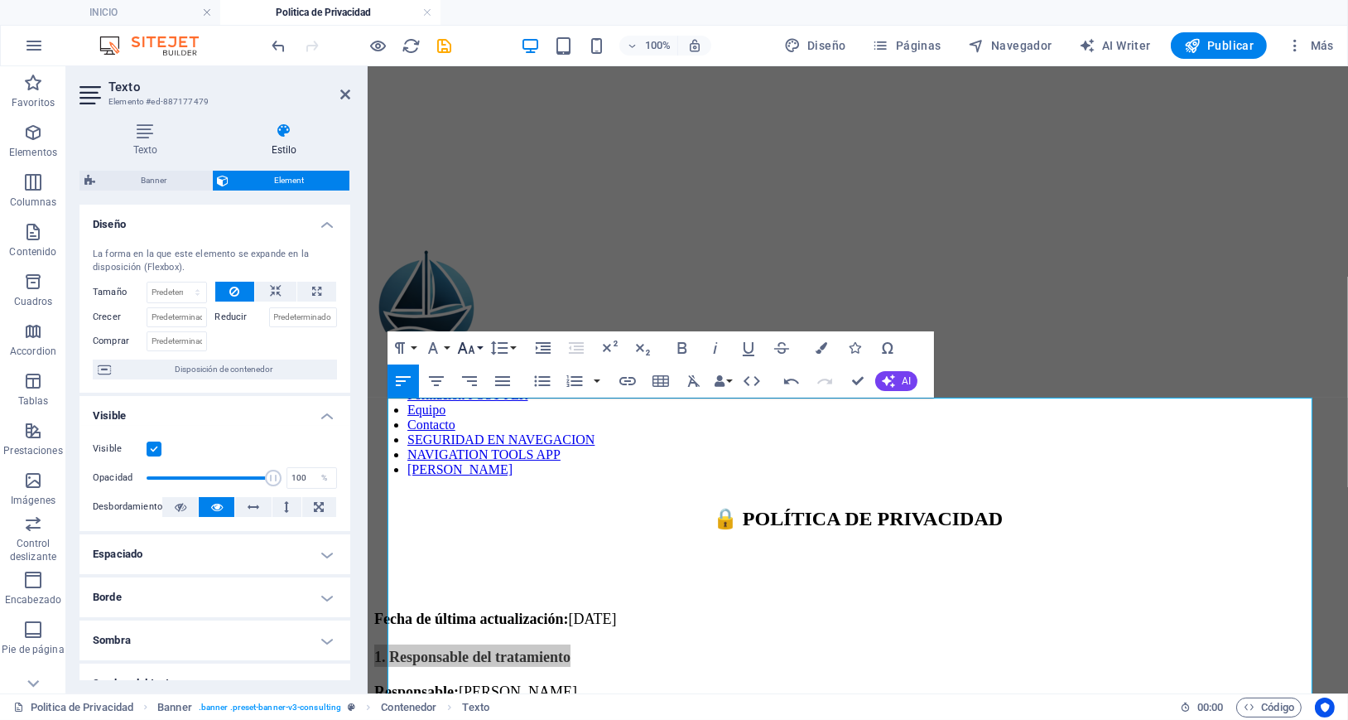
click at [469, 350] on icon "button" at bounding box center [466, 348] width 17 height 12
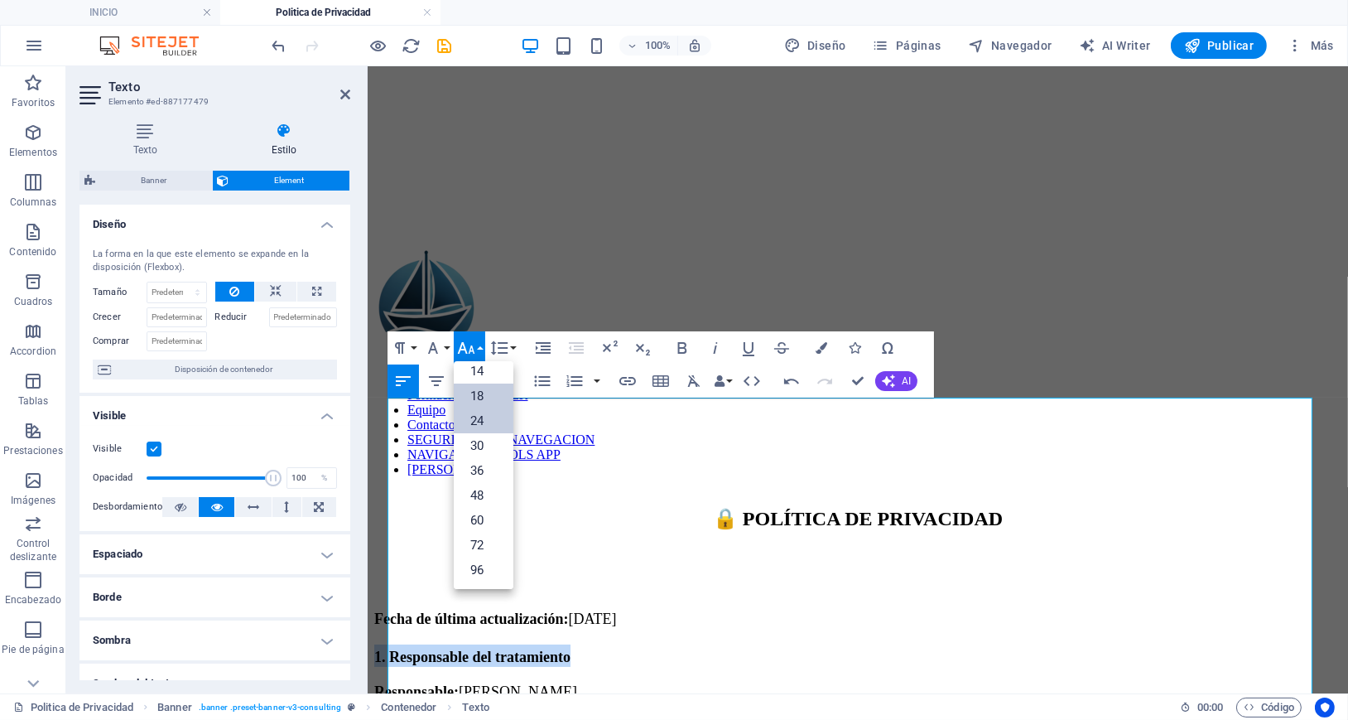
click at [480, 425] on link "24" at bounding box center [484, 420] width 60 height 25
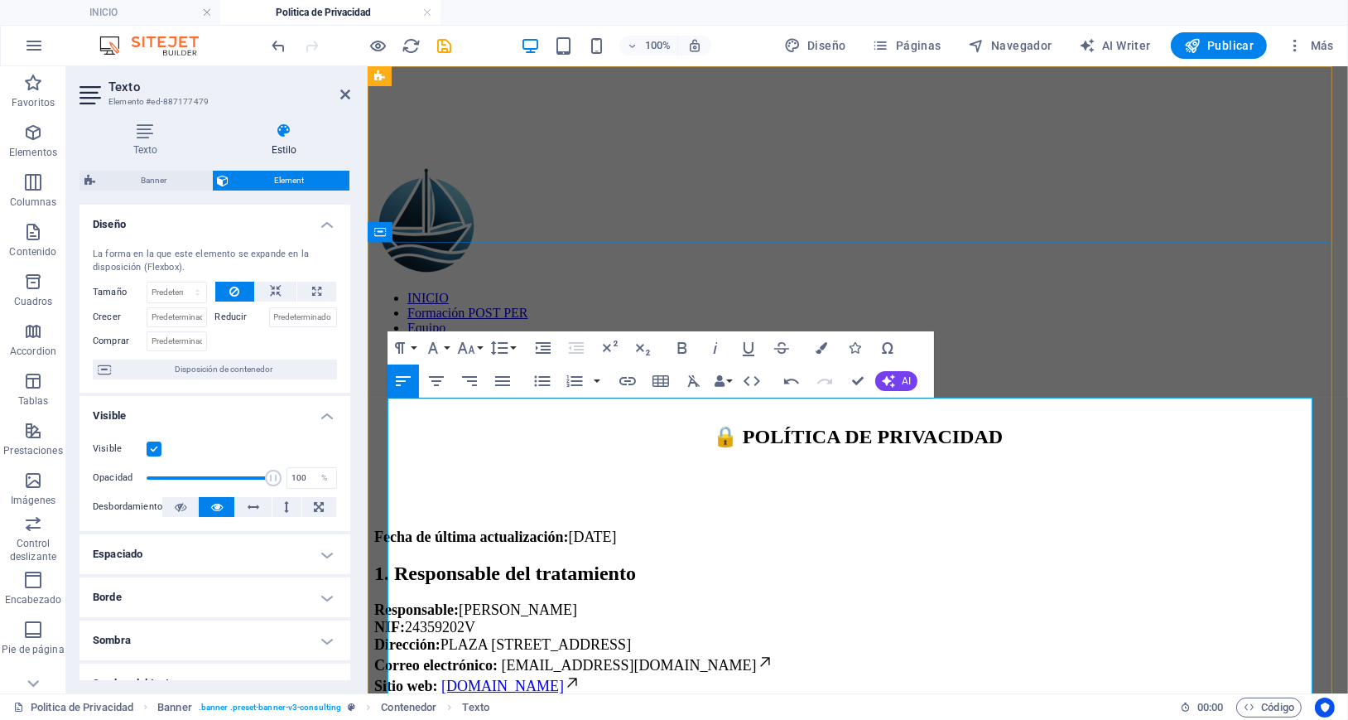
scroll to position [110, 0]
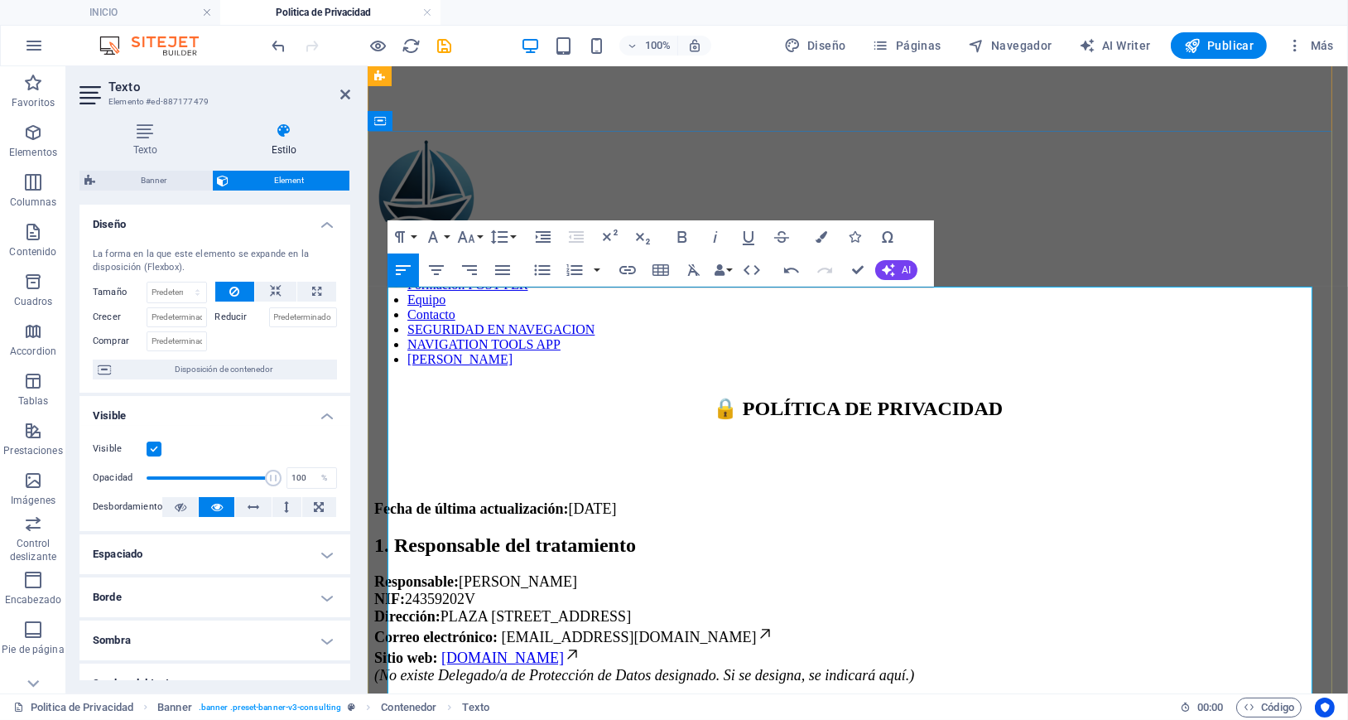
click at [541, 700] on h2 "2. Datos que tratamos y origen" at bounding box center [856, 711] width 967 height 22
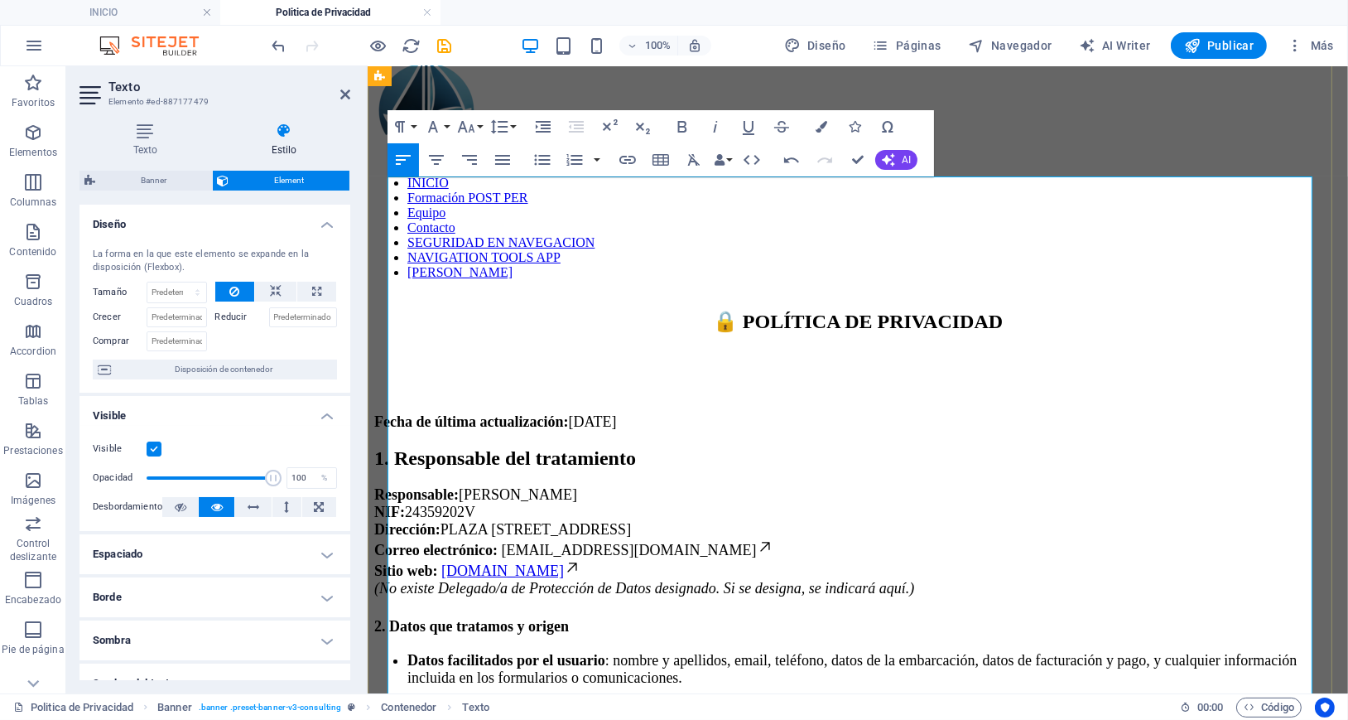
scroll to position [221, 0]
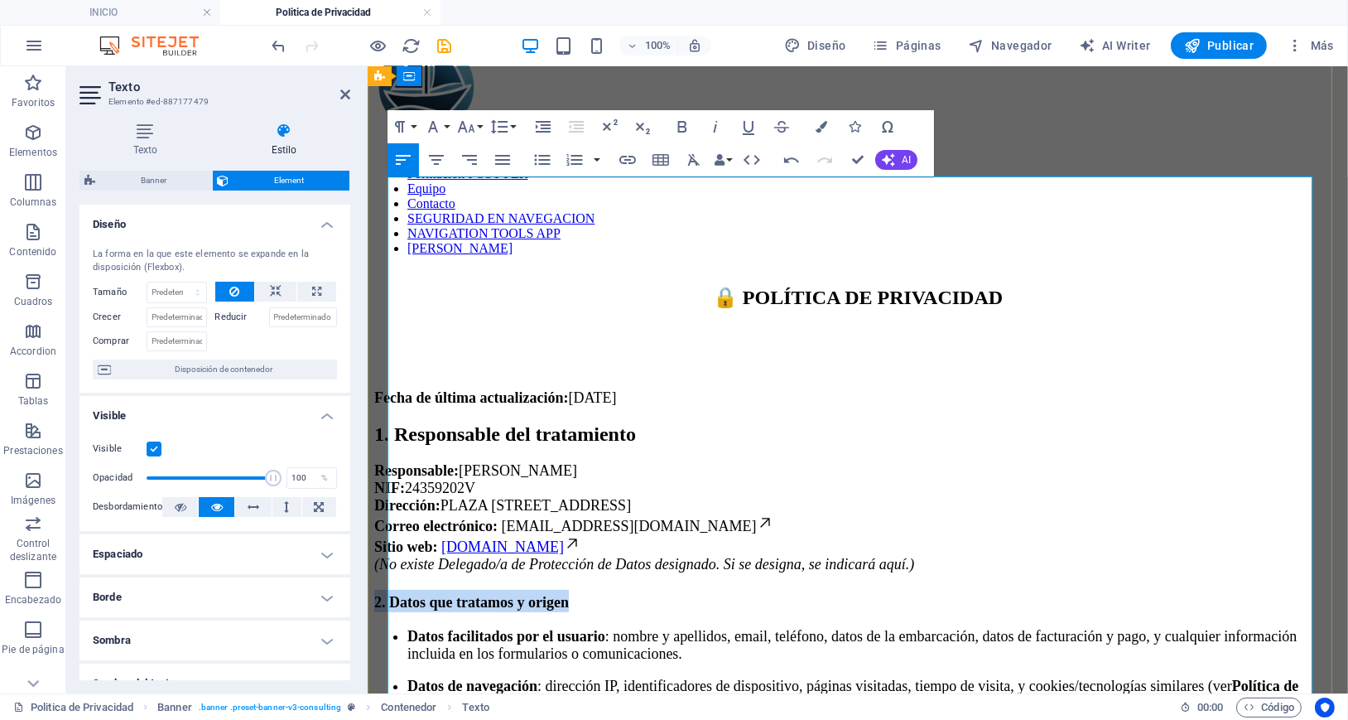
drag, startPoint x: 506, startPoint y: 453, endPoint x: 387, endPoint y: 450, distance: 119.3
click at [387, 589] on h2 "2. Datos que tratamos y origen" at bounding box center [856, 600] width 967 height 22
click at [460, 131] on icon "button" at bounding box center [466, 127] width 20 height 20
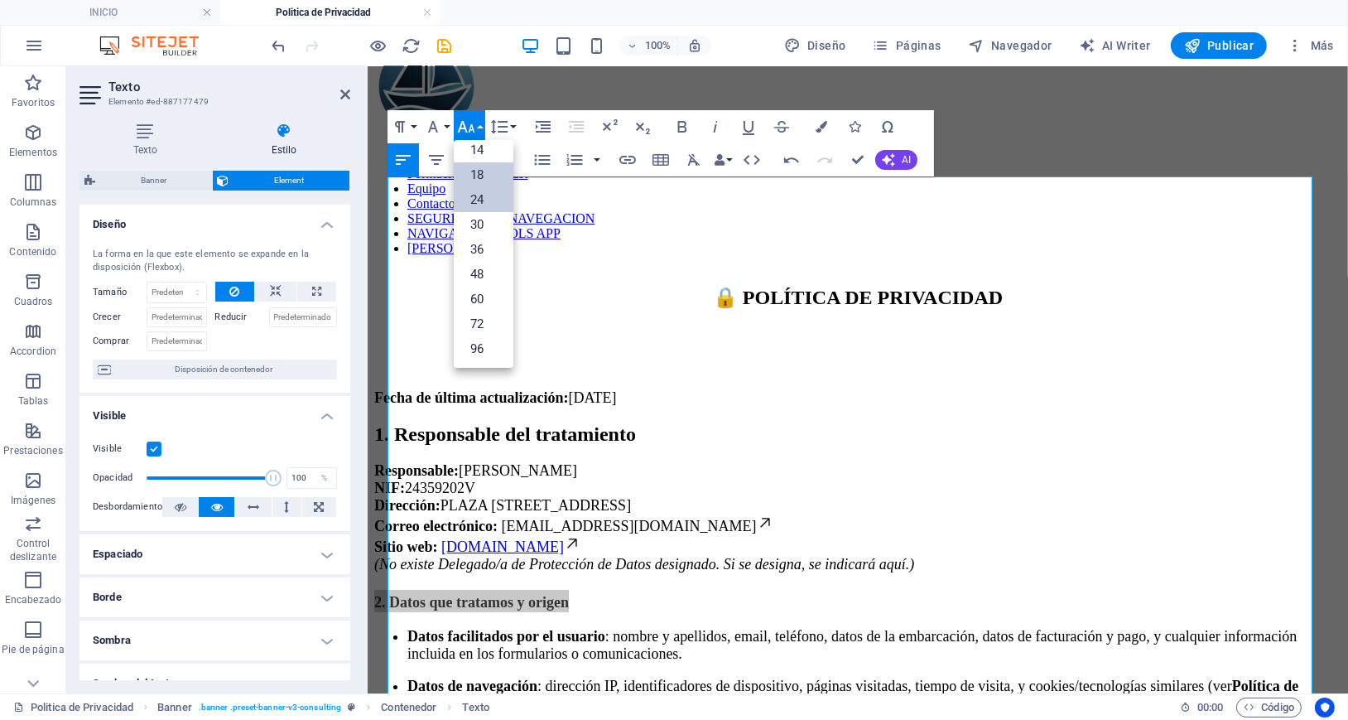
scroll to position [133, 0]
click at [481, 200] on link "24" at bounding box center [484, 199] width 60 height 25
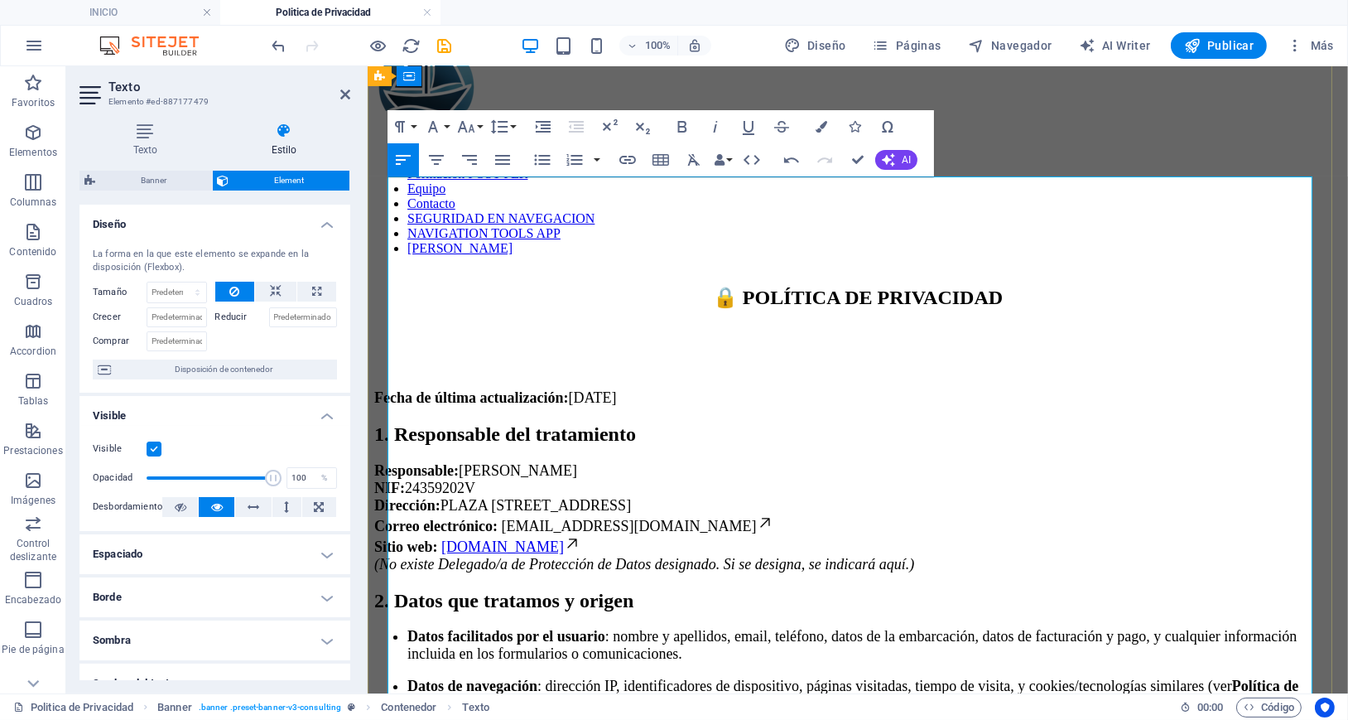
click at [667, 627] on li "Datos facilitados por el usuario : nombre y apellidos, email, teléfono, datos d…" at bounding box center [874, 644] width 934 height 35
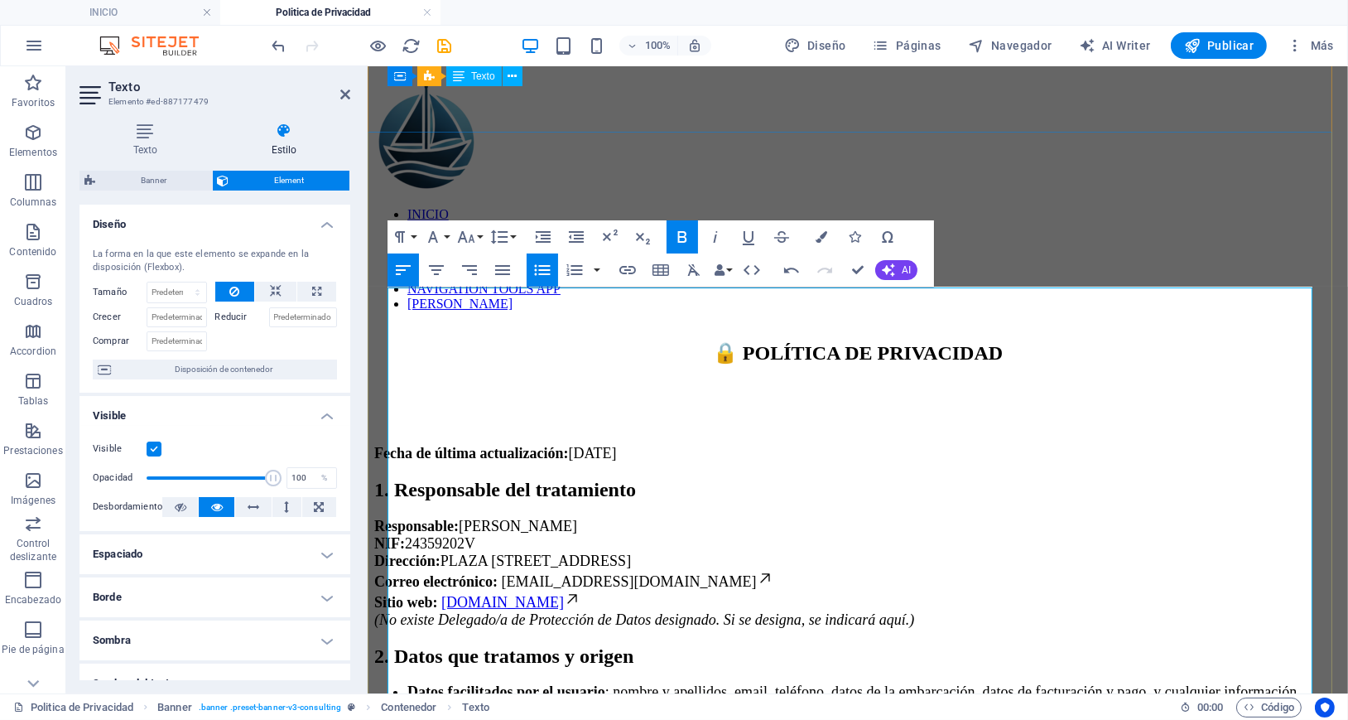
scroll to position [110, 0]
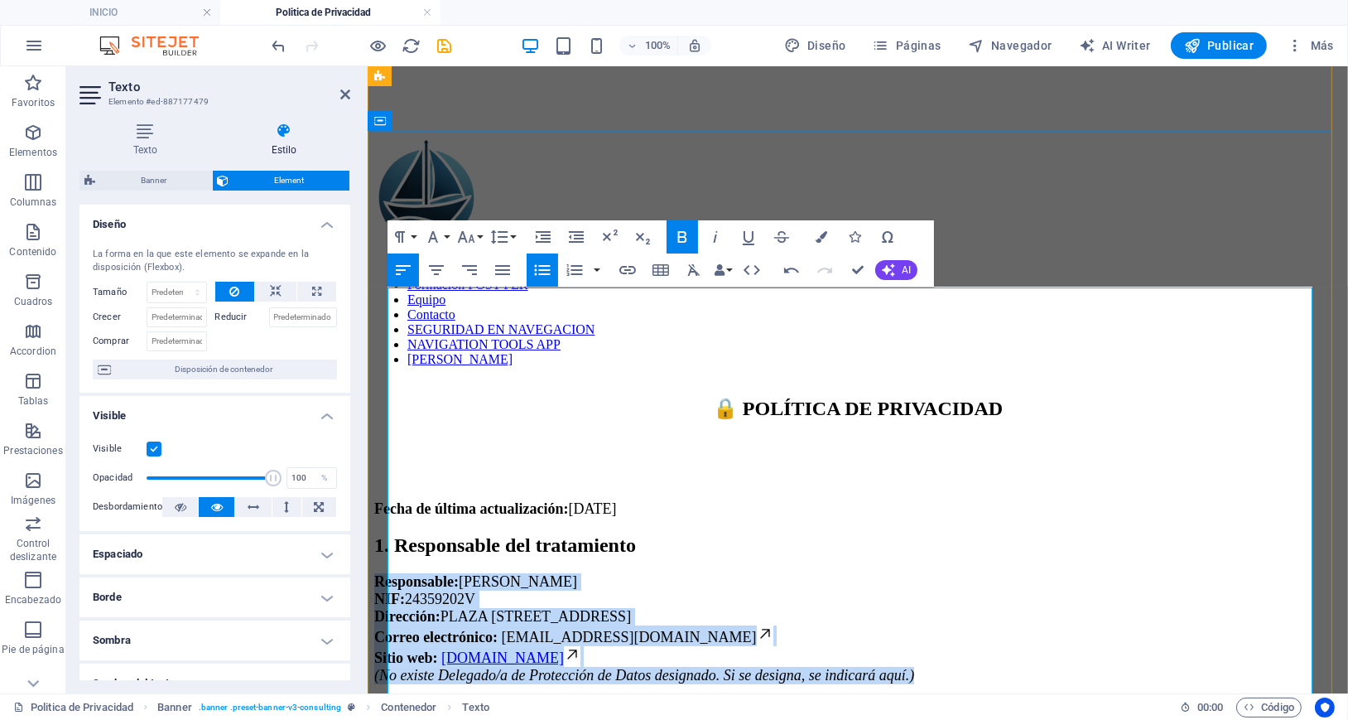
drag, startPoint x: 388, startPoint y: 401, endPoint x: 1065, endPoint y: 508, distance: 685.8
click at [1065, 572] on p "Responsable: [PERSON_NAME] NIF: 24359202V Dirección: [STREET_ADDRESS] Correo el…" at bounding box center [856, 627] width 967 height 111
click at [540, 238] on icon "button" at bounding box center [543, 237] width 20 height 20
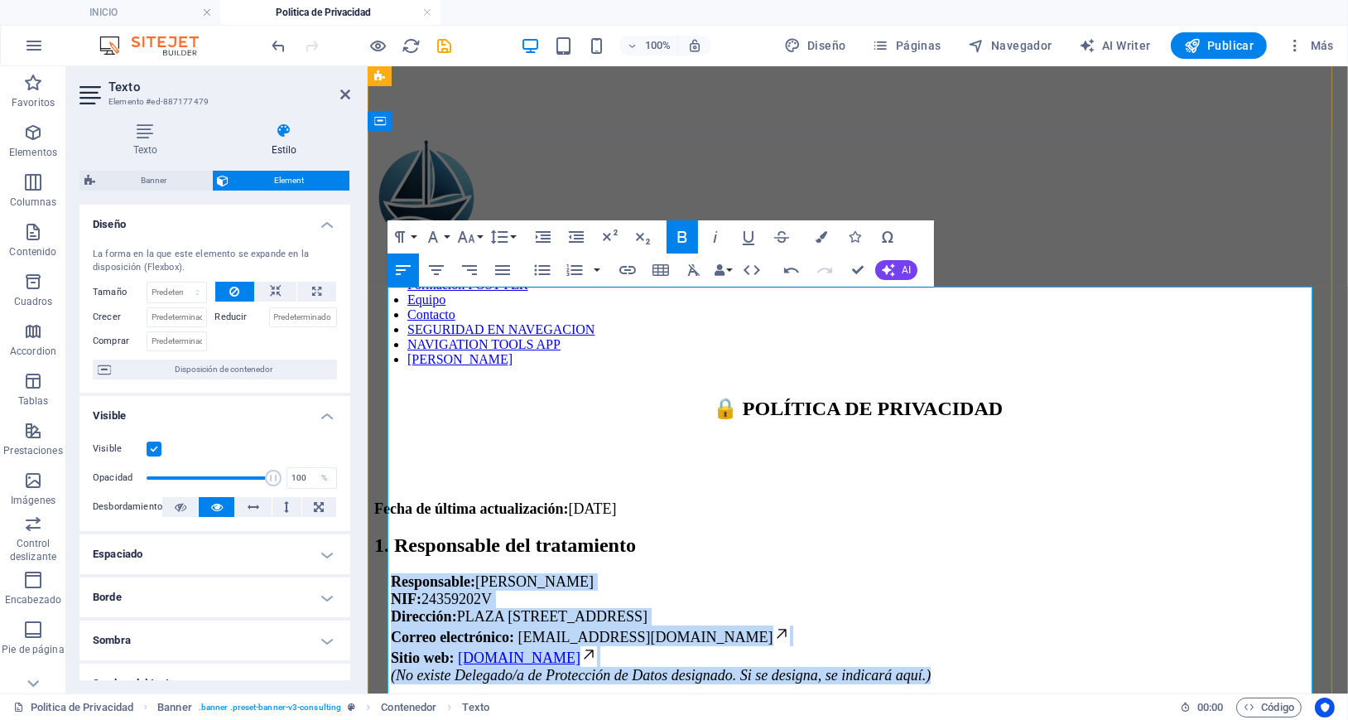
click at [730, 572] on p "Responsable: [PERSON_NAME] NIF: 24359202V Dirección: [STREET_ADDRESS] Correo el…" at bounding box center [865, 627] width 951 height 111
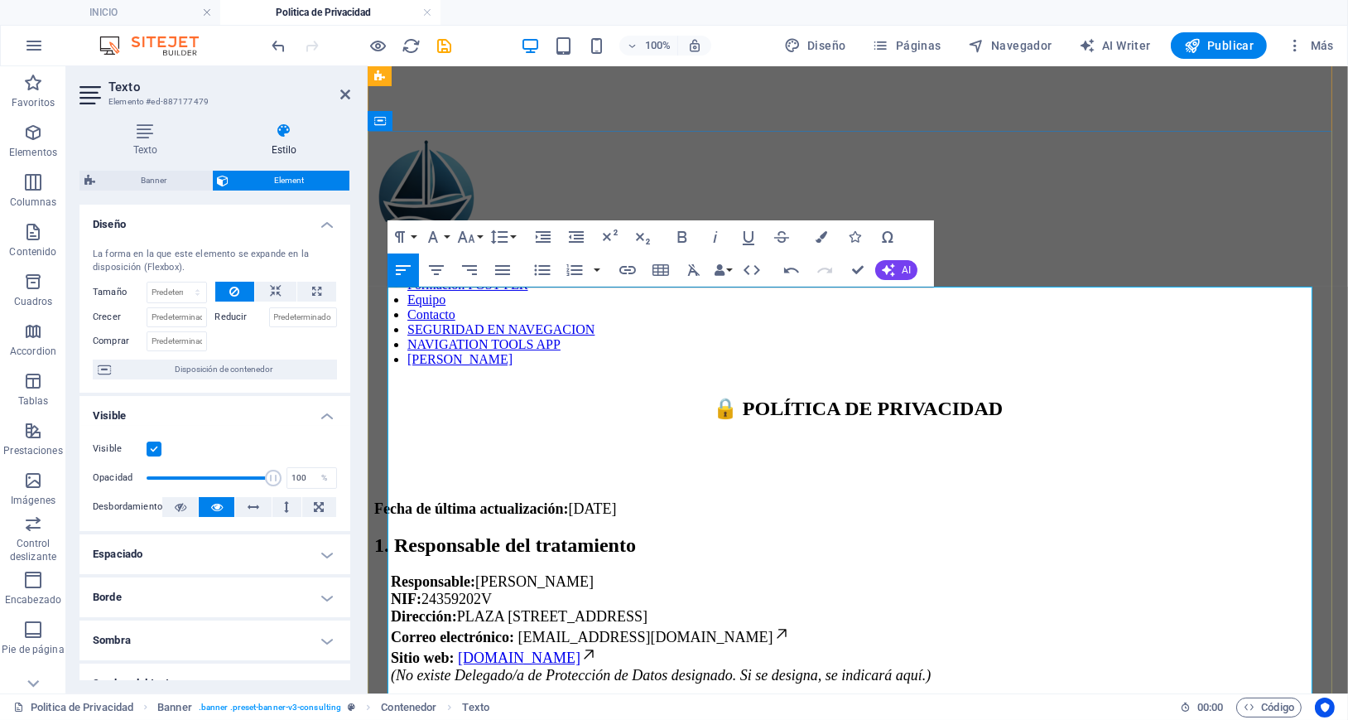
click at [734, 572] on p "Responsable: [PERSON_NAME] NIF: 24359202V Dirección: [STREET_ADDRESS] Correo el…" at bounding box center [865, 627] width 951 height 111
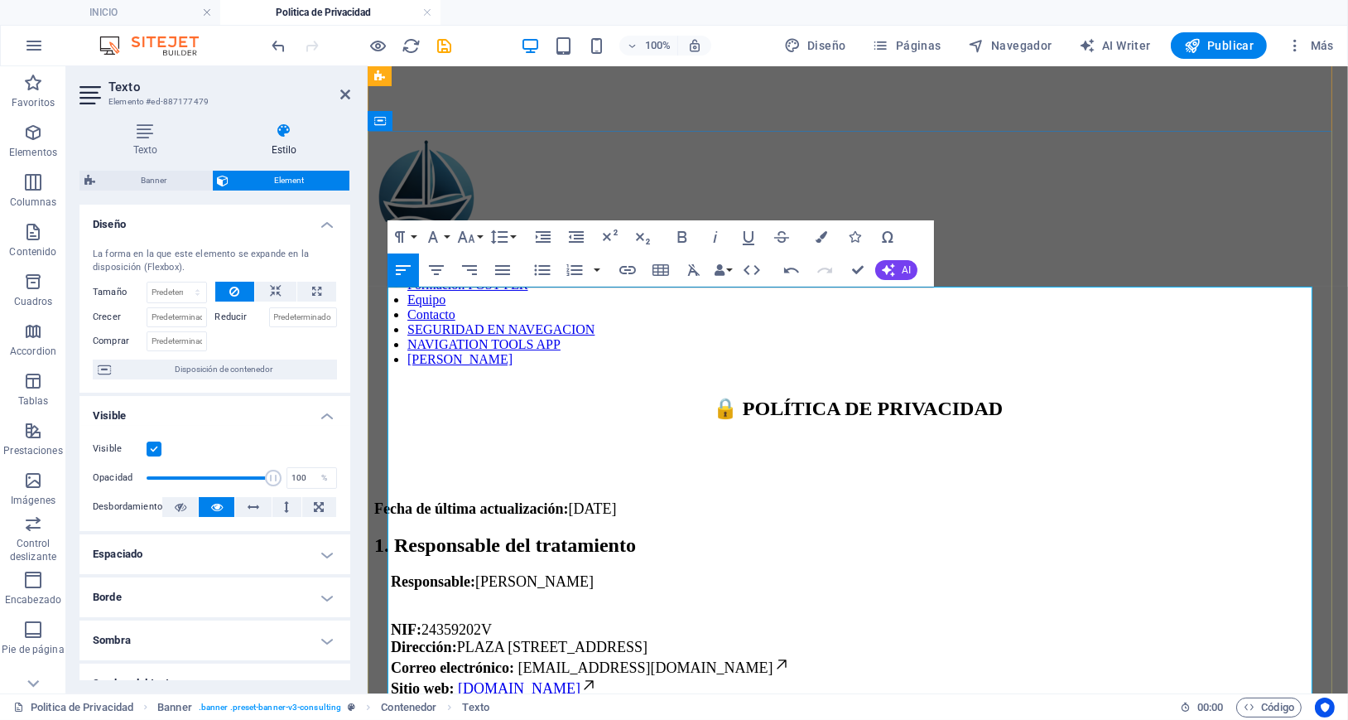
click at [626, 603] on p "NIF: 24359202V Dirección: [STREET_ADDRESS] Correo electrónico: [EMAIL_ADDRESS][…" at bounding box center [865, 658] width 951 height 111
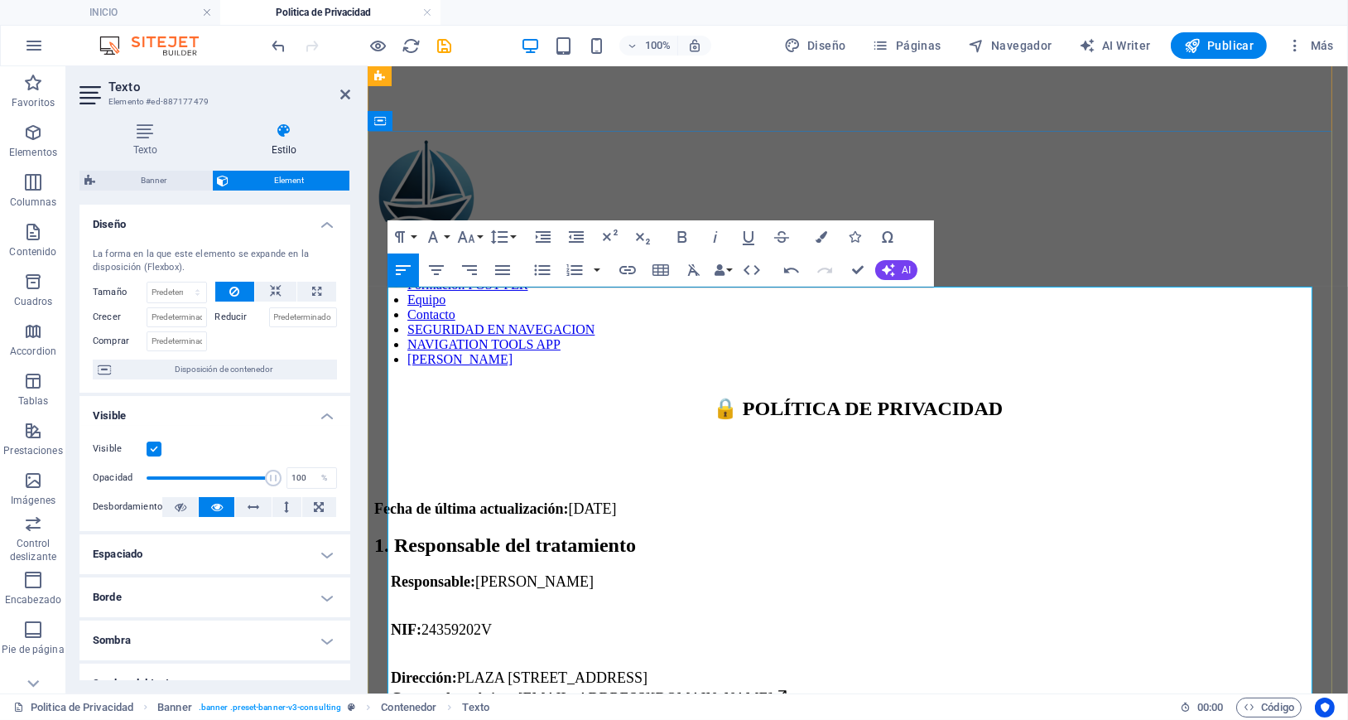
click at [960, 651] on p "Dirección: [STREET_ADDRESS] Correo electrónico: [EMAIL_ADDRESS][DOMAIN_NAME] Si…" at bounding box center [865, 698] width 951 height 94
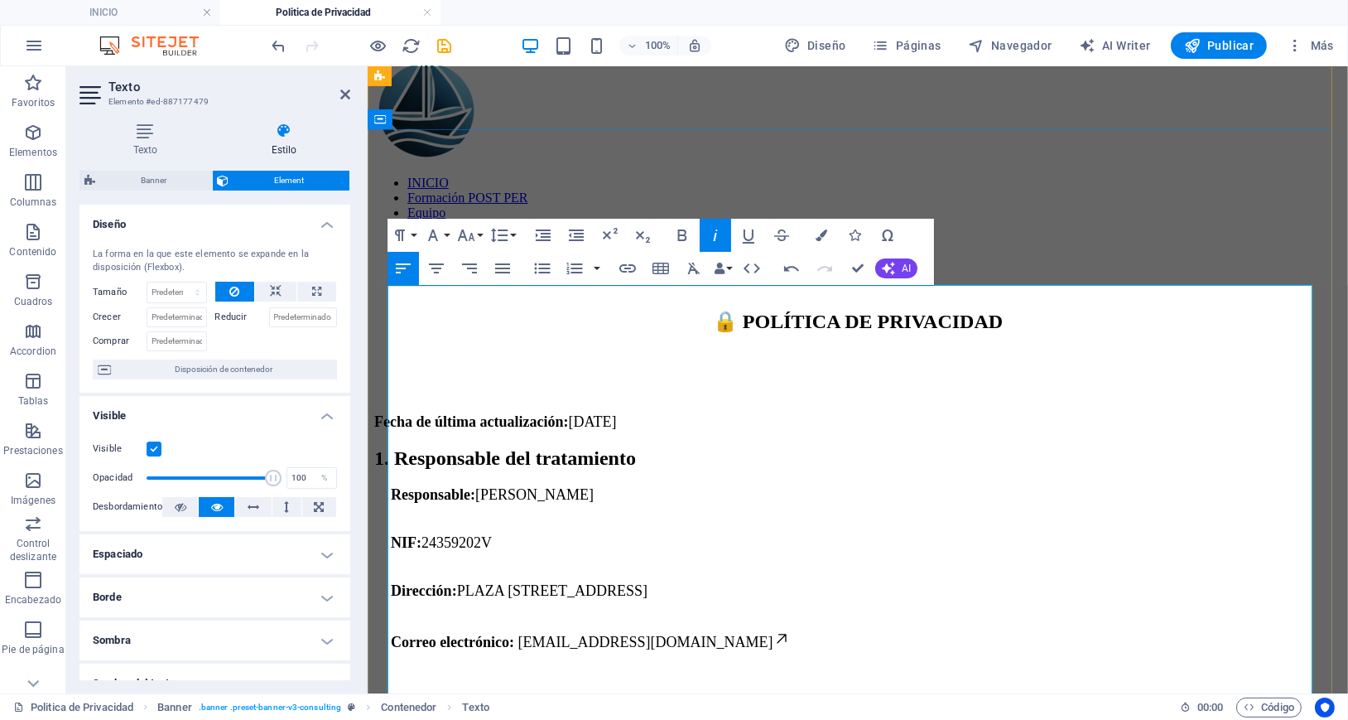
scroll to position [221, 0]
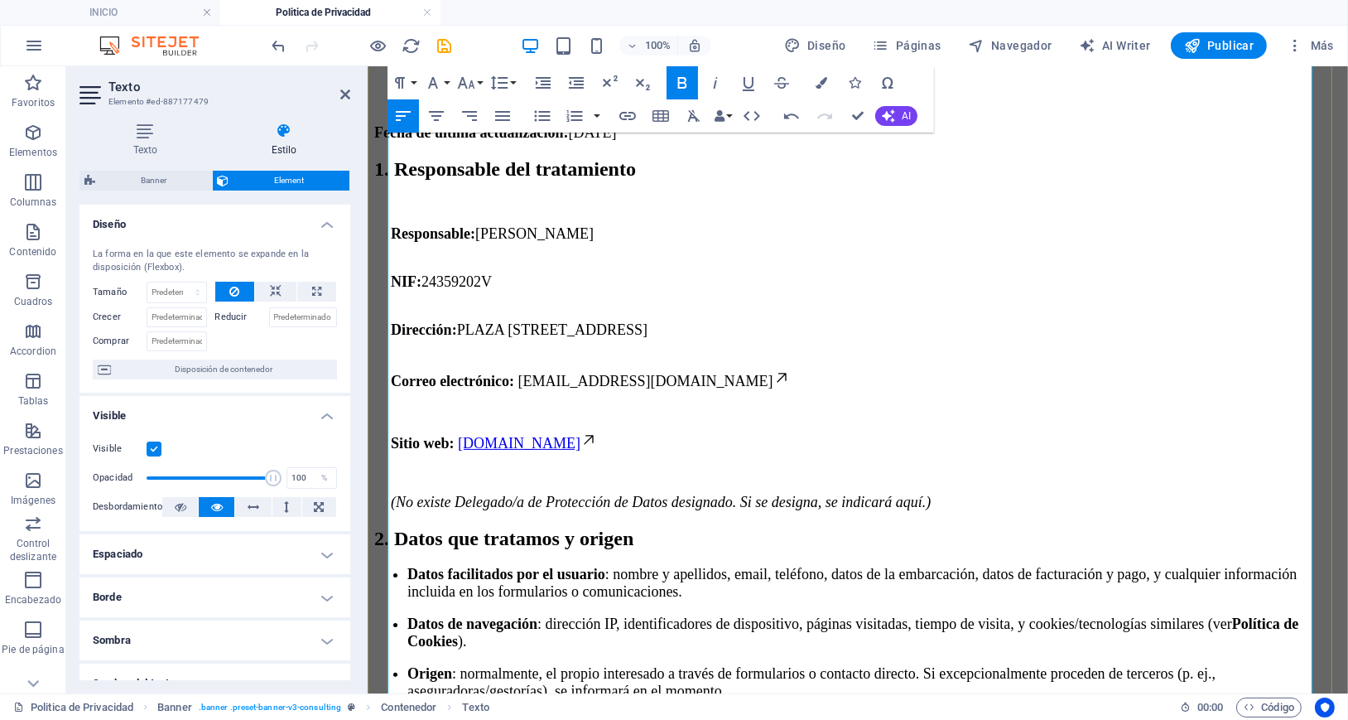
scroll to position [551, 0]
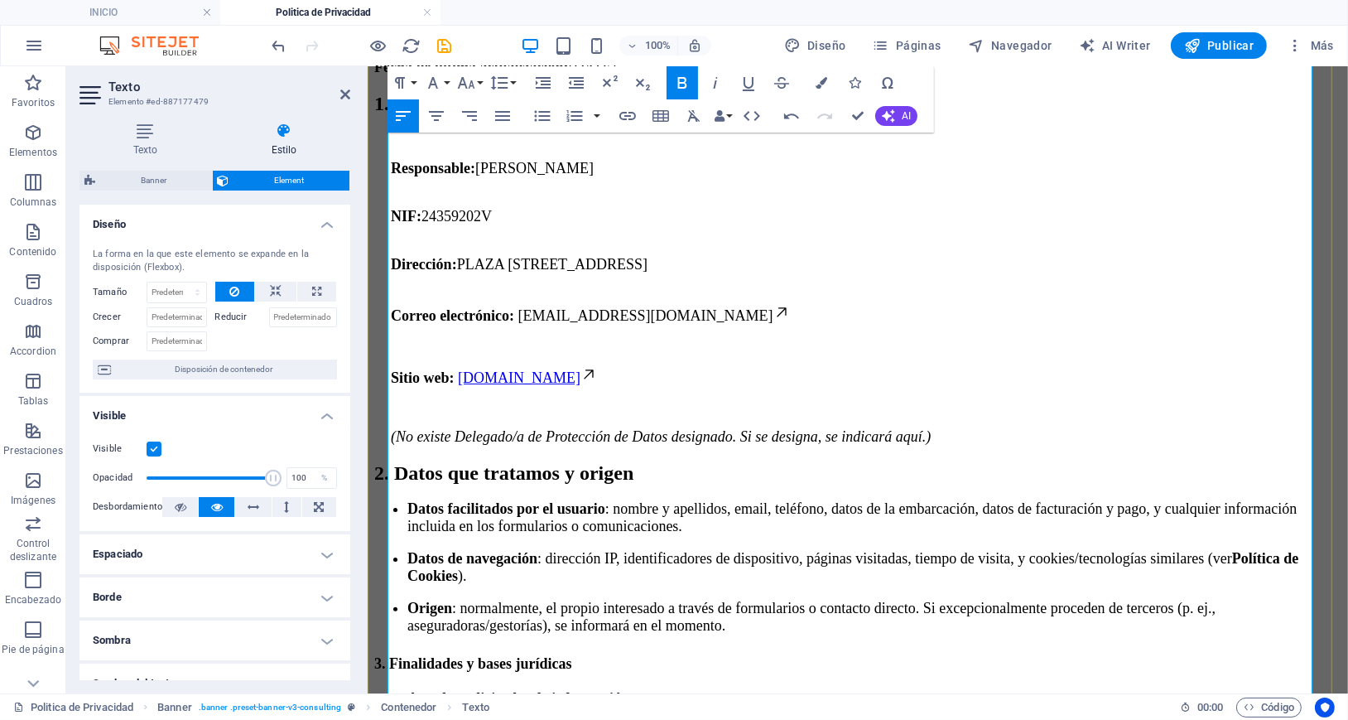
click at [925, 461] on h2 "2. Datos que tratamos y origen" at bounding box center [856, 472] width 967 height 22
click at [918, 499] on li "Datos facilitados por el usuario : nombre y apellidos, email, teléfono, datos d…" at bounding box center [874, 516] width 934 height 35
click at [888, 499] on li "Datos facilitados por el usuario : nombre y apellidos, email, teléfono, datos d…" at bounding box center [874, 516] width 934 height 35
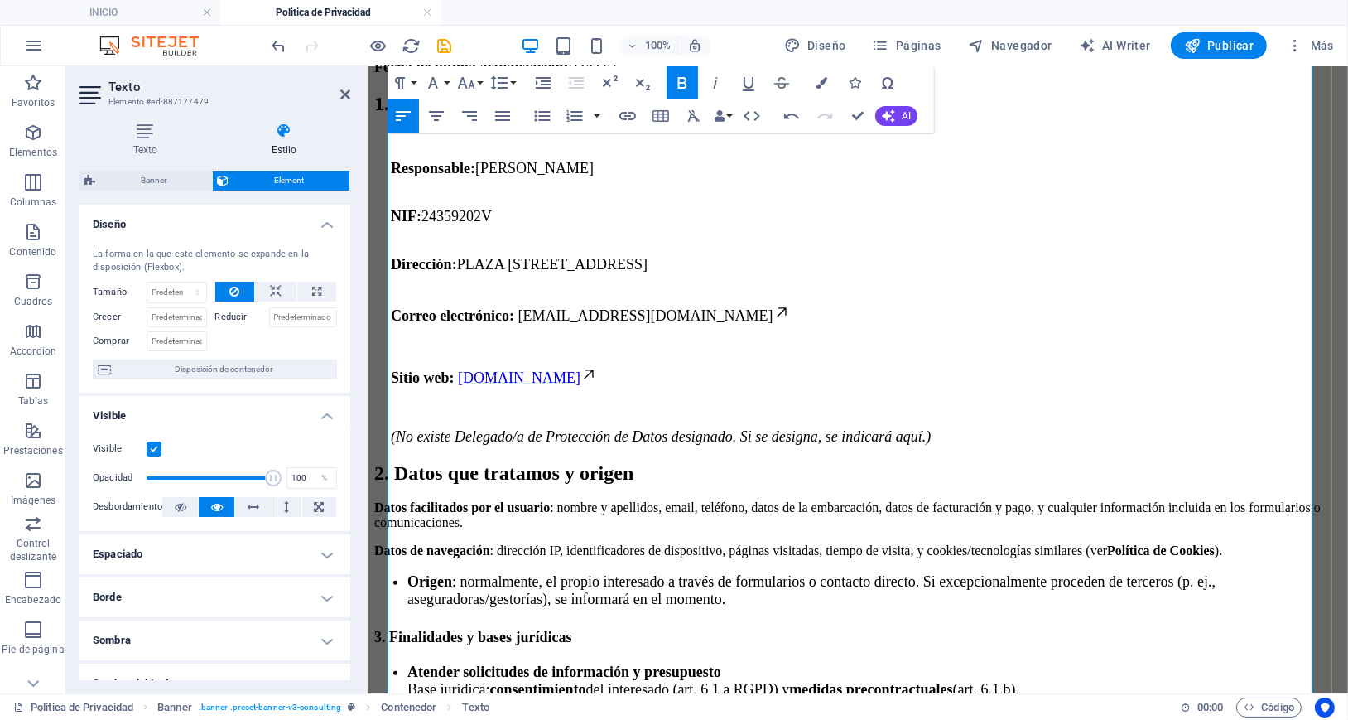
click at [407, 572] on strong "Origen" at bounding box center [429, 580] width 45 height 17
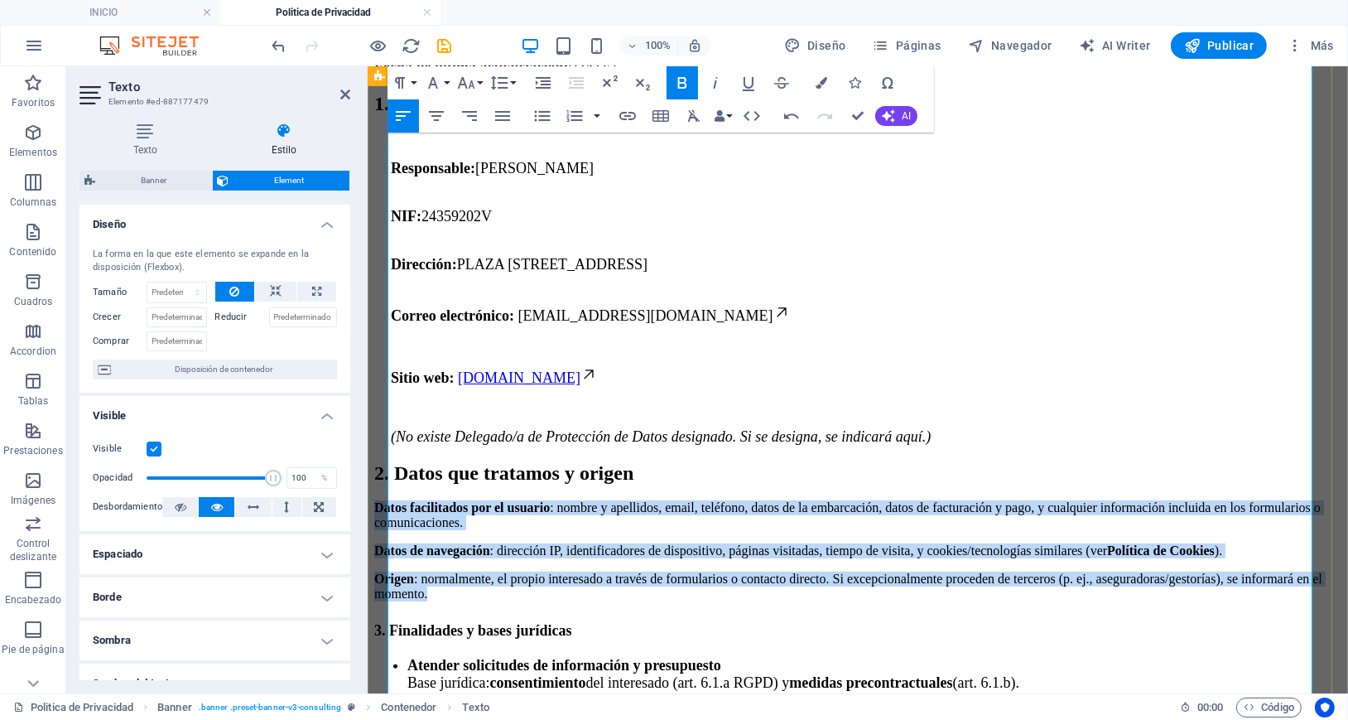
drag, startPoint x: 755, startPoint y: 369, endPoint x: 378, endPoint y: 281, distance: 387.0
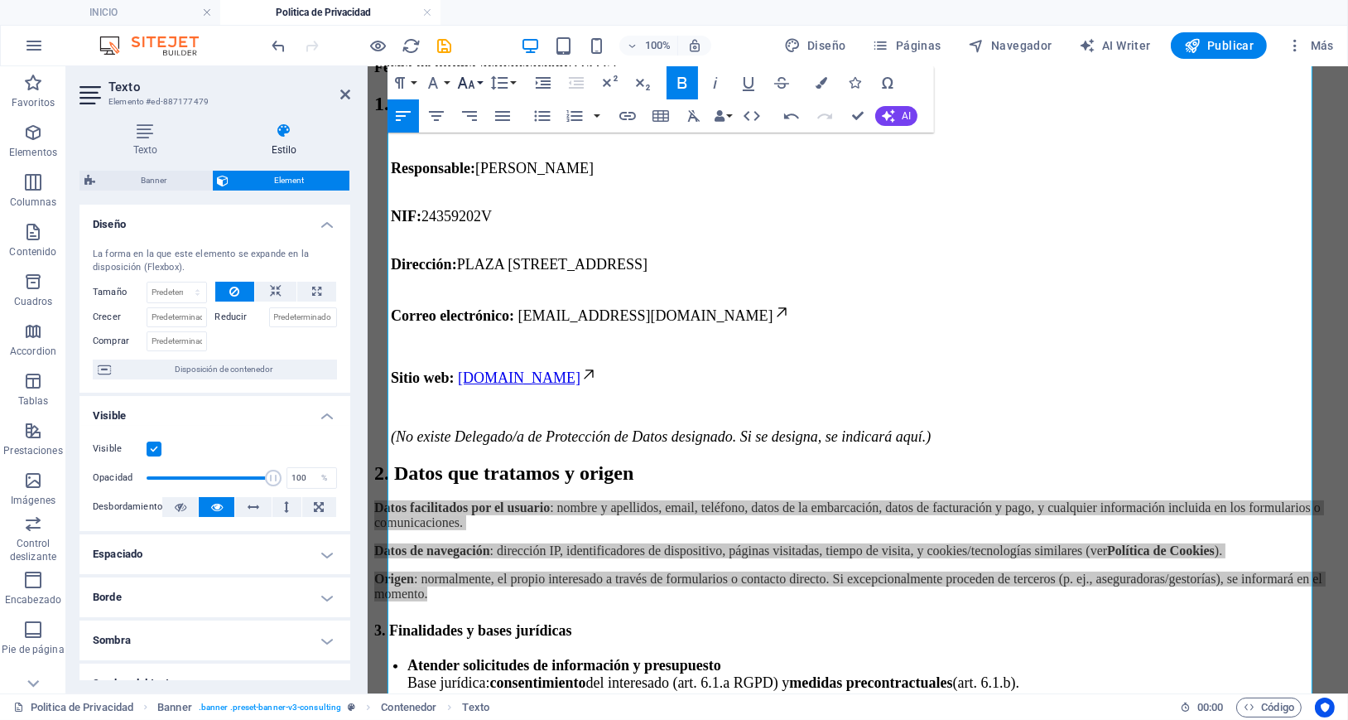
click at [471, 84] on icon "button" at bounding box center [466, 83] width 20 height 20
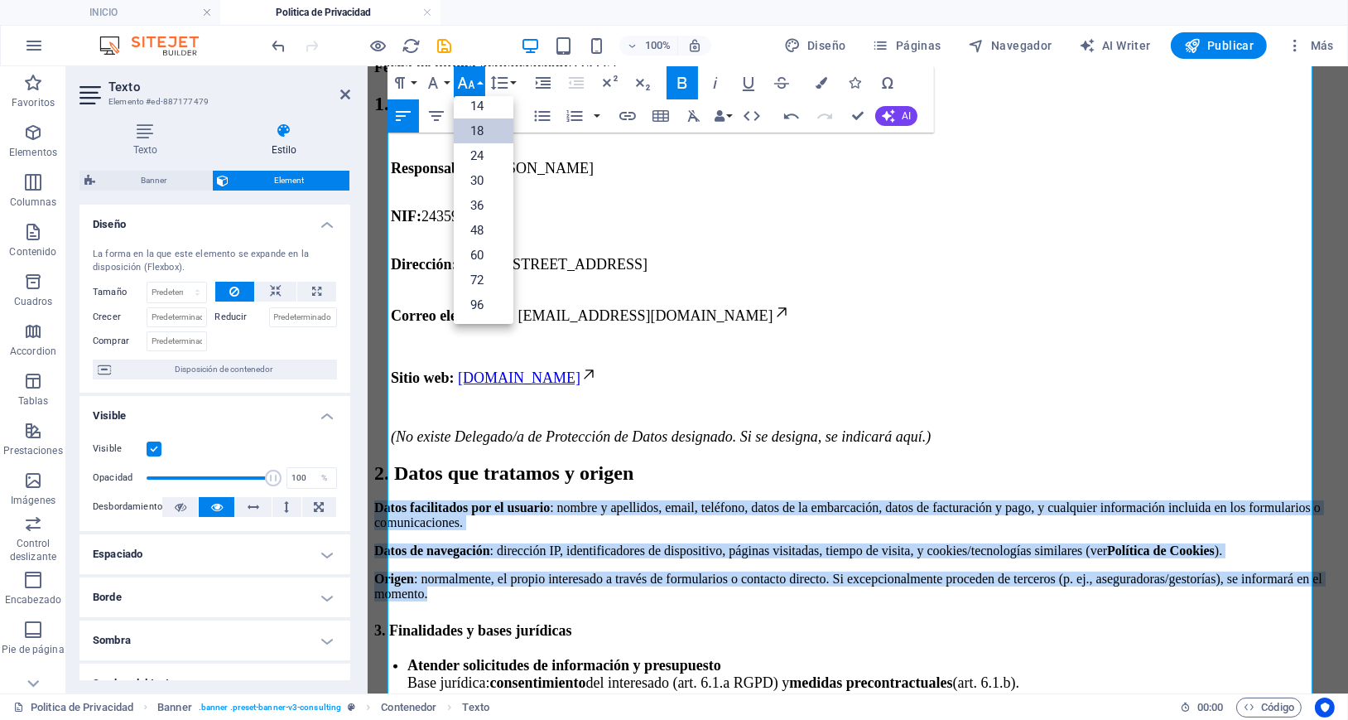
click at [481, 140] on link "18" at bounding box center [484, 130] width 60 height 25
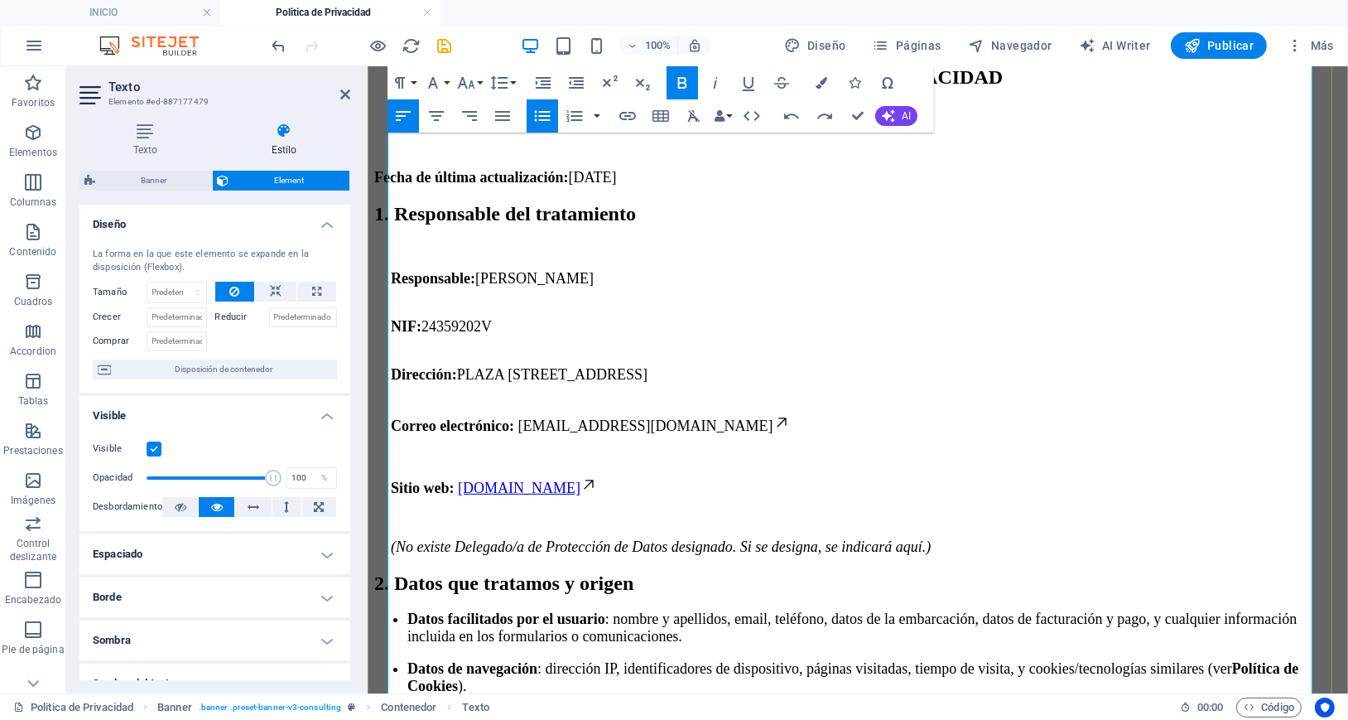
scroll to position [662, 0]
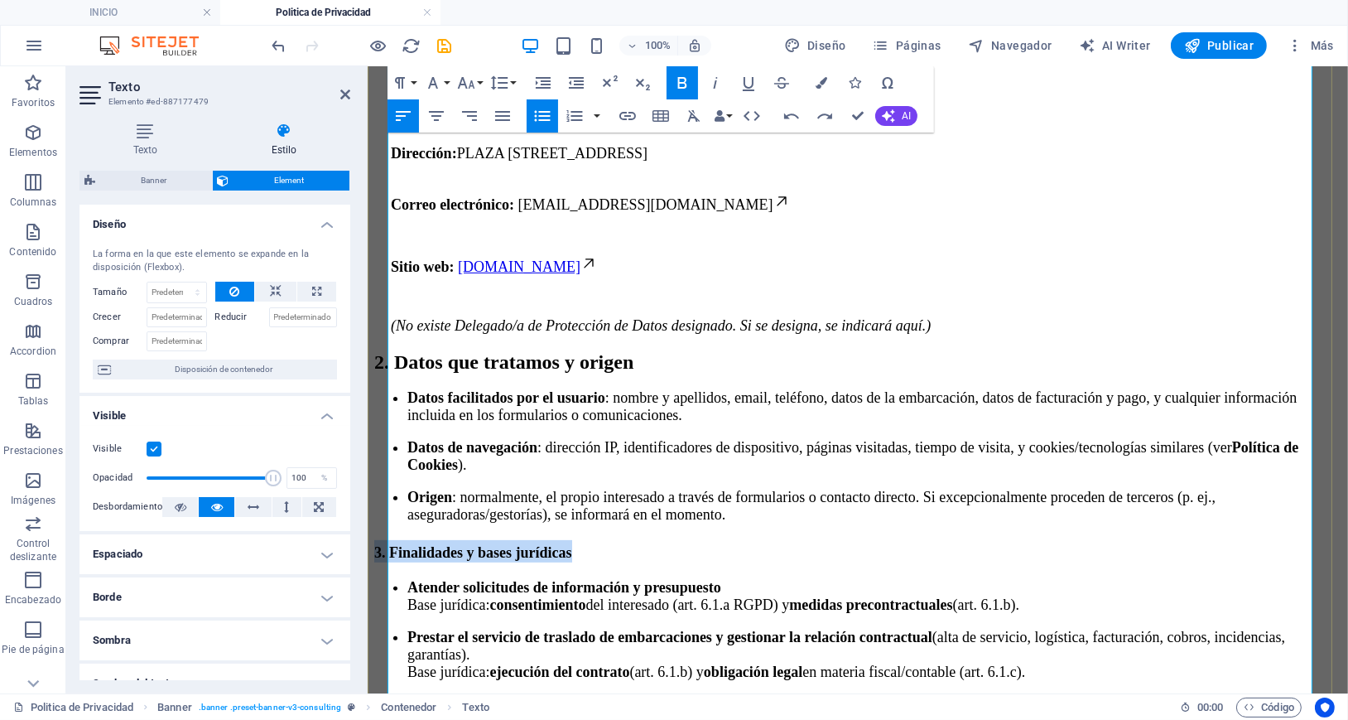
drag, startPoint x: 594, startPoint y: 401, endPoint x: 388, endPoint y: 394, distance: 206.3
click at [388, 539] on h2 "3. Finalidades y bases jurídicas" at bounding box center [856, 550] width 967 height 22
click at [459, 78] on icon "button" at bounding box center [466, 83] width 20 height 20
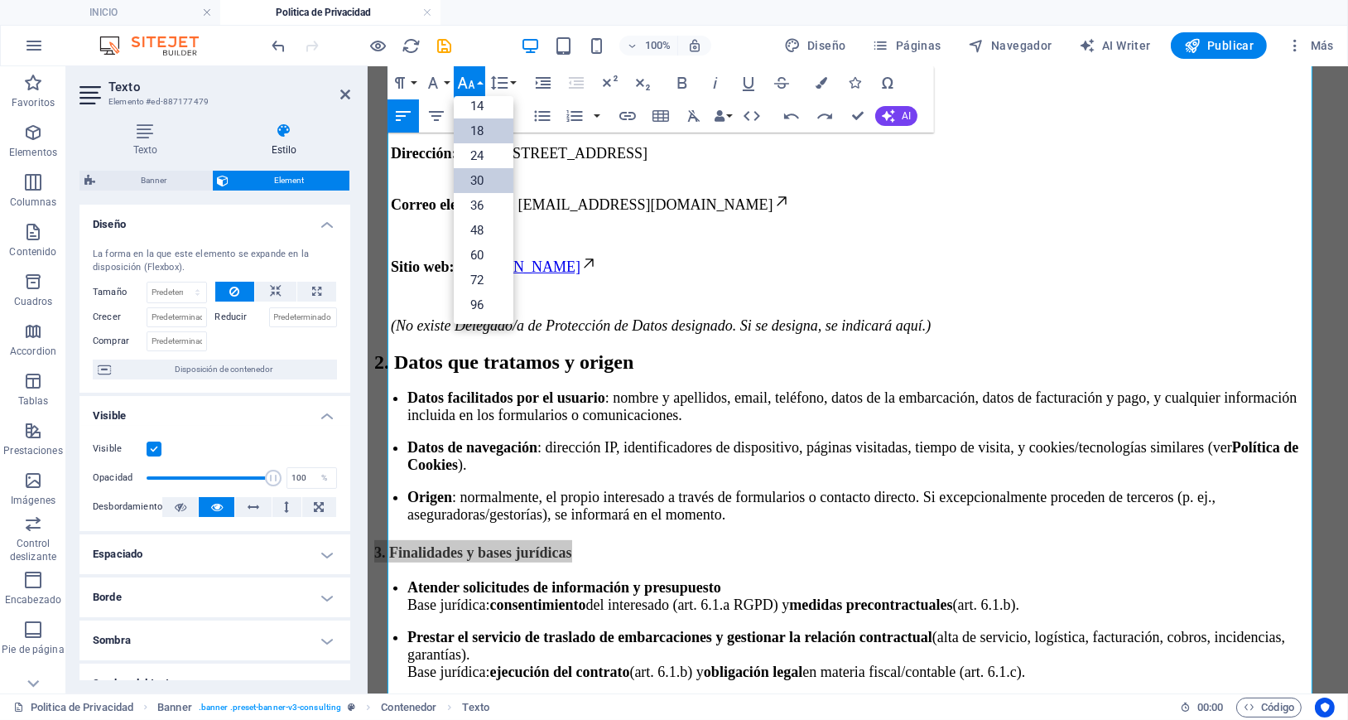
scroll to position [133, 0]
click at [481, 152] on link "24" at bounding box center [484, 155] width 60 height 25
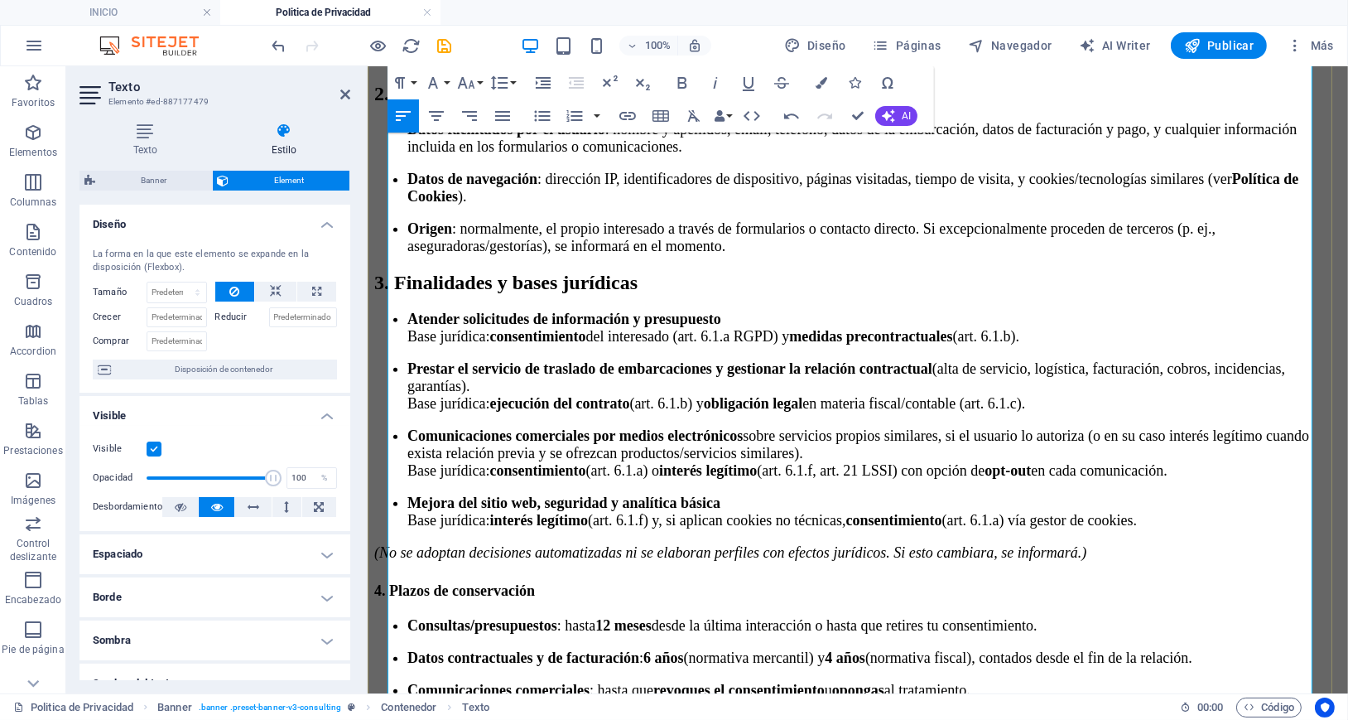
scroll to position [993, 0]
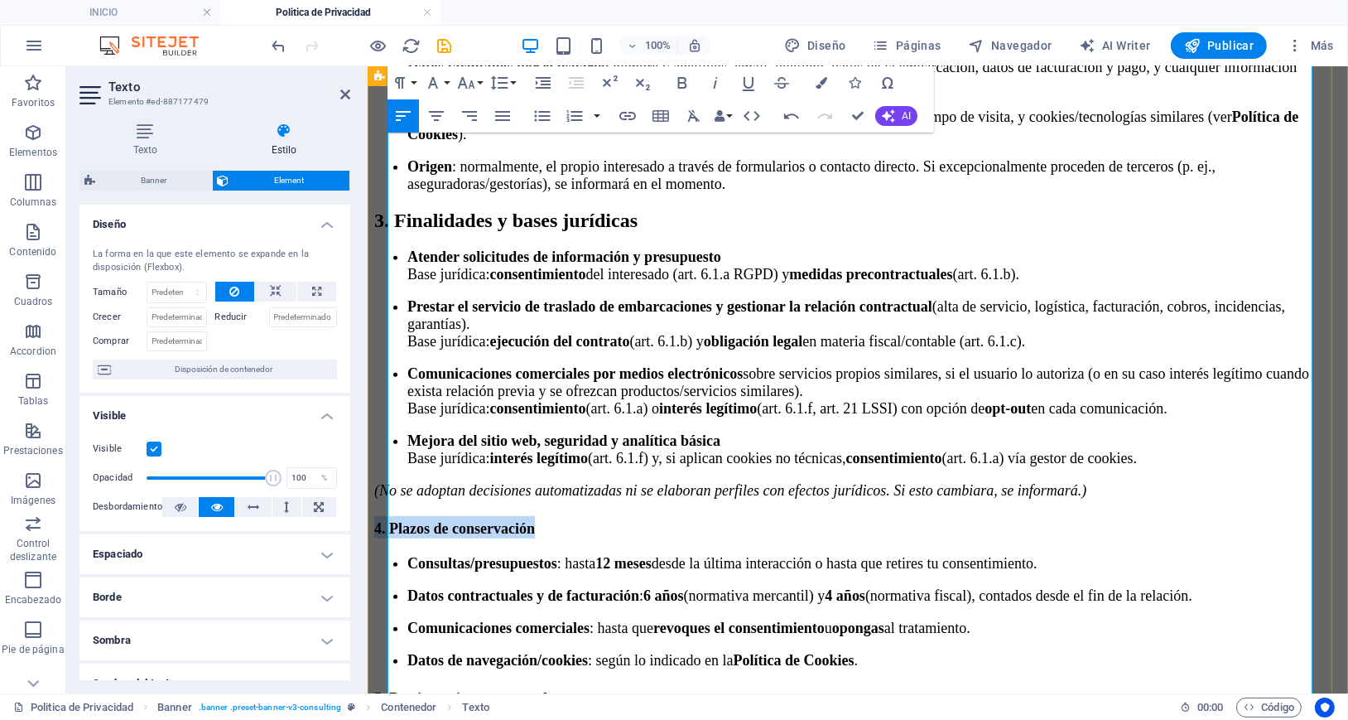
drag, startPoint x: 530, startPoint y: 473, endPoint x: 381, endPoint y: 473, distance: 149.0
click at [381, 473] on div "🔒 POLÍTICA DE PRIVACIDAD Fecha de última actualización: [DATE] 1. Responsable d…" at bounding box center [856, 507] width 967 height 1988
click at [471, 80] on icon "button" at bounding box center [466, 83] width 17 height 12
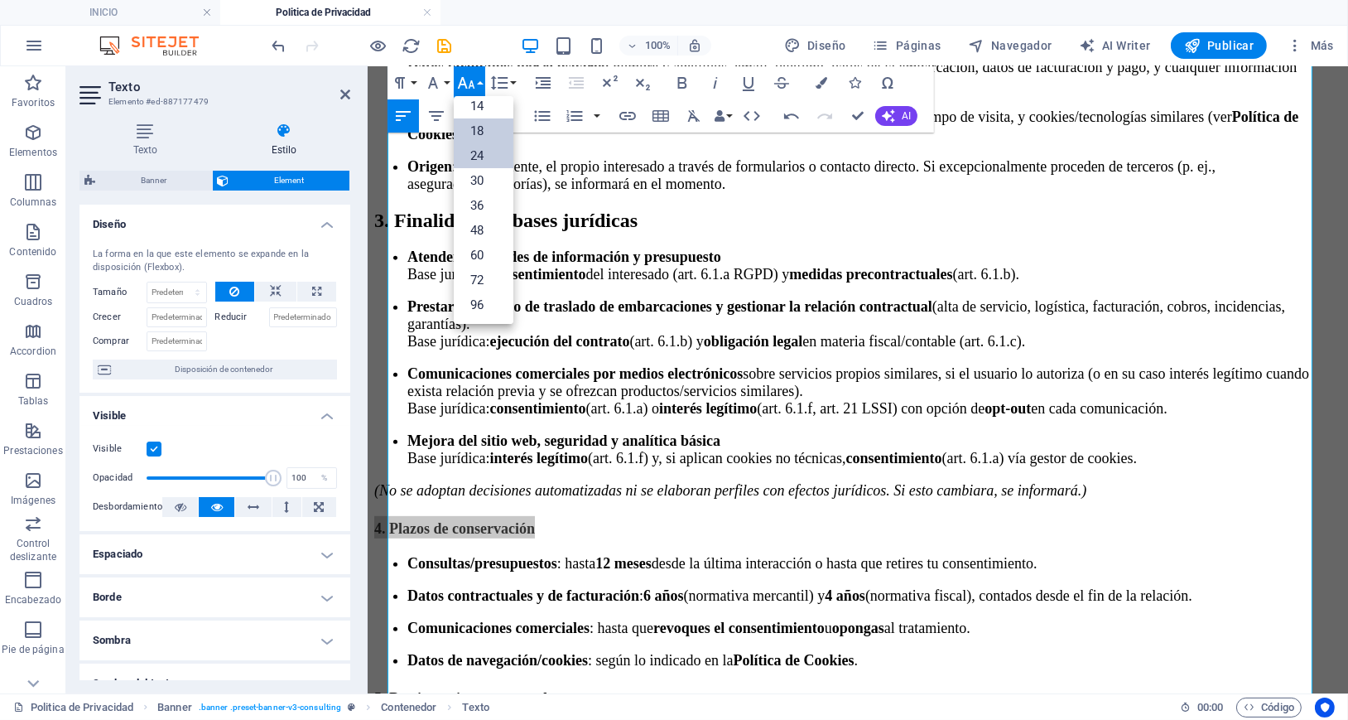
scroll to position [133, 0]
click at [490, 151] on link "24" at bounding box center [484, 155] width 60 height 25
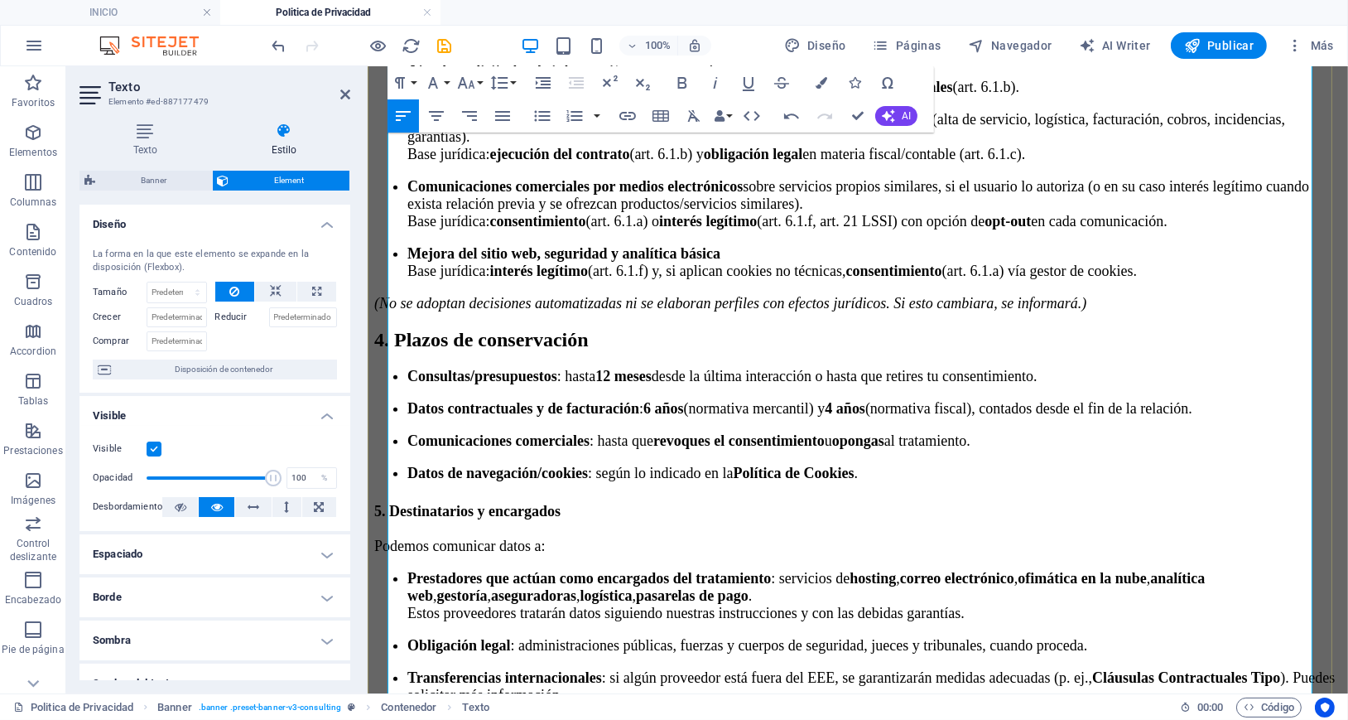
scroll to position [1214, 0]
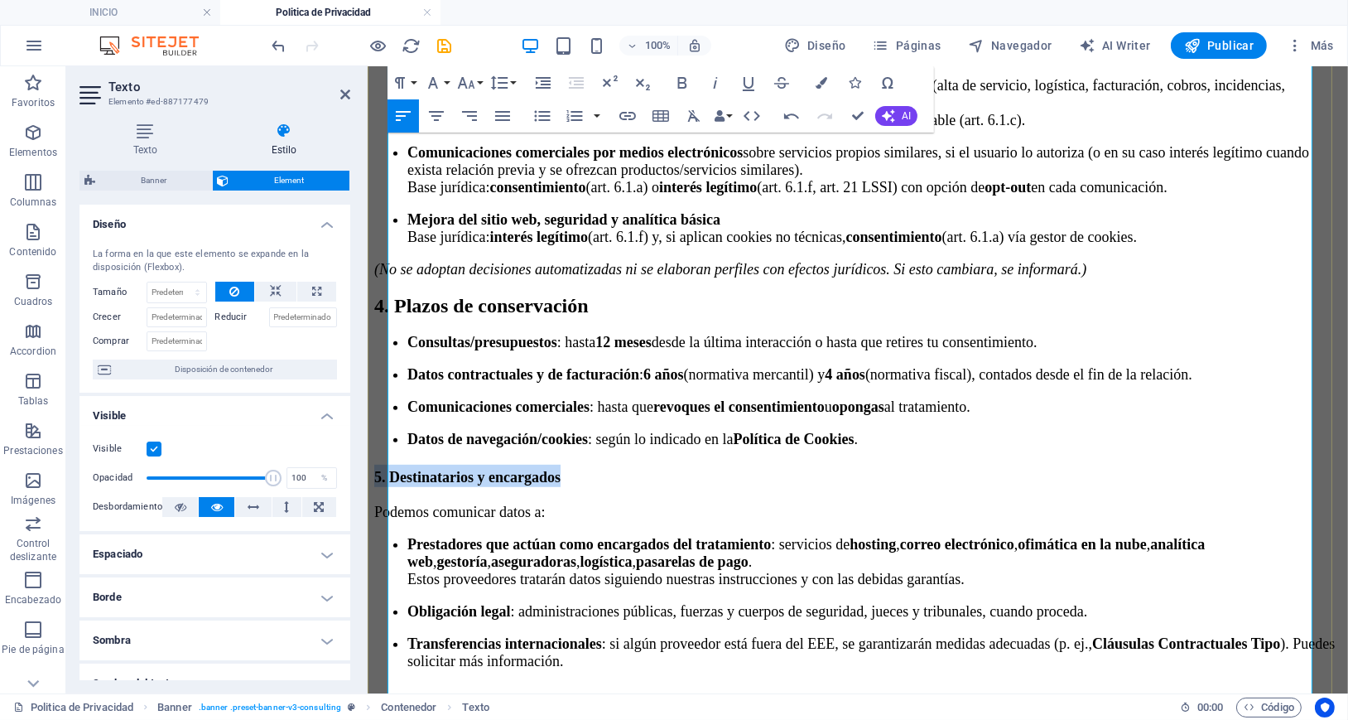
drag, startPoint x: 576, startPoint y: 496, endPoint x: 389, endPoint y: 510, distance: 187.7
click at [389, 486] on h2 "5. Destinatarios y encargados" at bounding box center [856, 475] width 967 height 22
click at [471, 74] on icon "button" at bounding box center [466, 83] width 20 height 20
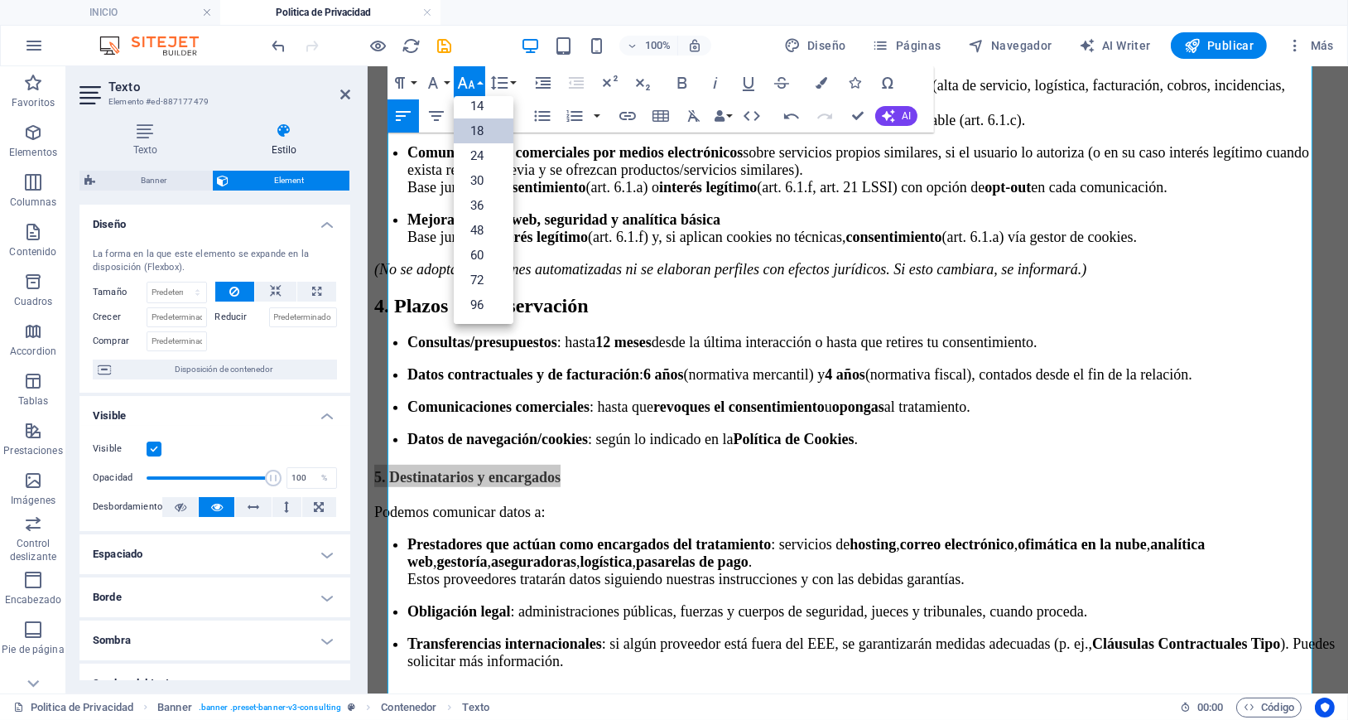
scroll to position [133, 0]
click at [480, 152] on link "24" at bounding box center [484, 155] width 60 height 25
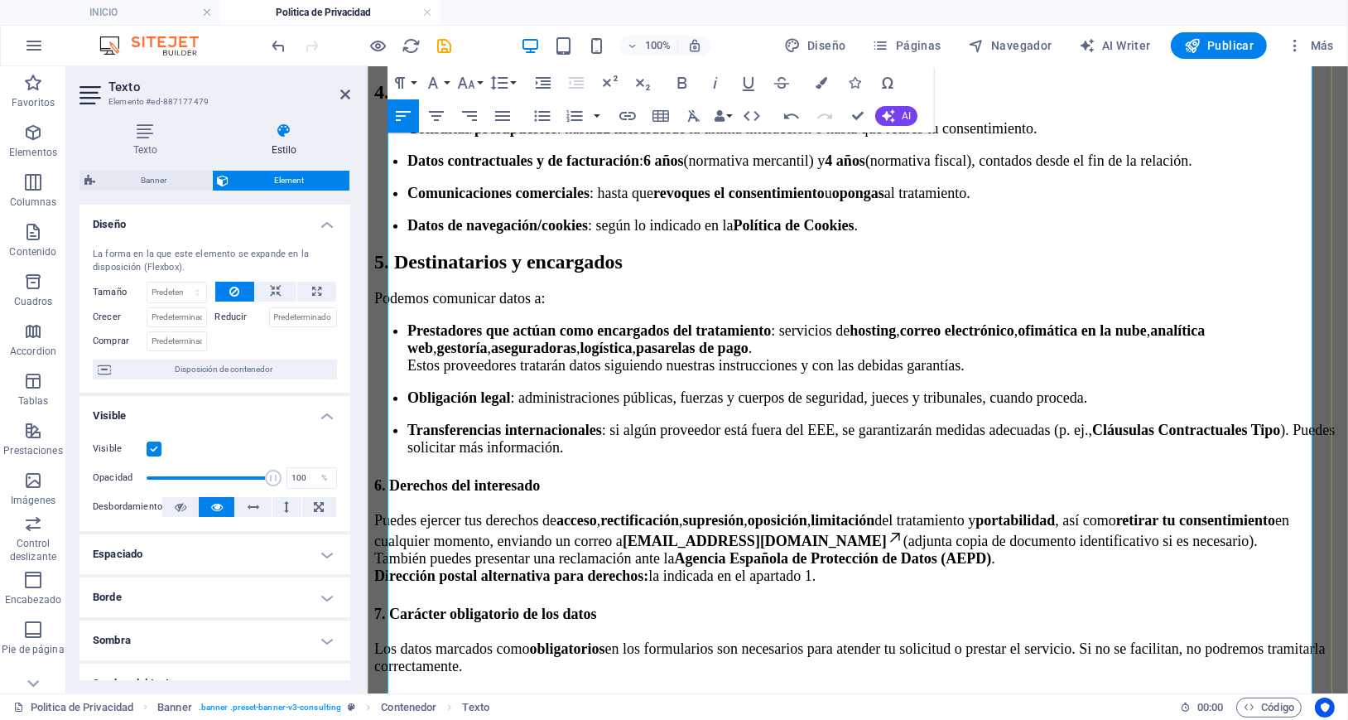
scroll to position [1546, 0]
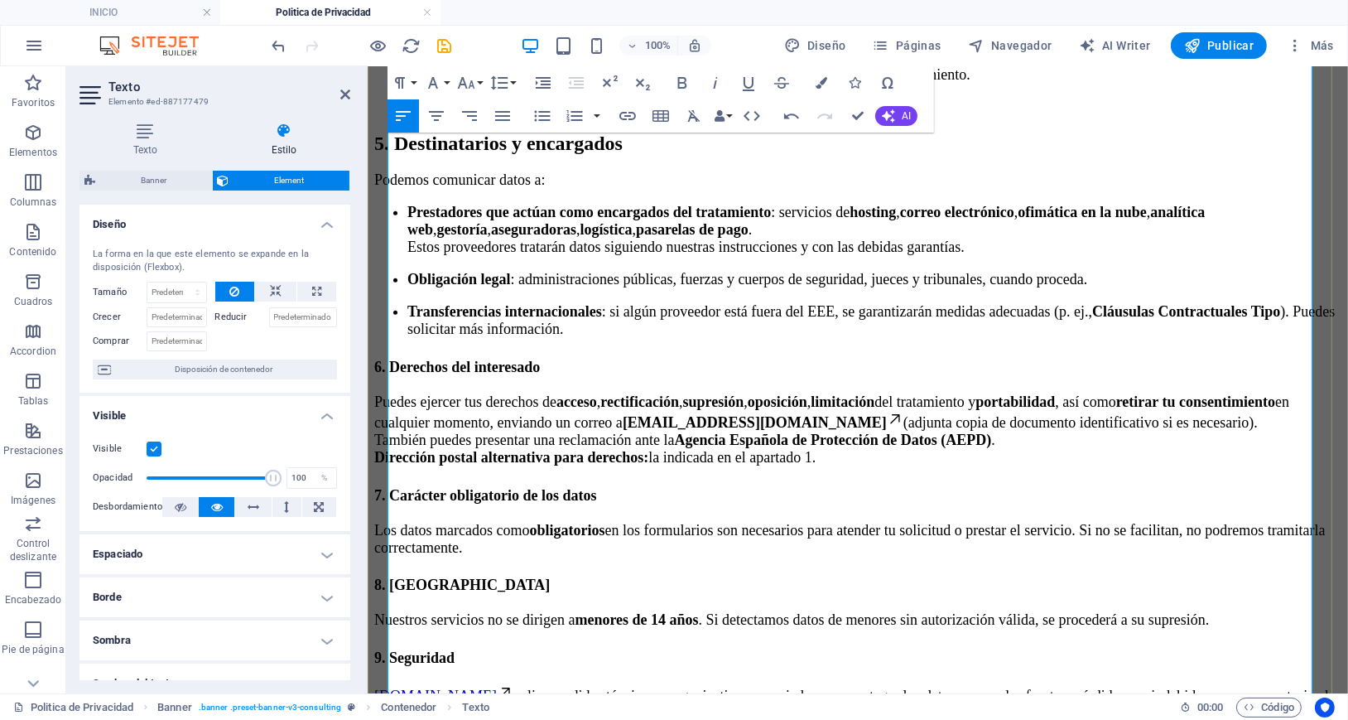
click at [722, 188] on p "Podemos comunicar datos a:" at bounding box center [856, 179] width 967 height 17
drag, startPoint x: 520, startPoint y: 455, endPoint x: 386, endPoint y: 458, distance: 134.2
click at [386, 376] on h2 "6. Derechos del interesado" at bounding box center [856, 365] width 967 height 22
click at [459, 76] on icon "button" at bounding box center [466, 83] width 20 height 20
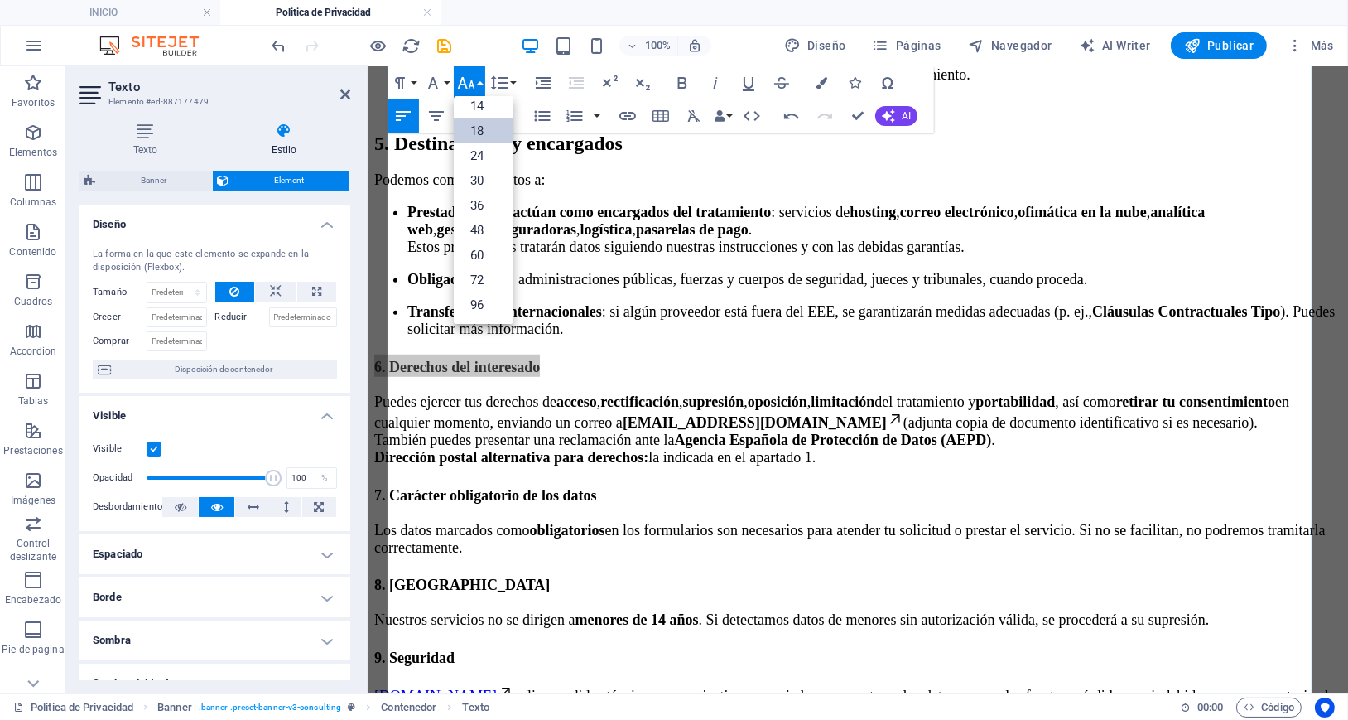
scroll to position [133, 0]
click at [469, 155] on link "24" at bounding box center [484, 155] width 60 height 25
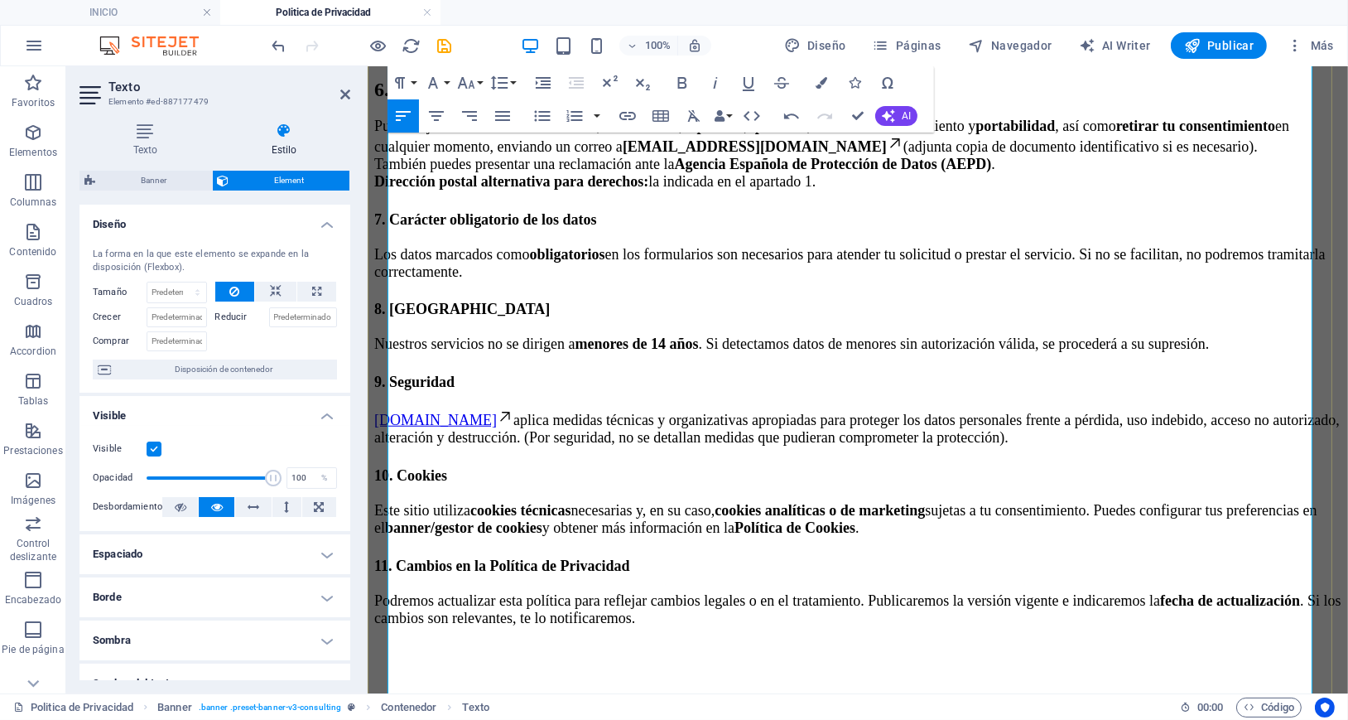
scroll to position [1876, 0]
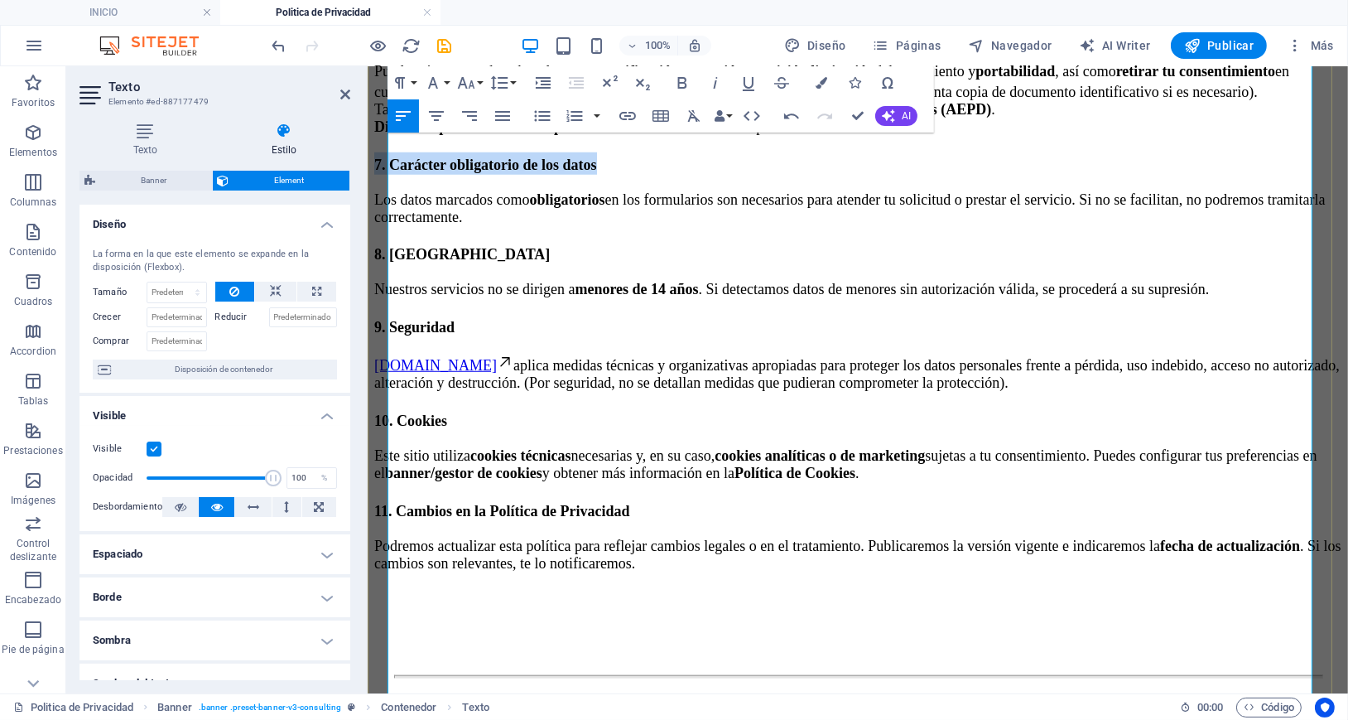
drag, startPoint x: 615, startPoint y: 302, endPoint x: 388, endPoint y: 299, distance: 226.9
click at [388, 174] on h2 "7. Carácter obligatorio de los datos" at bounding box center [856, 163] width 967 height 22
click at [467, 69] on button "Font Size" at bounding box center [469, 82] width 31 height 33
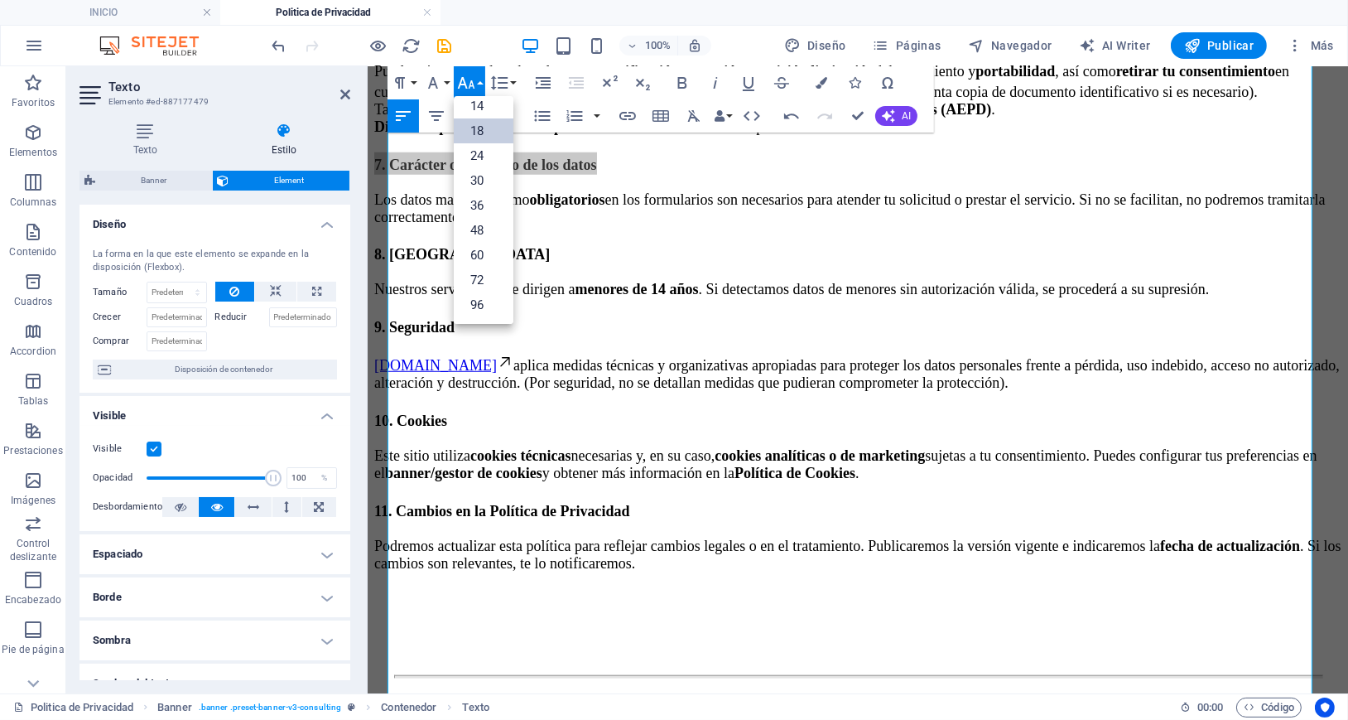
scroll to position [133, 0]
click at [489, 153] on link "24" at bounding box center [484, 155] width 60 height 25
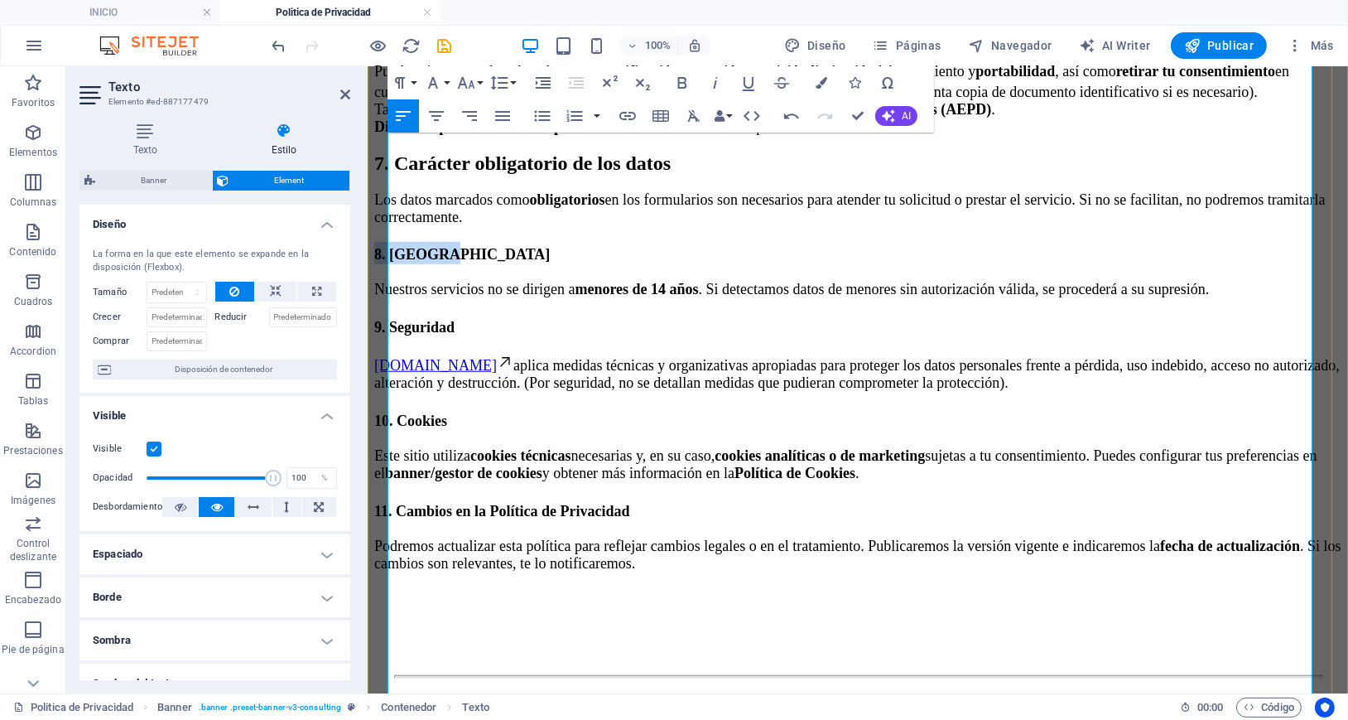
drag, startPoint x: 439, startPoint y: 412, endPoint x: 386, endPoint y: 414, distance: 53.0
click at [386, 263] on h2 "8. [GEOGRAPHIC_DATA]" at bounding box center [856, 252] width 967 height 22
click at [461, 86] on icon "button" at bounding box center [466, 83] width 20 height 20
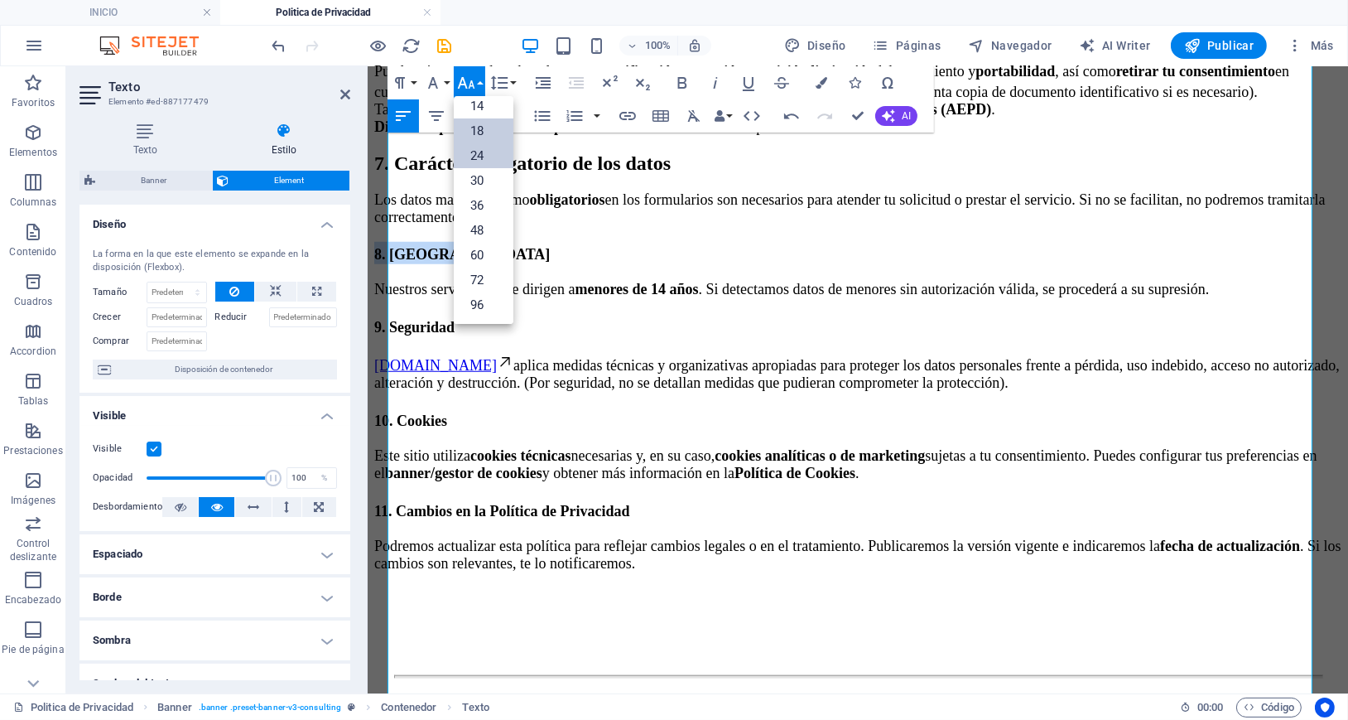
click at [489, 154] on link "24" at bounding box center [484, 155] width 60 height 25
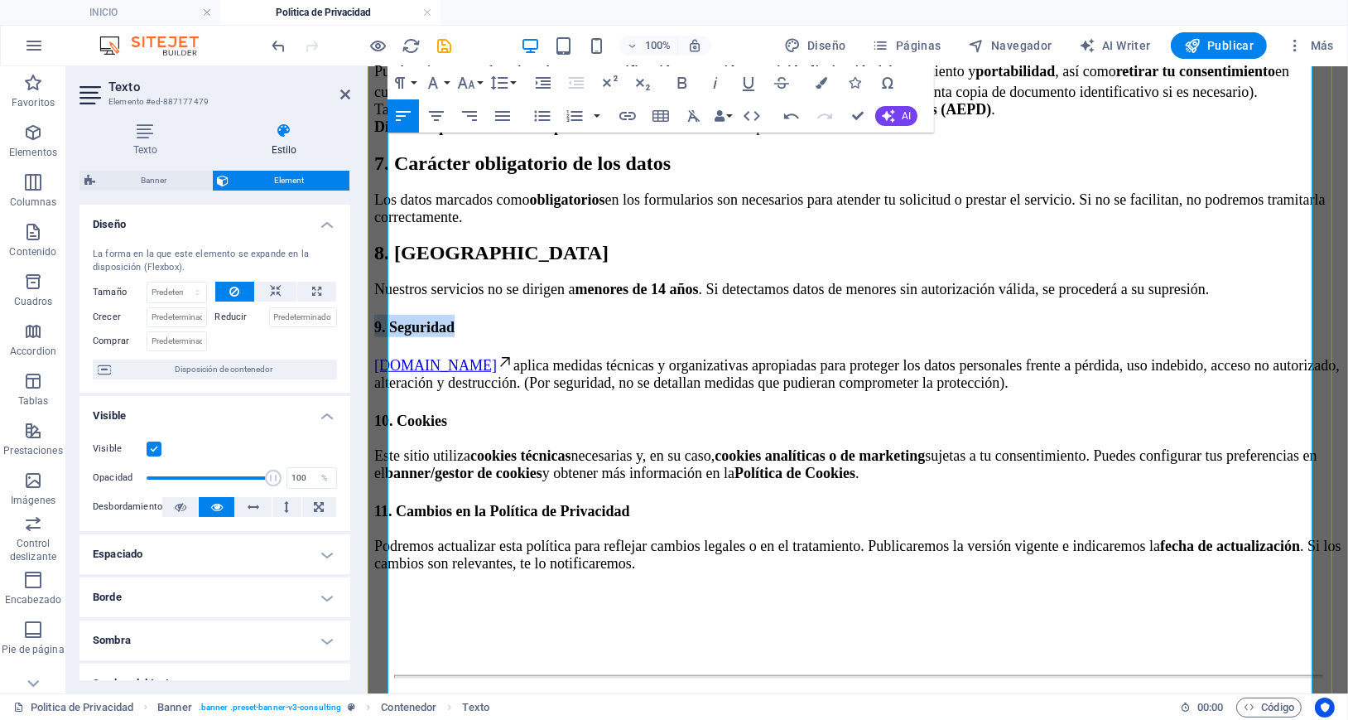
drag, startPoint x: 469, startPoint y: 523, endPoint x: 388, endPoint y: 524, distance: 81.1
click at [388, 336] on h2 "9. Seguridad" at bounding box center [856, 325] width 967 height 22
click at [475, 84] on icon "button" at bounding box center [466, 83] width 20 height 20
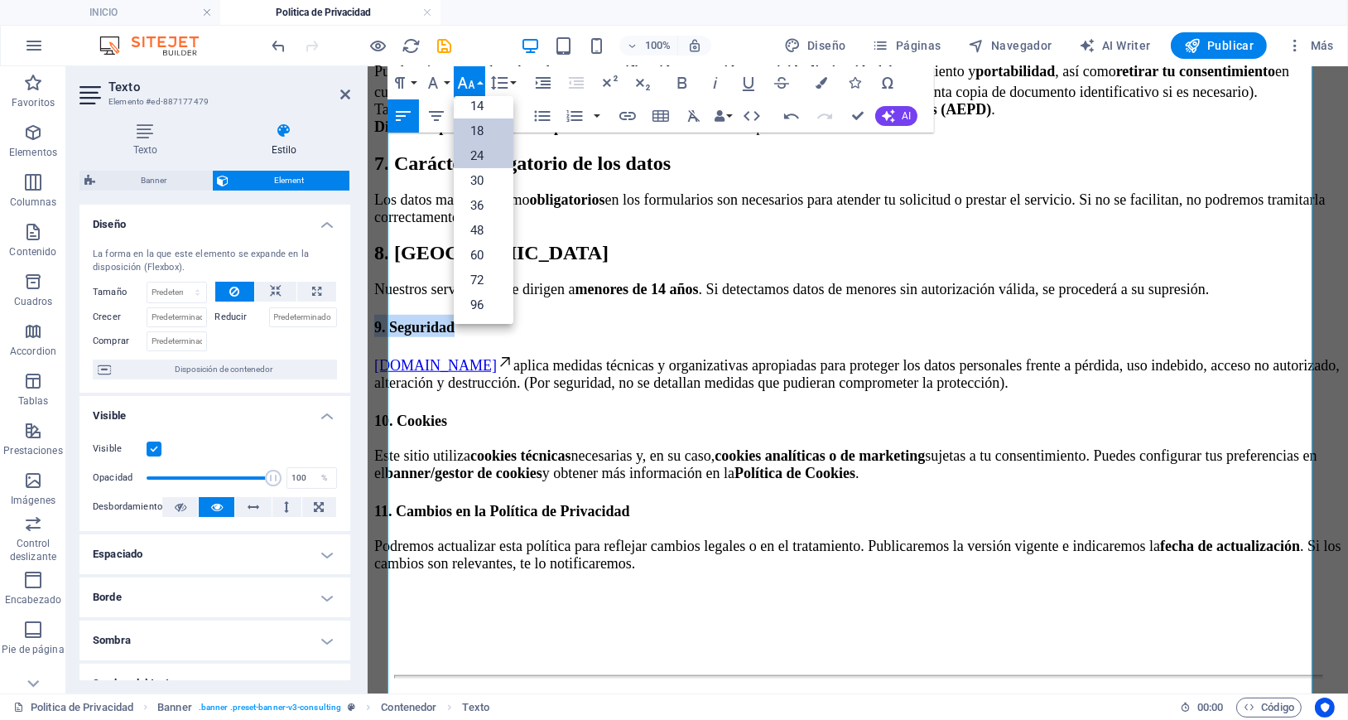
click at [484, 151] on link "24" at bounding box center [484, 155] width 60 height 25
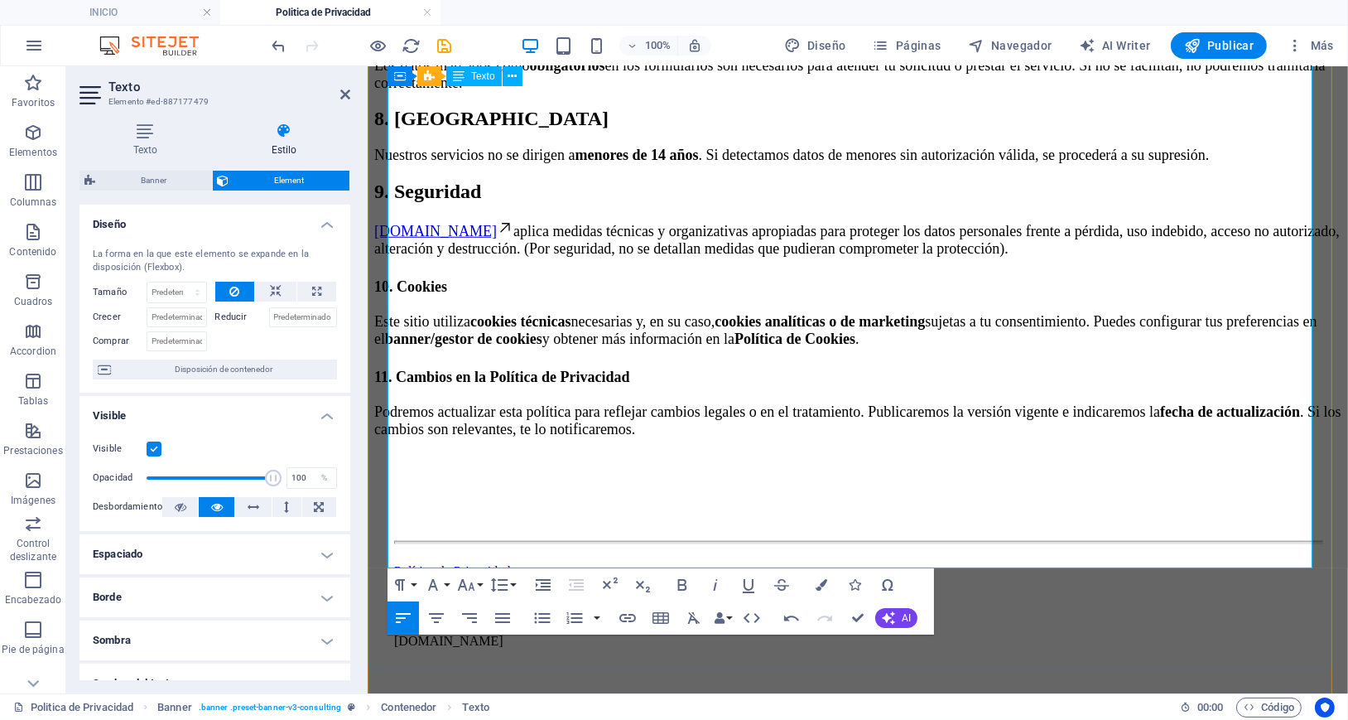
scroll to position [2207, 0]
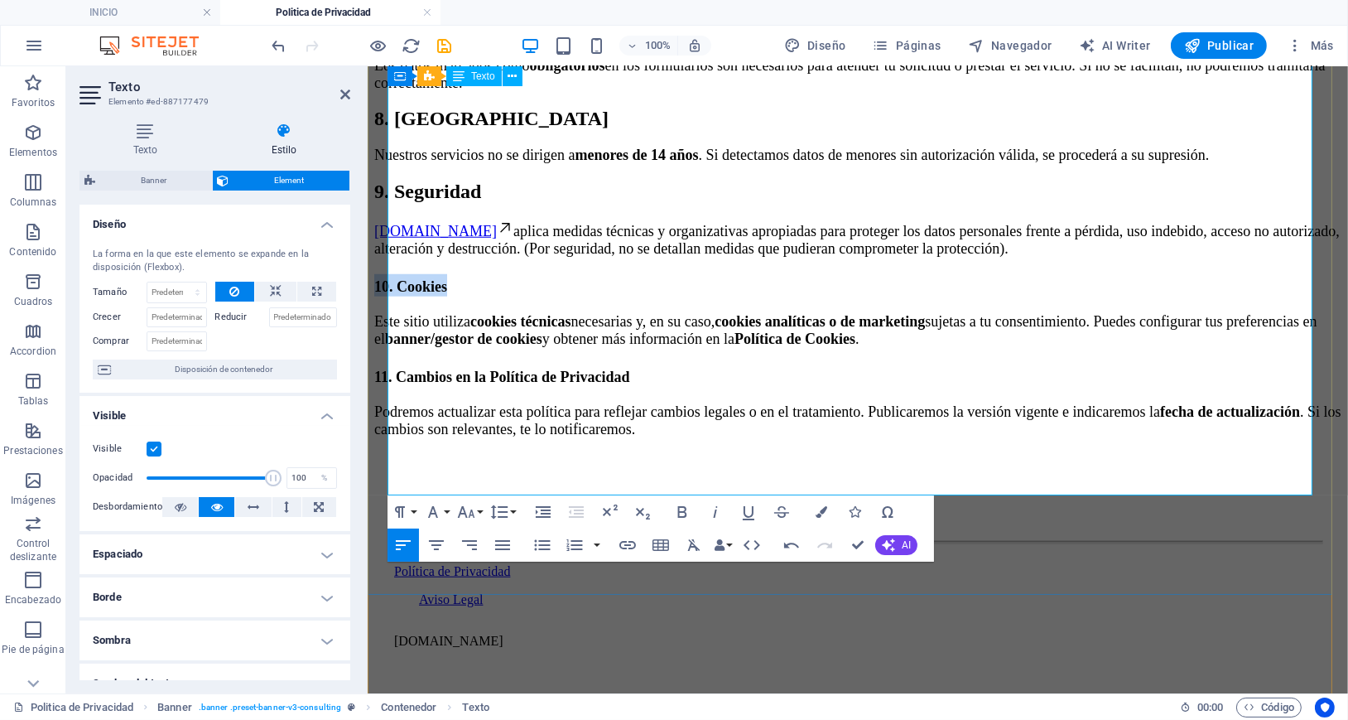
drag, startPoint x: 464, startPoint y: 329, endPoint x: 388, endPoint y: 328, distance: 76.2
click at [388, 296] on h2 "10. Cookies" at bounding box center [856, 284] width 967 height 22
click at [476, 513] on button "Font Size" at bounding box center [469, 511] width 31 height 33
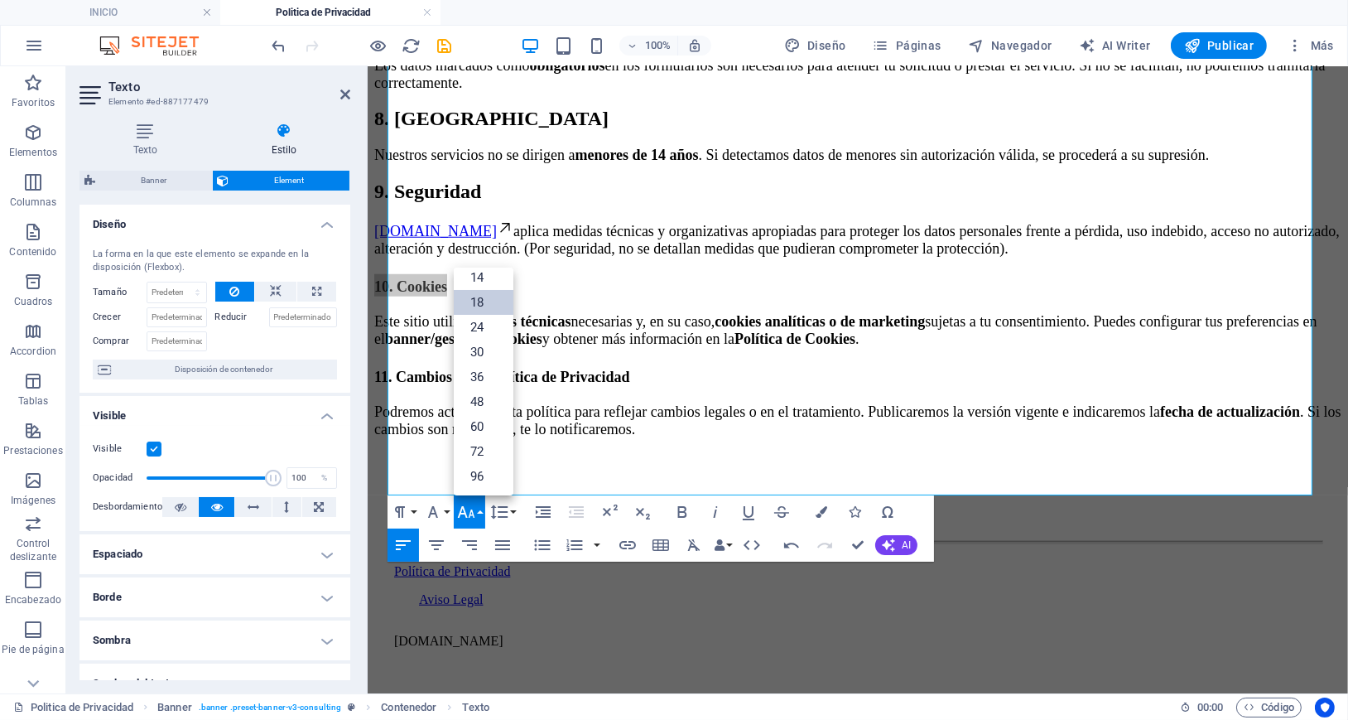
scroll to position [133, 0]
click at [498, 320] on link "24" at bounding box center [484, 327] width 60 height 25
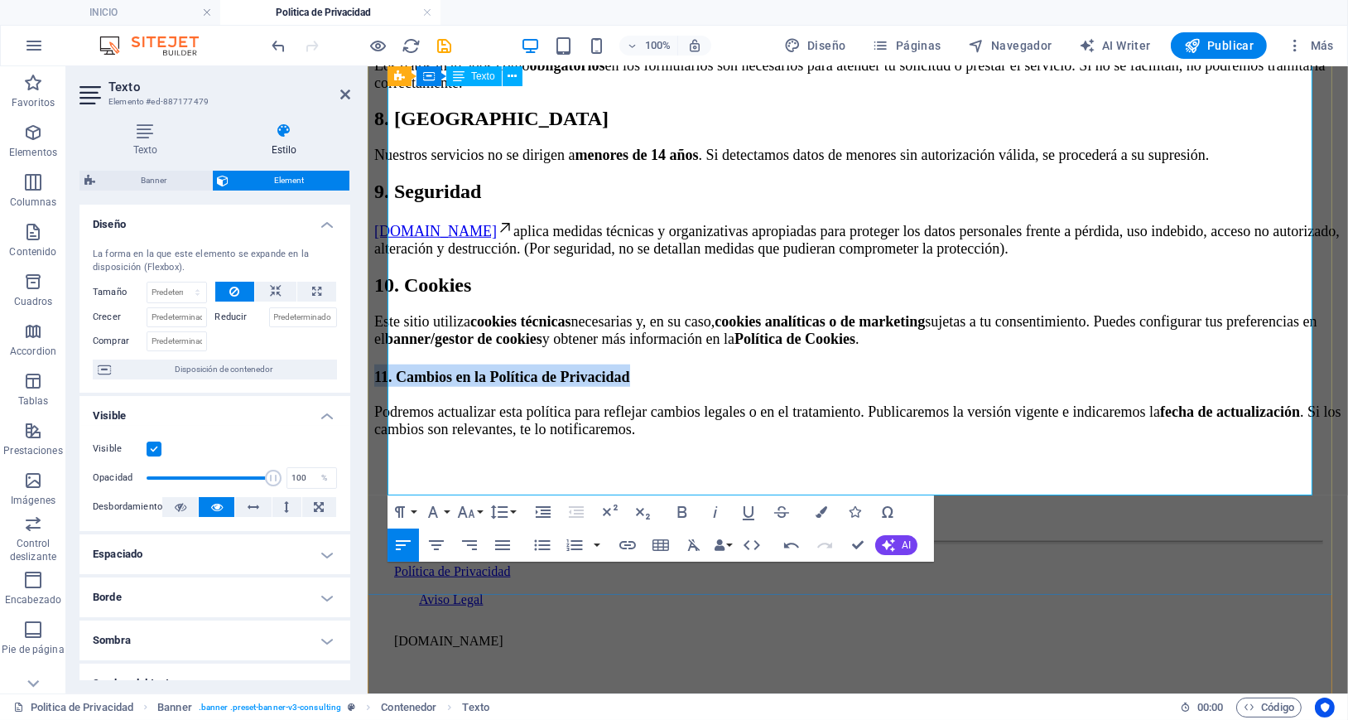
drag, startPoint x: 622, startPoint y: 437, endPoint x: 389, endPoint y: 448, distance: 232.9
click at [389, 386] on h2 "11. Cambios en la Política de Privacidad" at bounding box center [856, 374] width 967 height 22
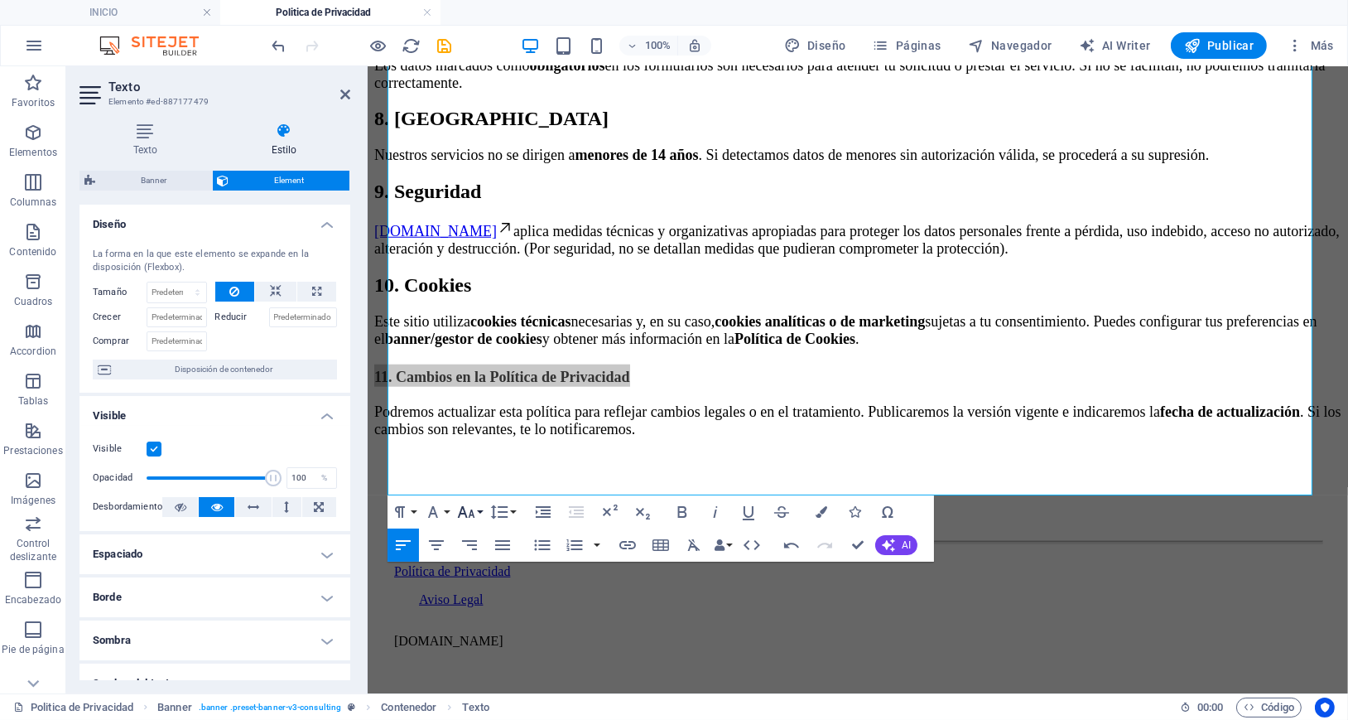
click at [460, 508] on icon "button" at bounding box center [466, 512] width 20 height 20
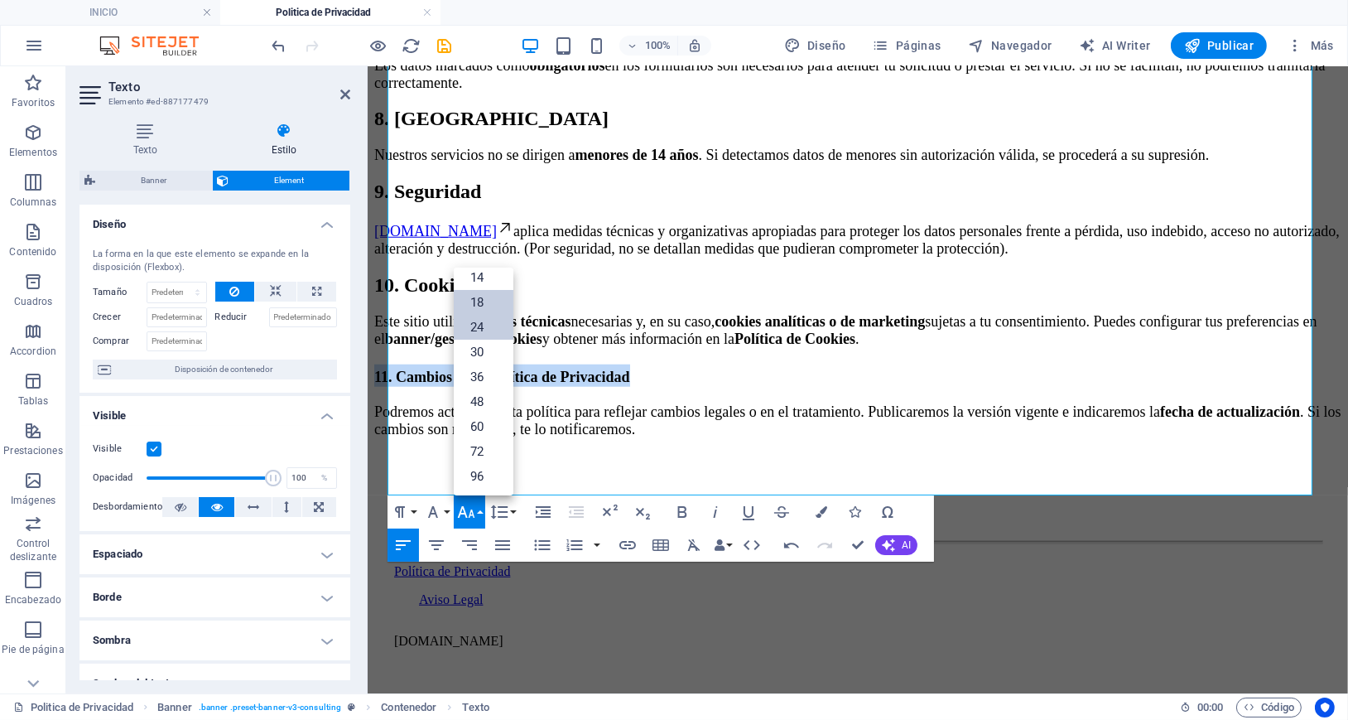
click at [472, 331] on link "24" at bounding box center [484, 327] width 60 height 25
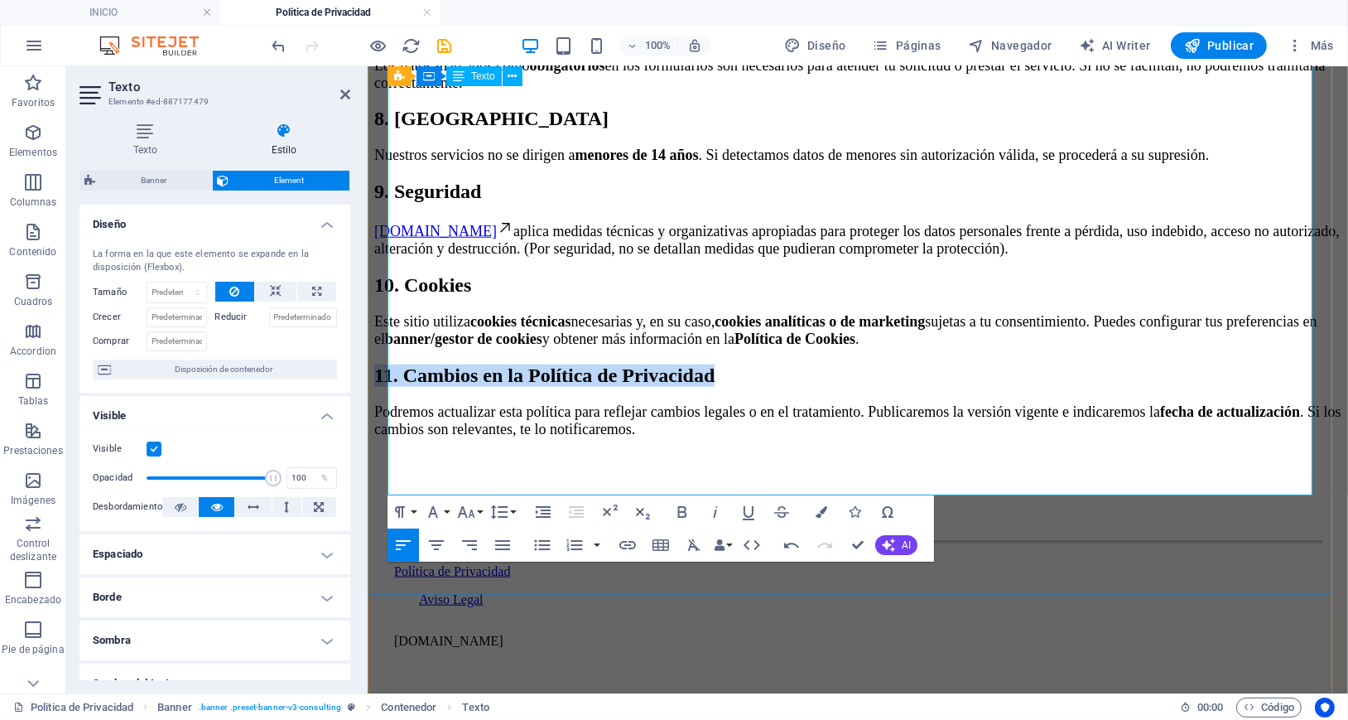
click at [813, 386] on h2 "11. Cambios en la Política de Privacidad" at bounding box center [856, 374] width 967 height 22
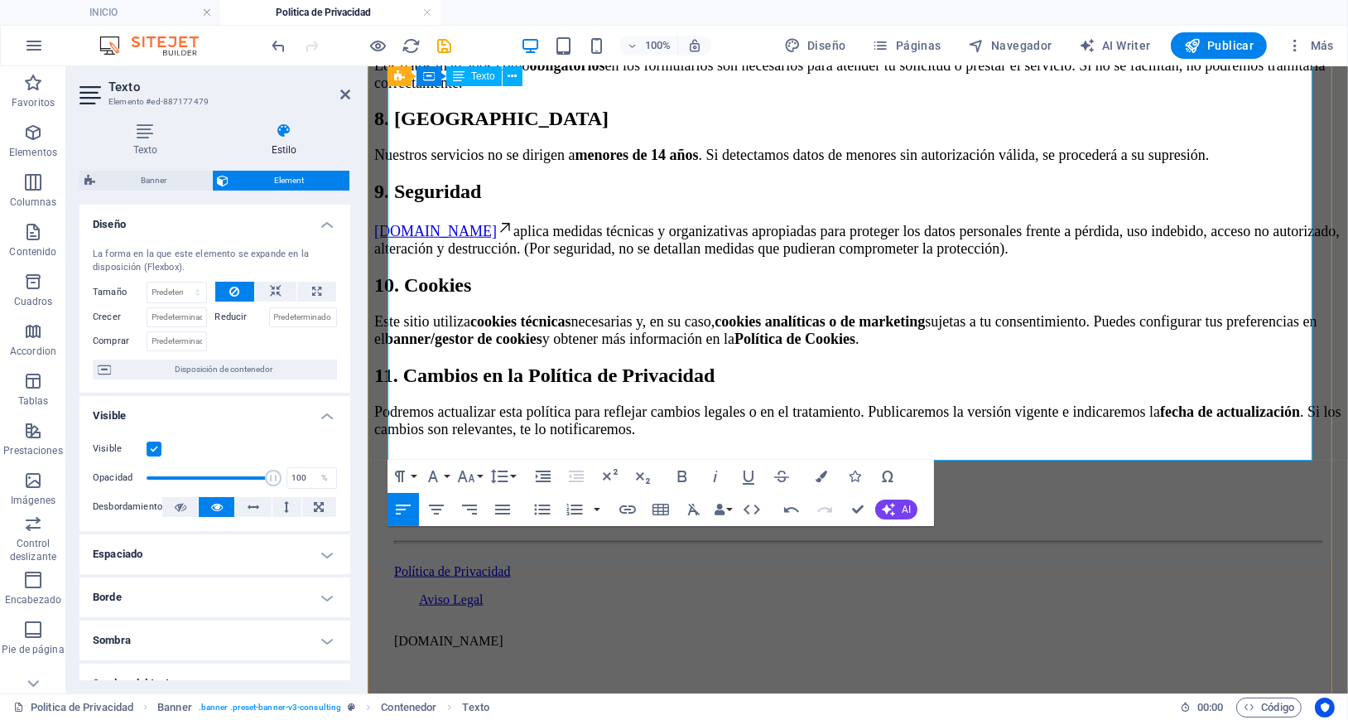
scroll to position [2243, 0]
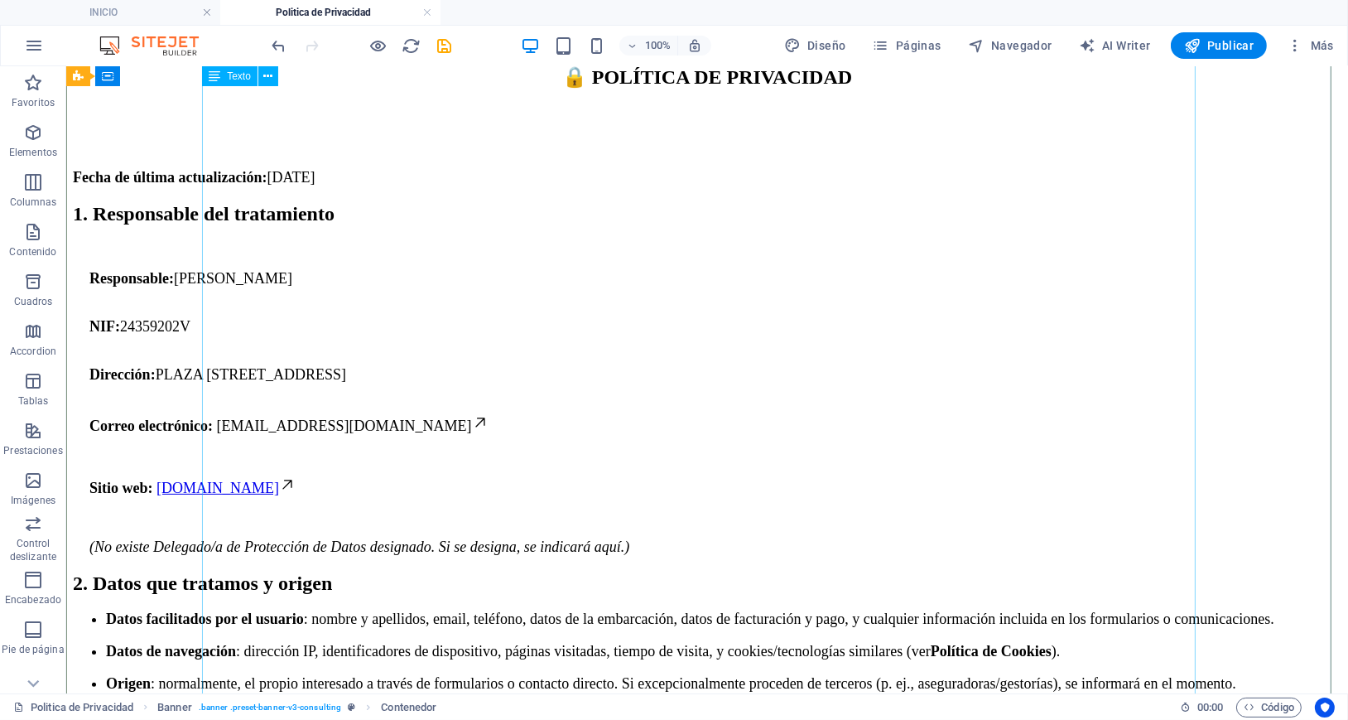
scroll to position [0, 0]
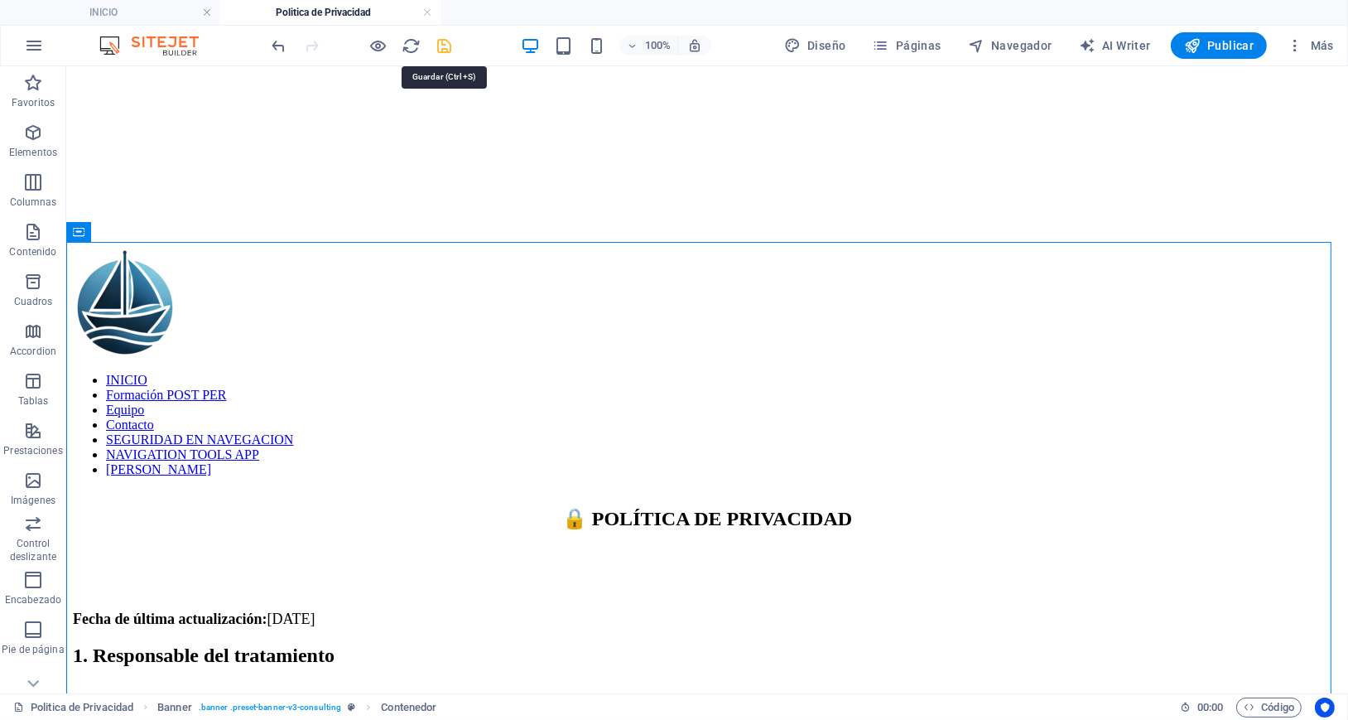
click at [444, 45] on icon "save" at bounding box center [445, 45] width 19 height 19
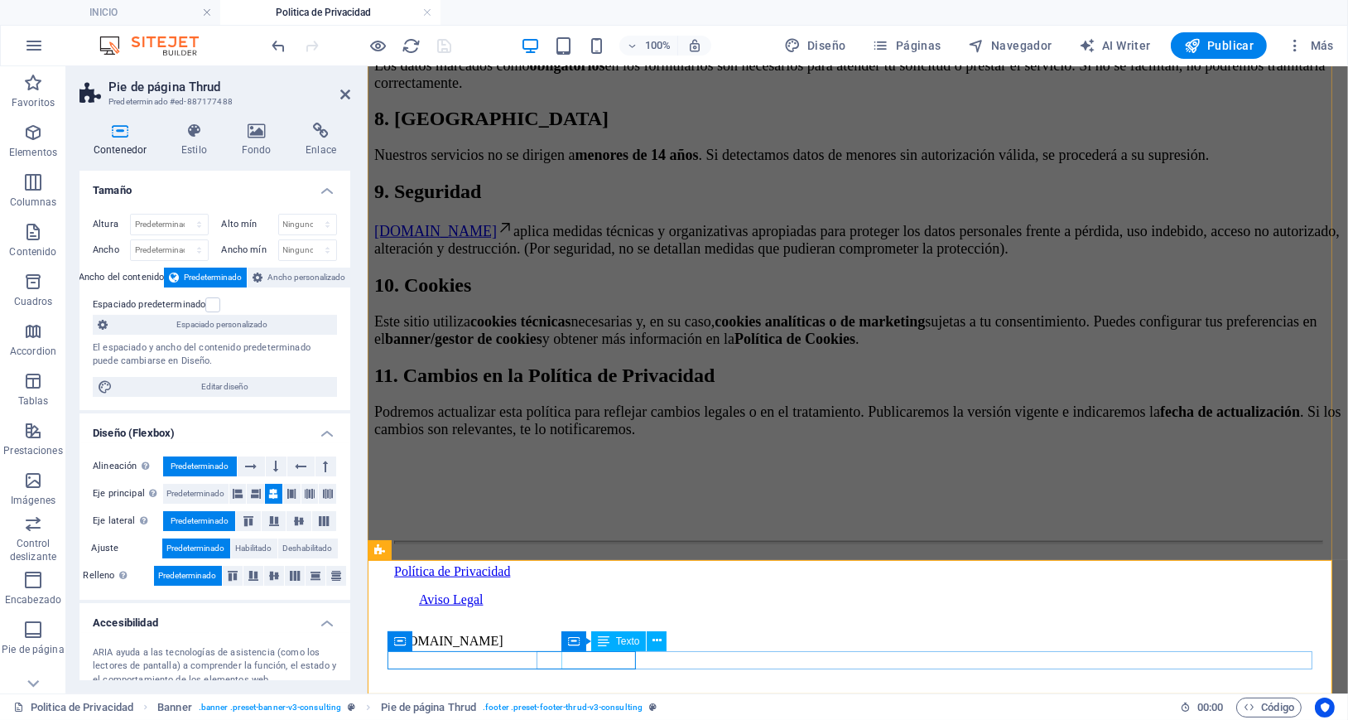
click at [585, 606] on div "Aviso Legal" at bounding box center [869, 598] width 903 height 15
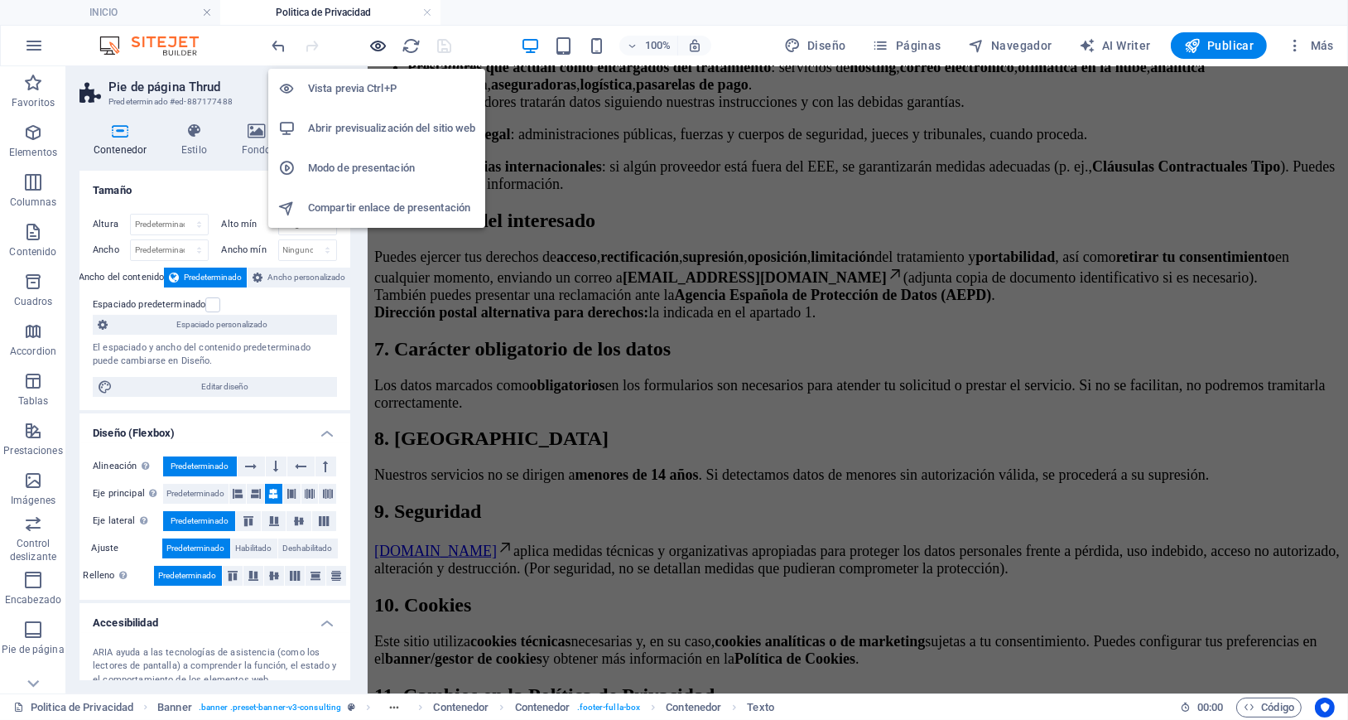
click at [374, 44] on icon "button" at bounding box center [378, 45] width 19 height 19
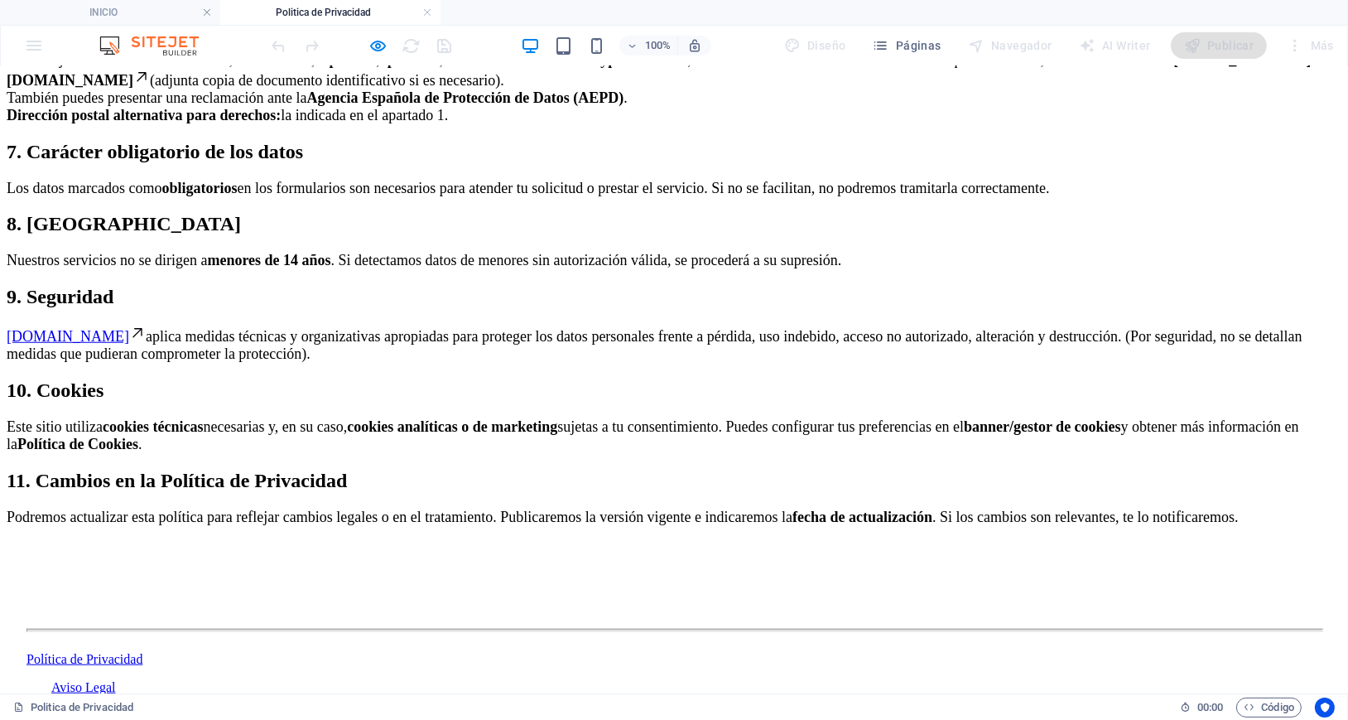
scroll to position [2201, 0]
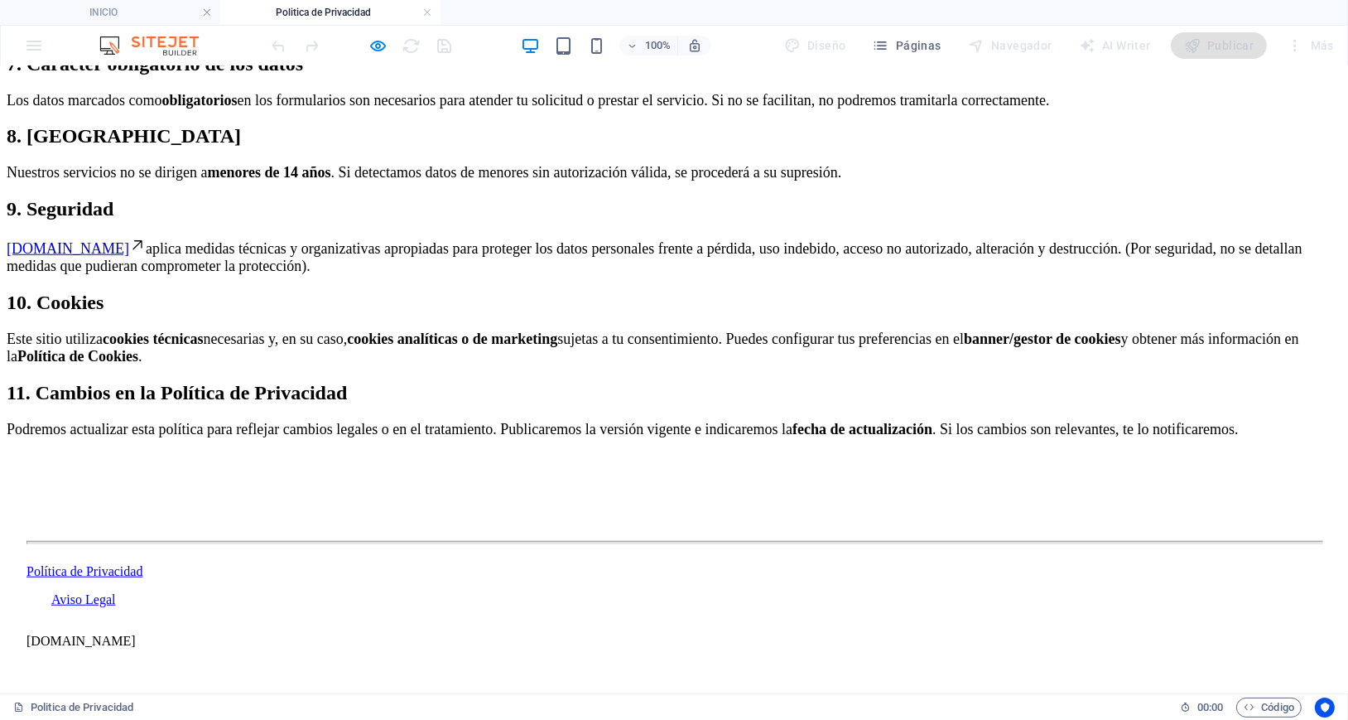
click at [115, 605] on link "Aviso Legal" at bounding box center [83, 598] width 64 height 14
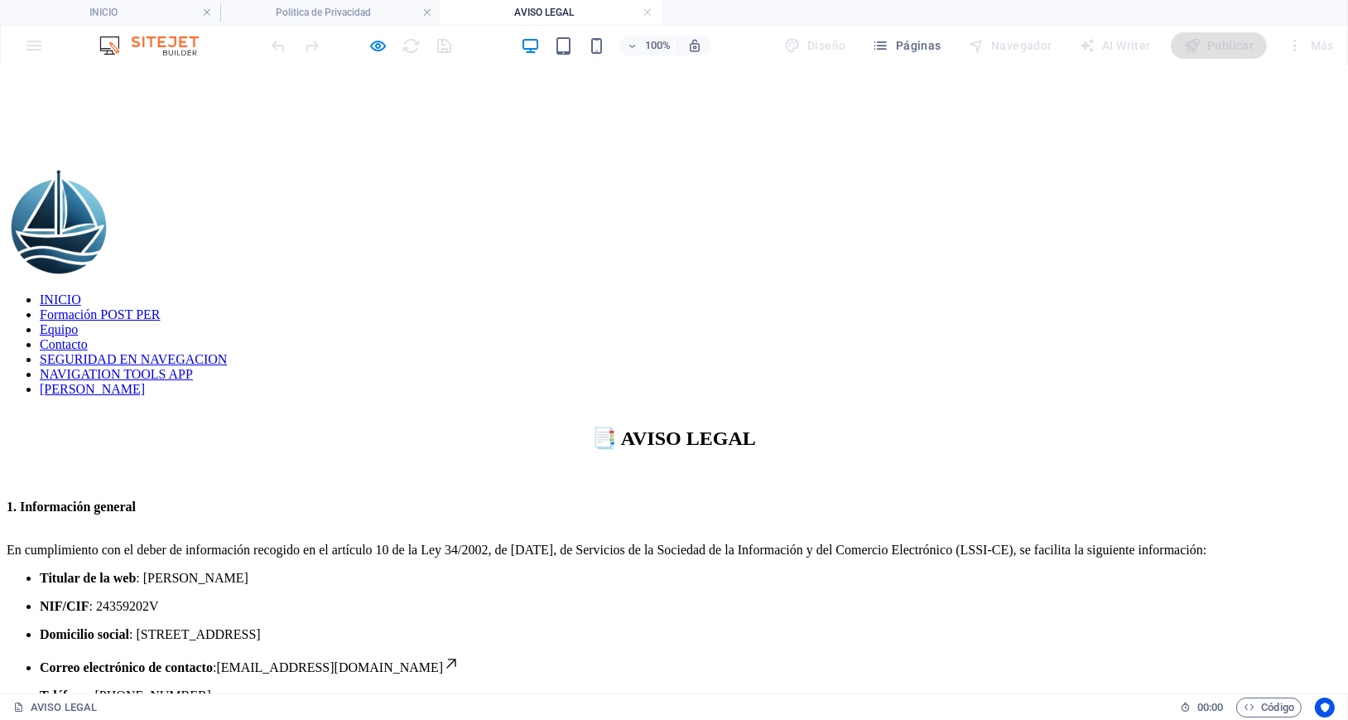
scroll to position [0, 0]
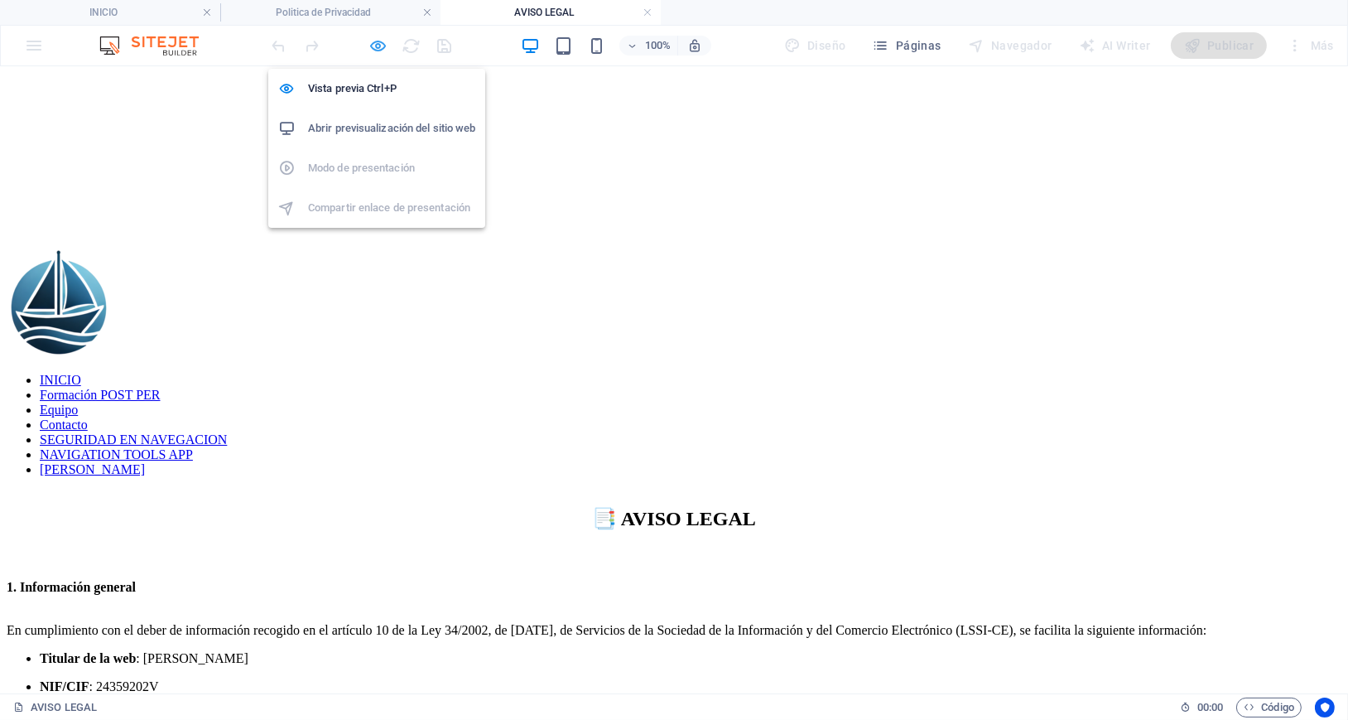
click at [375, 46] on icon "button" at bounding box center [378, 45] width 19 height 19
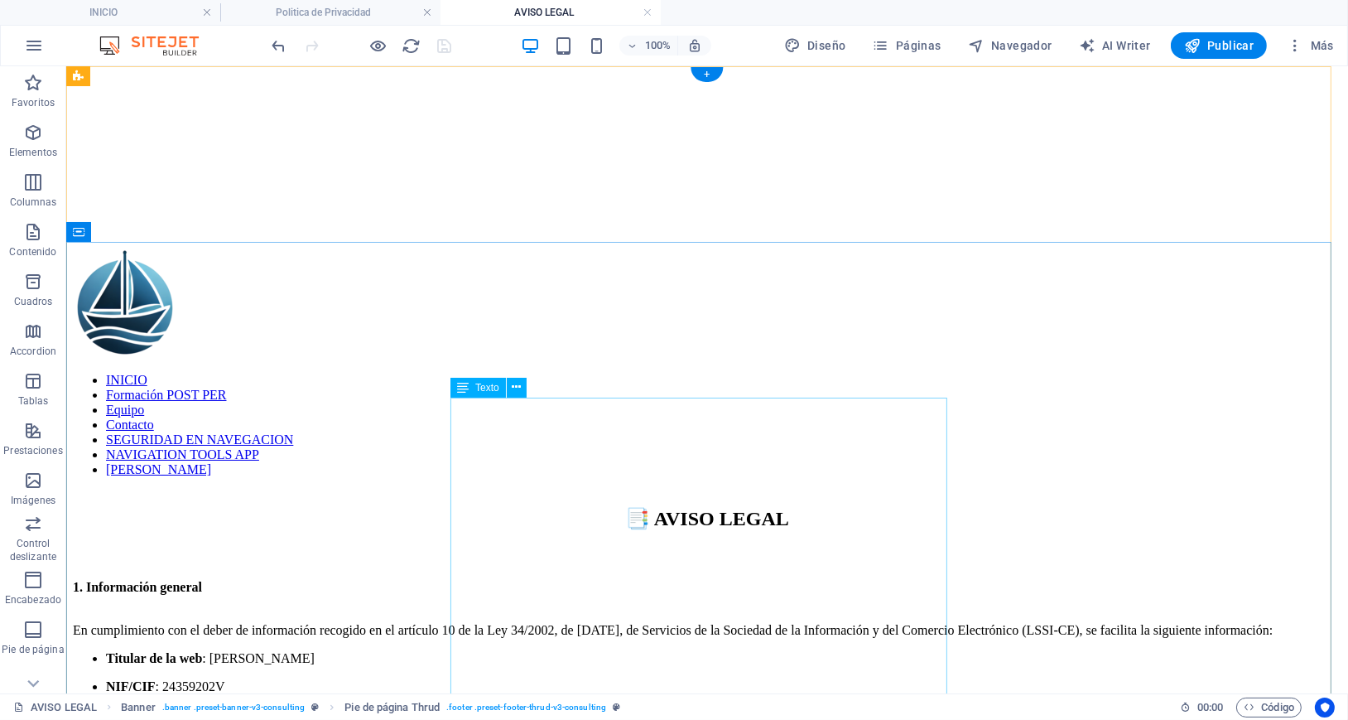
select select "px"
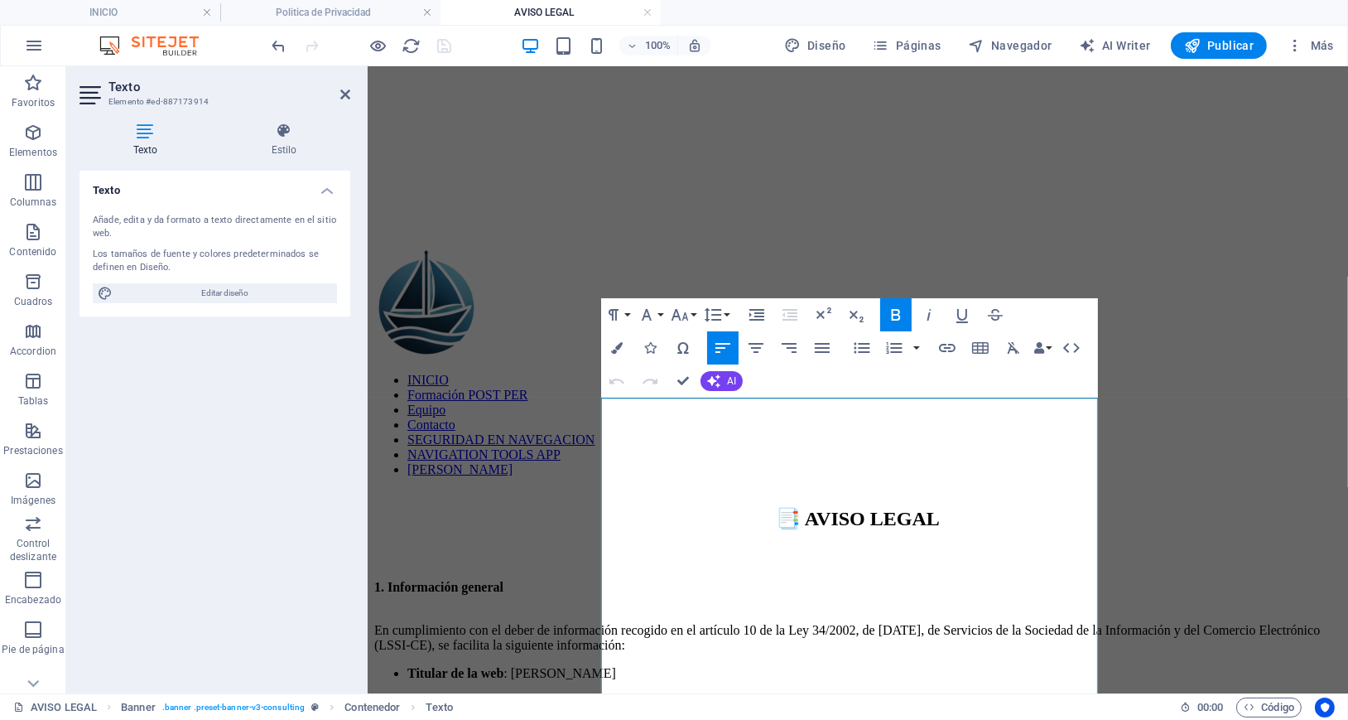
click at [1083, 306] on div "Paragraph Format Normal Heading 1 Heading 2 Heading 3 Heading 4 Heading 5 Headi…" at bounding box center [849, 347] width 497 height 99
click at [311, 133] on icon at bounding box center [284, 131] width 132 height 17
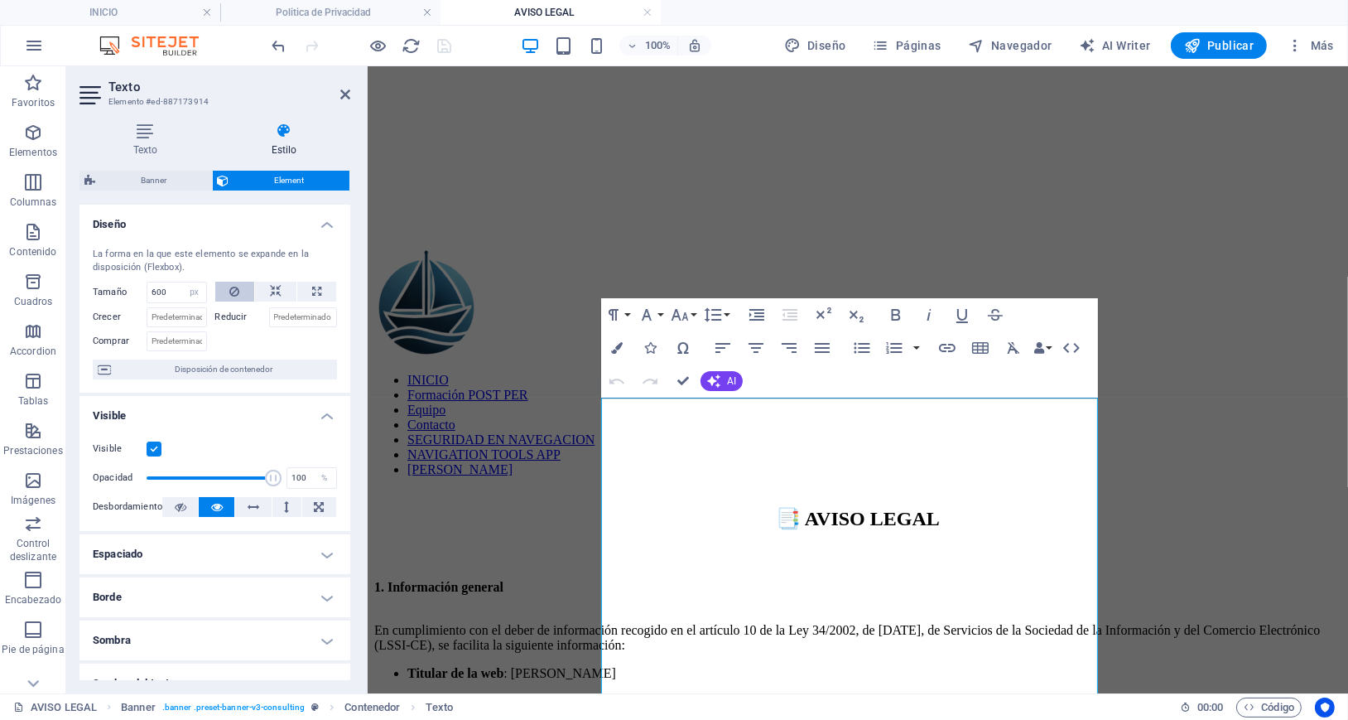
click at [227, 293] on button at bounding box center [235, 292] width 40 height 20
select select "DISABLED_OPTION_VALUE"
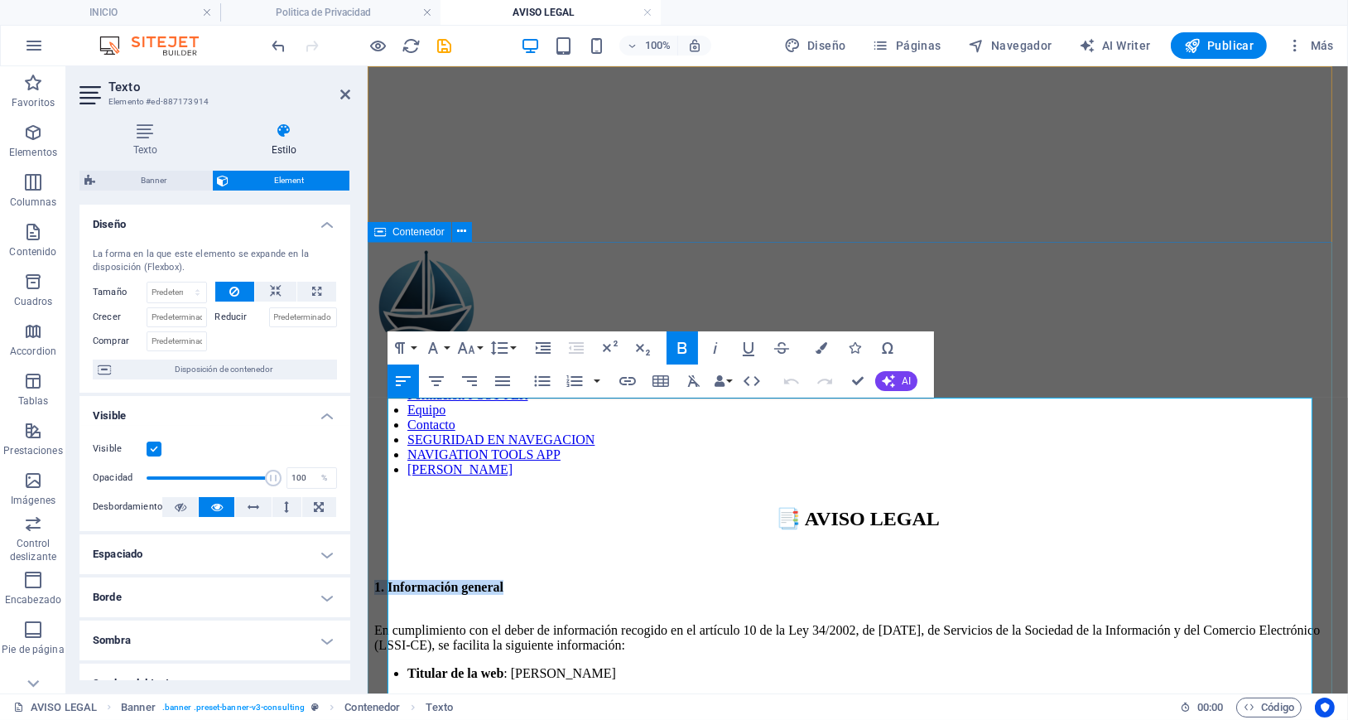
drag, startPoint x: 538, startPoint y: 409, endPoint x: 380, endPoint y: 400, distance: 158.4
drag, startPoint x: 501, startPoint y: 550, endPoint x: 479, endPoint y: 524, distance: 34.0
click at [499, 719] on li "Domicilio social : [STREET_ADDRESS]" at bounding box center [874, 728] width 934 height 15
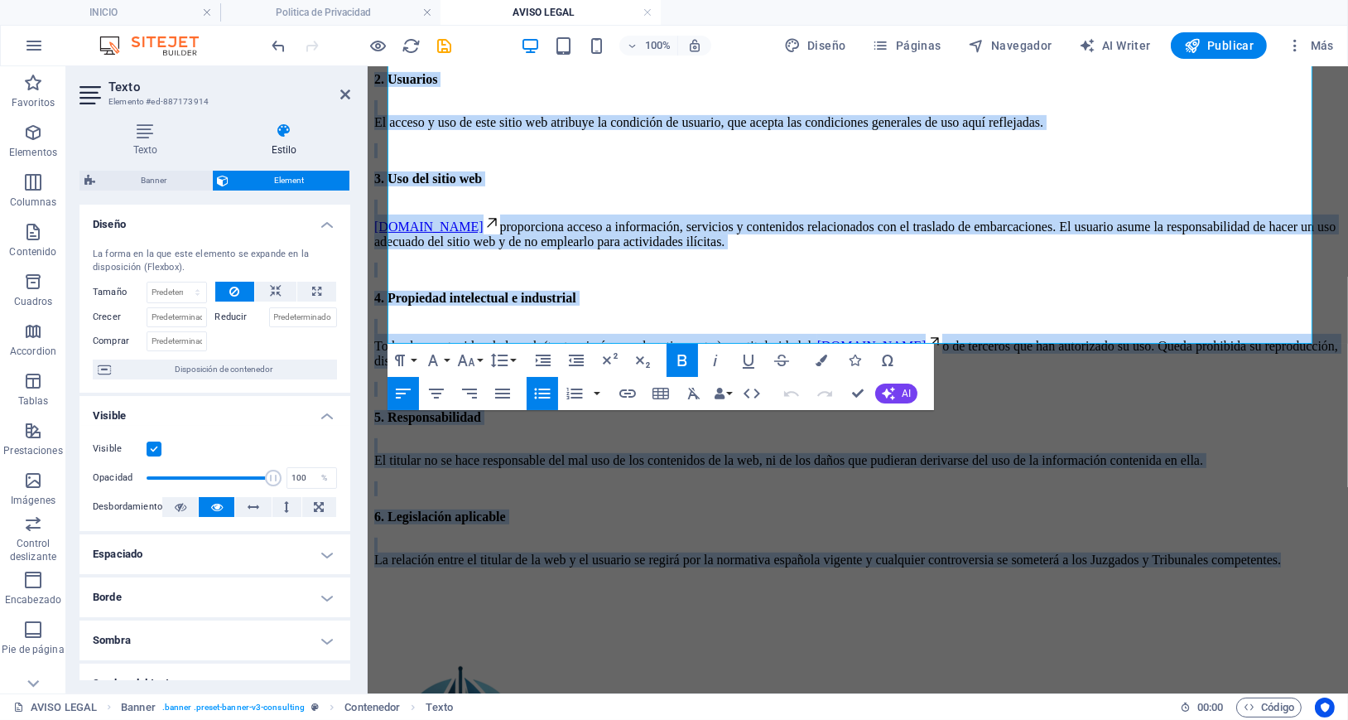
scroll to position [809, 0]
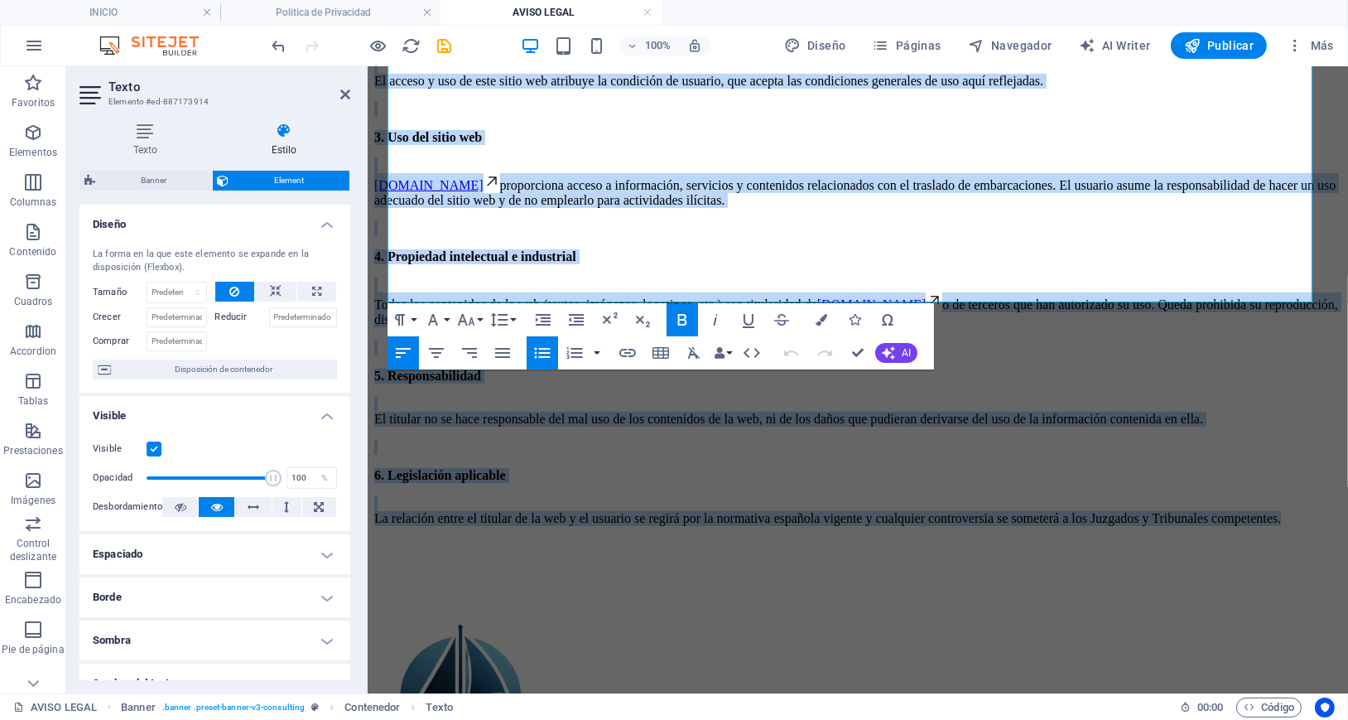
drag, startPoint x: 388, startPoint y: 403, endPoint x: 717, endPoint y: 764, distance: 488.8
click at [717, 719] on html "INICIO Formación POST PER Equipo Contacto SEGURIDAD EN NAVEGACION NAVIGATION TO…" at bounding box center [857, 104] width 980 height 1697
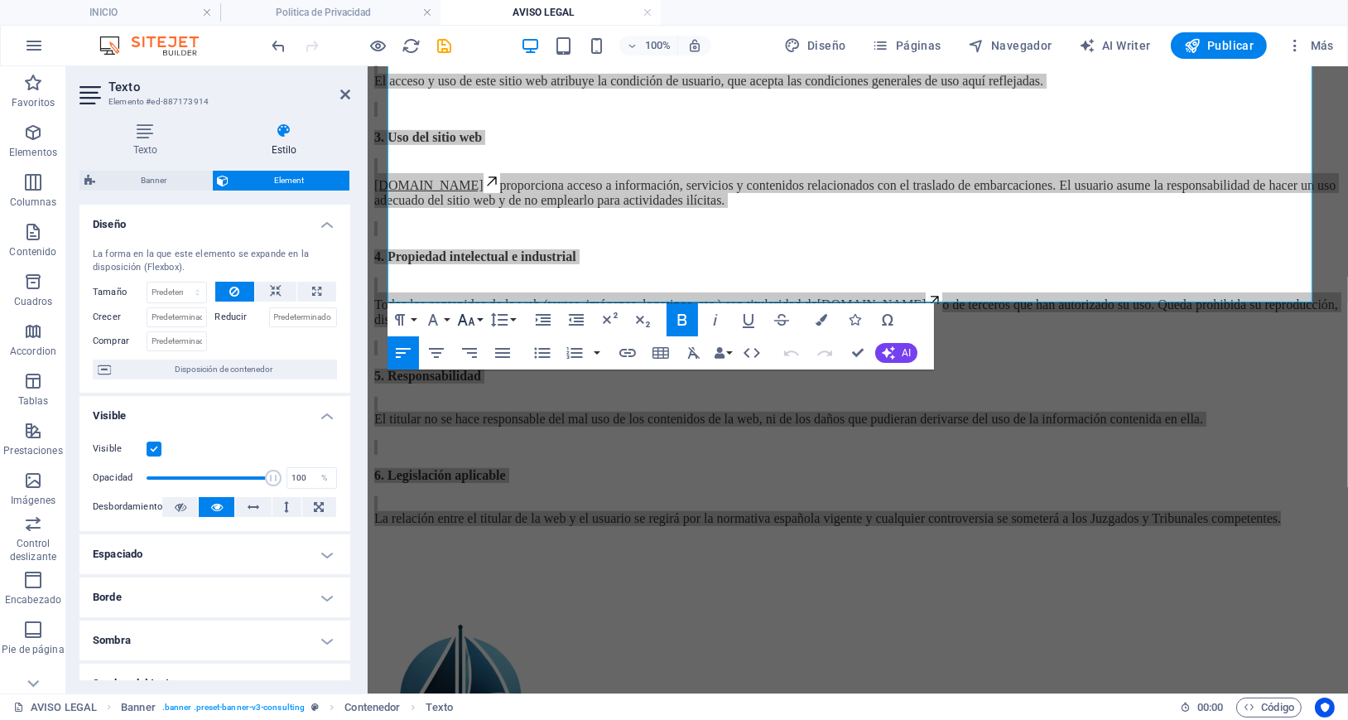
click at [472, 320] on icon "button" at bounding box center [466, 320] width 17 height 12
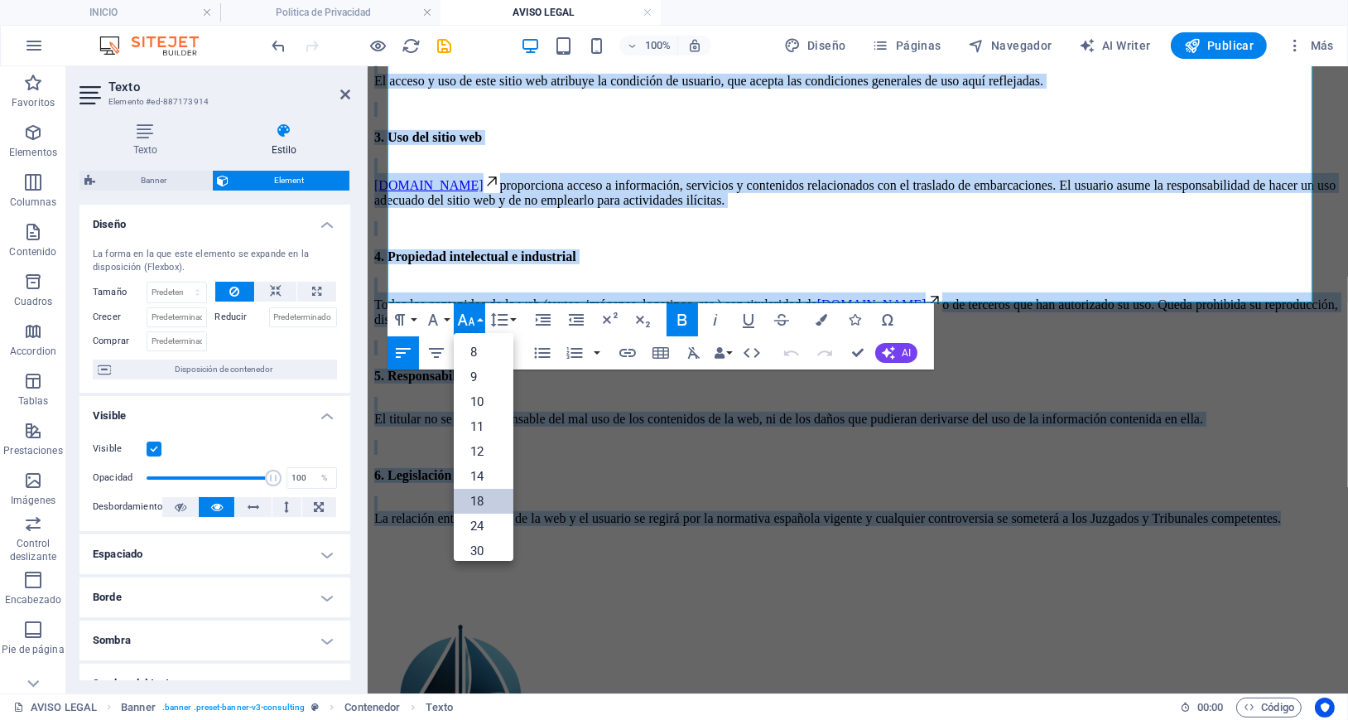
click at [481, 498] on link "18" at bounding box center [484, 501] width 60 height 25
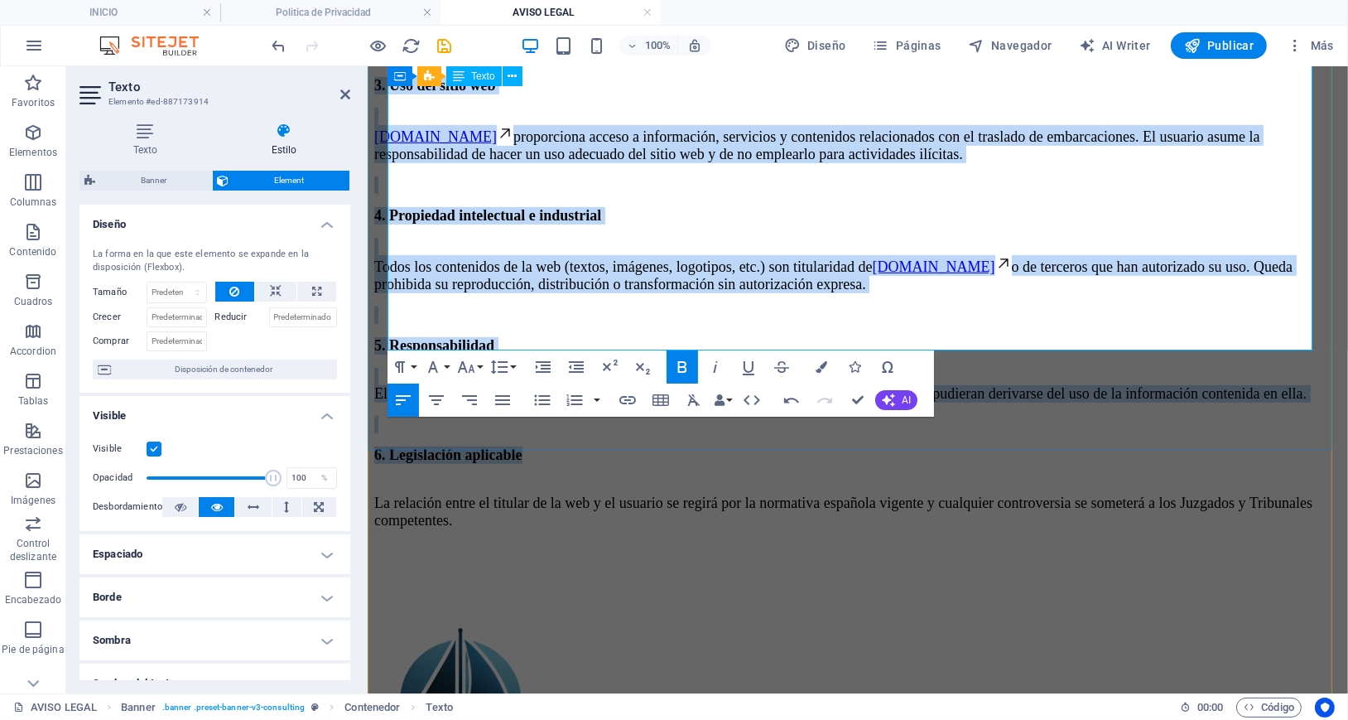
click at [657, 445] on p "6. Legislación aplicable" at bounding box center [856, 453] width 967 height 17
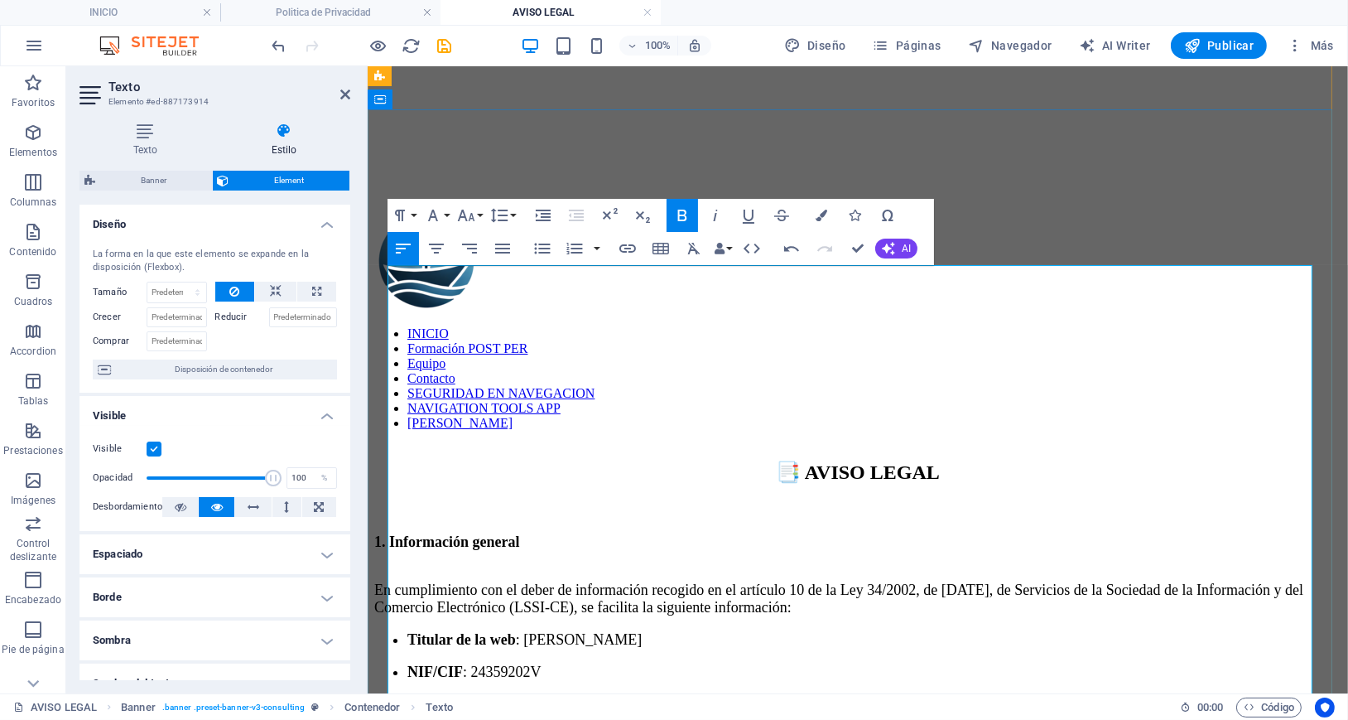
scroll to position [22, 0]
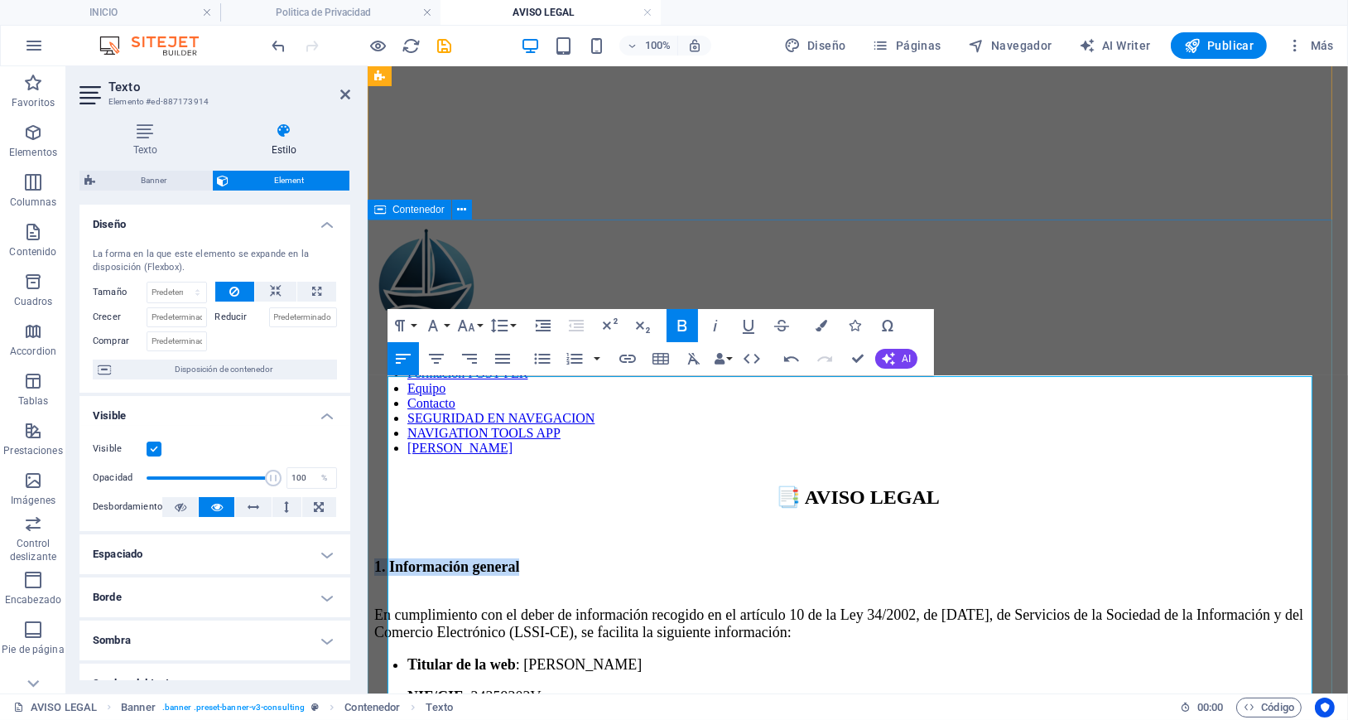
drag, startPoint x: 565, startPoint y: 376, endPoint x: 370, endPoint y: 376, distance: 194.6
click at [464, 320] on icon "button" at bounding box center [466, 325] width 20 height 20
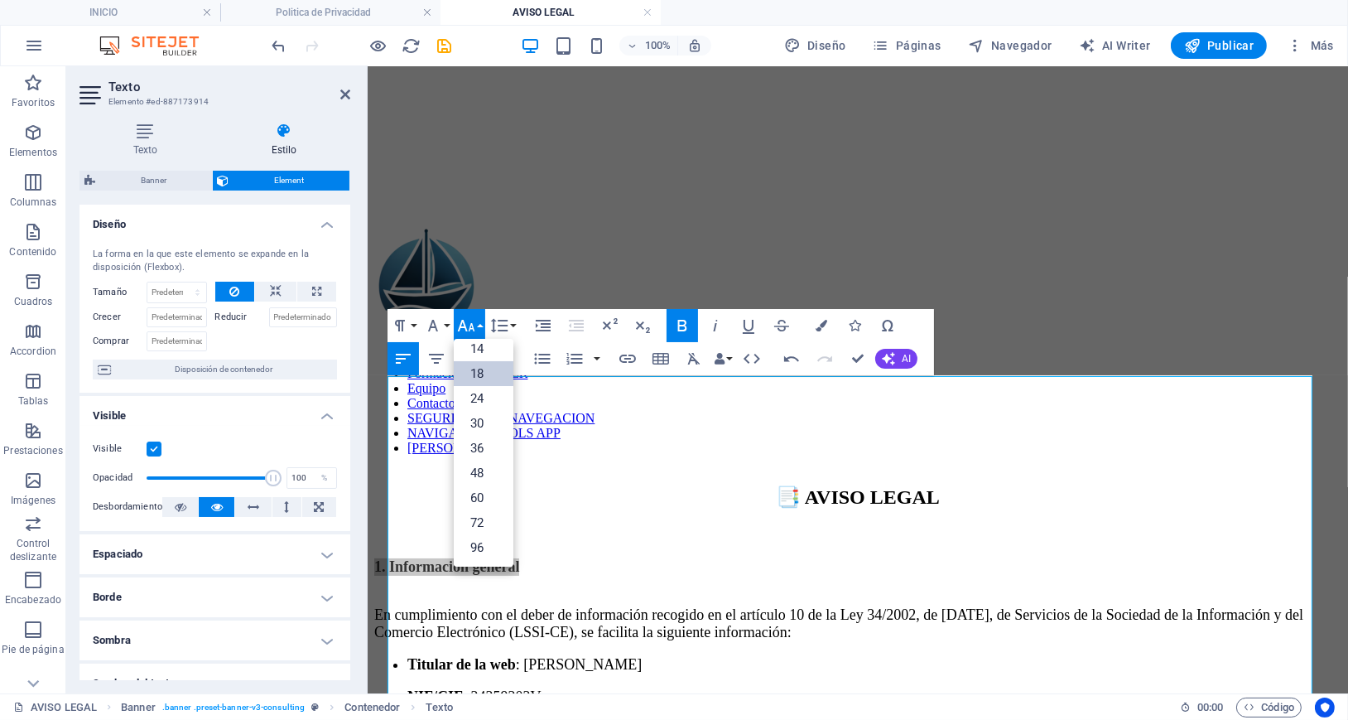
scroll to position [133, 0]
click at [485, 392] on link "24" at bounding box center [484, 398] width 60 height 25
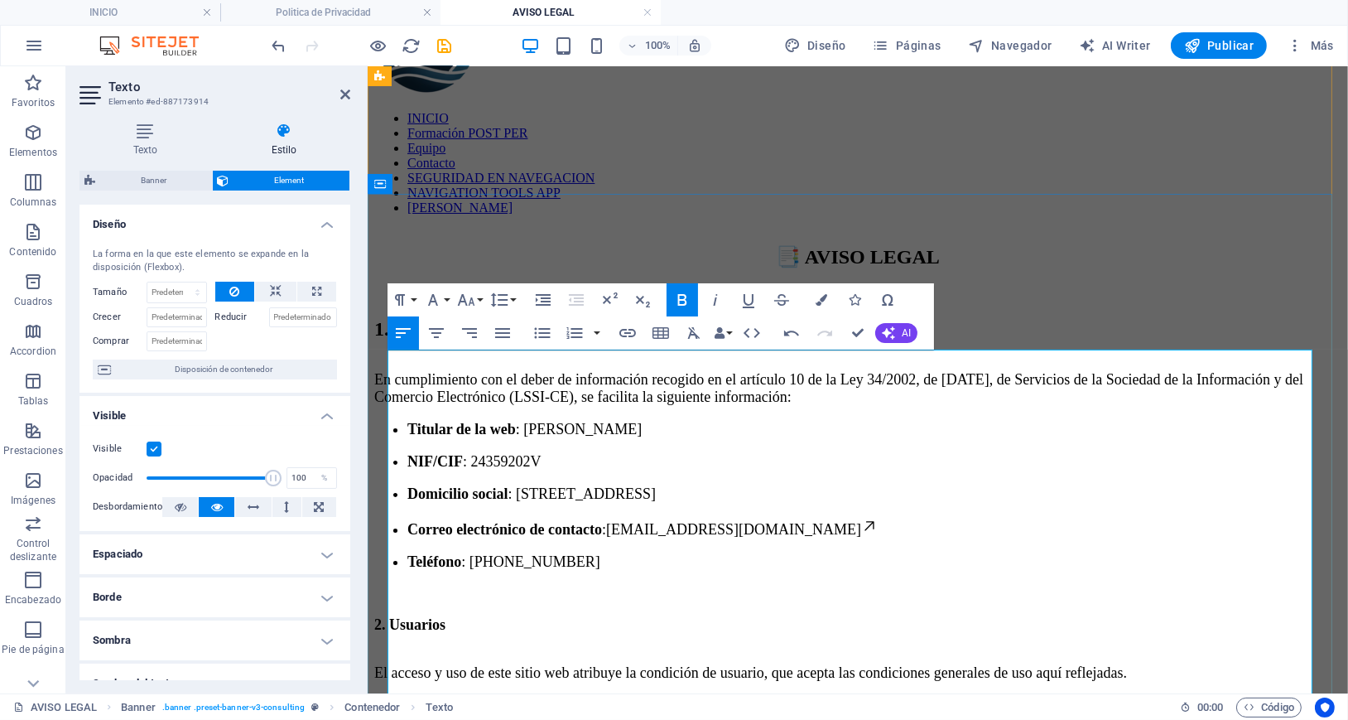
scroll to position [353, 0]
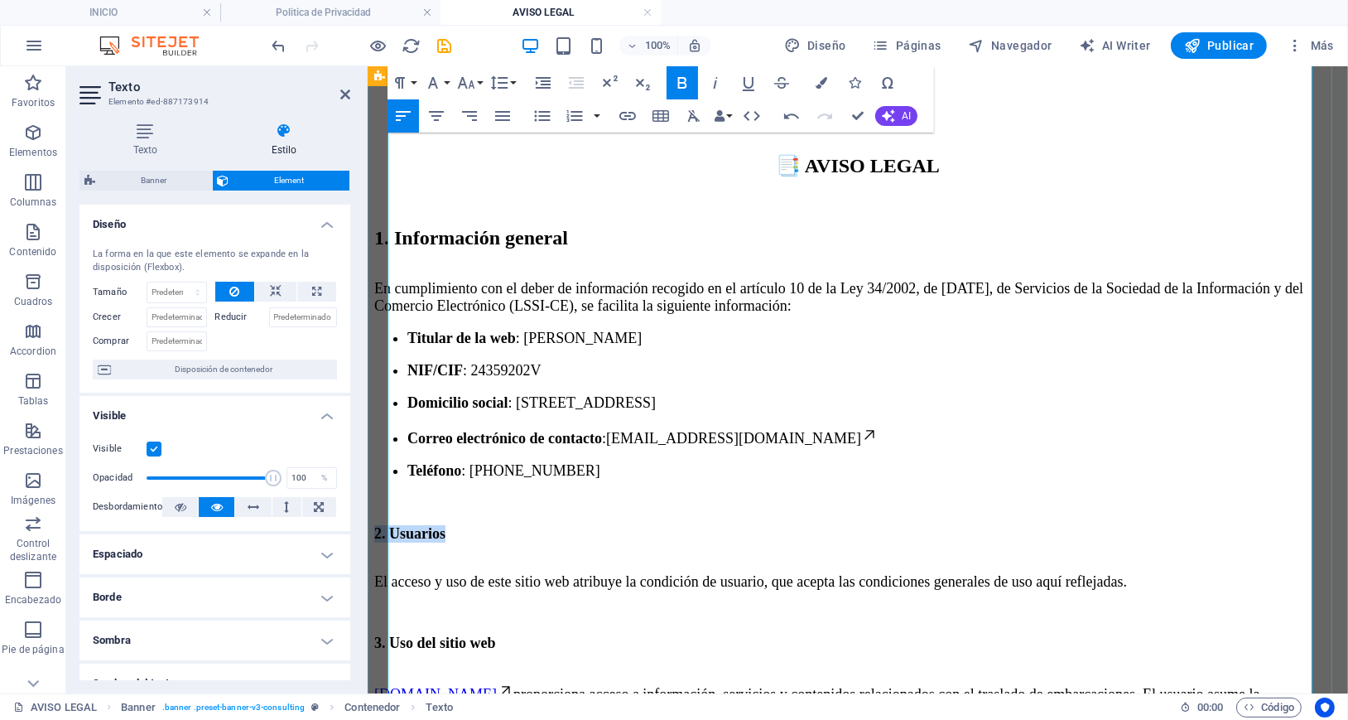
drag, startPoint x: 493, startPoint y: 377, endPoint x: 383, endPoint y: 371, distance: 110.3
click at [383, 371] on div "📑 AVISO LEGAL 1. Información general En cumplimiento con el deber de informació…" at bounding box center [856, 642] width 967 height 979
click at [469, 79] on icon "button" at bounding box center [466, 83] width 20 height 20
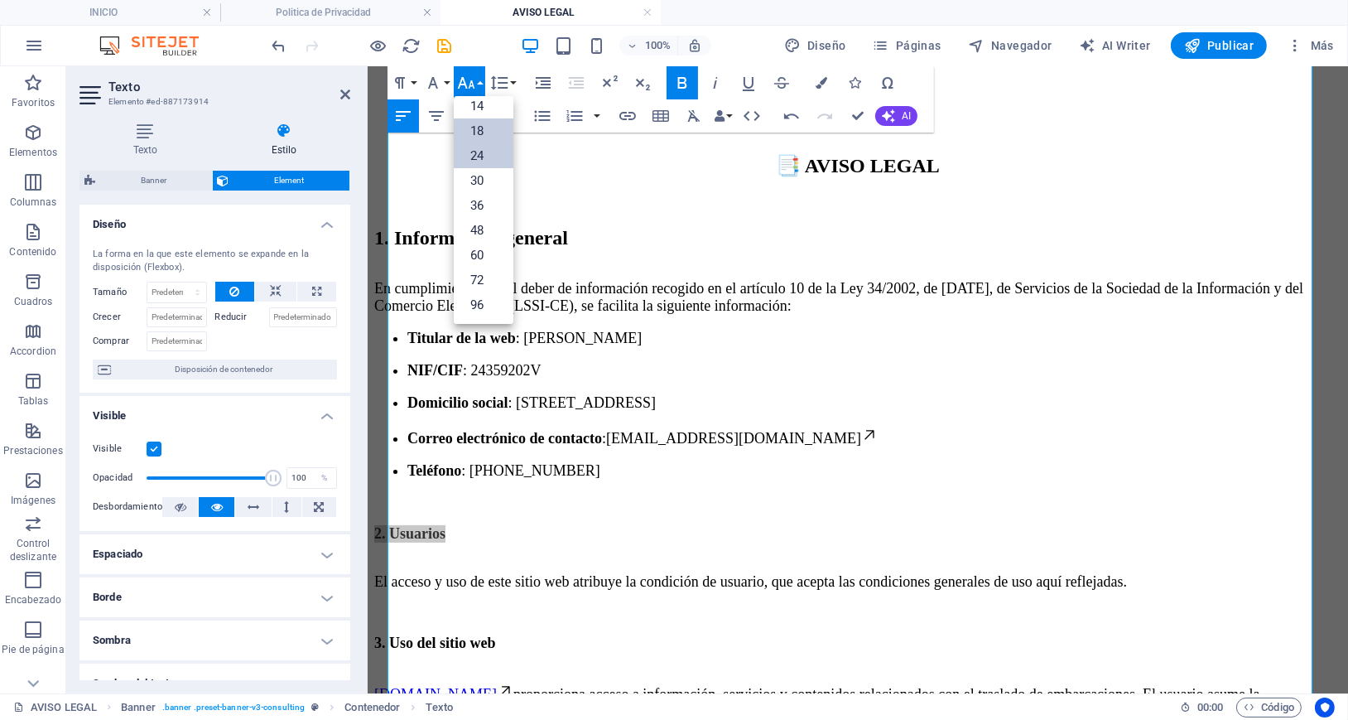
scroll to position [133, 0]
click at [492, 153] on link "24" at bounding box center [484, 155] width 60 height 25
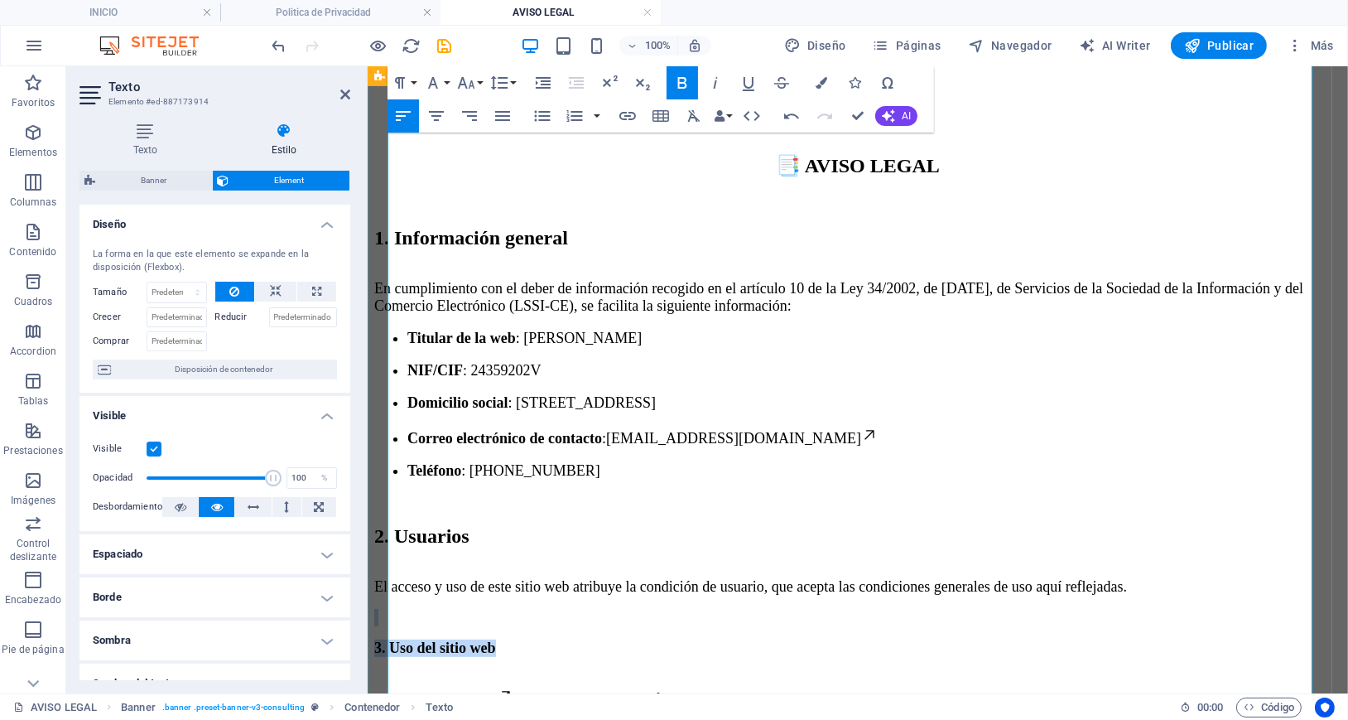
drag, startPoint x: 426, startPoint y: 478, endPoint x: 383, endPoint y: 474, distance: 43.2
click at [383, 474] on div "📑 AVISO LEGAL 1. Información general En cumplimiento con el deber de informació…" at bounding box center [856, 645] width 967 height 984
click at [465, 84] on icon "button" at bounding box center [466, 83] width 17 height 12
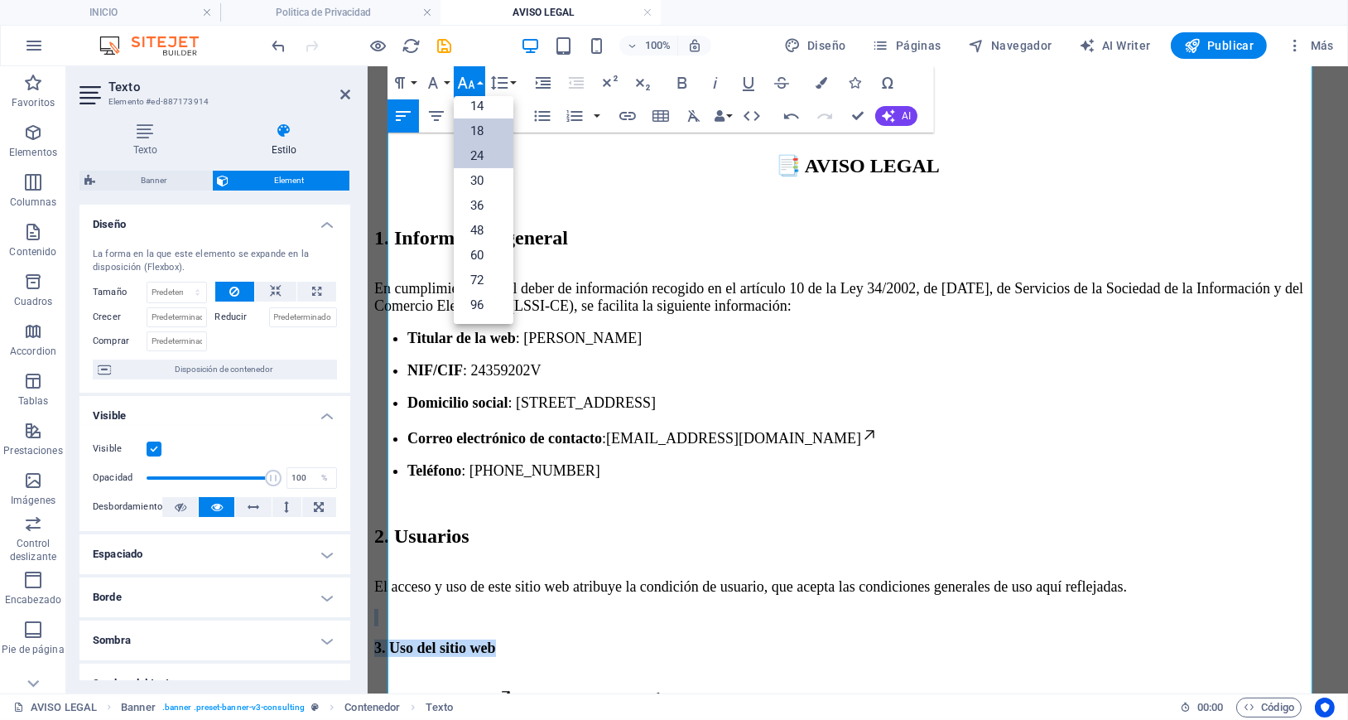
click at [485, 161] on link "24" at bounding box center [484, 155] width 60 height 25
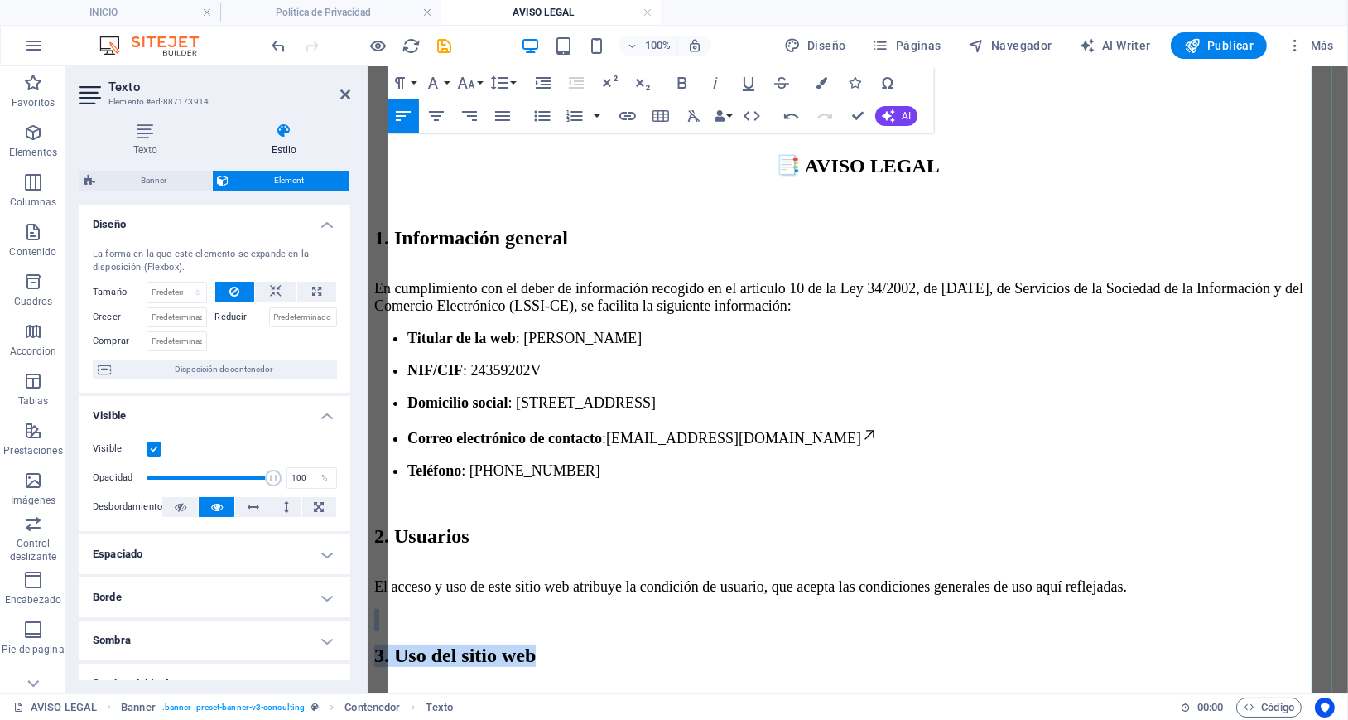
scroll to position [573, 0]
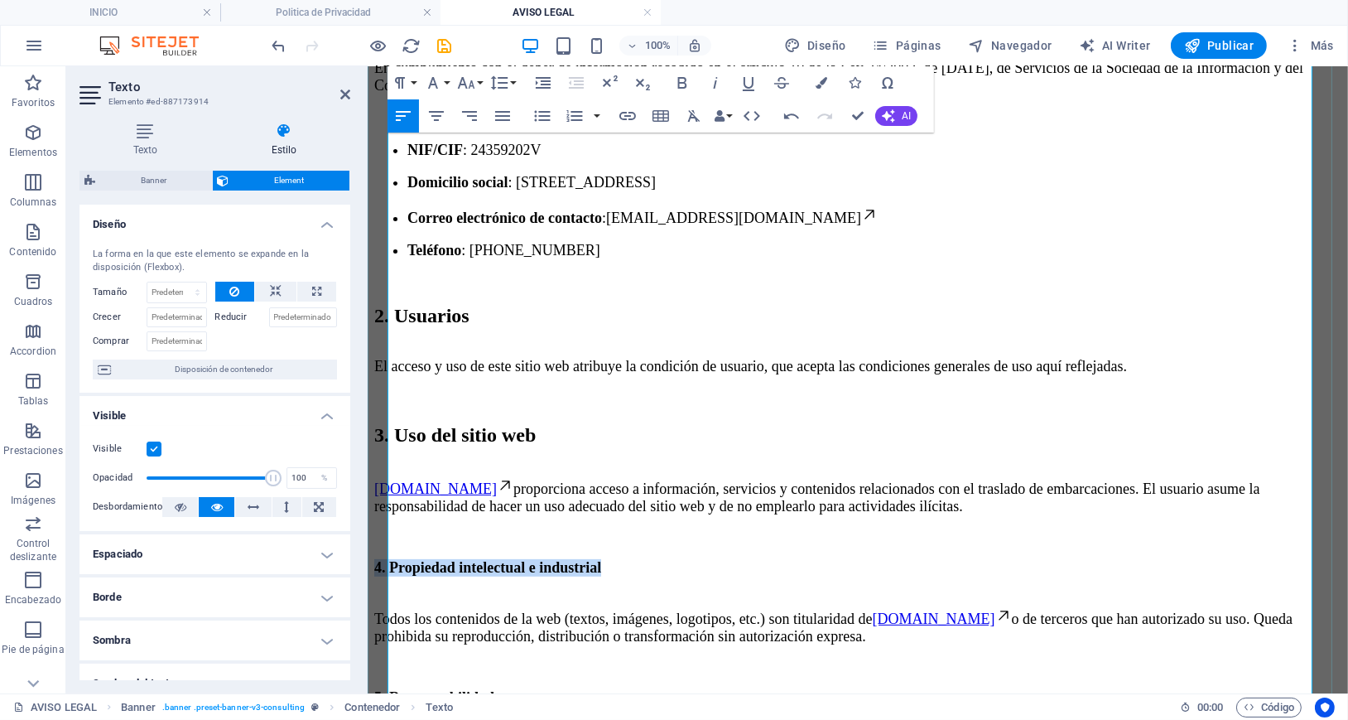
drag, startPoint x: 595, startPoint y: 401, endPoint x: 388, endPoint y: 399, distance: 207.0
click at [388, 558] on p "4. Propiedad intelectual e industrial" at bounding box center [856, 566] width 967 height 17
click at [474, 84] on icon "button" at bounding box center [466, 83] width 20 height 20
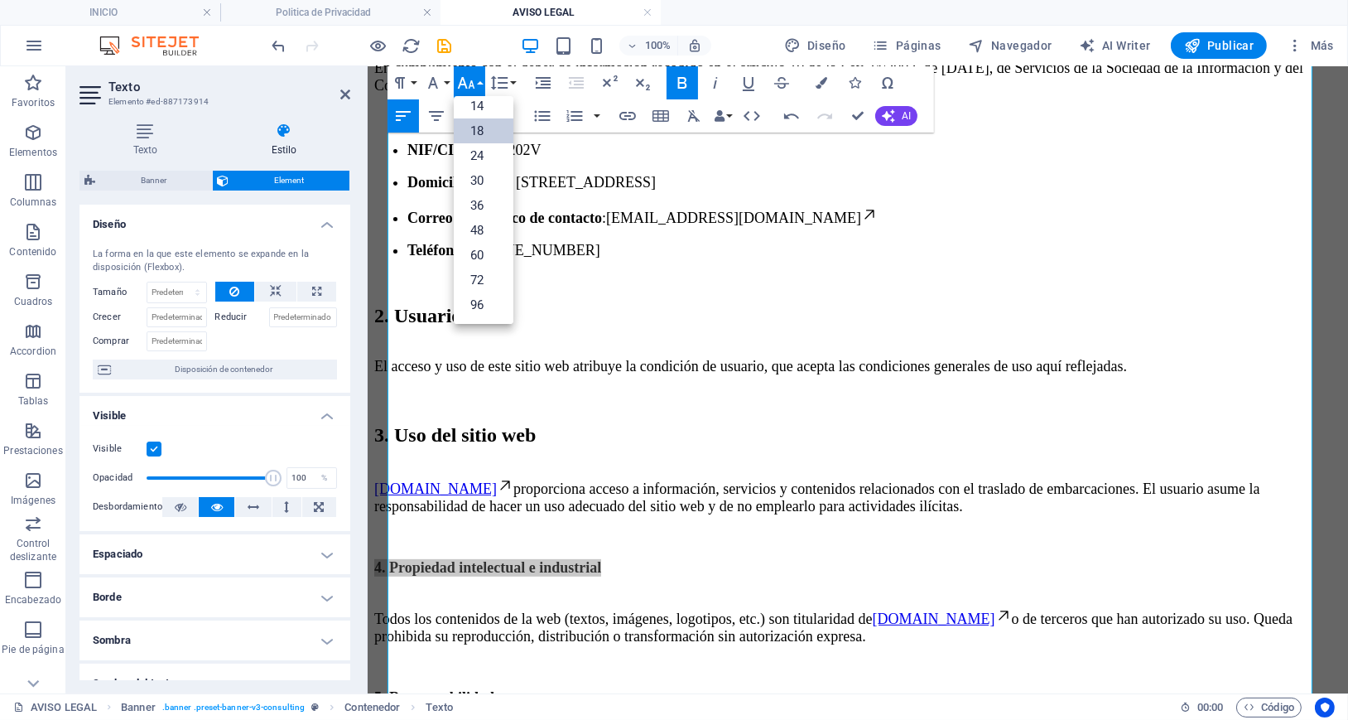
scroll to position [133, 0]
click at [490, 152] on link "24" at bounding box center [484, 155] width 60 height 25
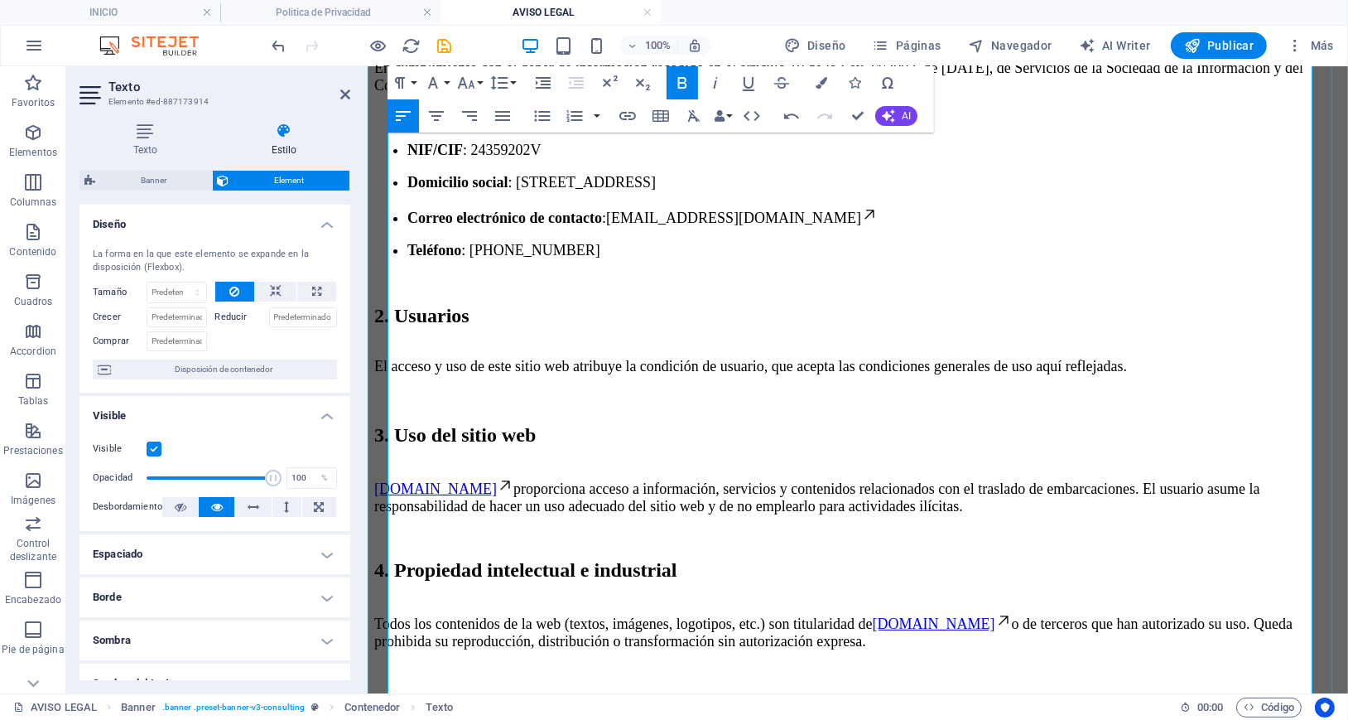
drag, startPoint x: 531, startPoint y: 539, endPoint x: 390, endPoint y: 540, distance: 140.8
click at [390, 693] on p "5. Responsabilidad" at bounding box center [856, 701] width 967 height 17
click at [471, 89] on icon "button" at bounding box center [466, 83] width 20 height 20
click at [485, 153] on link "24" at bounding box center [484, 155] width 60 height 25
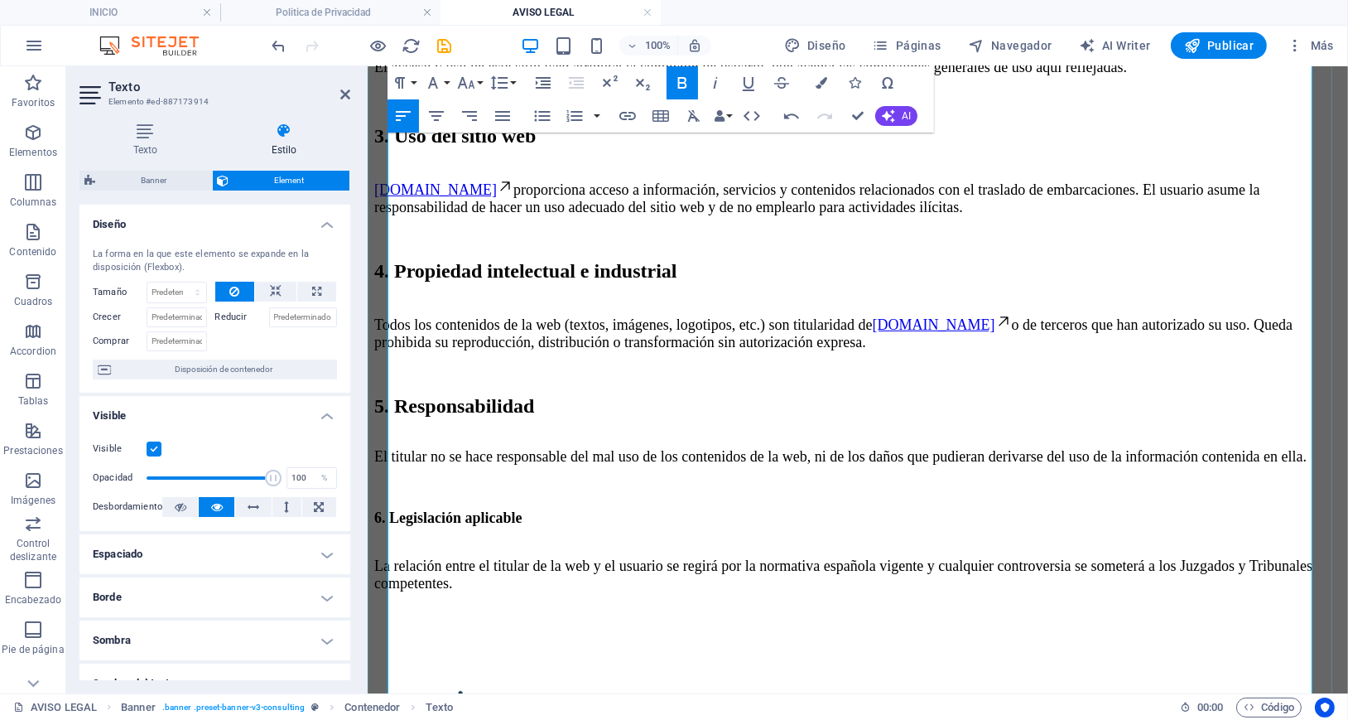
scroll to position [905, 0]
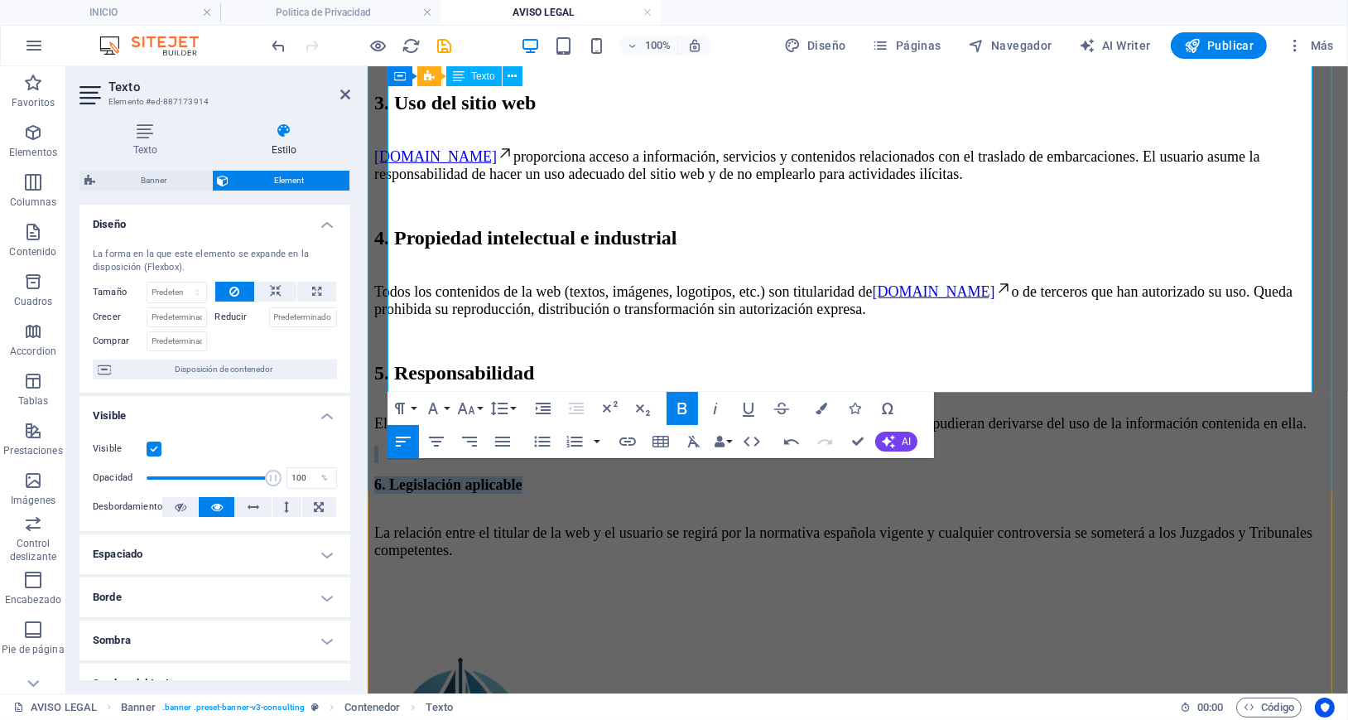
drag, startPoint x: 554, startPoint y: 316, endPoint x: 386, endPoint y: 308, distance: 168.3
click at [386, 475] on p "6. Legislación aplicable" at bounding box center [856, 483] width 967 height 17
click at [479, 412] on button "Font Size" at bounding box center [469, 408] width 31 height 33
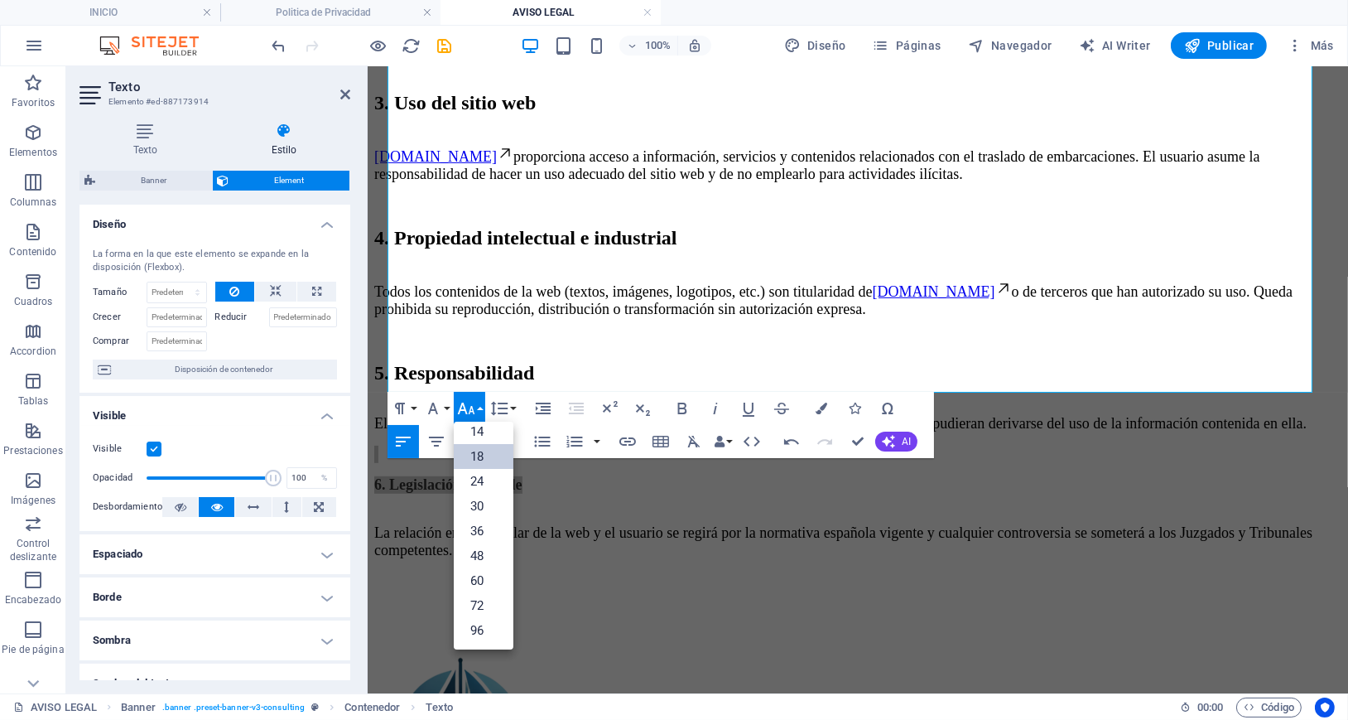
scroll to position [133, 0]
click at [482, 481] on link "24" at bounding box center [484, 481] width 60 height 25
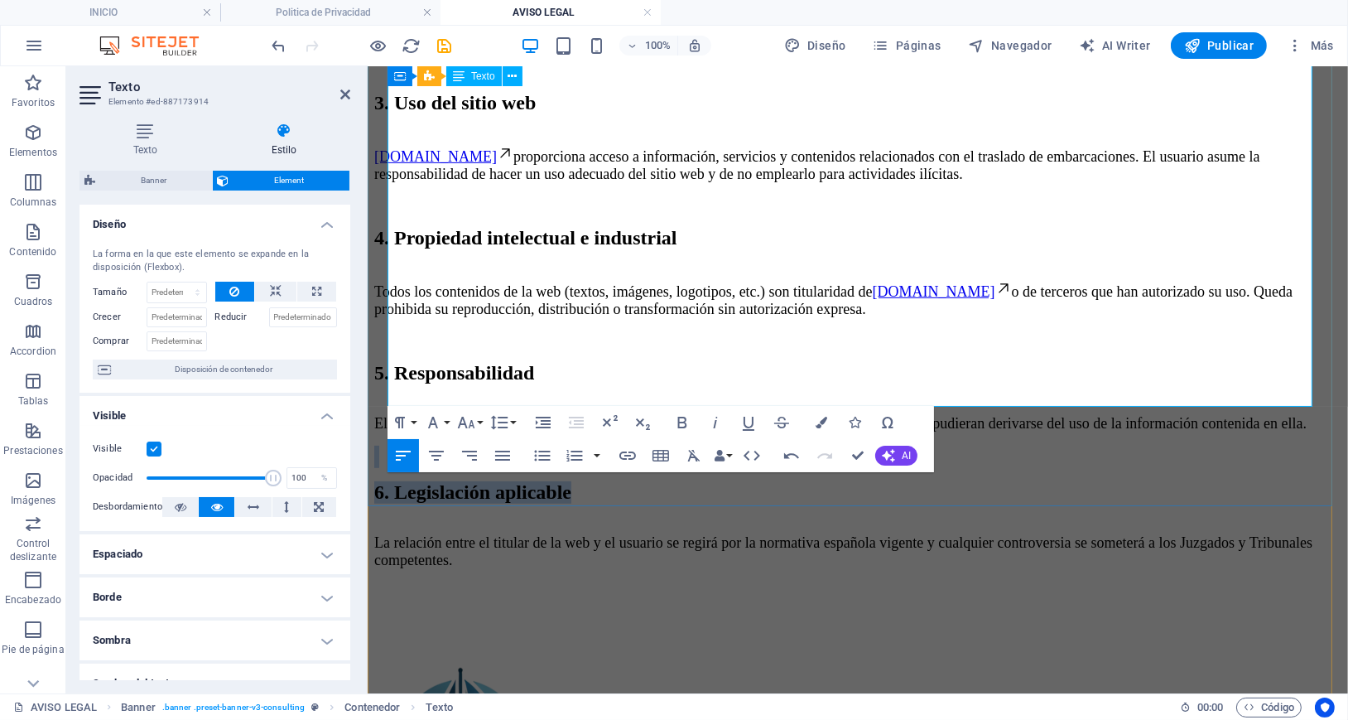
click at [710, 480] on p "6. Legislación aplicable" at bounding box center [856, 491] width 967 height 22
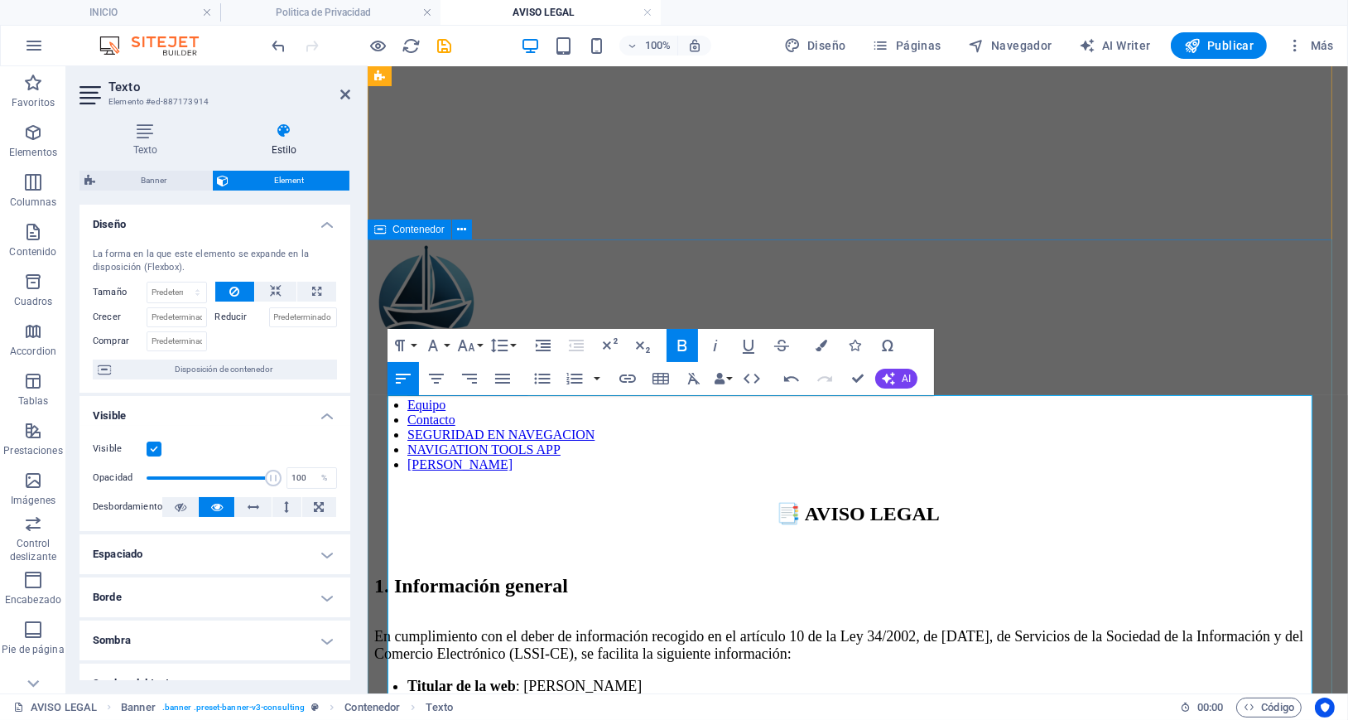
scroll to position [0, 0]
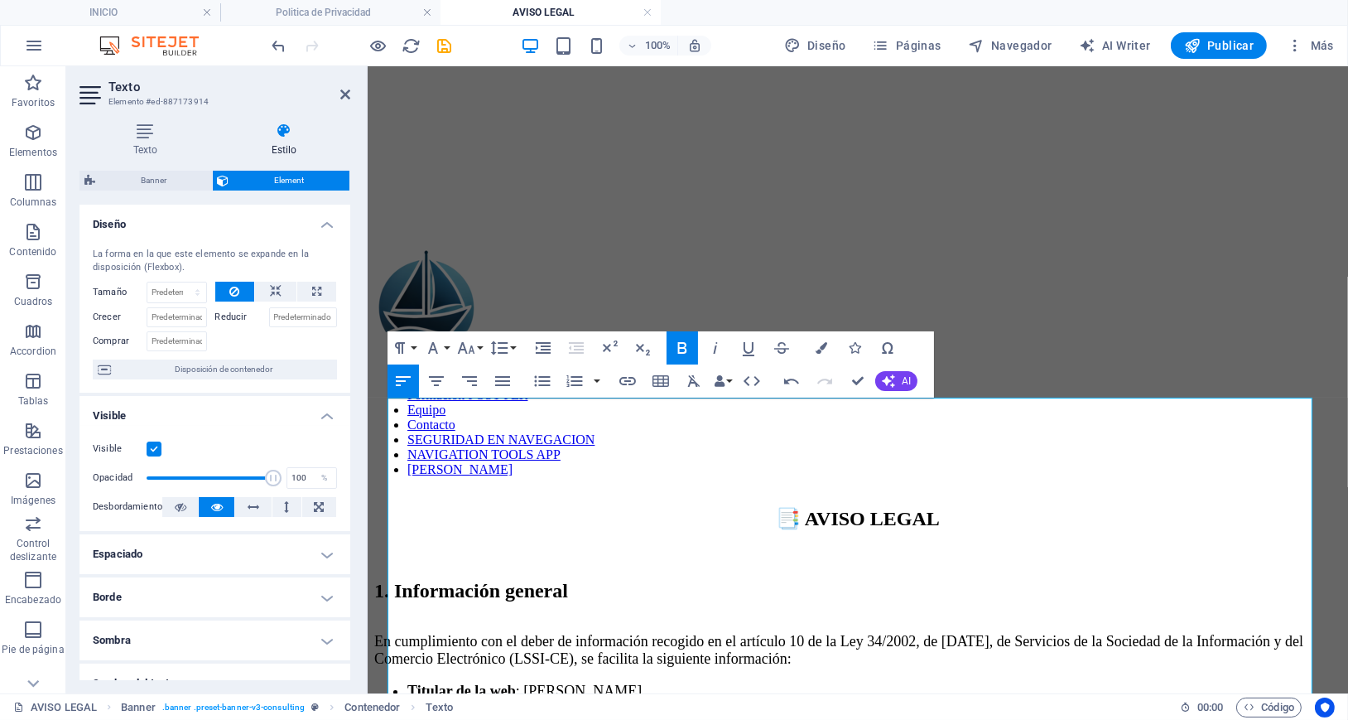
click at [441, 46] on icon "save" at bounding box center [445, 45] width 19 height 19
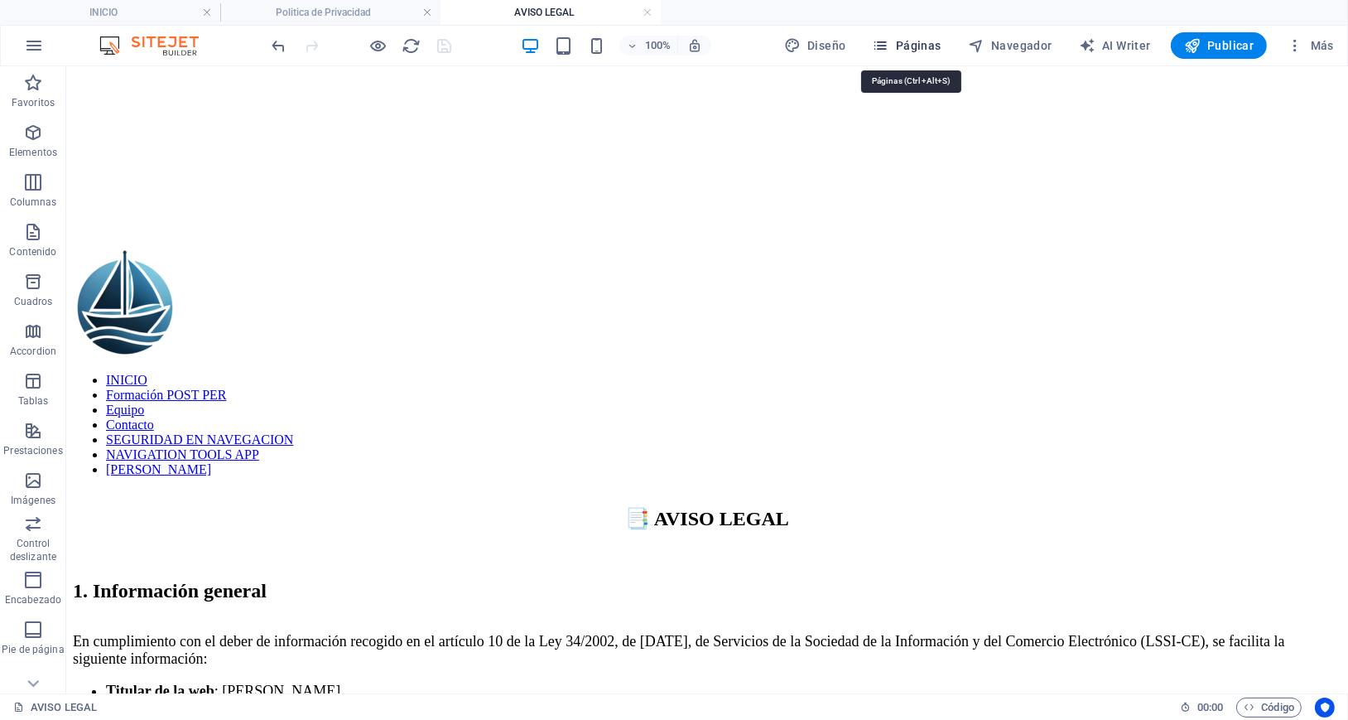
click at [889, 45] on icon "button" at bounding box center [881, 45] width 17 height 17
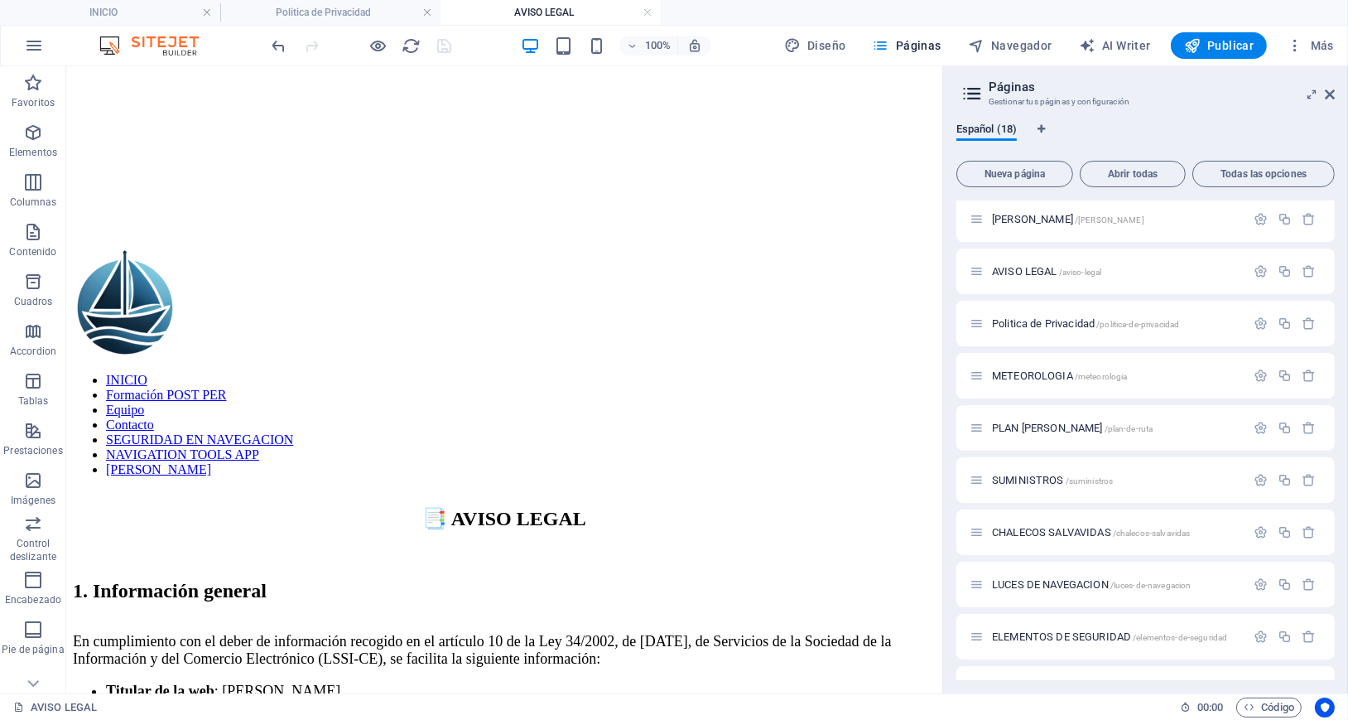
scroll to position [331, 0]
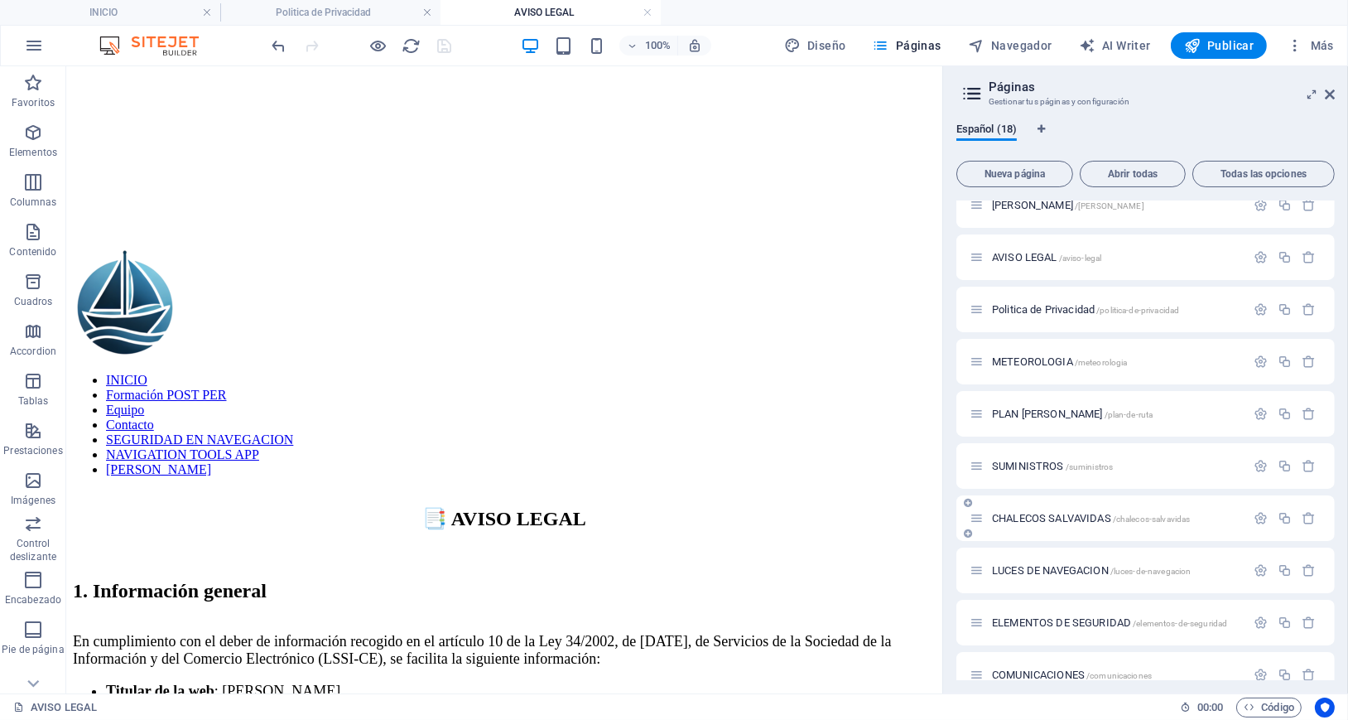
click at [1053, 512] on span "CHALECOS SALVAVIDAS /chalecos-salvavidas" at bounding box center [1091, 518] width 198 height 12
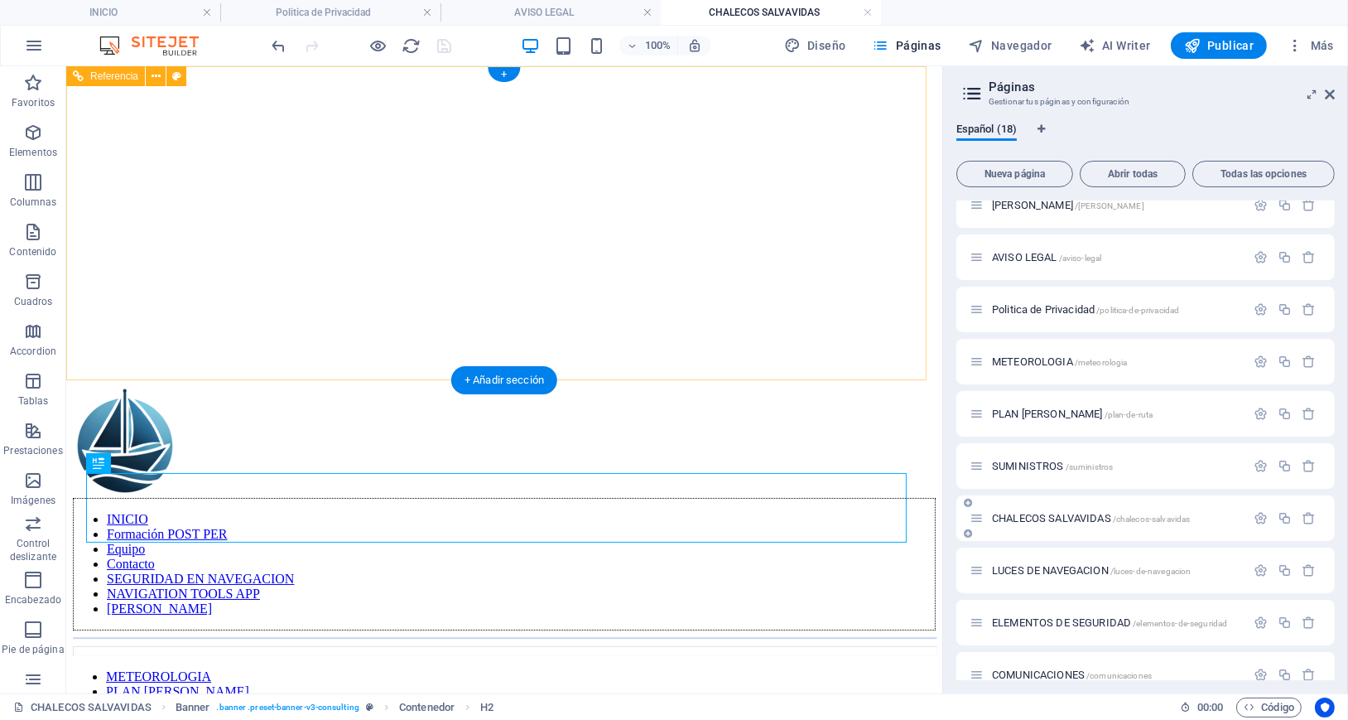
scroll to position [0, 0]
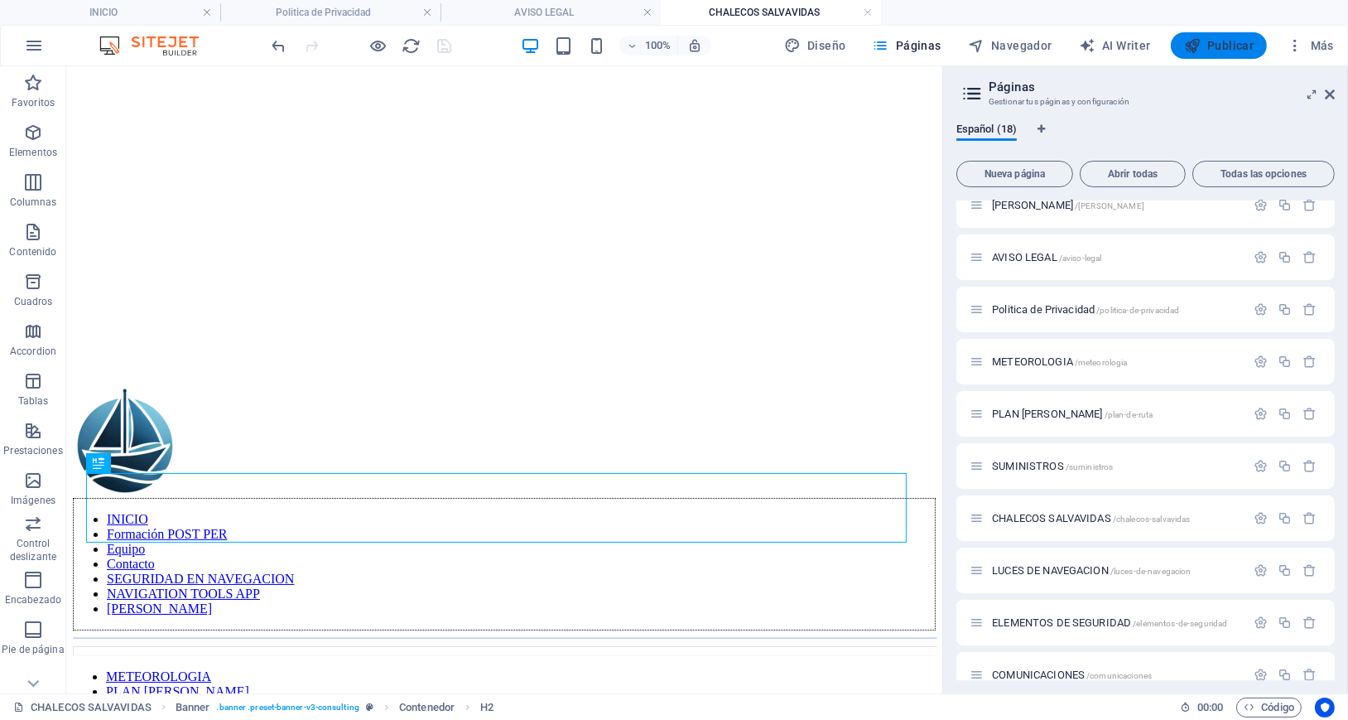
click at [1227, 45] on span "Publicar" at bounding box center [1219, 45] width 70 height 17
